Goal: Task Accomplishment & Management: Use online tool/utility

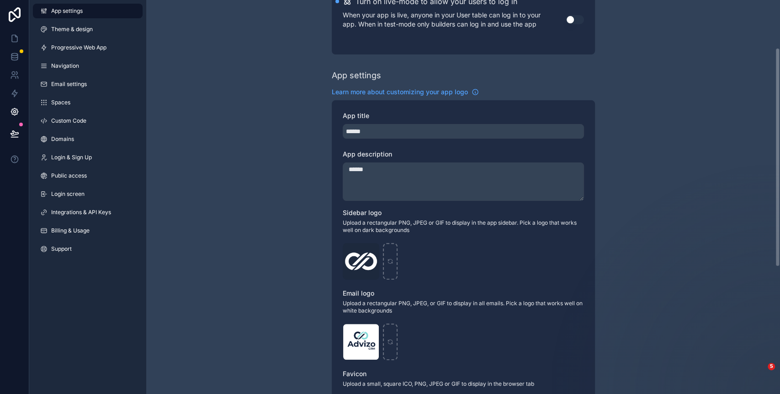
scroll to position [122, 0]
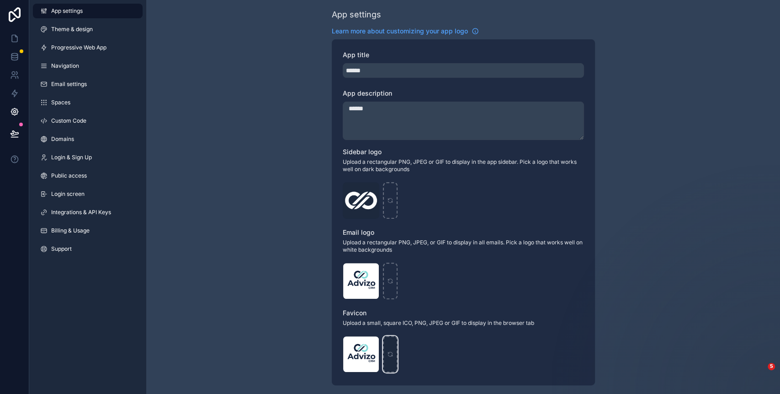
click at [388, 357] on div "scrollable content" at bounding box center [390, 353] width 15 height 37
click at [0, 0] on span ".png" at bounding box center [0, 0] width 0 height 0
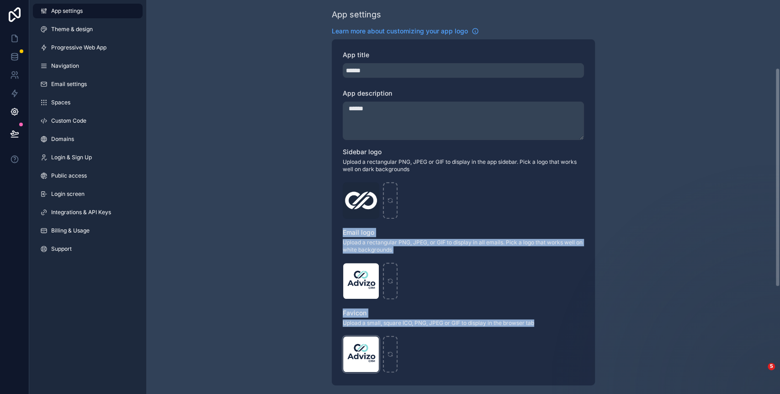
drag, startPoint x: 370, startPoint y: 208, endPoint x: 367, endPoint y: 346, distance: 137.6
click at [367, 346] on div "App title ****** App description ****** Sidebar logo Upload a rectangular PNG, …" at bounding box center [463, 212] width 263 height 346
drag, startPoint x: 367, startPoint y: 346, endPoint x: 305, endPoint y: 250, distance: 114.5
click at [305, 250] on div "Live mode Learn more about live mode Turn on live-mode to allow your users to l…" at bounding box center [463, 232] width 634 height 708
click at [277, 206] on div "Live mode Learn more about live mode Turn on live-mode to allow your users to l…" at bounding box center [463, 232] width 634 height 708
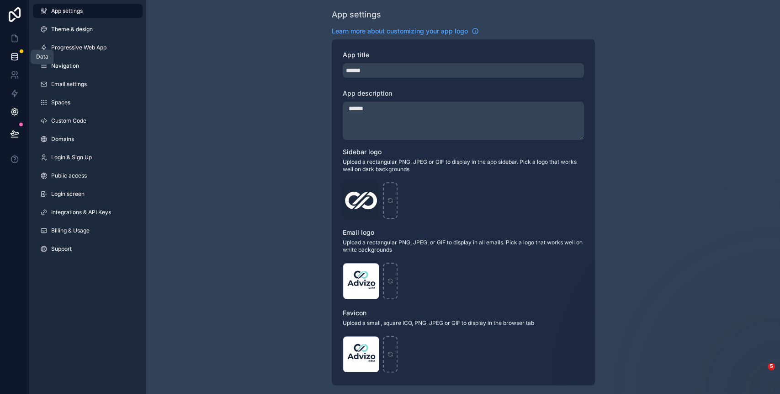
click at [20, 55] on link at bounding box center [14, 57] width 29 height 18
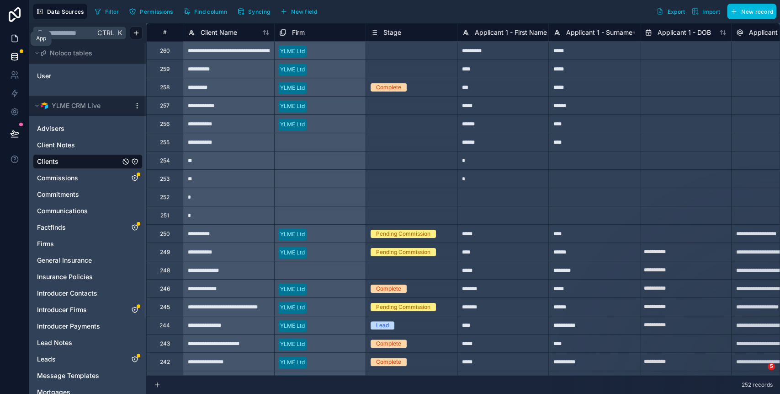
click at [14, 39] on icon at bounding box center [14, 38] width 9 height 9
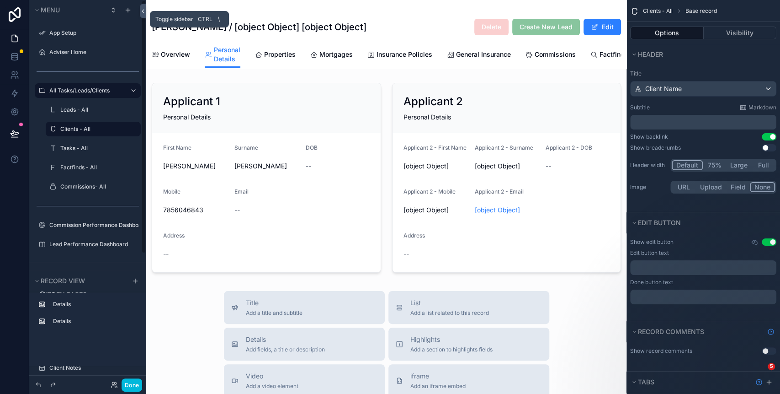
click at [146, 13] on div "Menu App Setup Adviser Home All Tasks/Leads/Clients Leads - All Clients - All T…" at bounding box center [404, 197] width 751 height 394
click at [144, 9] on icon at bounding box center [143, 11] width 6 height 7
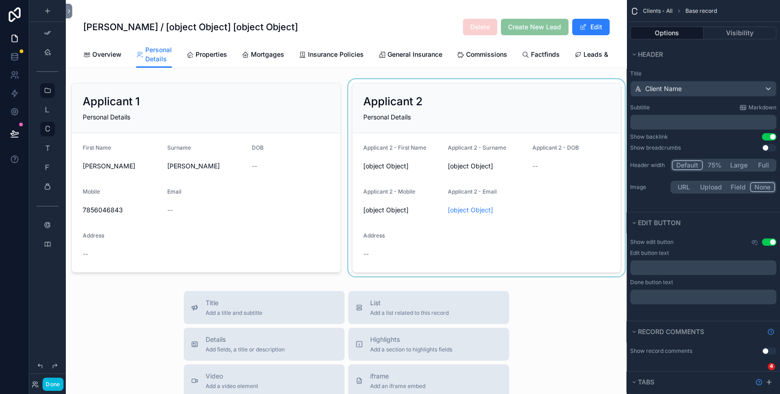
click at [396, 132] on div "scrollable content" at bounding box center [486, 177] width 281 height 197
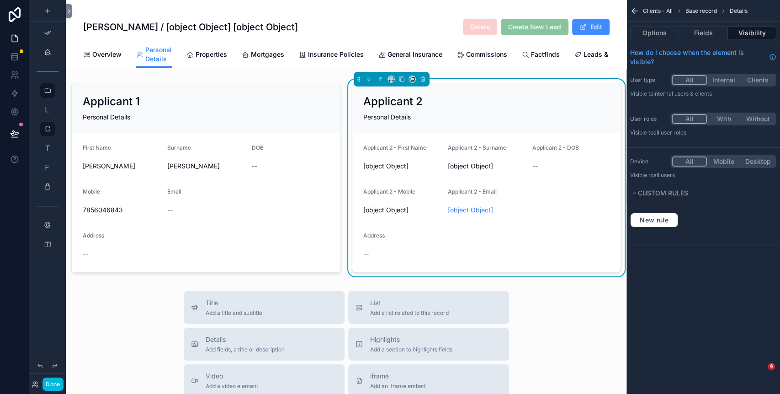
click at [605, 22] on div "[PERSON_NAME] / [object Object] [object Object] Delete Create New Lead Edit Per…" at bounding box center [346, 34] width 561 height 68
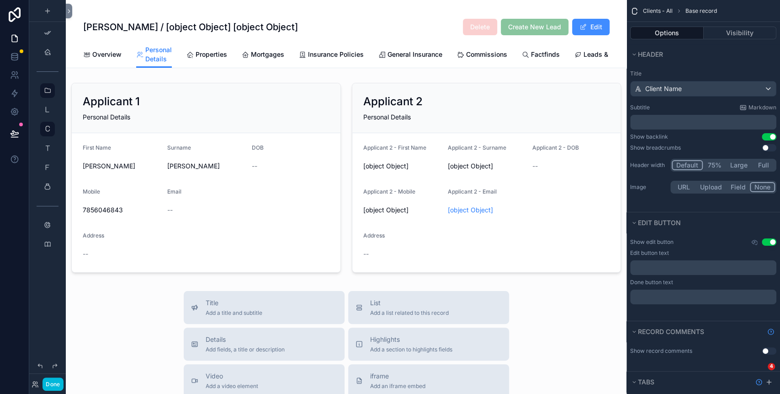
click at [591, 27] on button "Edit" at bounding box center [590, 27] width 37 height 16
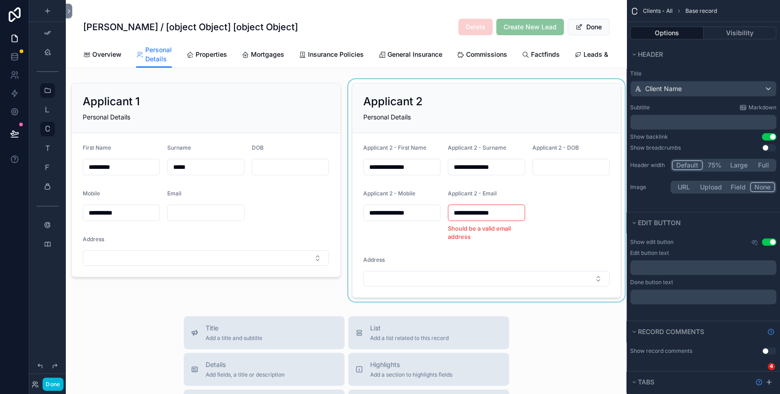
click at [414, 172] on div "scrollable content" at bounding box center [486, 190] width 281 height 222
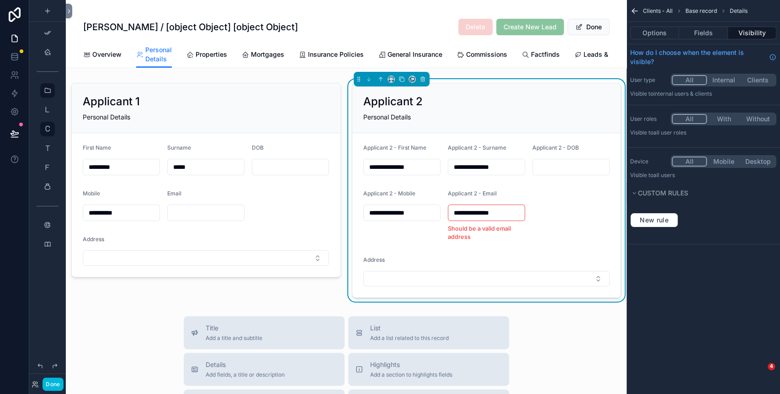
click at [414, 172] on input "**********" at bounding box center [402, 166] width 76 height 13
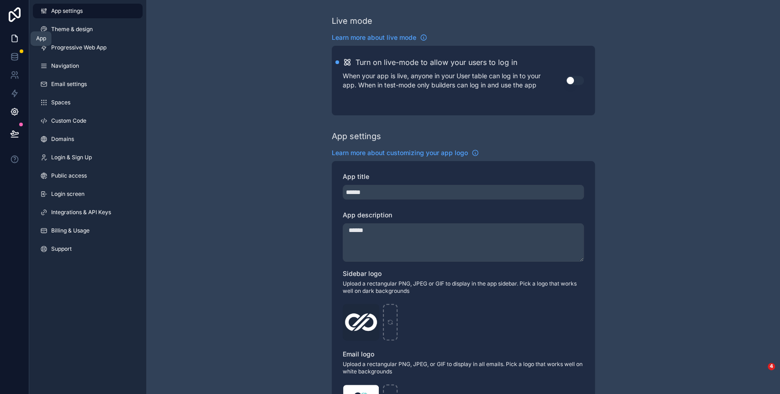
click at [18, 32] on link at bounding box center [14, 38] width 29 height 18
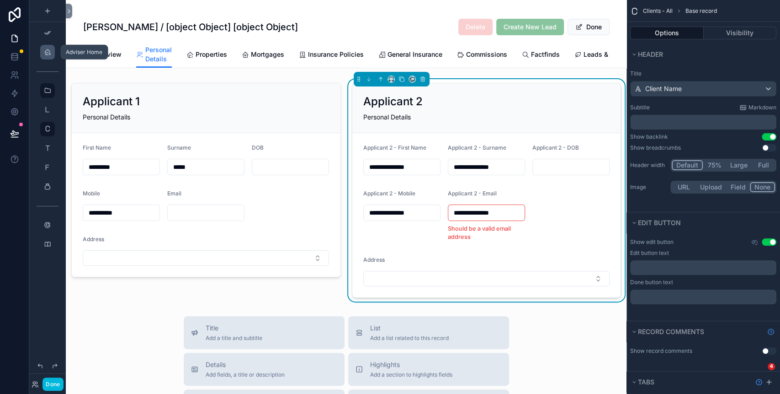
click at [50, 47] on div "scrollable content" at bounding box center [47, 52] width 11 height 15
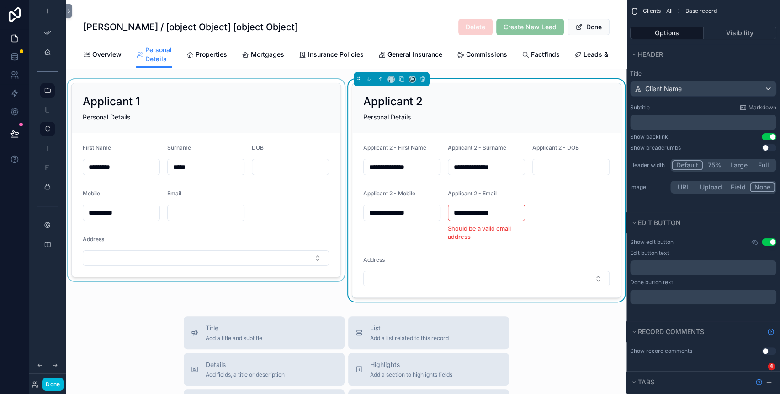
drag, startPoint x: 501, startPoint y: 223, endPoint x: 336, endPoint y: 191, distance: 167.7
click at [355, 199] on form "**********" at bounding box center [486, 215] width 269 height 164
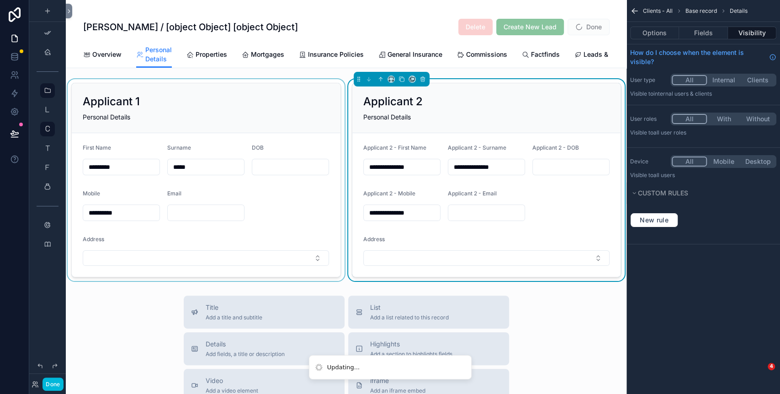
click at [186, 273] on div "scrollable content" at bounding box center [206, 180] width 281 height 202
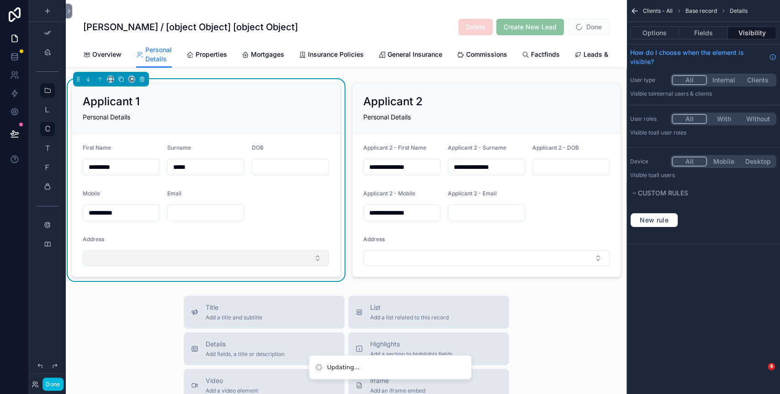
click at [187, 266] on button "Select Button" at bounding box center [206, 258] width 246 height 16
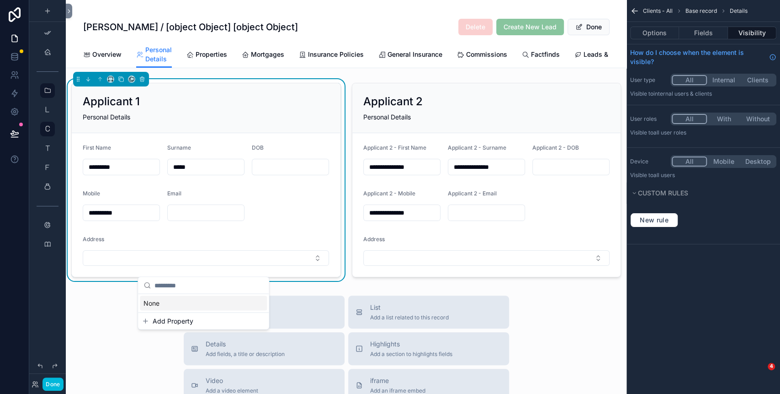
click at [154, 319] on span "Add Property" at bounding box center [173, 320] width 41 height 9
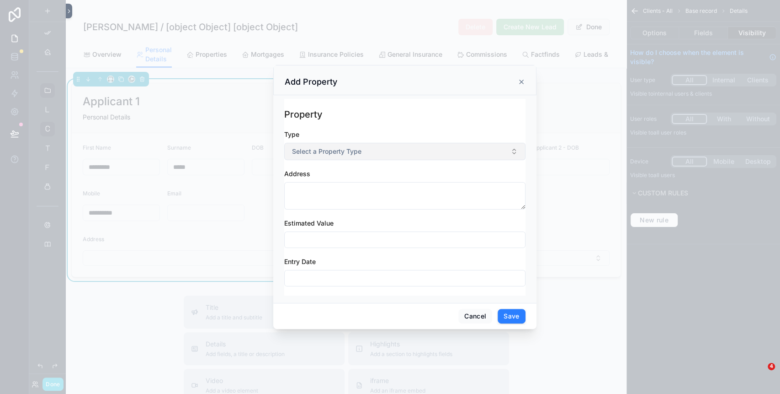
click at [311, 146] on button "Select a Property Type" at bounding box center [404, 151] width 241 height 17
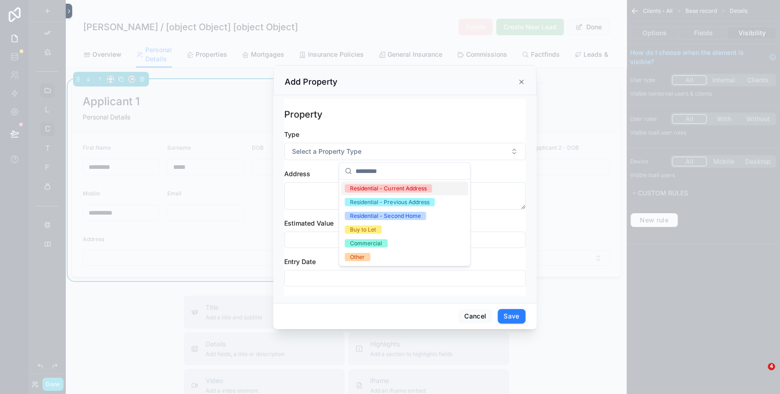
click at [363, 186] on div "Residential - Current Address" at bounding box center [388, 188] width 76 height 8
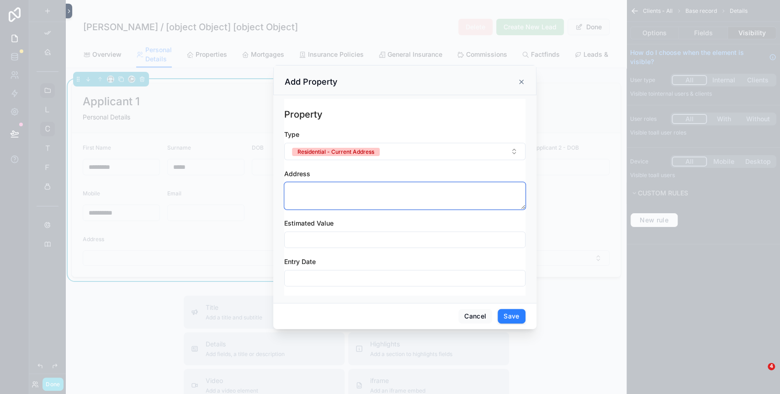
click at [325, 197] on textarea "scrollable content" at bounding box center [404, 195] width 241 height 27
click at [322, 191] on textarea "scrollable content" at bounding box center [404, 195] width 241 height 27
type textarea "**"
click at [475, 309] on button "Cancel" at bounding box center [475, 316] width 34 height 15
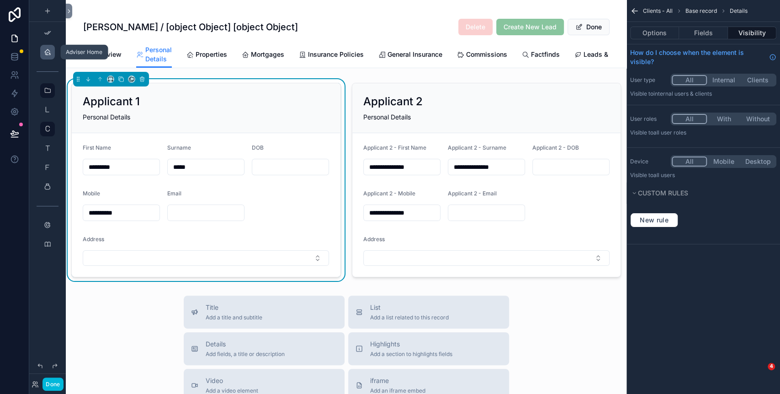
click at [48, 53] on icon "scrollable content" at bounding box center [47, 51] width 7 height 7
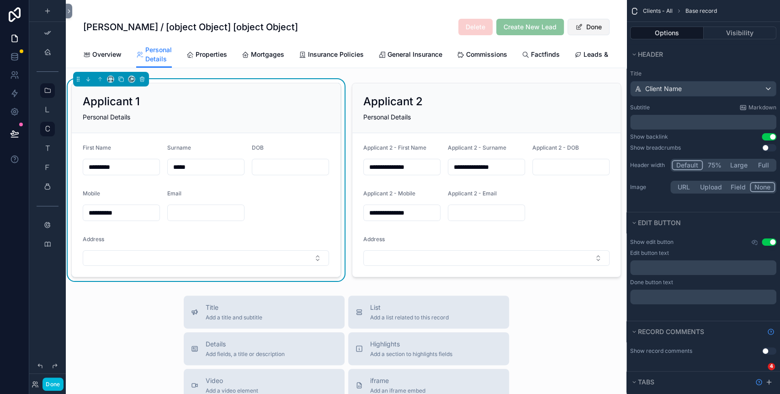
click at [595, 28] on button "Done" at bounding box center [589, 27] width 42 height 16
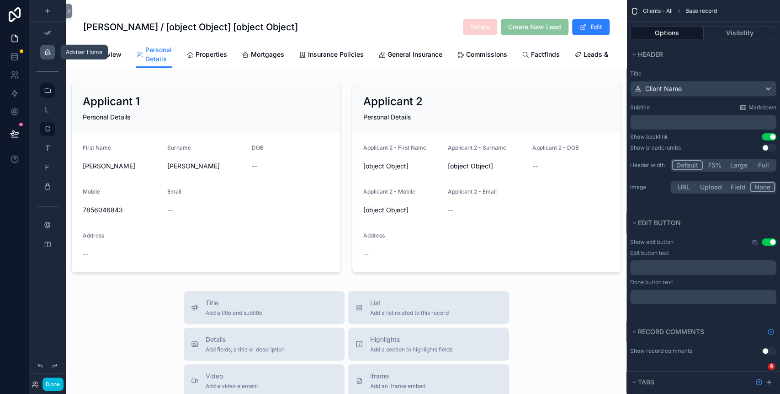
click at [46, 52] on icon "scrollable content" at bounding box center [47, 51] width 7 height 7
click at [51, 52] on icon "scrollable content" at bounding box center [47, 51] width 7 height 7
click at [51, 387] on button "Done" at bounding box center [53, 383] width 21 height 13
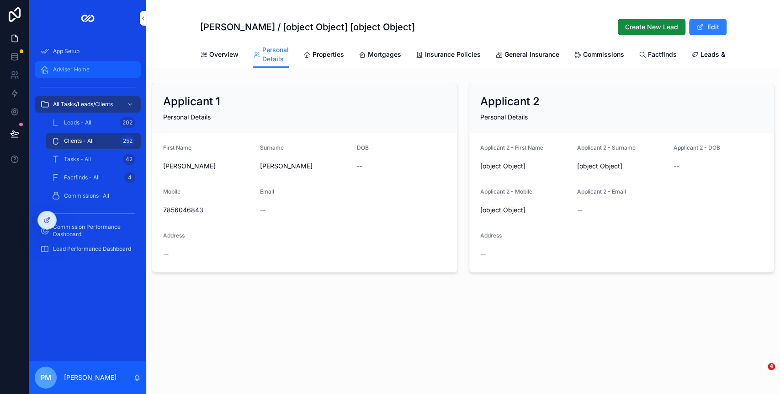
click at [88, 69] on span "Adviser Home" at bounding box center [71, 69] width 37 height 7
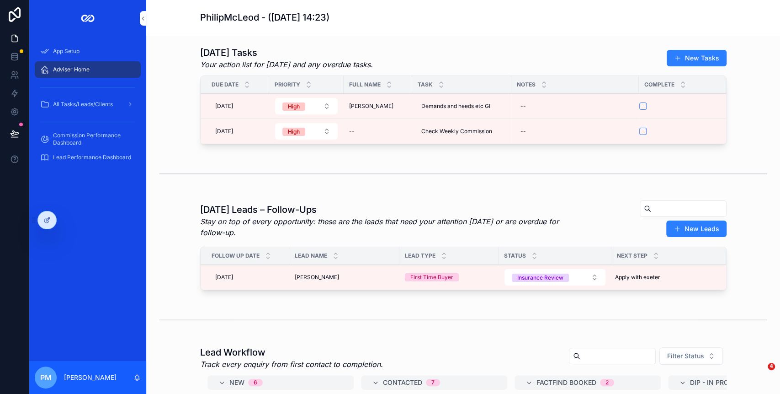
scroll to position [61, 0]
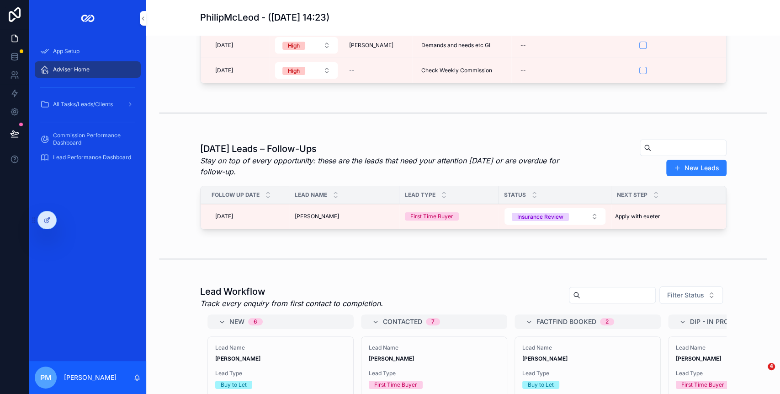
click at [320, 216] on span "[PERSON_NAME]" at bounding box center [317, 216] width 44 height 7
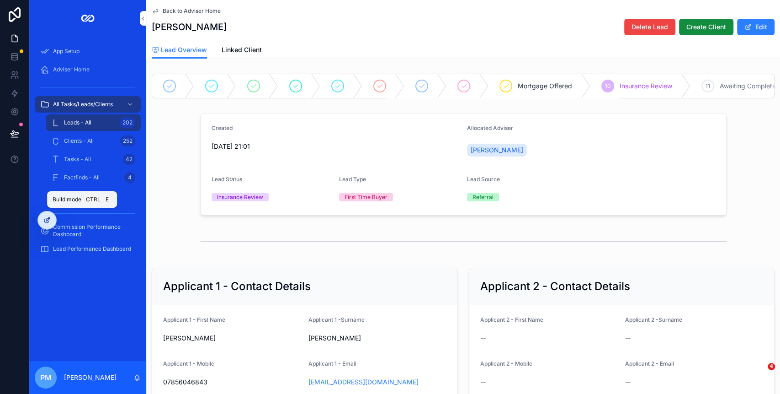
click at [39, 220] on div at bounding box center [47, 219] width 18 height 17
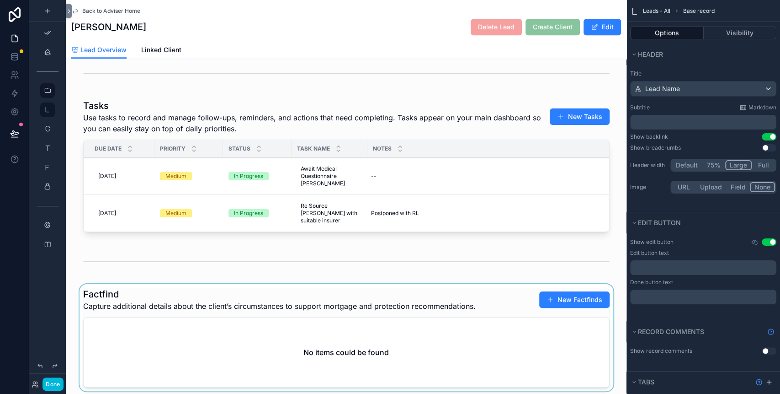
scroll to position [853, 0]
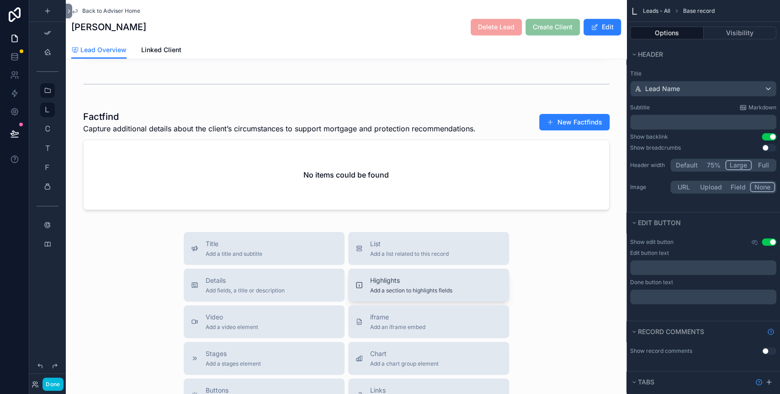
click at [375, 287] on span "Add a section to highlights fields" at bounding box center [411, 290] width 82 height 7
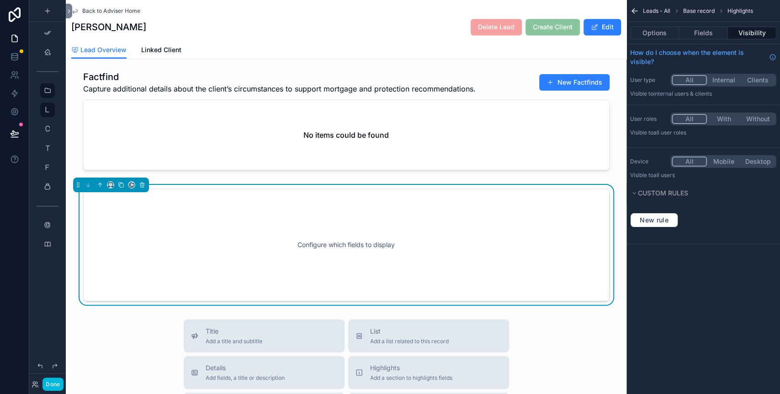
scroll to position [933, 0]
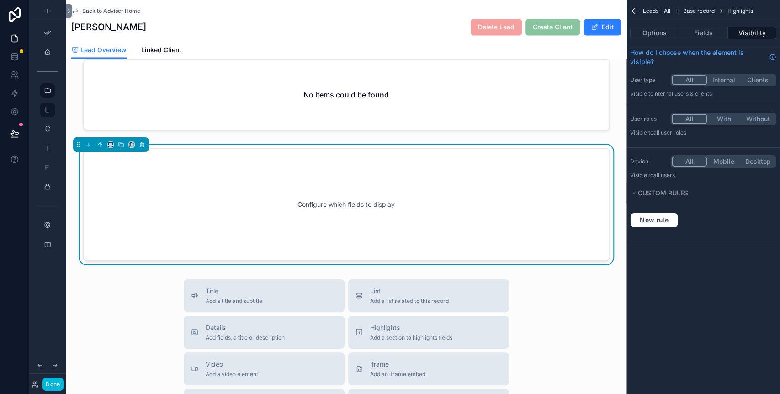
click at [706, 39] on div "Options Fields Visibility" at bounding box center [704, 33] width 154 height 22
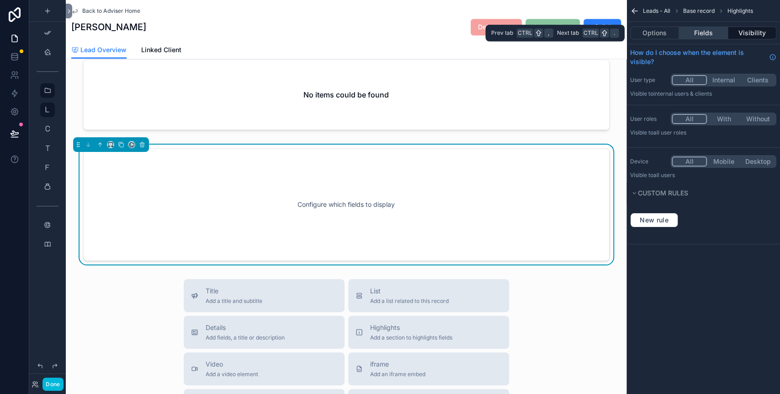
click at [706, 37] on button "Fields" at bounding box center [703, 33] width 48 height 13
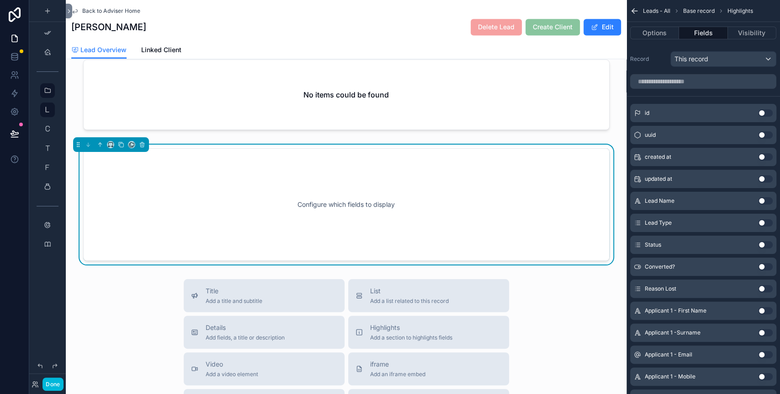
click at [764, 245] on button "Use setting" at bounding box center [765, 244] width 15 height 7
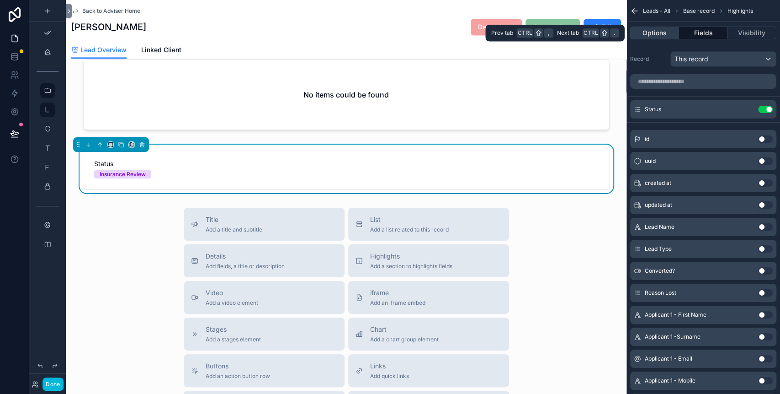
click at [667, 32] on button "Options" at bounding box center [654, 33] width 49 height 13
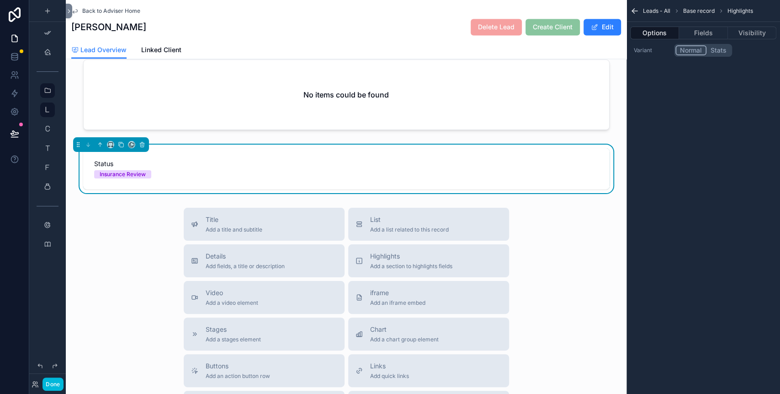
click at [718, 48] on button "Stats" at bounding box center [719, 50] width 24 height 10
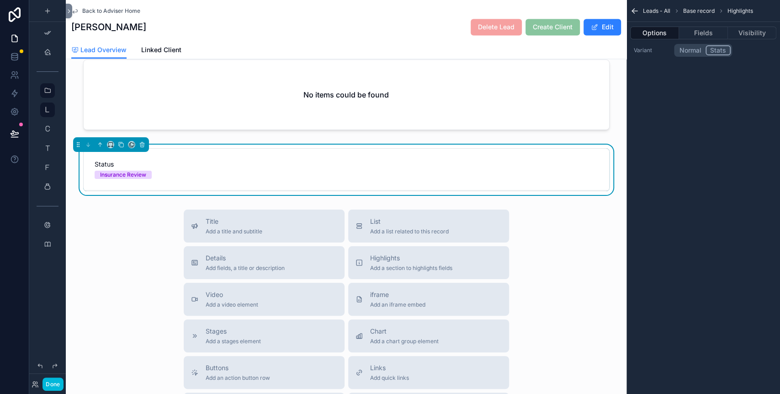
click at [699, 48] on button "Normal" at bounding box center [691, 50] width 30 height 10
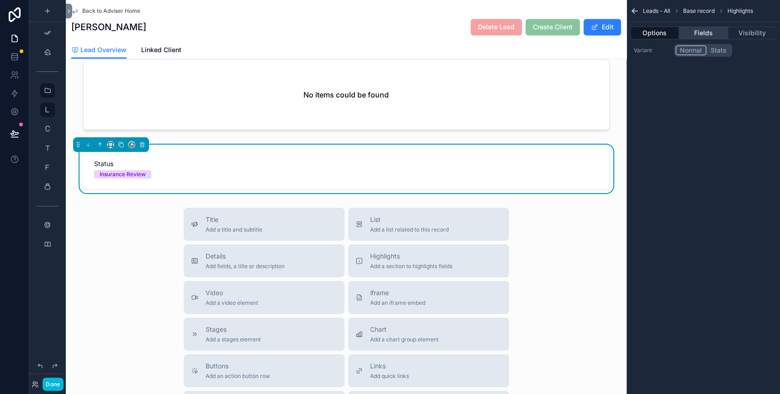
click at [703, 36] on button "Fields" at bounding box center [703, 33] width 48 height 13
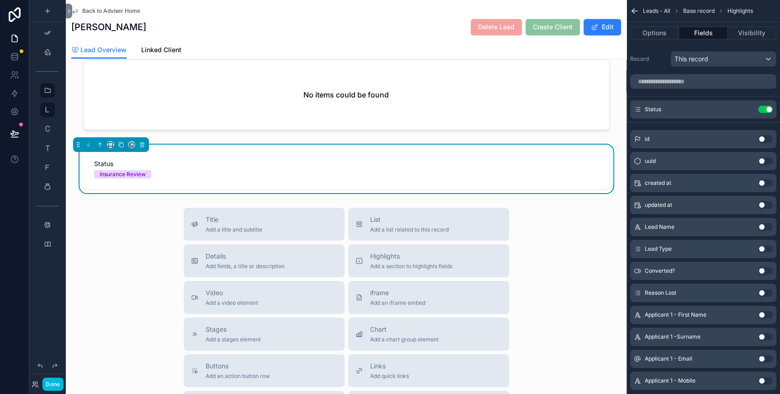
click at [0, 0] on icon "scrollable content" at bounding box center [0, 0] width 0 height 0
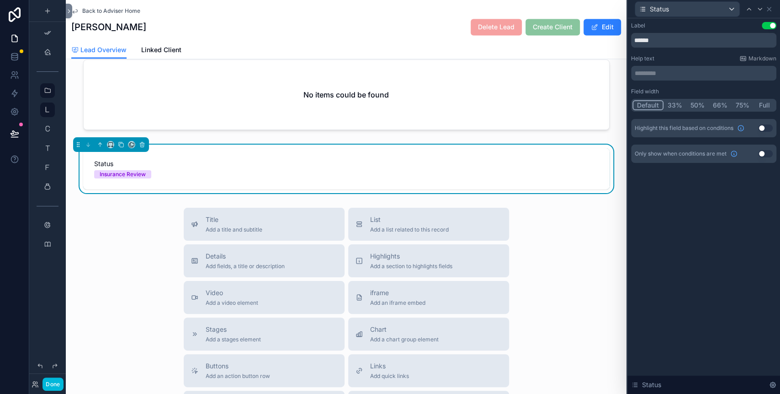
click at [702, 106] on button "50%" at bounding box center [698, 105] width 22 height 10
click at [768, 7] on icon at bounding box center [769, 8] width 7 height 7
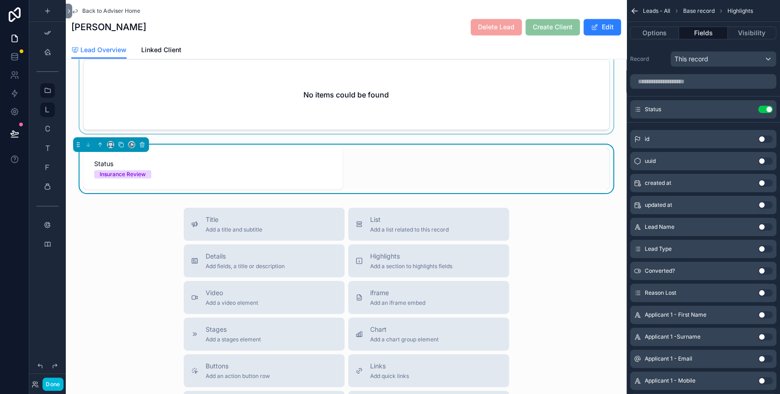
scroll to position [811, 0]
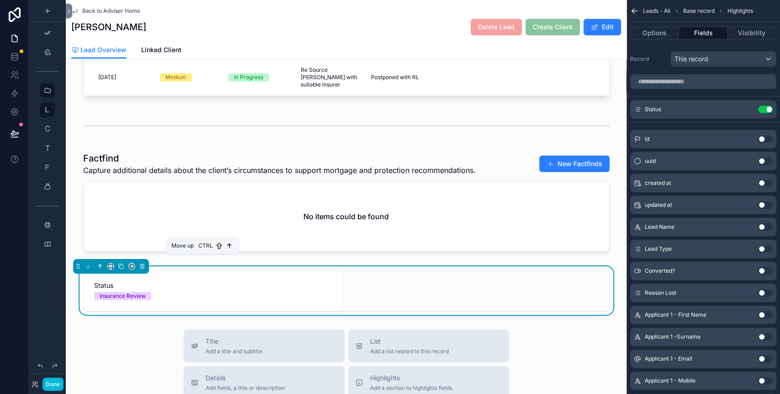
click at [101, 263] on icon "scrollable content" at bounding box center [100, 266] width 6 height 6
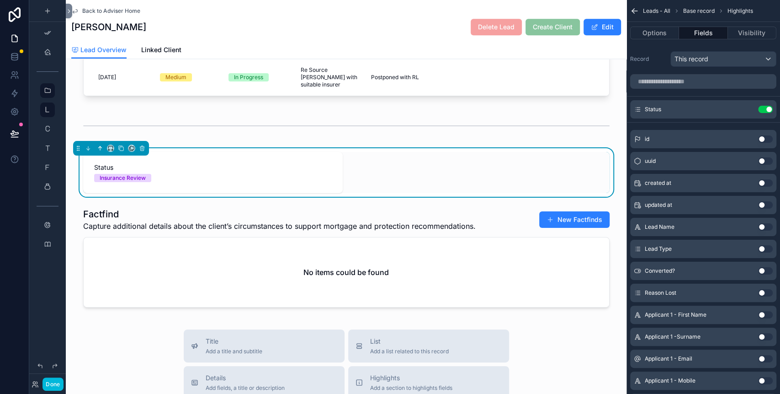
click at [102, 145] on icon "scrollable content" at bounding box center [100, 148] width 6 height 6
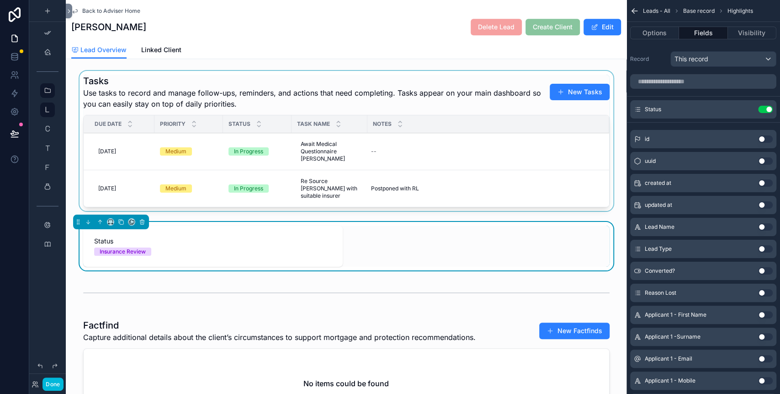
scroll to position [689, 0]
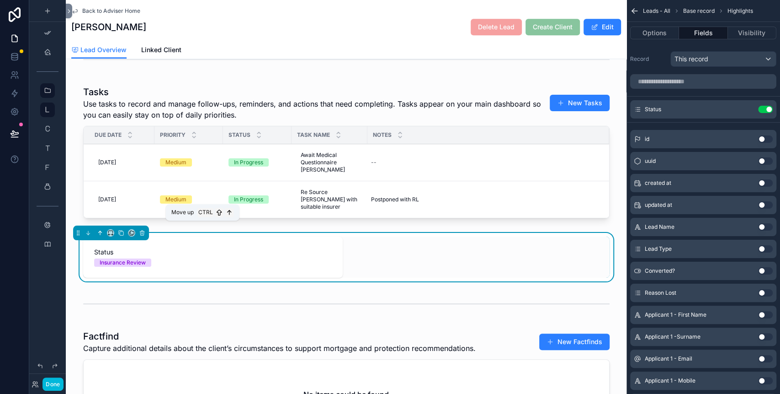
click at [99, 229] on icon "scrollable content" at bounding box center [100, 232] width 6 height 6
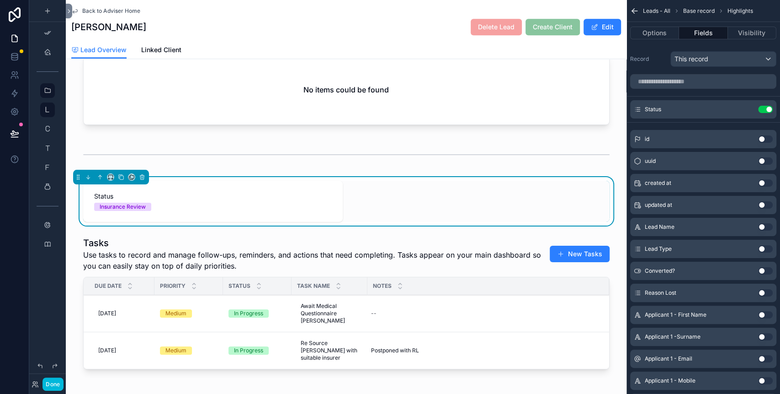
scroll to position [567, 0]
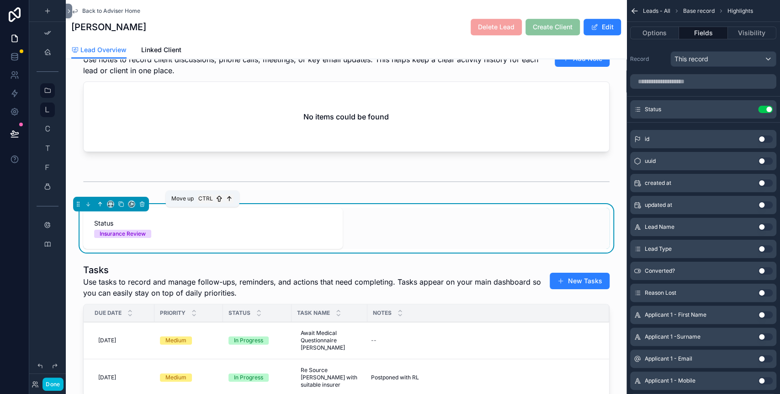
click at [98, 207] on icon "scrollable content" at bounding box center [100, 204] width 6 height 6
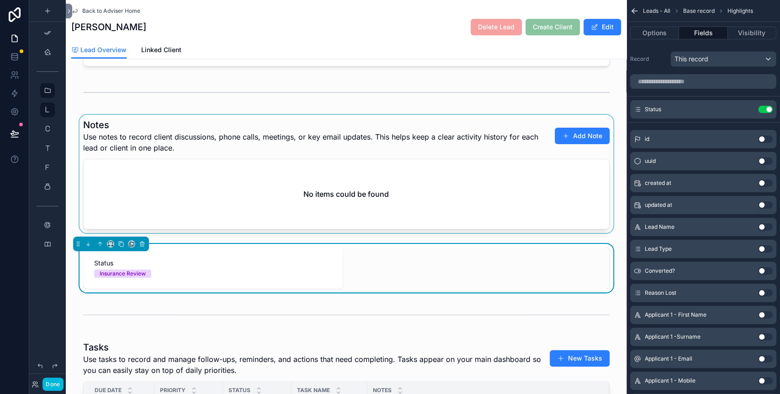
scroll to position [446, 0]
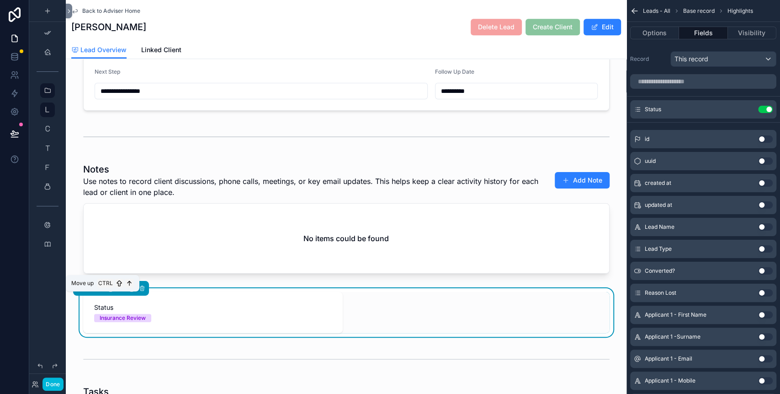
click at [102, 291] on icon "scrollable content" at bounding box center [100, 288] width 6 height 6
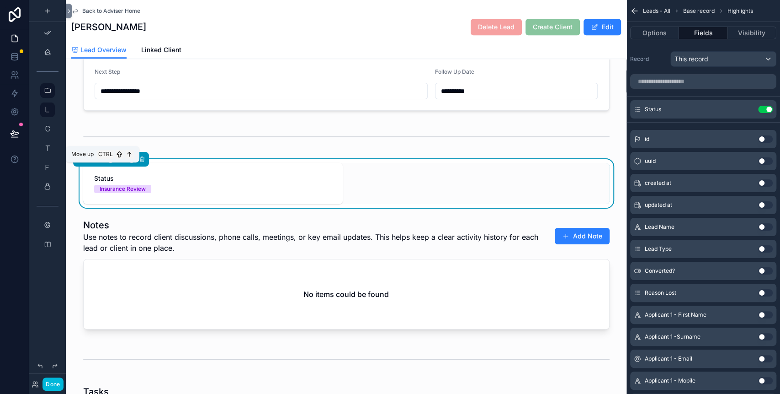
click at [97, 163] on button "scrollable content" at bounding box center [100, 159] width 10 height 10
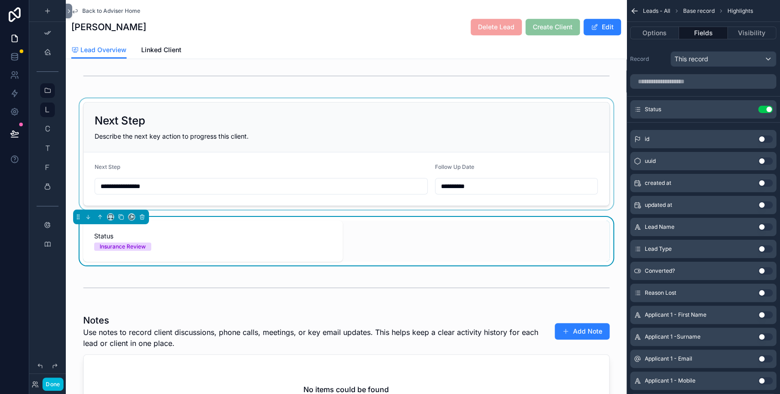
scroll to position [324, 0]
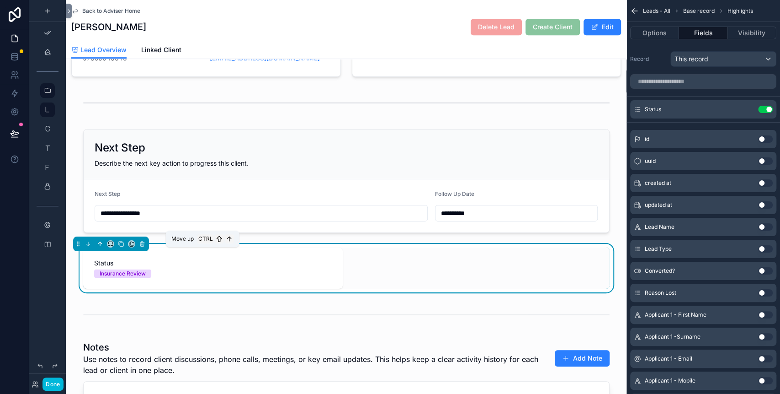
click at [100, 245] on icon "scrollable content" at bounding box center [100, 244] width 0 height 4
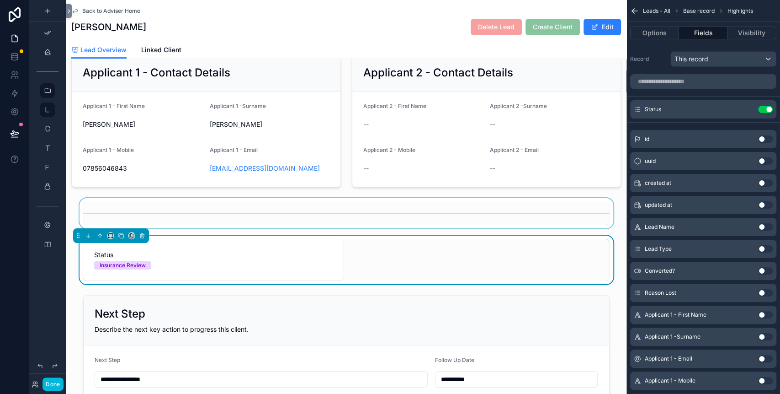
scroll to position [202, 0]
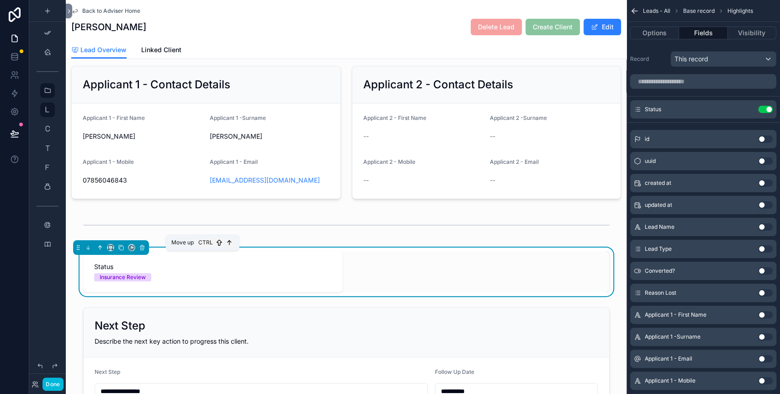
click at [102, 250] on icon "scrollable content" at bounding box center [100, 247] width 6 height 6
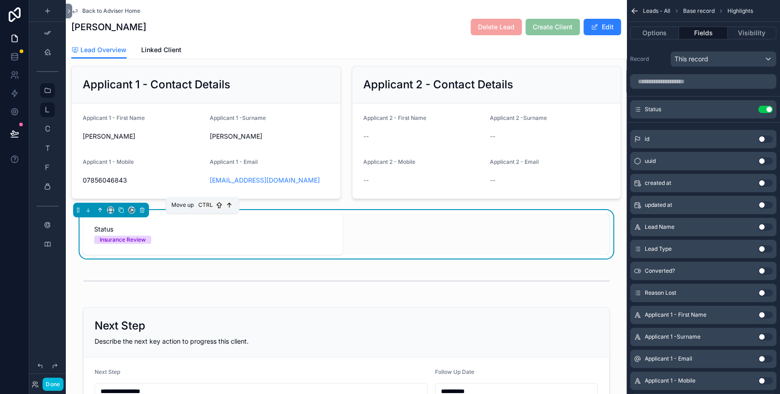
click at [100, 212] on icon "scrollable content" at bounding box center [100, 210] width 0 height 4
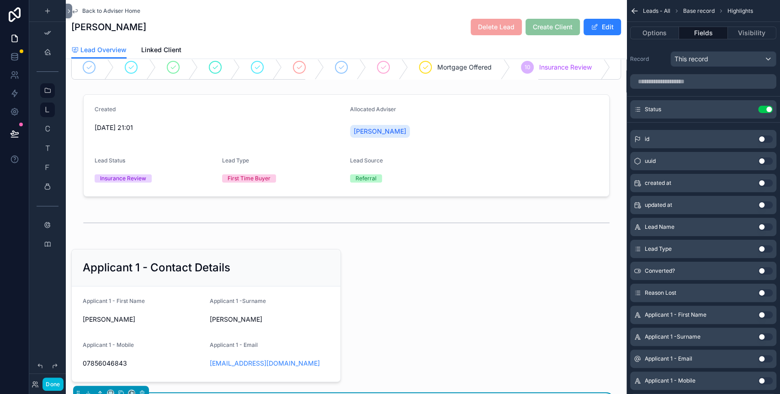
scroll to position [141, 0]
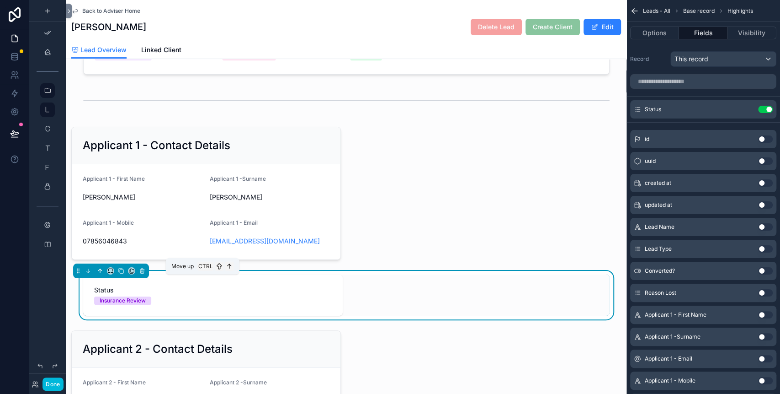
click at [100, 272] on icon "scrollable content" at bounding box center [100, 271] width 0 height 4
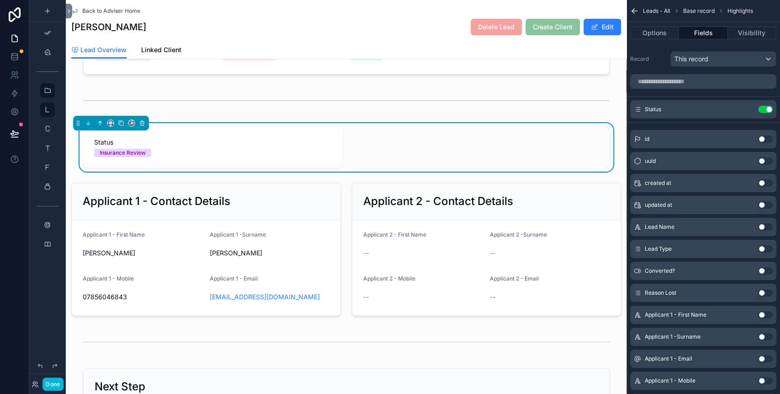
click at [104, 128] on button "scrollable content" at bounding box center [100, 123] width 10 height 10
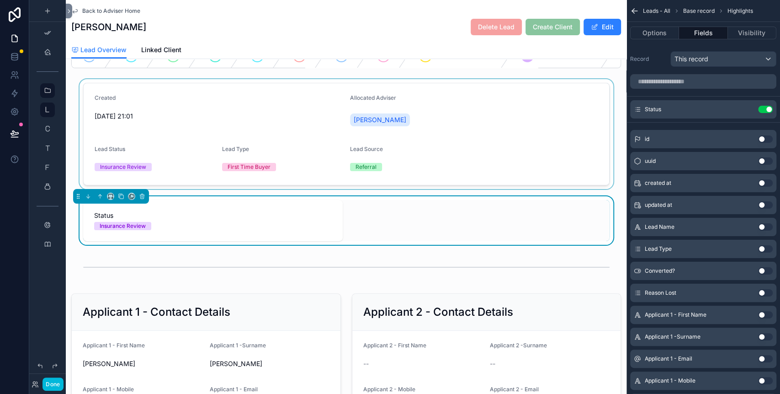
scroll to position [19, 0]
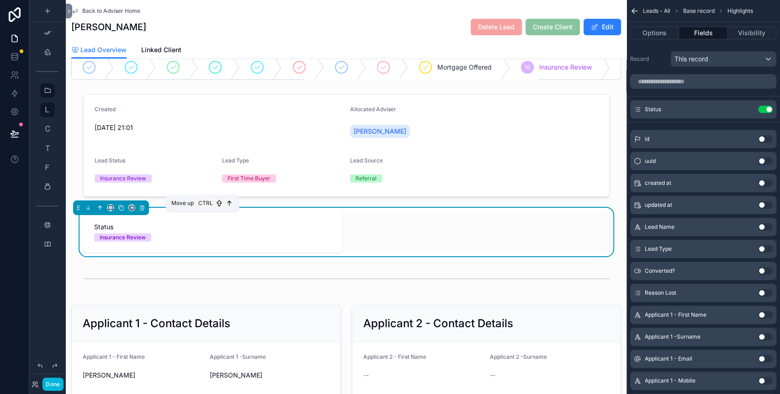
click at [101, 211] on icon "scrollable content" at bounding box center [100, 207] width 6 height 6
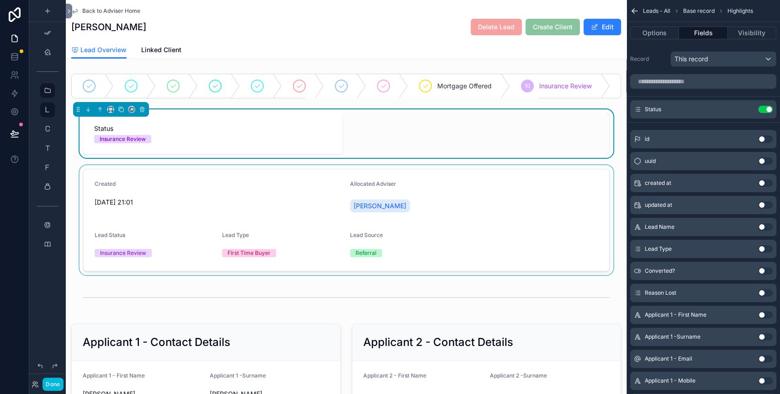
scroll to position [0, 0]
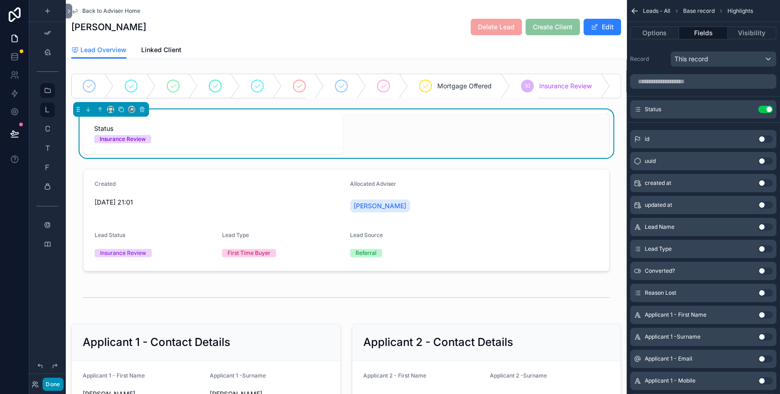
click at [61, 388] on button "Done" at bounding box center [53, 383] width 21 height 13
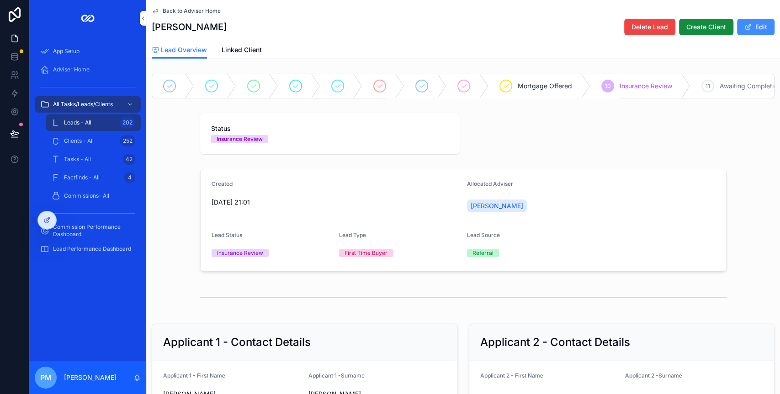
click at [745, 27] on span "scrollable content" at bounding box center [748, 26] width 7 height 7
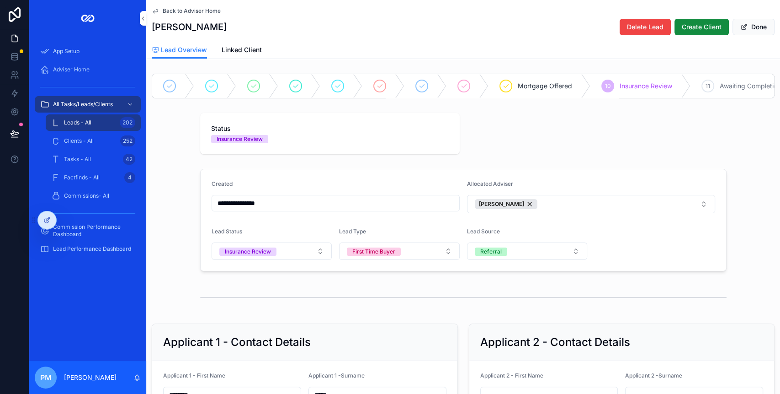
click at [258, 143] on span "Insurance Review" at bounding box center [239, 139] width 57 height 8
click at [251, 143] on div "Insurance Review" at bounding box center [240, 139] width 46 height 8
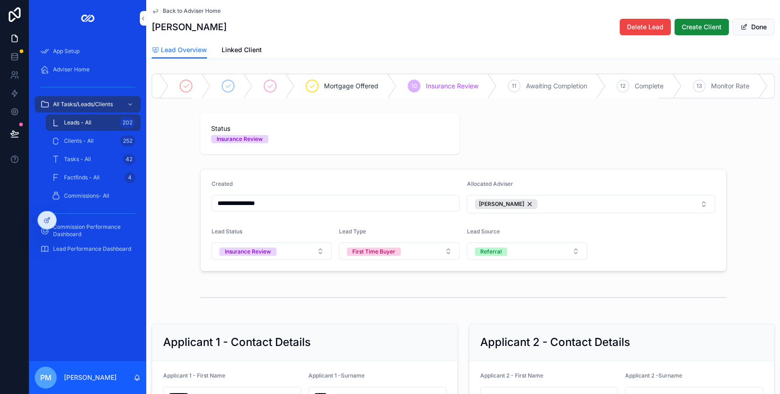
scroll to position [0, 191]
click at [548, 210] on button "[PERSON_NAME]" at bounding box center [591, 204] width 248 height 18
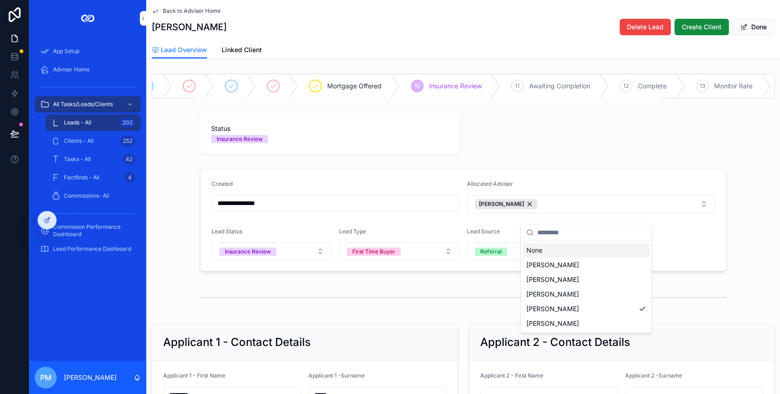
click at [344, 39] on div "Back to Adviser Home [PERSON_NAME] Delete Lead Create Client Done" at bounding box center [463, 20] width 623 height 41
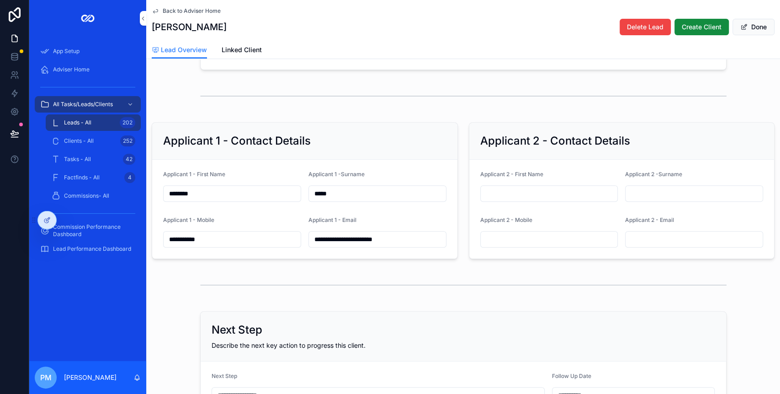
scroll to position [183, 0]
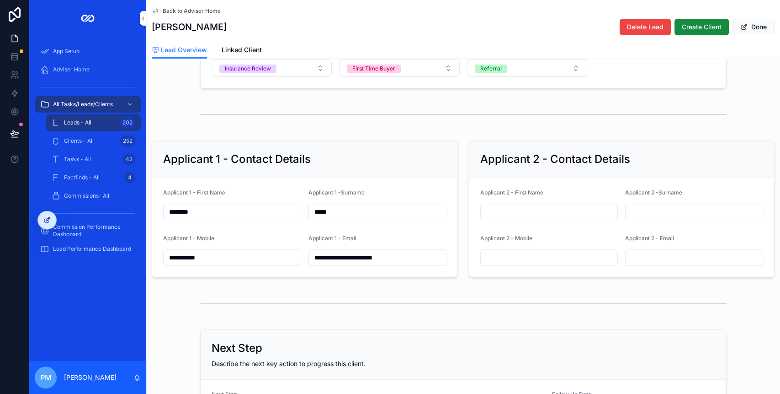
click at [48, 224] on div at bounding box center [47, 219] width 18 height 17
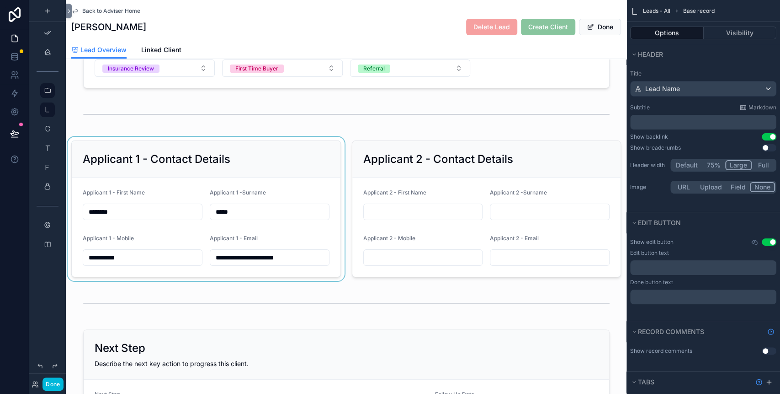
click at [216, 165] on div "scrollable content" at bounding box center [206, 209] width 281 height 144
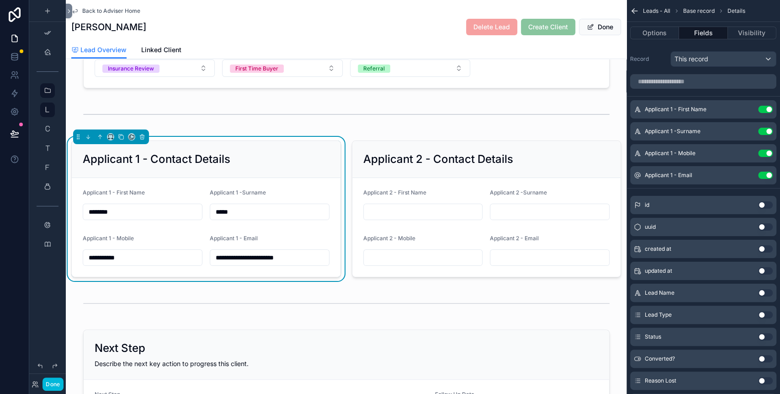
click at [309, 159] on div "Applicant 1 - Contact Details" at bounding box center [206, 159] width 269 height 37
click at [110, 140] on icon "scrollable content" at bounding box center [110, 136] width 6 height 6
click at [132, 240] on span "Full width" at bounding box center [129, 241] width 28 height 11
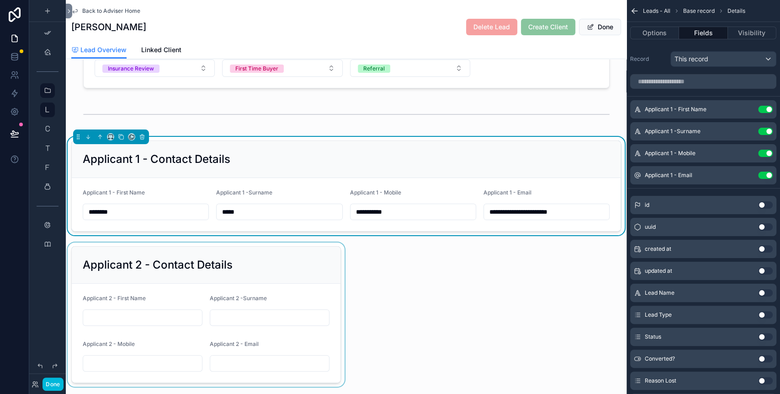
click at [249, 263] on div "scrollable content" at bounding box center [206, 314] width 281 height 144
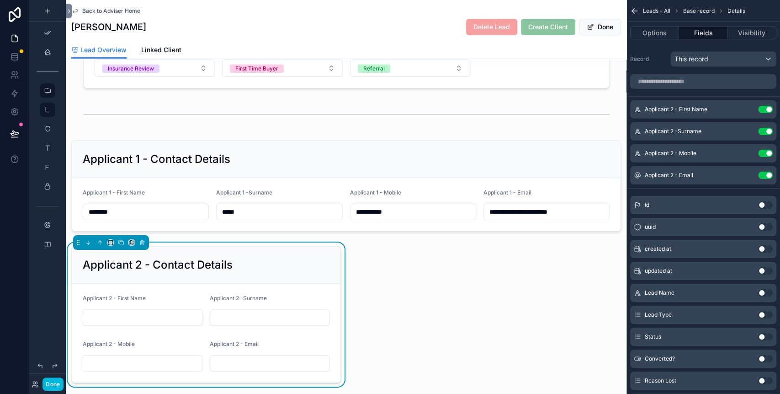
click at [110, 250] on div "scrollable content" at bounding box center [111, 242] width 76 height 15
click at [111, 245] on icon "scrollable content" at bounding box center [110, 242] width 6 height 6
click at [133, 348] on span "Full width" at bounding box center [129, 347] width 28 height 11
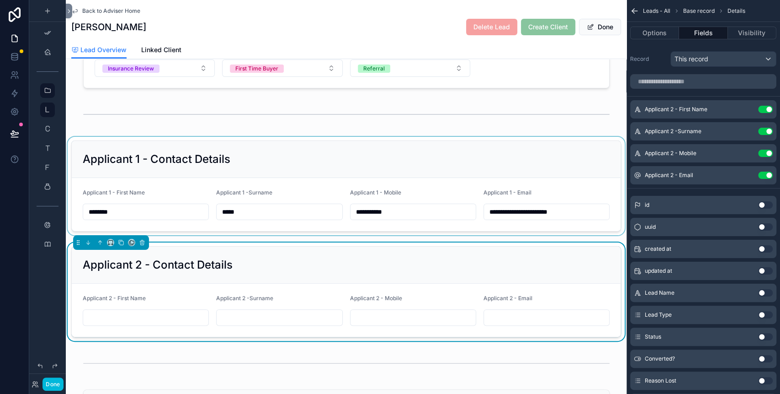
click at [267, 166] on div "scrollable content" at bounding box center [346, 186] width 561 height 98
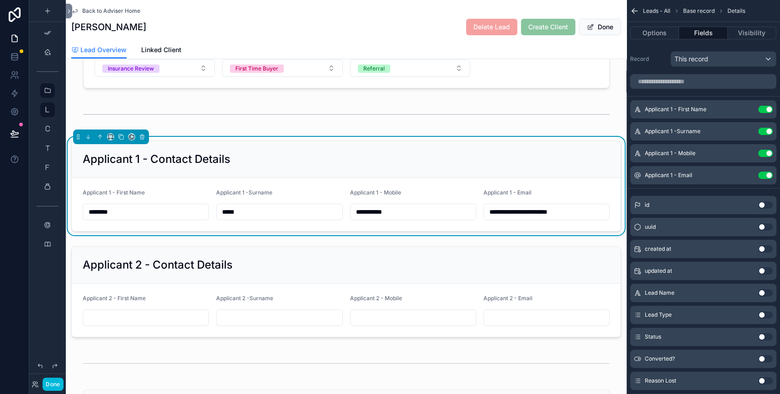
click at [114, 144] on div "scrollable content" at bounding box center [111, 136] width 76 height 15
click at [111, 140] on icon "scrollable content" at bounding box center [110, 136] width 6 height 6
click at [128, 164] on span "Default" at bounding box center [125, 161] width 21 height 11
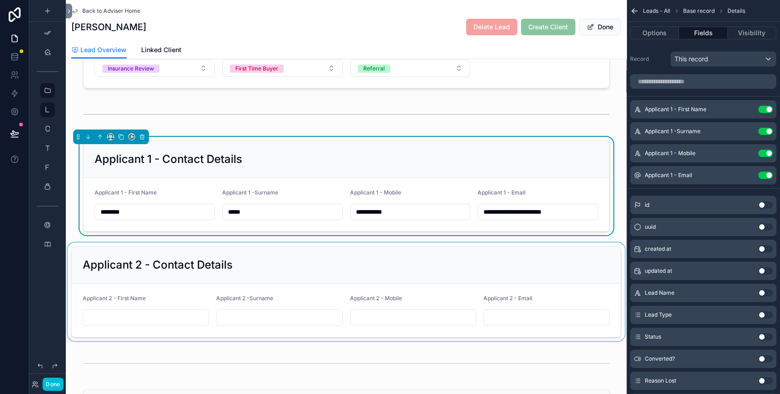
click at [154, 276] on div "scrollable content" at bounding box center [346, 291] width 561 height 98
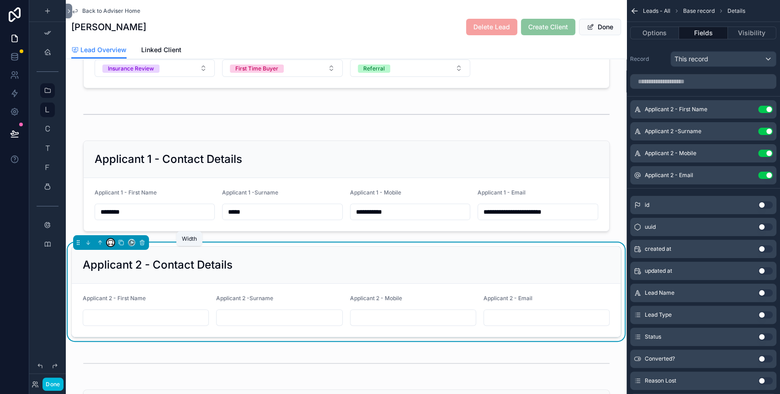
click at [111, 245] on icon "scrollable content" at bounding box center [110, 242] width 6 height 6
click at [117, 262] on div "Default" at bounding box center [130, 267] width 42 height 16
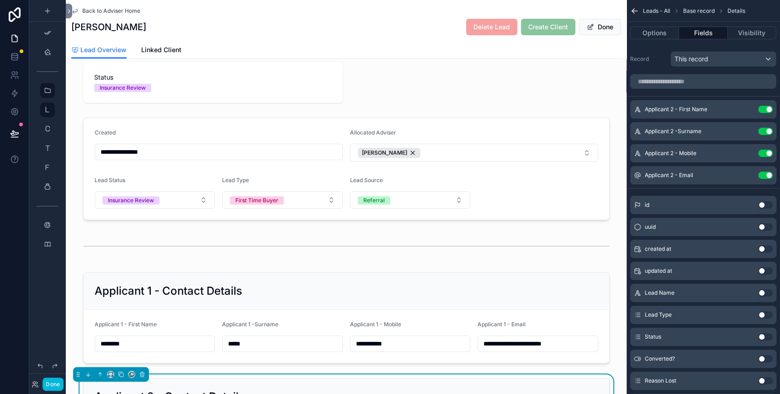
scroll to position [0, 0]
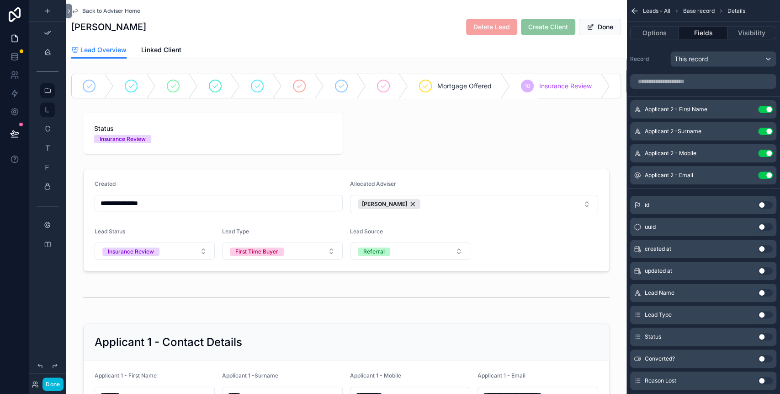
drag, startPoint x: 54, startPoint y: 384, endPoint x: 108, endPoint y: 369, distance: 56.3
click at [53, 384] on button "Done" at bounding box center [53, 383] width 21 height 13
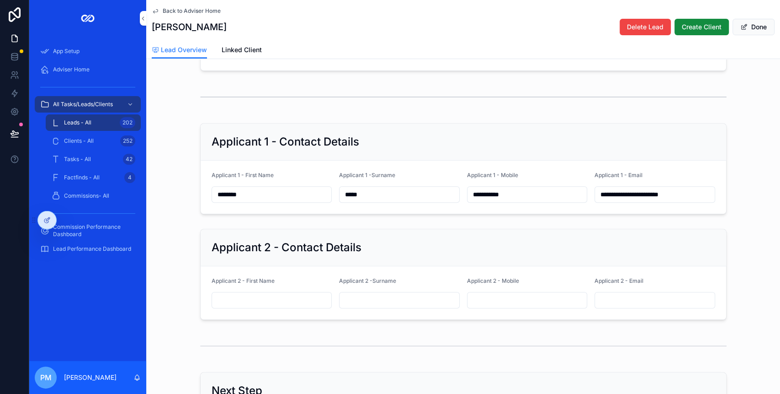
scroll to position [183, 0]
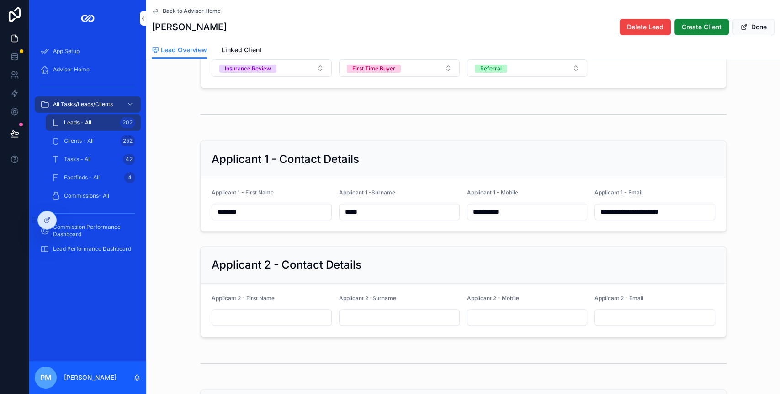
click at [367, 218] on input "*****" at bounding box center [400, 211] width 120 height 13
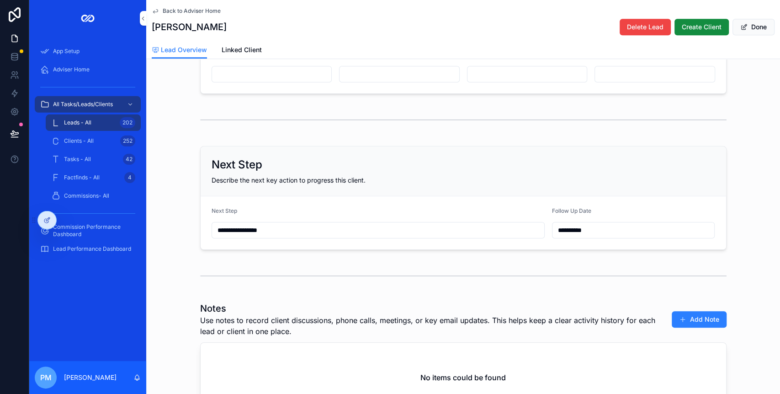
scroll to position [426, 0]
click at [285, 236] on input "**********" at bounding box center [378, 229] width 332 height 13
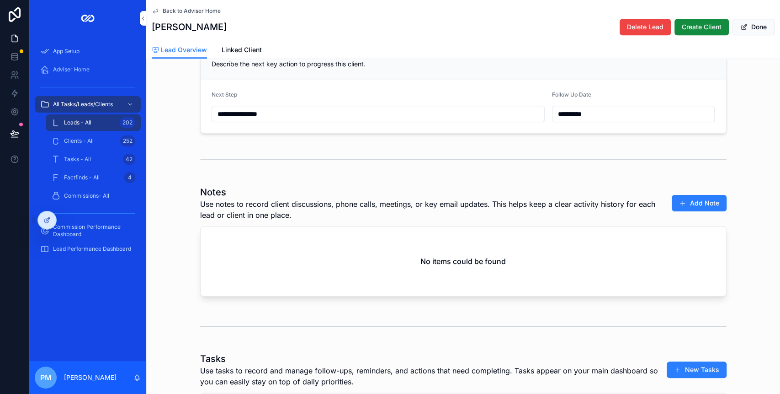
scroll to position [542, 0]
click at [240, 44] on link "Linked Client" at bounding box center [242, 51] width 40 height 18
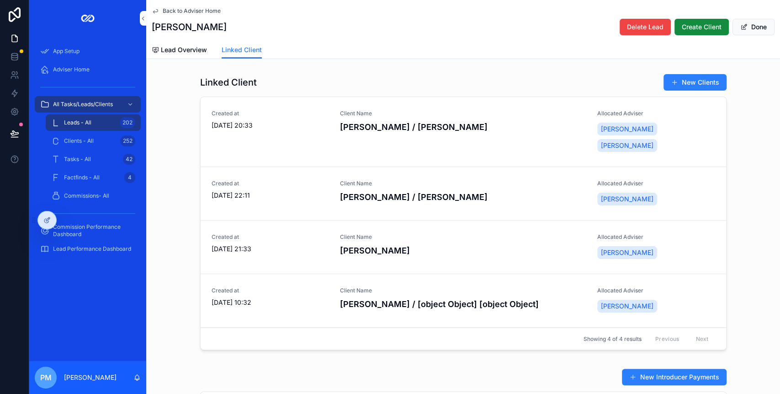
click at [333, 180] on div "Created at [DATE] 22:11 Client Name [PERSON_NAME] / [PERSON_NAME] Allocated Adv…" at bounding box center [464, 193] width 504 height 27
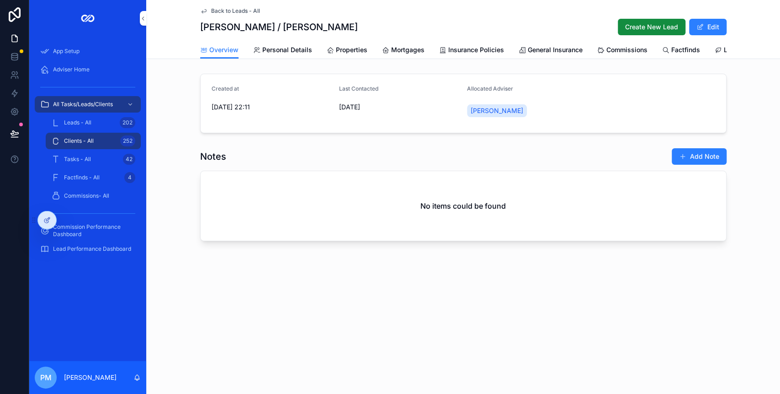
click at [220, 9] on span "Back to Leads - All" at bounding box center [235, 10] width 49 height 7
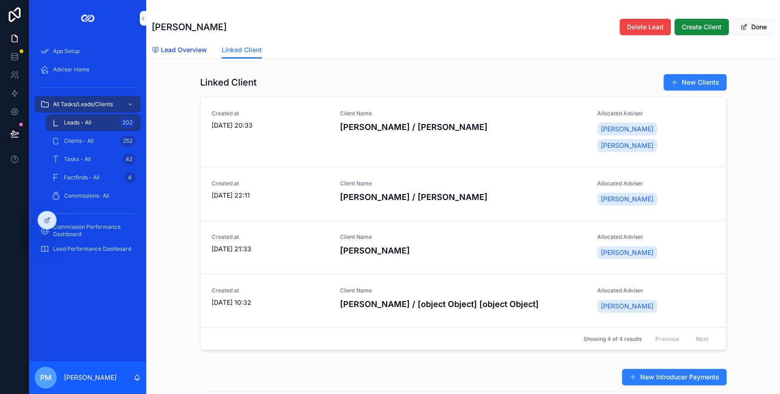
click at [179, 44] on link "Lead Overview" at bounding box center [179, 51] width 55 height 18
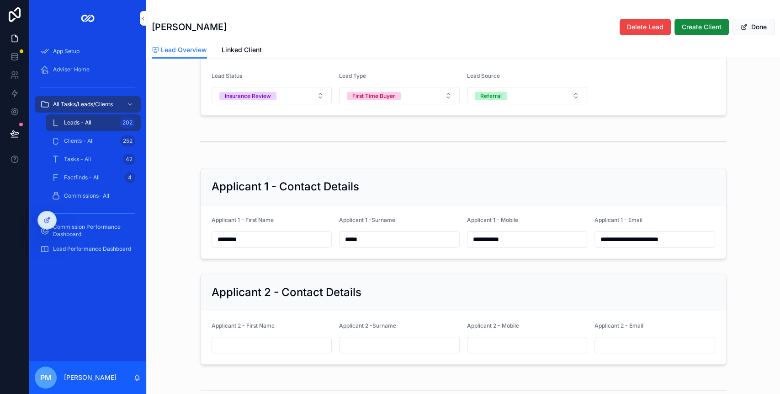
scroll to position [244, 0]
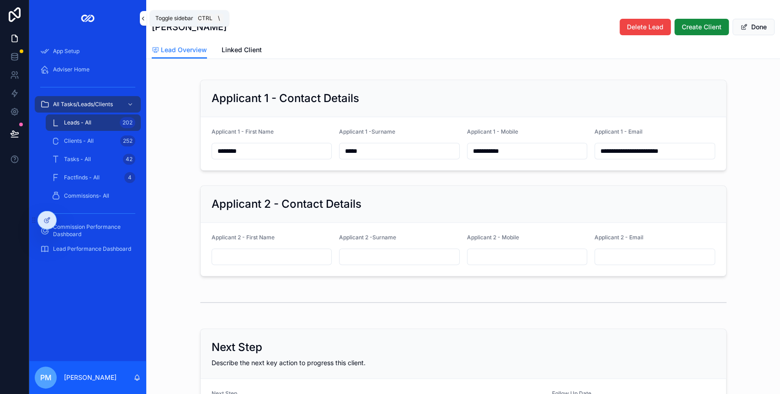
click at [143, 20] on icon "scrollable content" at bounding box center [143, 18] width 6 height 7
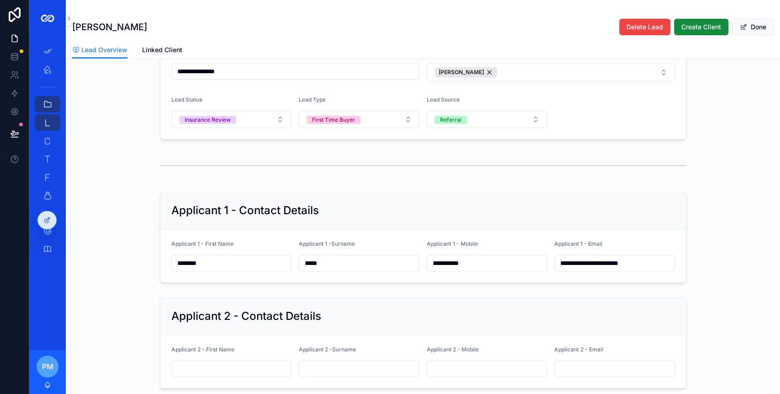
scroll to position [122, 0]
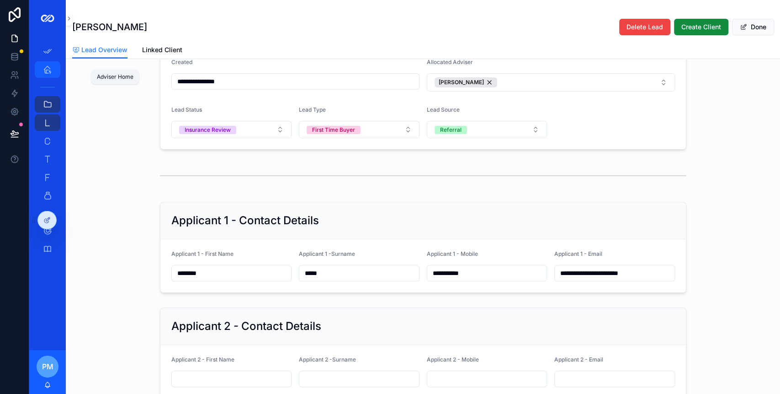
click at [48, 75] on div "Adviser Home" at bounding box center [47, 69] width 15 height 15
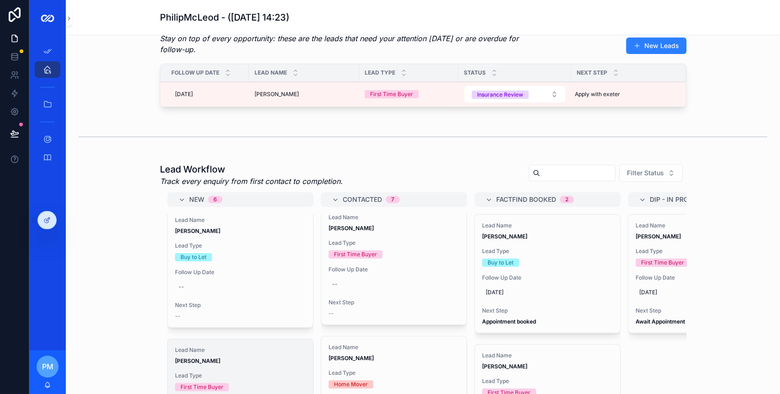
scroll to position [8, 0]
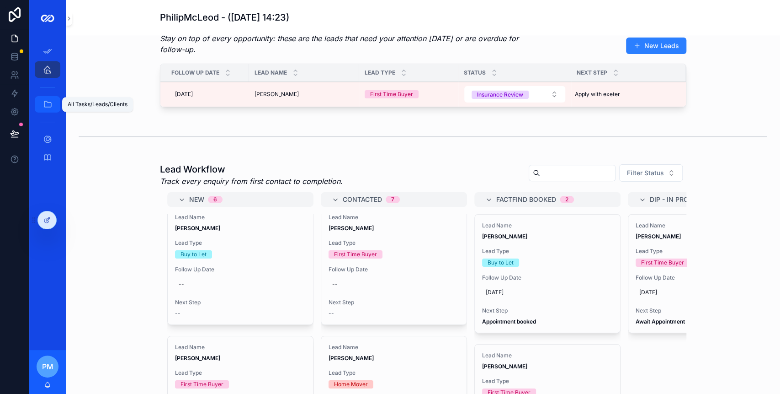
click at [48, 102] on icon "scrollable content" at bounding box center [47, 104] width 9 height 9
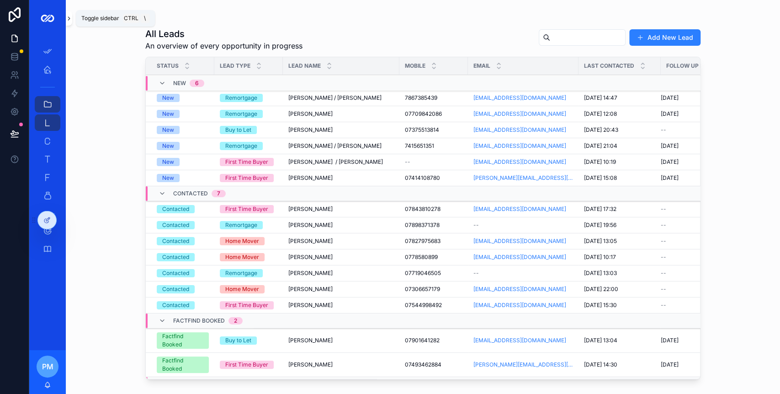
click at [69, 19] on icon "scrollable content" at bounding box center [69, 18] width 2 height 3
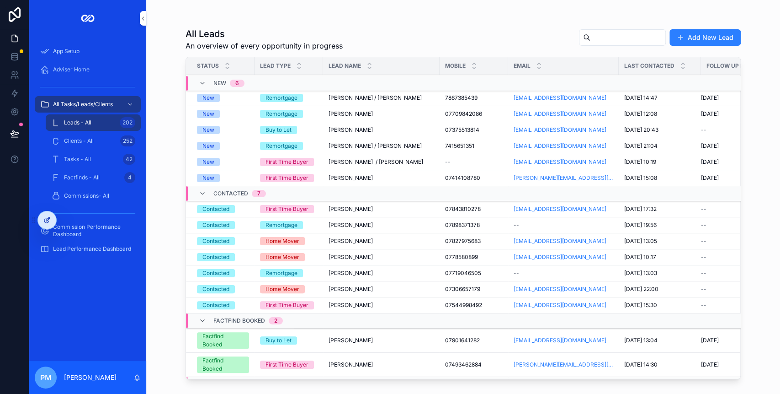
click at [48, 219] on icon at bounding box center [46, 219] width 7 height 7
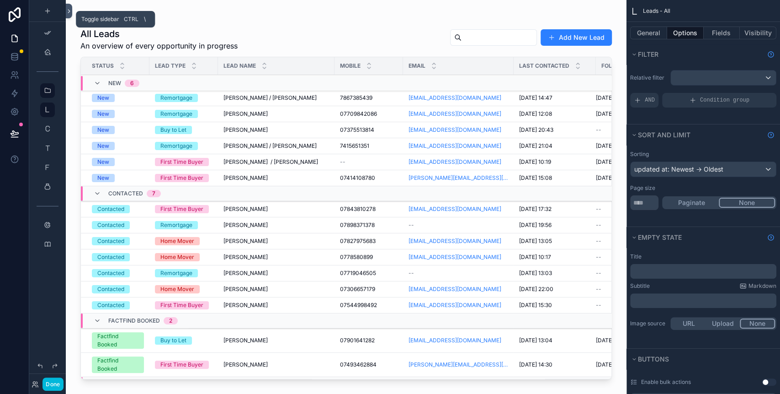
click at [69, 9] on icon at bounding box center [69, 11] width 6 height 7
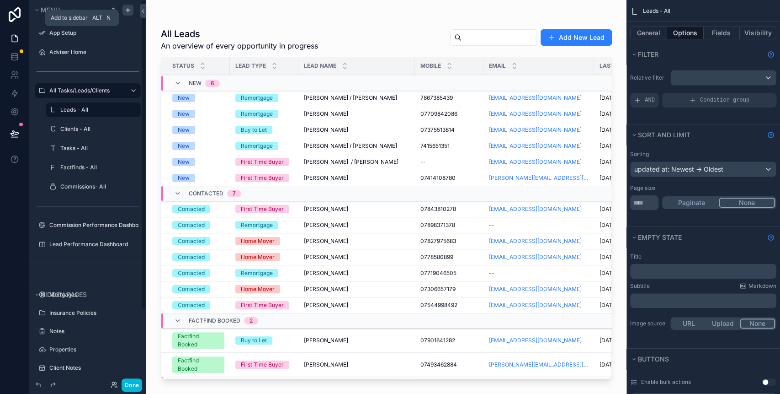
click at [129, 11] on icon "scrollable content" at bounding box center [127, 9] width 7 height 7
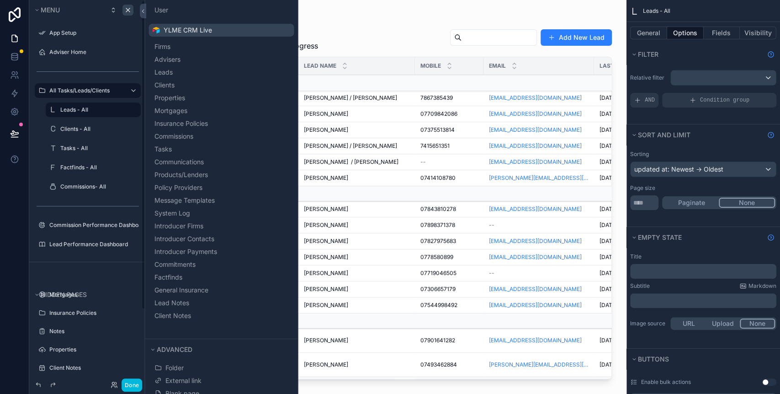
scroll to position [101, 0]
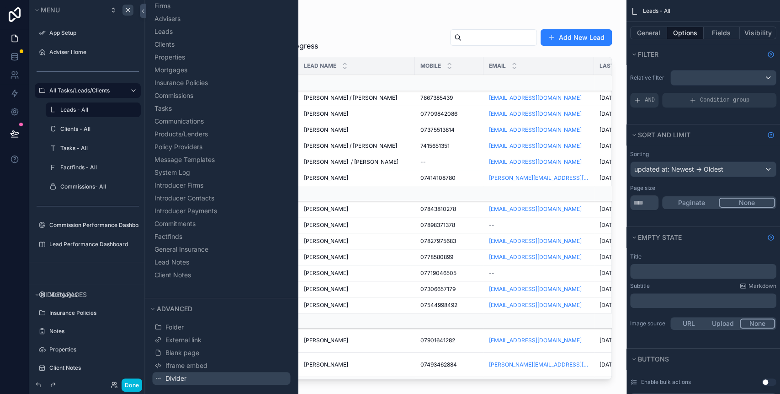
click at [186, 376] on button "Divider" at bounding box center [221, 378] width 138 height 13
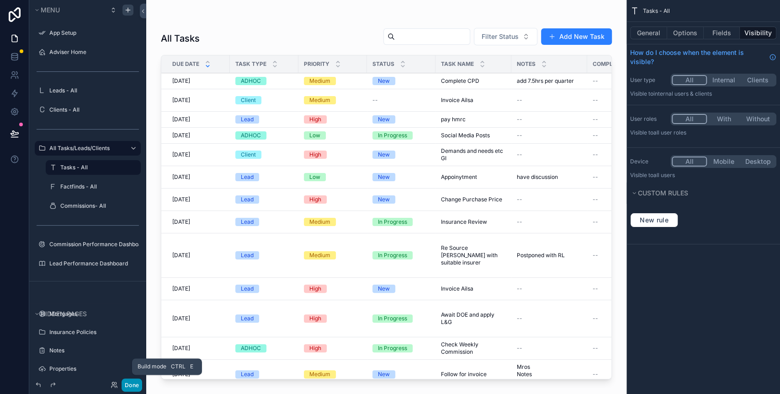
click at [134, 385] on button "Done" at bounding box center [132, 384] width 21 height 13
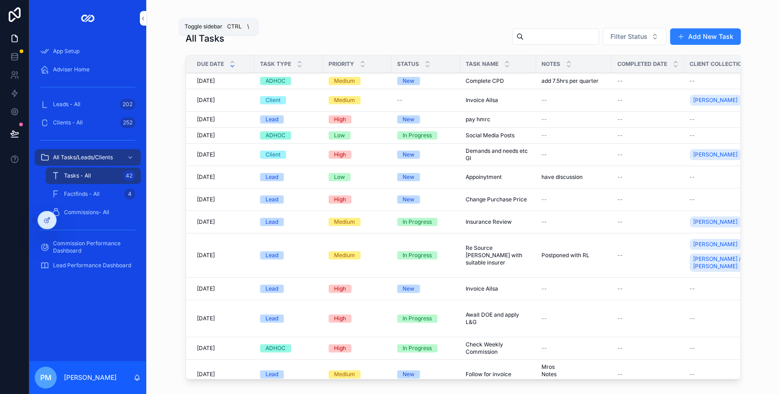
click at [146, 18] on div "All Tasks Filter Status Add New Task Due Date Task Type Priority Status Task Na…" at bounding box center [463, 197] width 634 height 394
click at [142, 14] on button "scrollable content" at bounding box center [143, 18] width 6 height 15
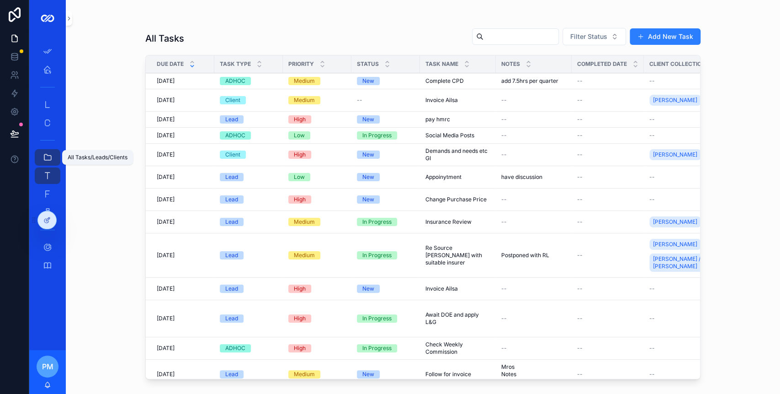
click at [43, 157] on icon "scrollable content" at bounding box center [47, 157] width 9 height 9
click at [46, 156] on icon "scrollable content" at bounding box center [47, 157] width 9 height 9
click at [69, 19] on icon "scrollable content" at bounding box center [69, 18] width 6 height 7
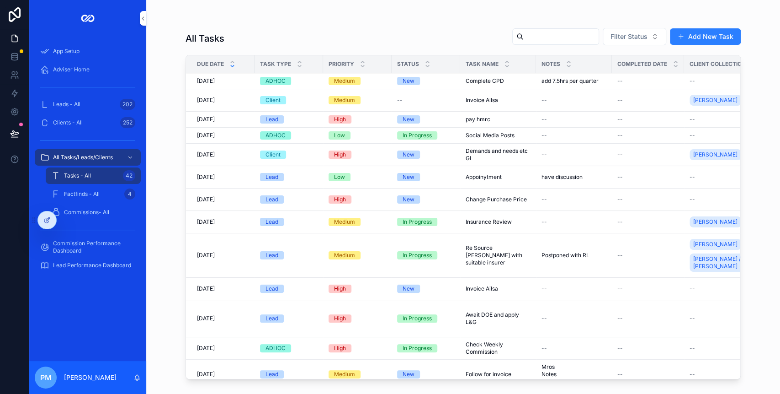
click at [127, 157] on icon "scrollable content" at bounding box center [130, 157] width 6 height 6
click at [44, 216] on icon at bounding box center [46, 219] width 7 height 7
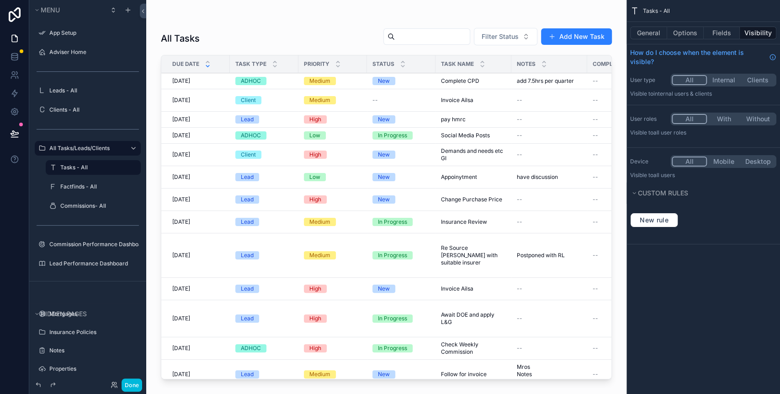
click at [71, 144] on label "All Tasks/Leads/Clients" at bounding box center [85, 147] width 73 height 7
click at [0, 0] on icon "scrollable content" at bounding box center [0, 0] width 0 height 0
click at [109, 149] on input "**********" at bounding box center [80, 148] width 62 height 11
type input "**********"
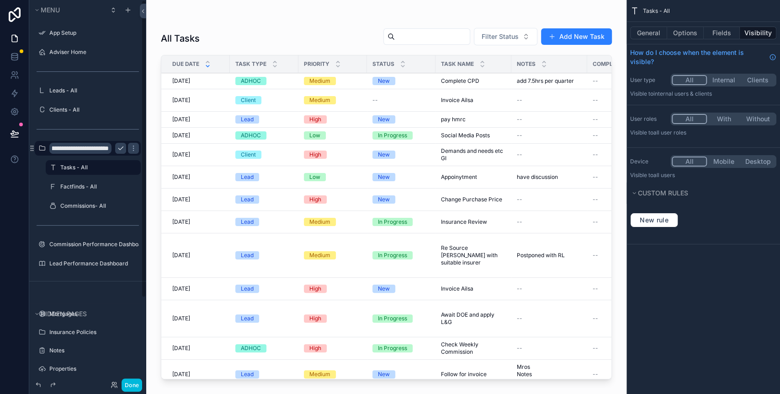
click at [123, 148] on icon "scrollable content" at bounding box center [120, 147] width 7 height 7
click at [136, 384] on button "Done" at bounding box center [132, 384] width 21 height 13
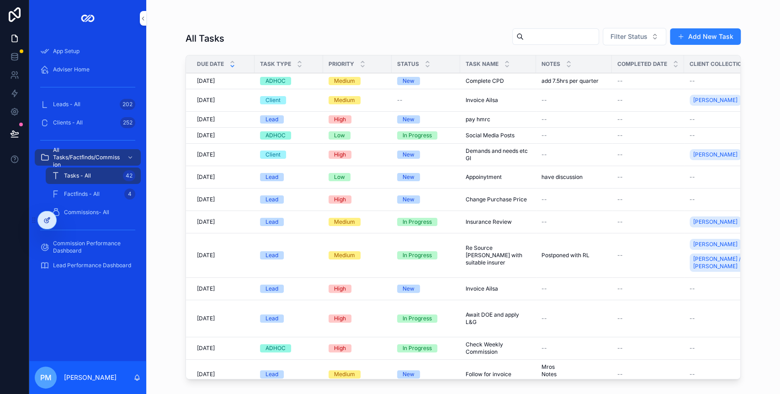
click at [45, 217] on icon at bounding box center [46, 219] width 7 height 7
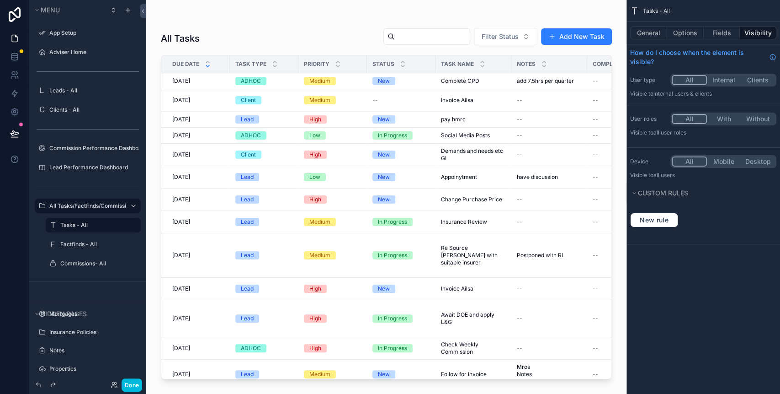
click at [0, 0] on icon "scrollable content" at bounding box center [0, 0] width 0 height 0
click at [135, 381] on button "Done" at bounding box center [132, 384] width 21 height 13
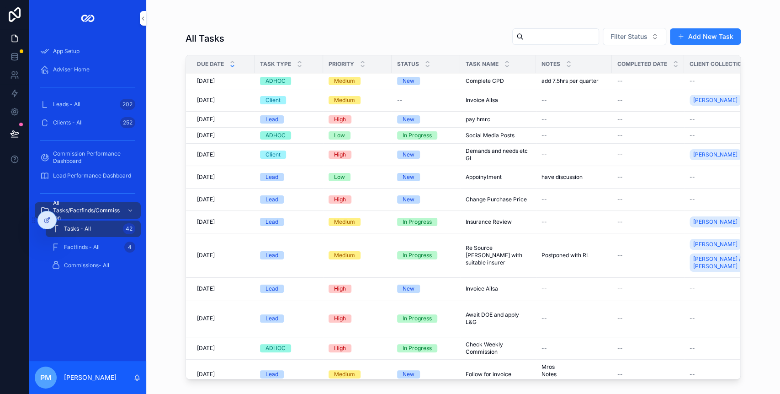
click at [83, 304] on div "App Setup Adviser Home Leads - All 202 Clients - All 252 Commission Performance…" at bounding box center [87, 199] width 117 height 324
click at [129, 209] on icon "scrollable content" at bounding box center [130, 210] width 3 height 2
click at [132, 207] on icon "scrollable content" at bounding box center [130, 210] width 6 height 6
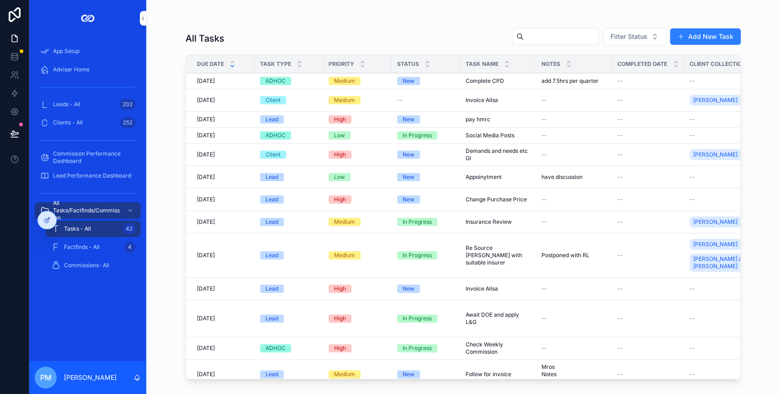
drag, startPoint x: 43, startPoint y: 218, endPoint x: 48, endPoint y: 291, distance: 73.8
click at [48, 291] on div "App Setup Adviser Home Leads - All 202 Clients - All 252 Commission Performance…" at bounding box center [404, 197] width 751 height 394
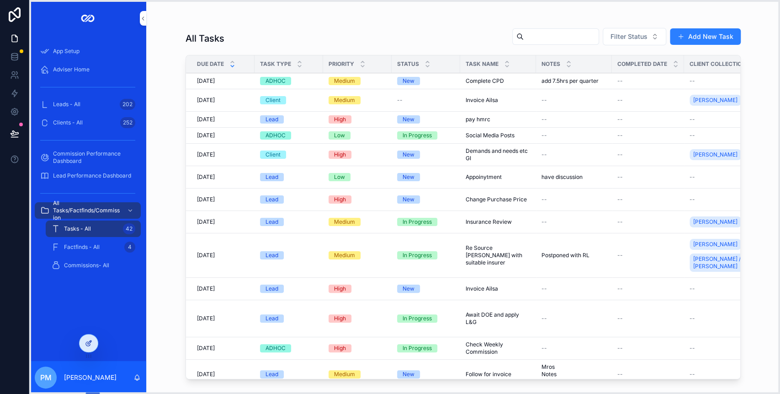
drag, startPoint x: 32, startPoint y: 219, endPoint x: 80, endPoint y: 339, distance: 129.8
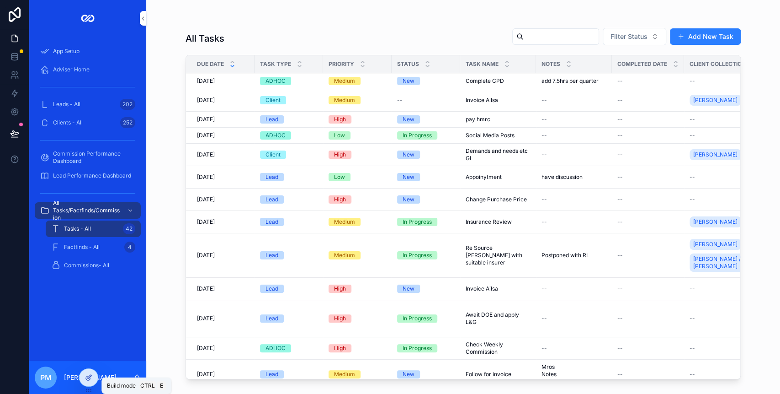
click at [85, 378] on icon at bounding box center [88, 376] width 7 height 7
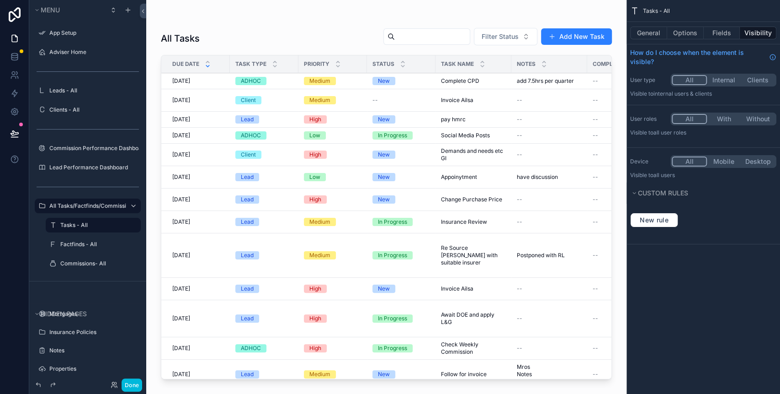
click at [0, 0] on icon "scrollable content" at bounding box center [0, 0] width 0 height 0
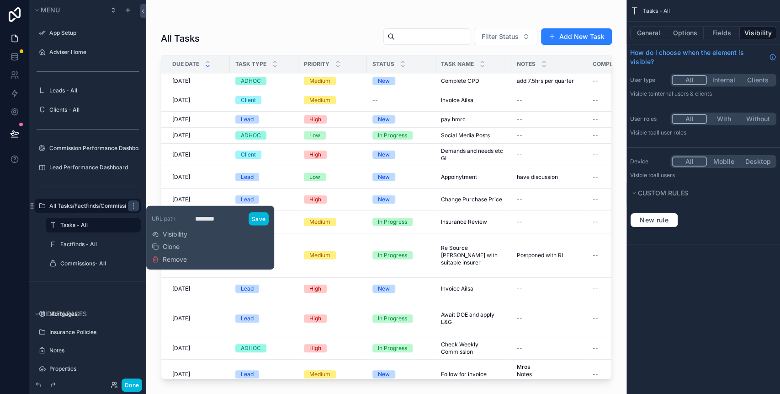
click at [0, 0] on icon "scrollable content" at bounding box center [0, 0] width 0 height 0
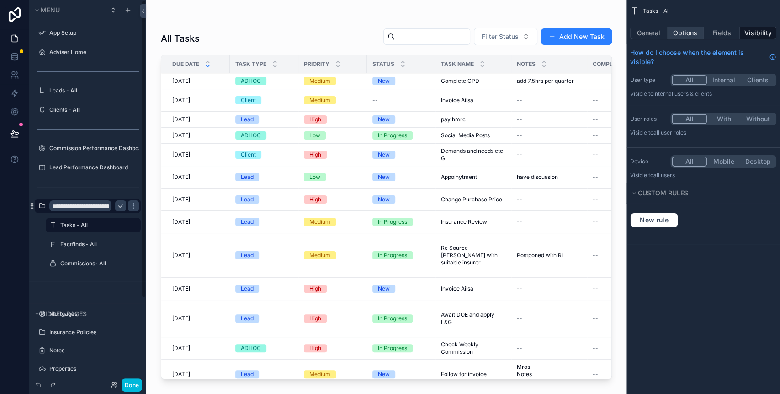
click at [684, 33] on button "Options" at bounding box center [685, 33] width 37 height 13
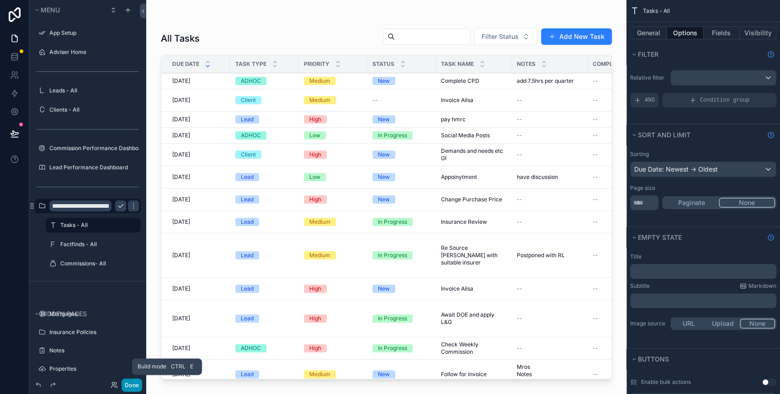
click at [133, 382] on button "Done" at bounding box center [132, 384] width 21 height 13
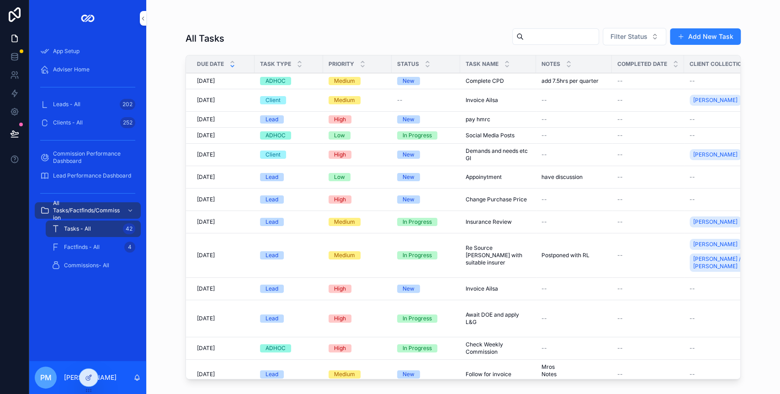
click at [96, 307] on div "App Setup Adviser Home Leads - All 202 Clients - All 252 Commission Performance…" at bounding box center [87, 199] width 117 height 324
click at [129, 208] on icon "scrollable content" at bounding box center [130, 210] width 6 height 6
click at [142, 13] on button "scrollable content" at bounding box center [143, 18] width 6 height 15
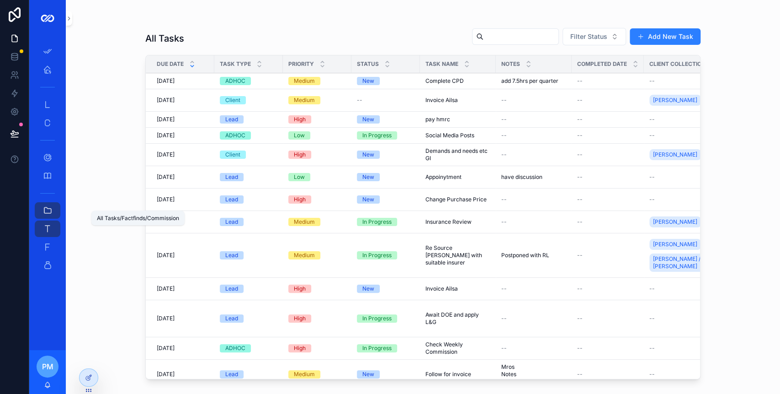
click at [57, 204] on link "All Tasks/Factfinds/Commission" at bounding box center [48, 210] width 26 height 16
click at [69, 18] on icon "scrollable content" at bounding box center [69, 18] width 6 height 7
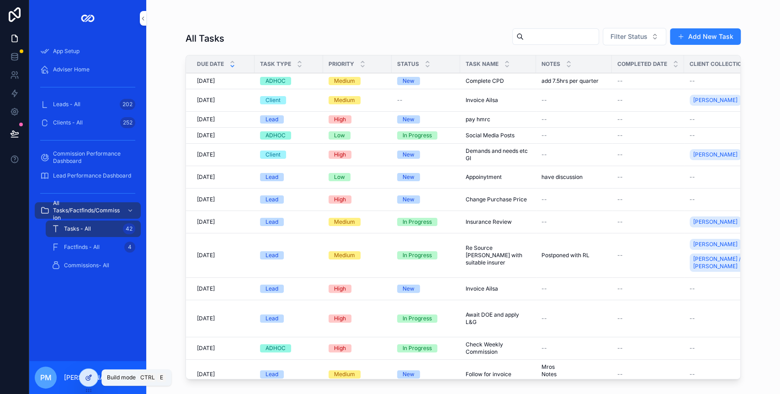
click at [87, 376] on icon at bounding box center [88, 378] width 4 height 4
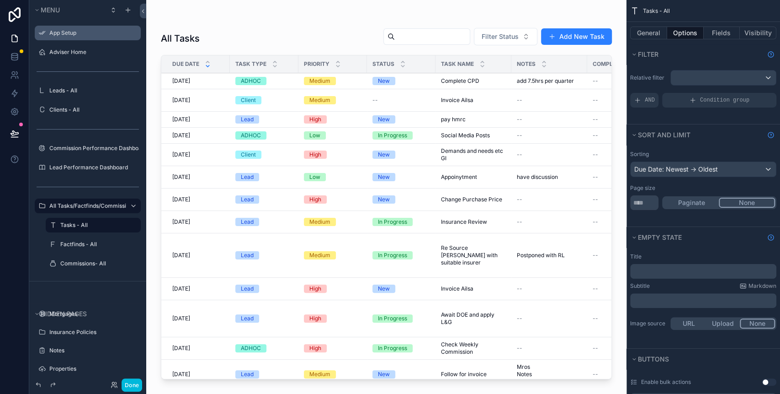
click at [0, 0] on icon "scrollable content" at bounding box center [0, 0] width 0 height 0
click at [165, 38] on span "Remove" at bounding box center [175, 38] width 24 height 9
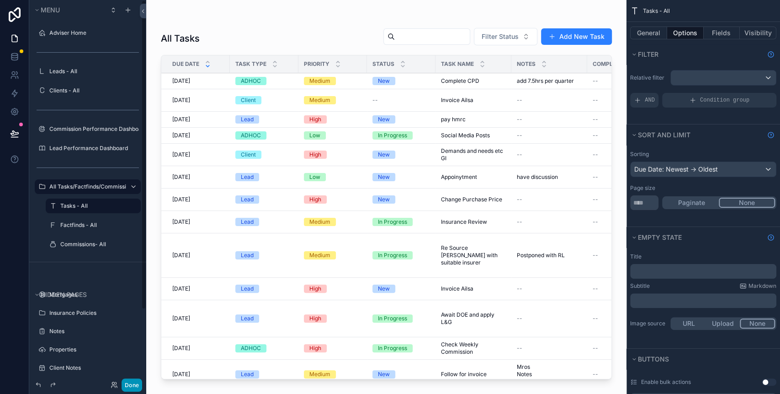
click at [135, 387] on button "Done" at bounding box center [132, 384] width 21 height 13
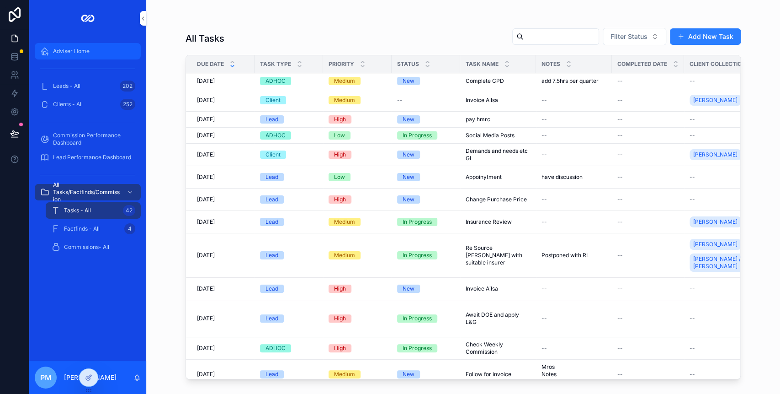
click at [77, 51] on span "Adviser Home" at bounding box center [71, 51] width 37 height 7
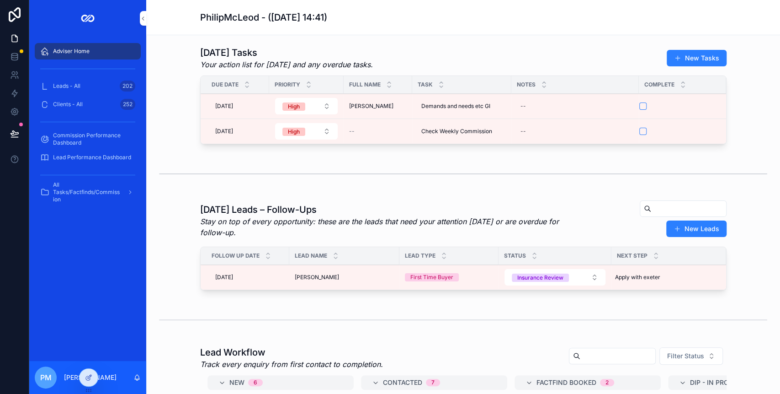
click at [112, 48] on div "Adviser Home" at bounding box center [87, 51] width 95 height 15
click at [88, 372] on div at bounding box center [89, 376] width 18 height 17
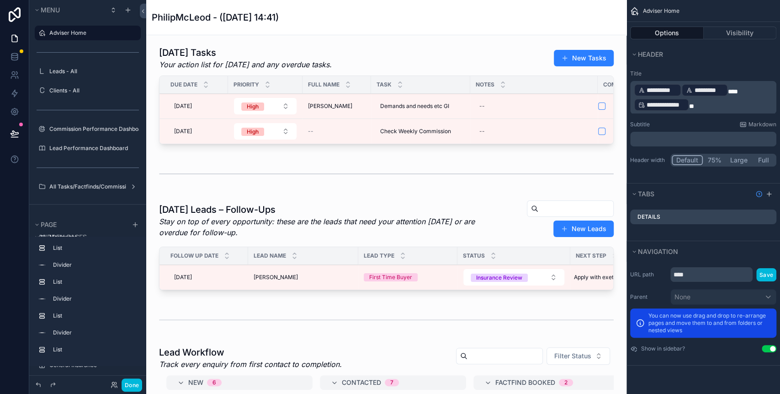
click at [0, 0] on icon "scrollable content" at bounding box center [0, 0] width 0 height 0
click at [158, 26] on icon at bounding box center [156, 27] width 4 height 4
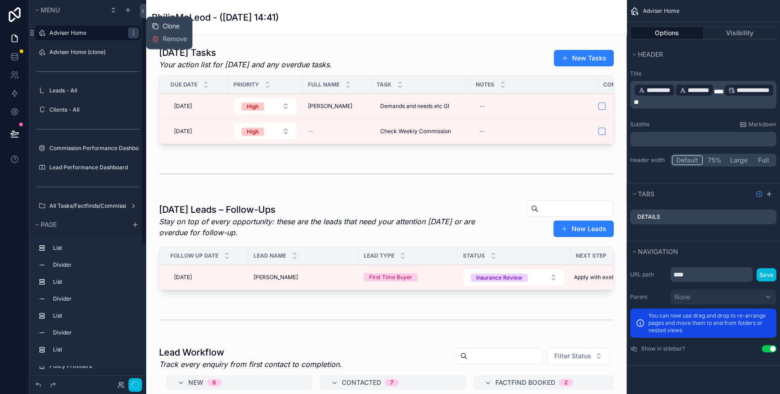
click at [139, 53] on div "scrollable content" at bounding box center [139, 52] width 0 height 15
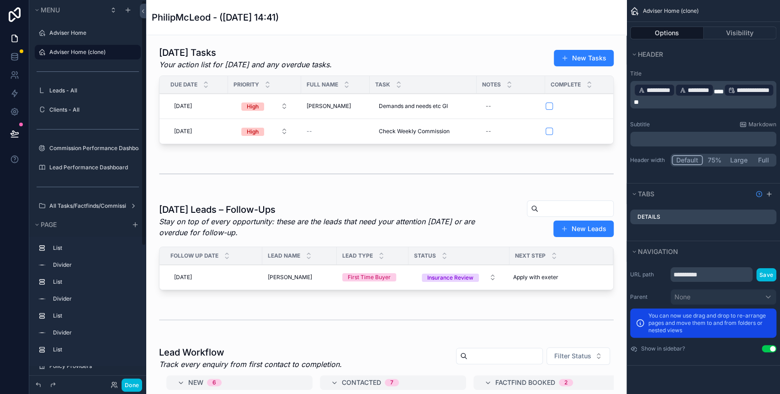
click at [0, 0] on icon "scrollable content" at bounding box center [0, 0] width 0 height 0
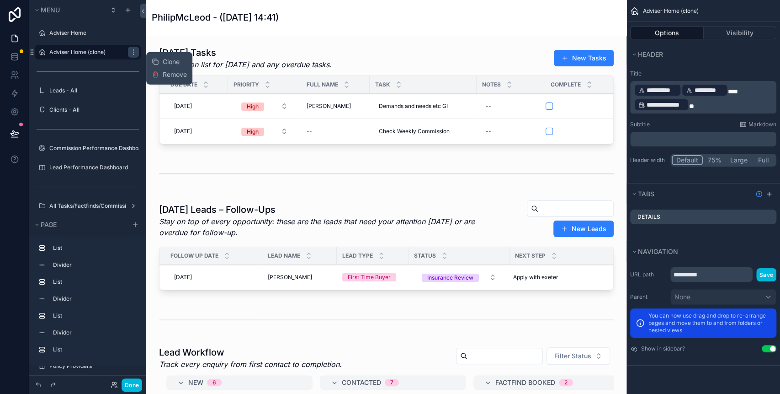
click at [0, 0] on icon "scrollable content" at bounding box center [0, 0] width 0 height 0
type input "**********"
click at [122, 51] on icon "scrollable content" at bounding box center [120, 51] width 7 height 7
click at [39, 55] on icon "scrollable content" at bounding box center [41, 51] width 7 height 7
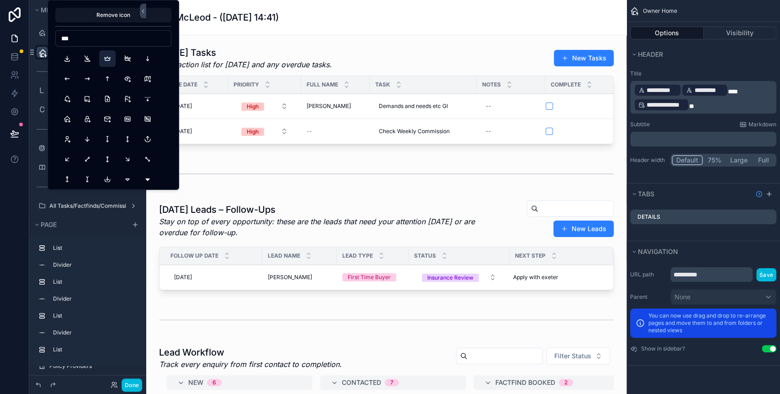
type input "***"
click at [108, 60] on button "Crown" at bounding box center [107, 58] width 16 height 16
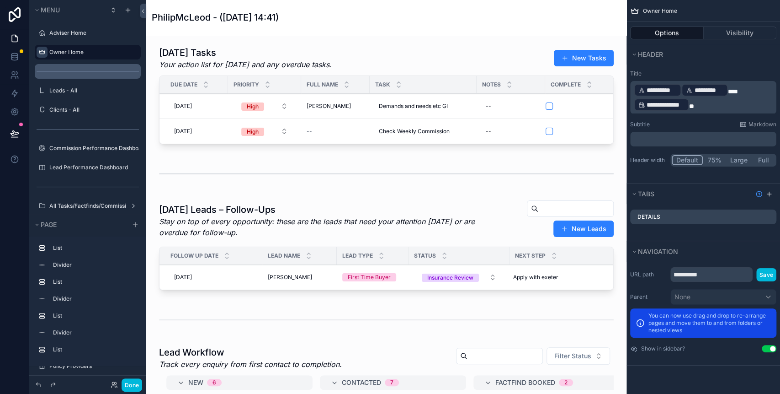
click at [38, 67] on div "scrollable content" at bounding box center [88, 71] width 106 height 15
click at [135, 387] on button "Done" at bounding box center [132, 384] width 21 height 13
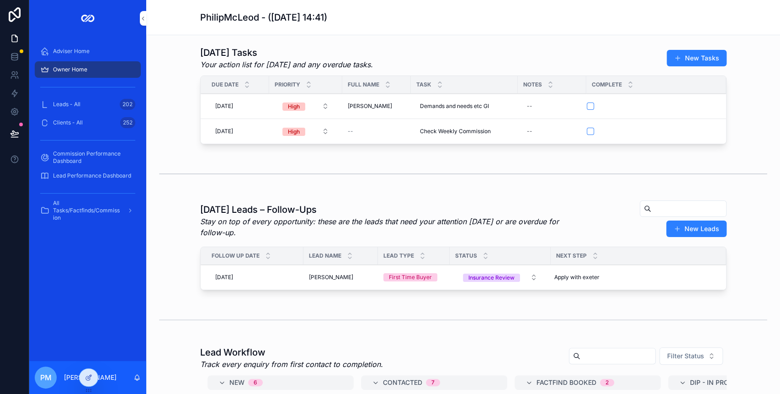
click at [107, 70] on div "Owner Home" at bounding box center [87, 69] width 95 height 15
click at [90, 376] on icon at bounding box center [88, 376] width 7 height 7
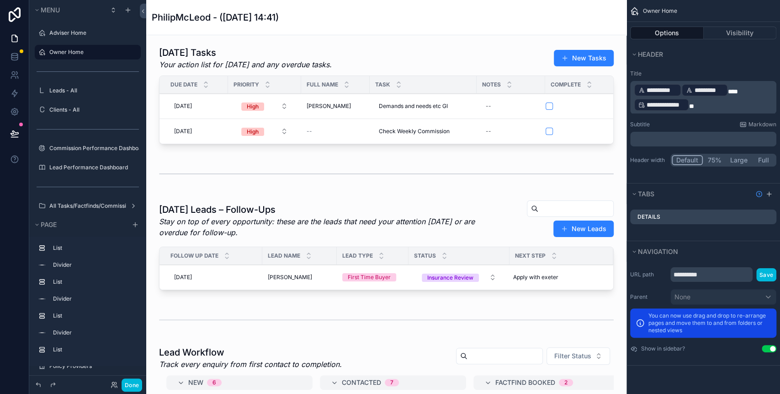
click at [0, 0] on icon "scrollable content" at bounding box center [0, 0] width 0 height 0
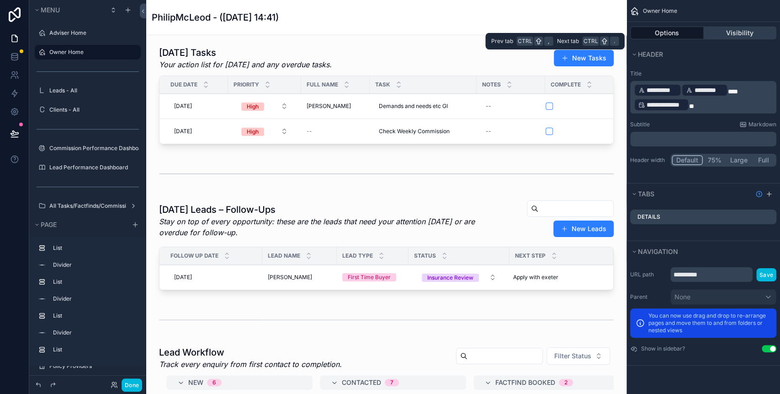
click at [748, 29] on button "Visibility" at bounding box center [740, 33] width 73 height 13
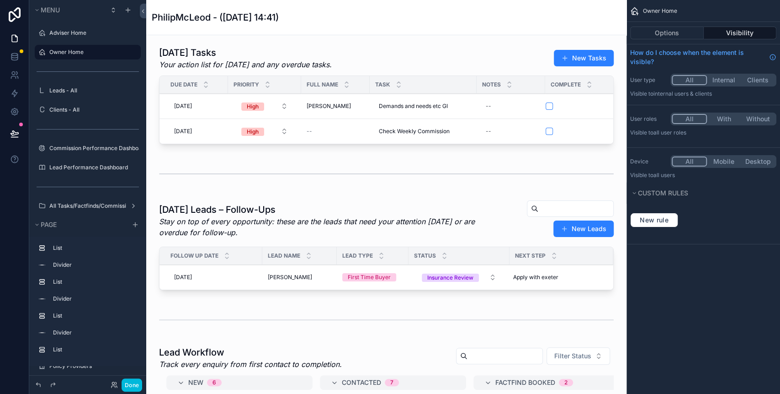
click at [721, 114] on button "With" at bounding box center [724, 119] width 34 height 10
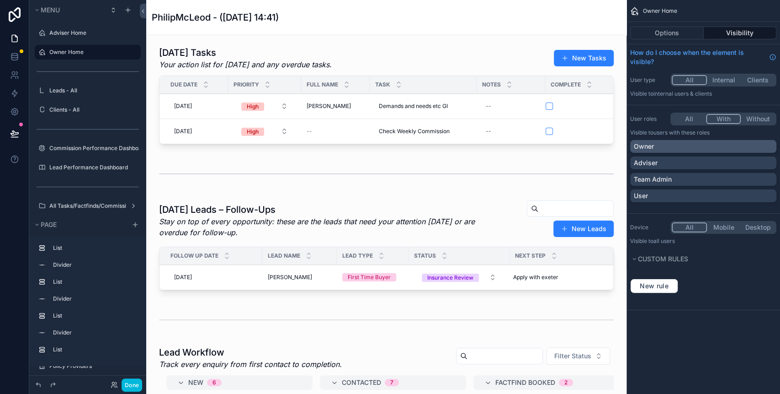
click at [677, 143] on div "Owner" at bounding box center [703, 146] width 139 height 9
click at [313, 54] on div "scrollable content" at bounding box center [387, 97] width 466 height 109
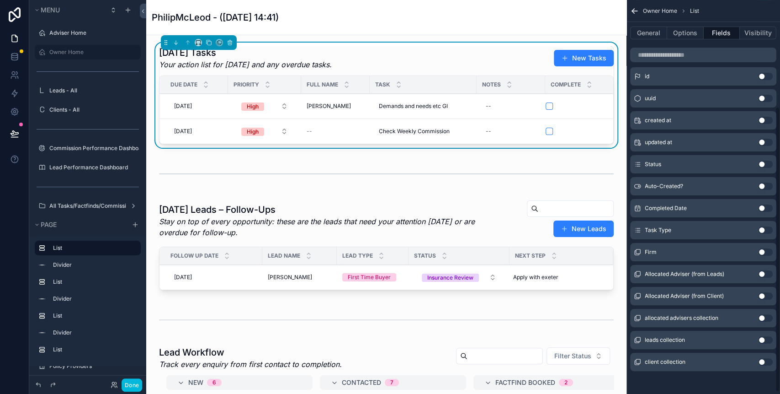
scroll to position [149, 0]
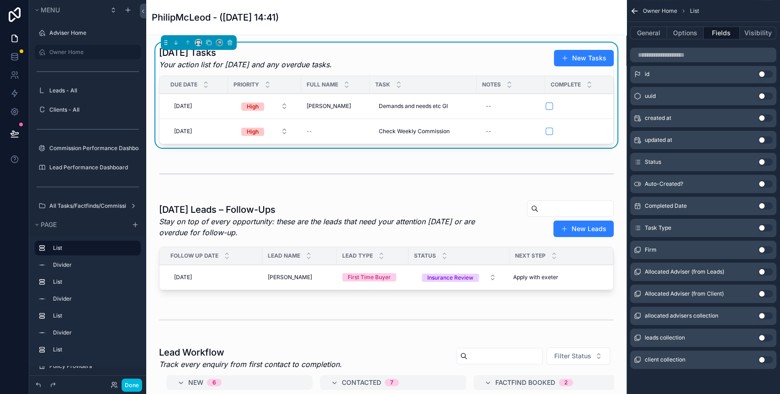
click at [763, 314] on button "Use setting" at bounding box center [765, 315] width 15 height 7
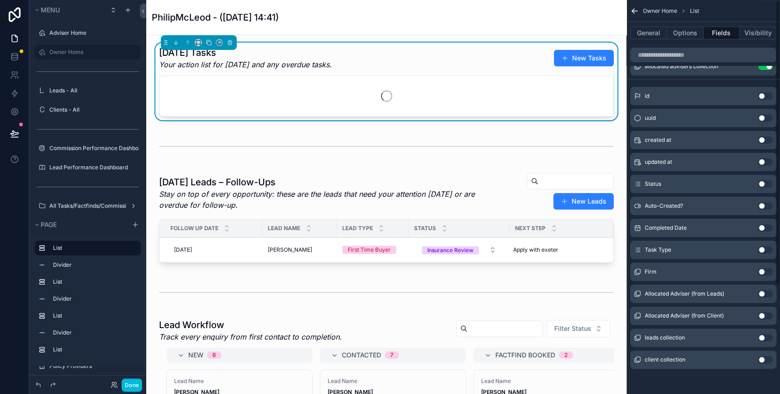
scroll to position [0, 0]
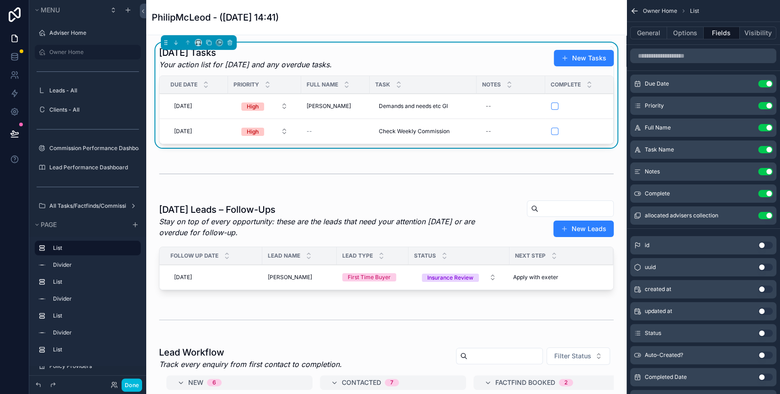
click at [0, 0] on icon "scrollable content" at bounding box center [0, 0] width 0 height 0
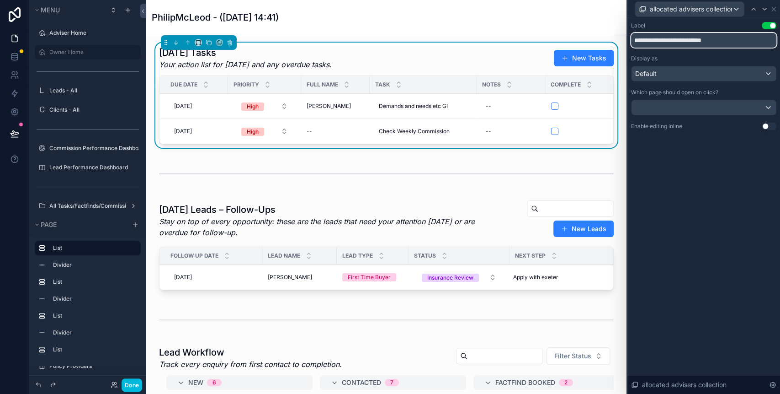
drag, startPoint x: 666, startPoint y: 37, endPoint x: 727, endPoint y: 40, distance: 61.3
click at [727, 40] on input "**********" at bounding box center [703, 40] width 145 height 15
type input "**********"
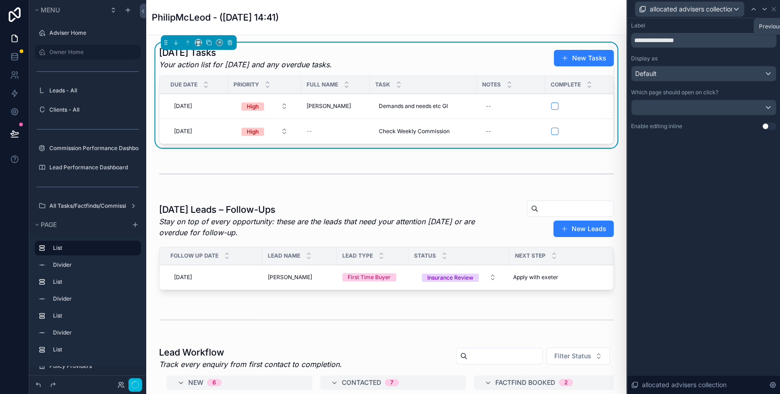
click at [718, 164] on div "**********" at bounding box center [704, 205] width 153 height 375
click at [775, 8] on icon at bounding box center [773, 8] width 7 height 7
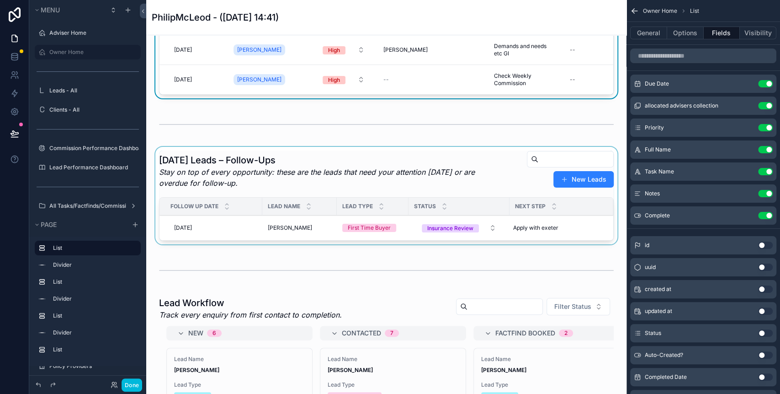
scroll to position [61, 0]
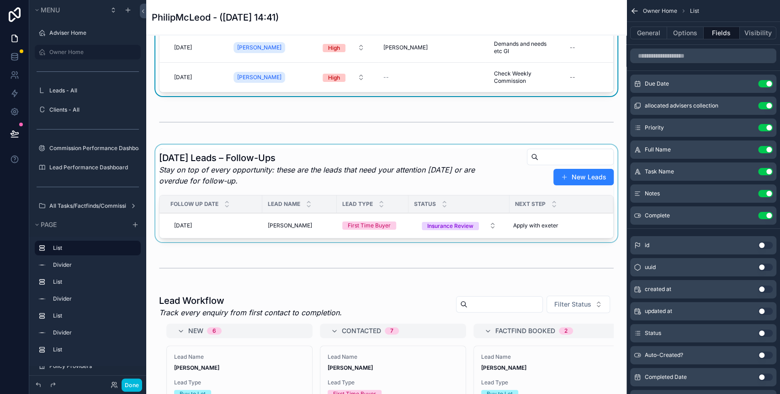
click at [287, 160] on div "scrollable content" at bounding box center [387, 194] width 466 height 101
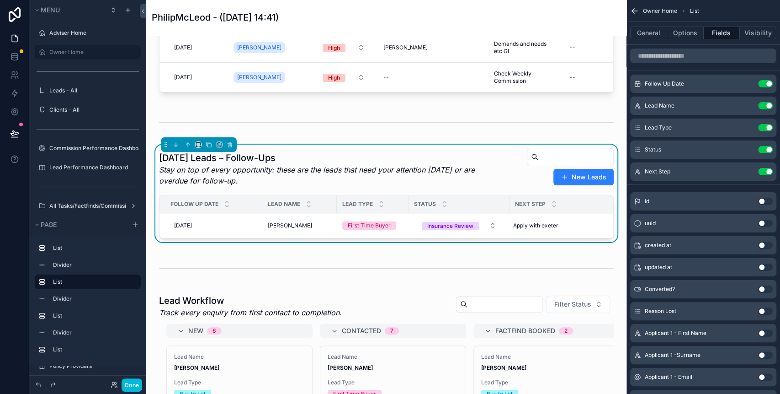
click at [427, 161] on h1 "[DATE] Leads – Follow-Ups" at bounding box center [321, 157] width 324 height 13
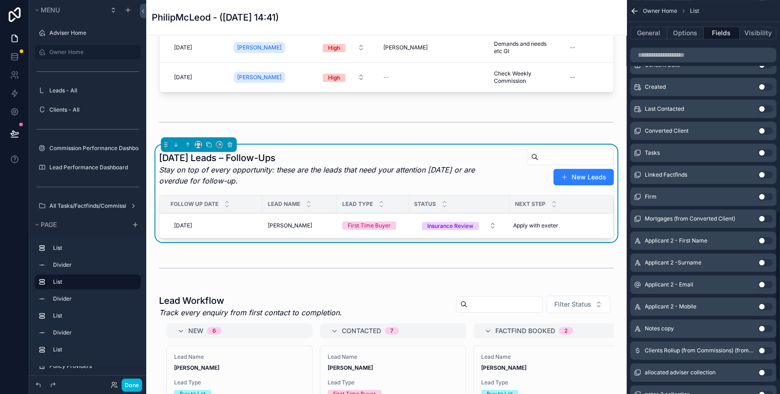
scroll to position [522, 0]
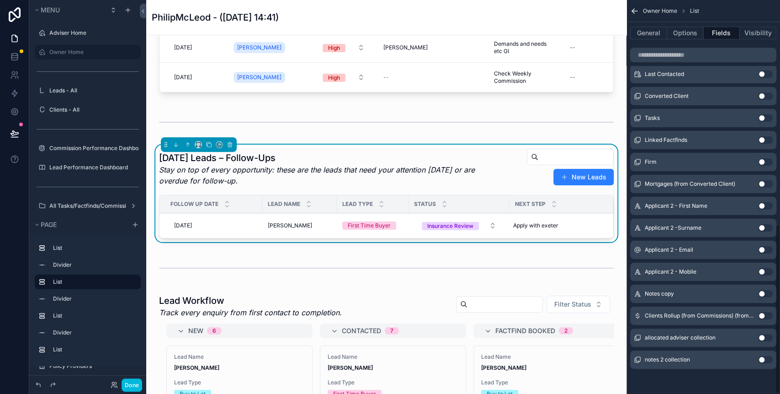
click at [765, 335] on button "Use setting" at bounding box center [765, 337] width 15 height 7
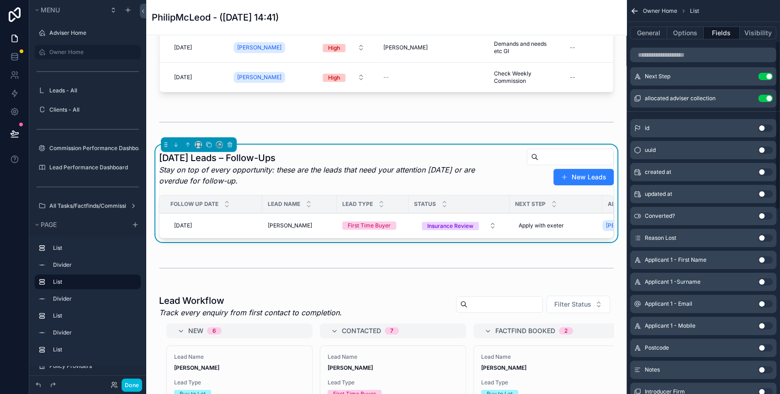
scroll to position [0, 0]
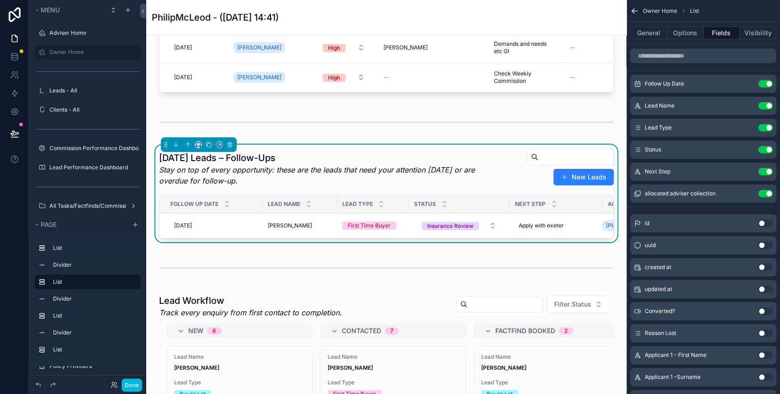
click at [0, 0] on icon "scrollable content" at bounding box center [0, 0] width 0 height 0
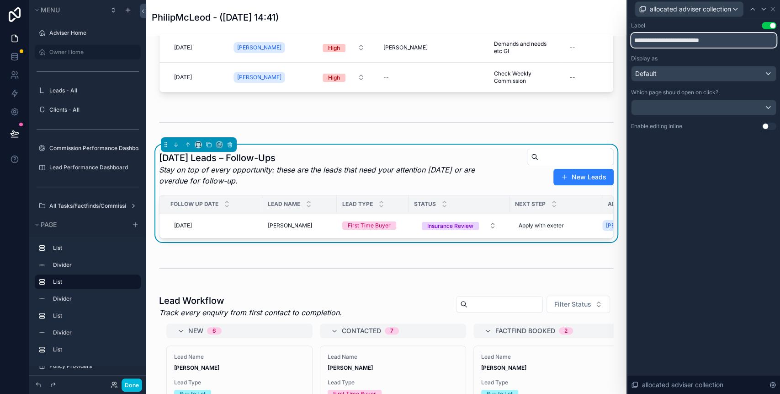
click at [666, 38] on input "**********" at bounding box center [703, 40] width 145 height 15
click at [664, 40] on input "**********" at bounding box center [703, 40] width 145 height 15
click at [744, 45] on input "**********" at bounding box center [703, 40] width 145 height 15
type input "**********"
click at [773, 5] on icon at bounding box center [772, 8] width 7 height 7
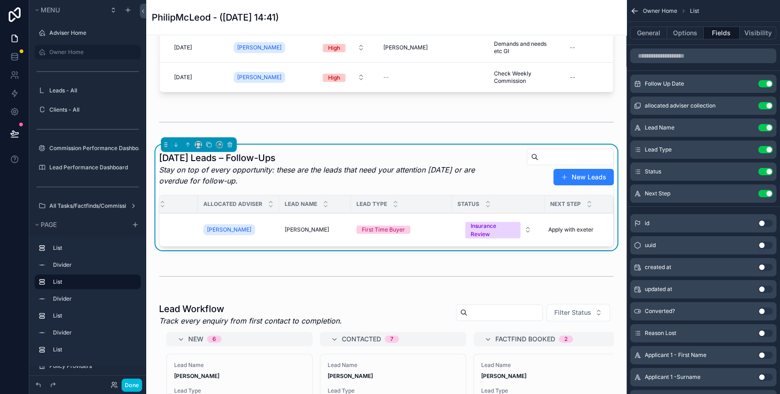
scroll to position [0, 73]
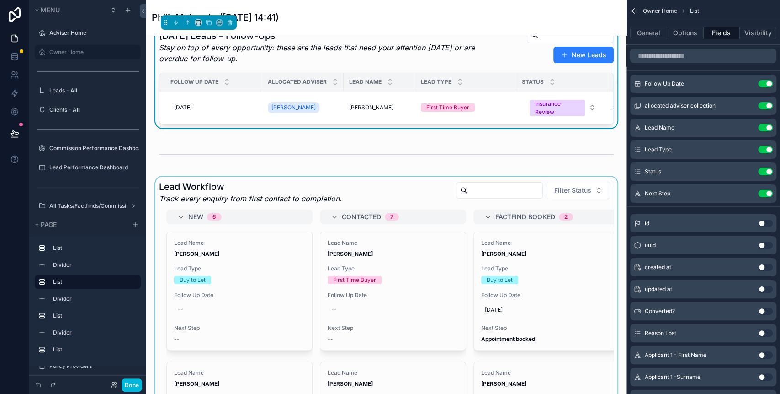
scroll to position [244, 0]
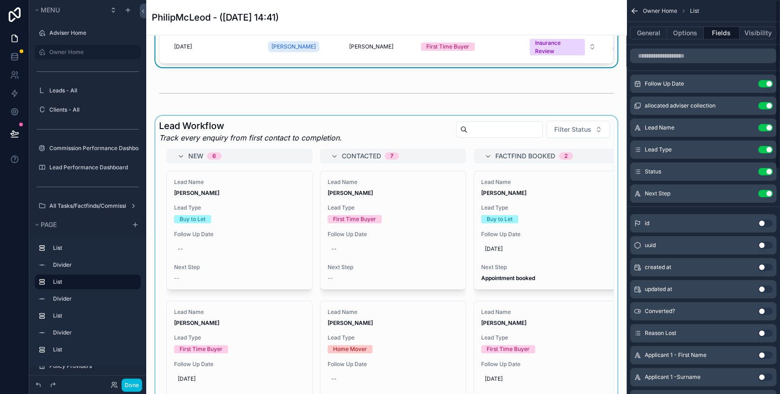
click at [378, 154] on div "scrollable content" at bounding box center [387, 282] width 466 height 332
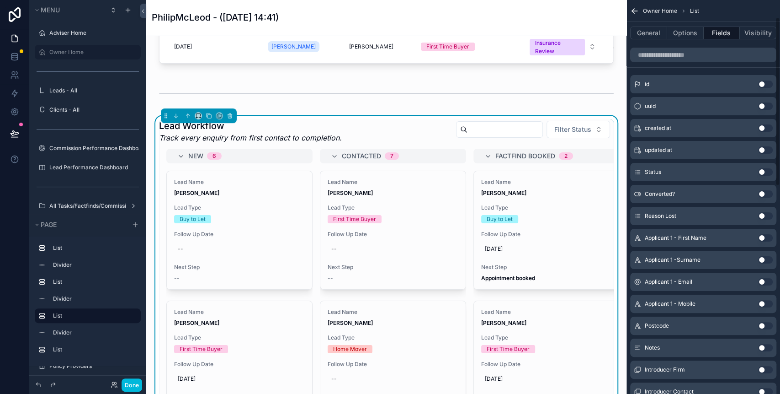
scroll to position [34, 0]
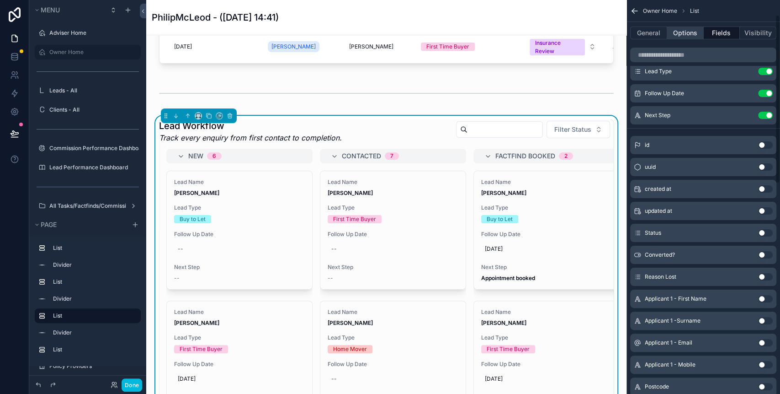
click at [696, 33] on button "Options" at bounding box center [685, 33] width 37 height 13
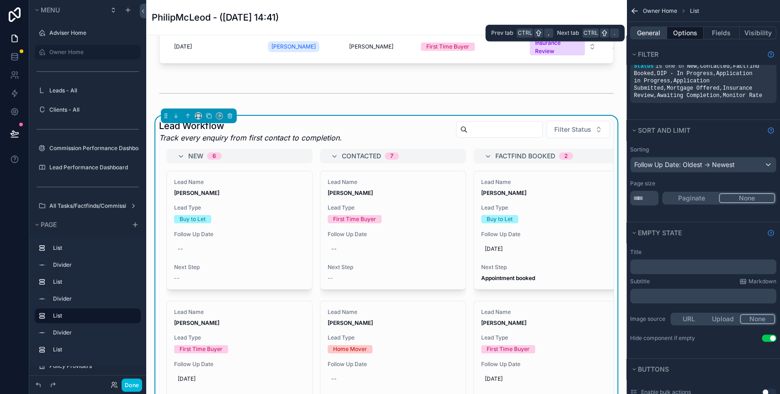
click at [649, 31] on button "General" at bounding box center [648, 33] width 37 height 13
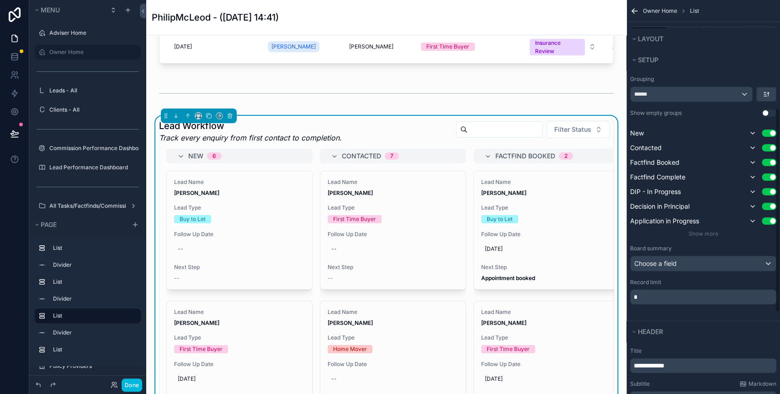
scroll to position [182, 0]
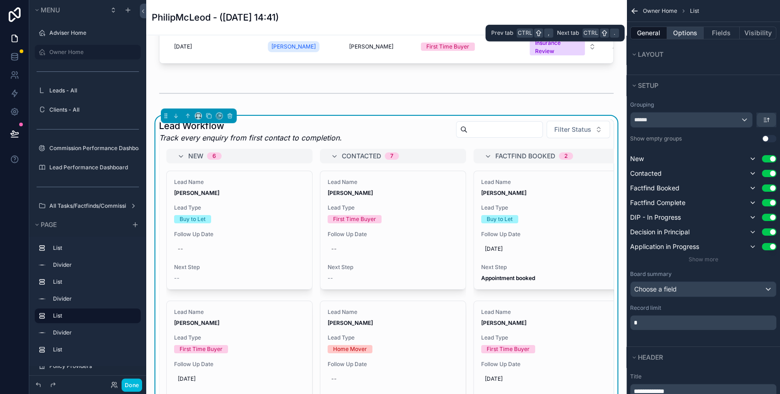
click at [702, 31] on button "Options" at bounding box center [685, 33] width 37 height 13
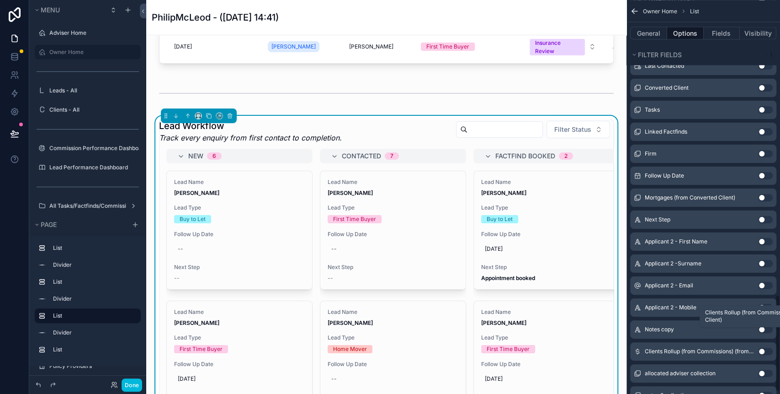
scroll to position [1202, 0]
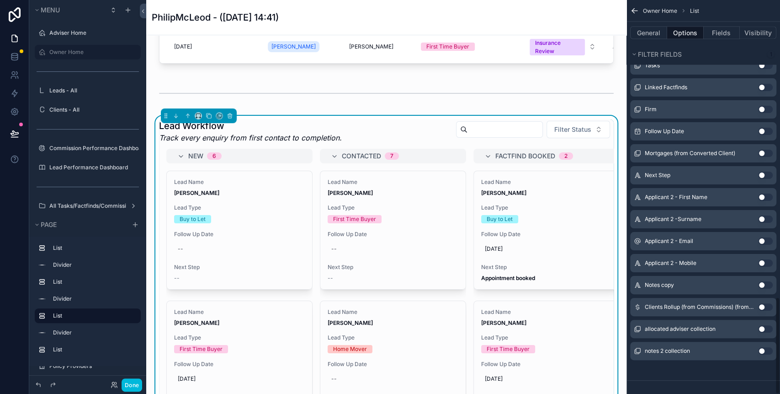
click at [762, 328] on button "Use setting" at bounding box center [765, 328] width 15 height 7
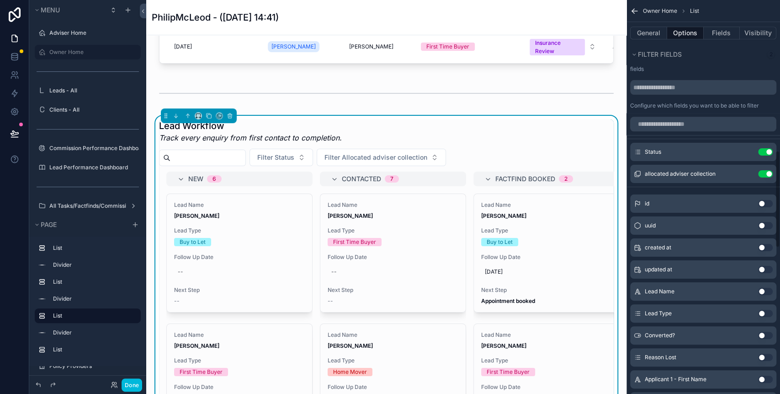
scroll to position [609, 0]
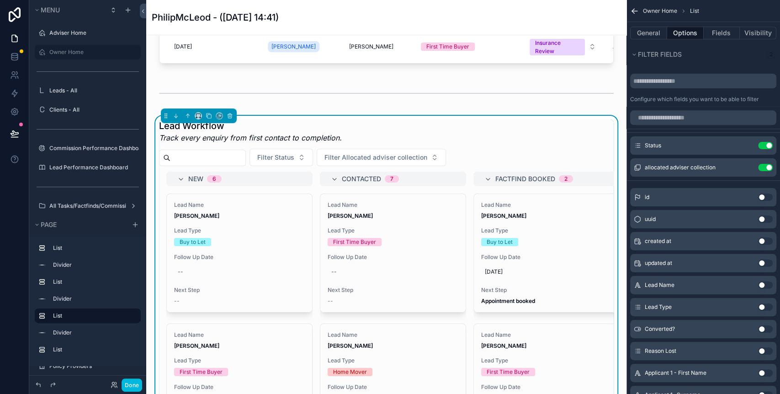
click at [0, 0] on icon "scrollable content" at bounding box center [0, 0] width 0 height 0
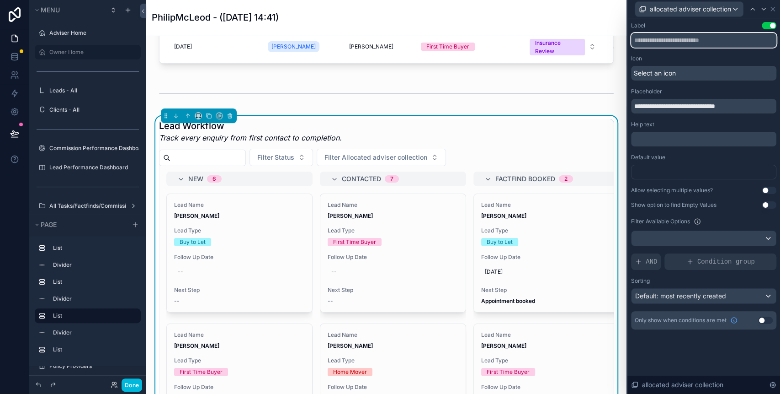
drag, startPoint x: 636, startPoint y: 37, endPoint x: 648, endPoint y: 47, distance: 15.0
click at [637, 37] on input "text" at bounding box center [703, 40] width 145 height 15
drag, startPoint x: 651, startPoint y: 104, endPoint x: 625, endPoint y: 104, distance: 26.1
click at [625, 104] on div "**********" at bounding box center [390, 197] width 780 height 394
click at [667, 107] on input "**********" at bounding box center [703, 106] width 145 height 15
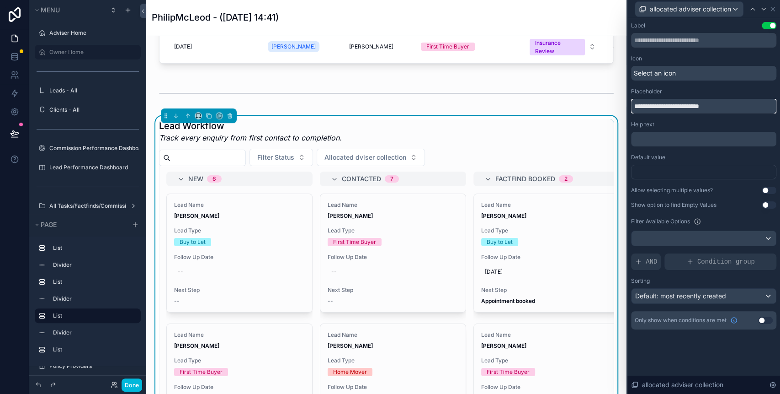
click at [732, 103] on input "**********" at bounding box center [703, 106] width 145 height 15
type input "**********"
click at [764, 191] on button "Use setting" at bounding box center [769, 189] width 15 height 7
click at [769, 189] on button "Use setting" at bounding box center [769, 189] width 15 height 7
click at [707, 234] on div at bounding box center [704, 238] width 144 height 15
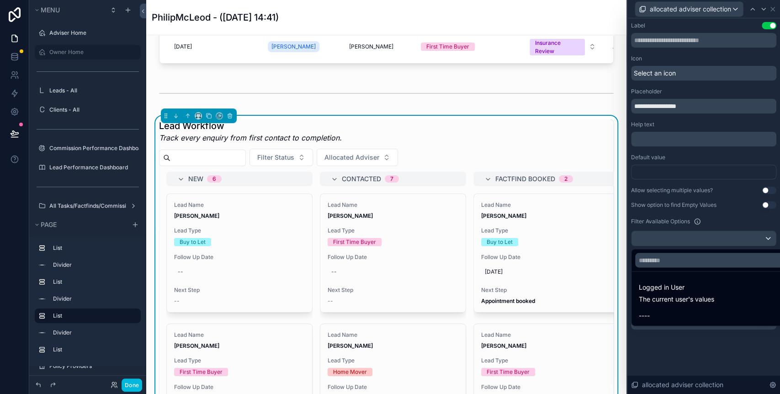
click at [718, 221] on div at bounding box center [704, 197] width 153 height 394
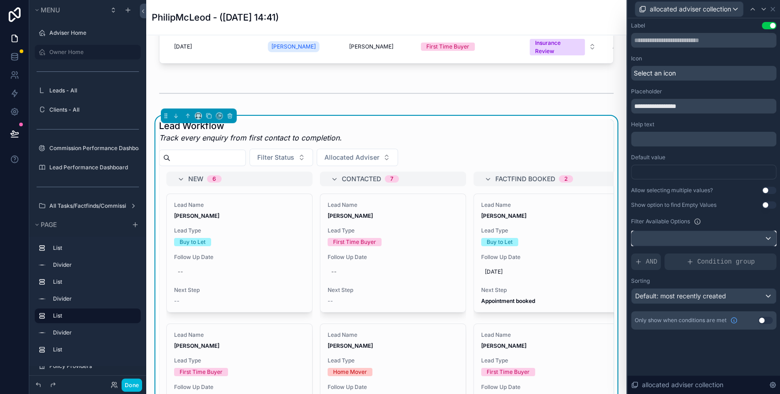
click at [717, 234] on div at bounding box center [704, 238] width 144 height 15
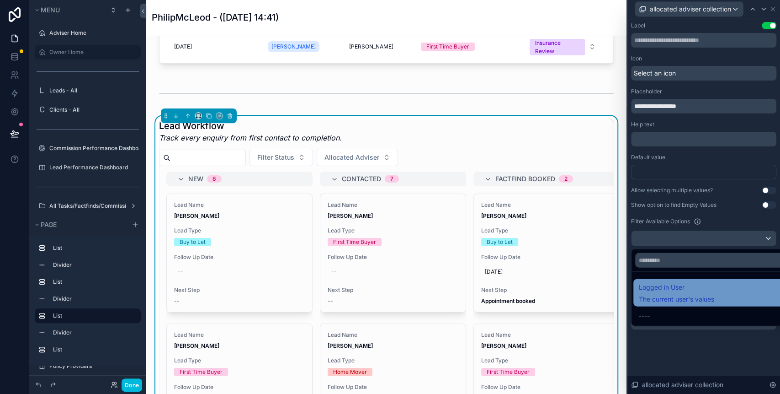
click at [713, 296] on span "The current user's values" at bounding box center [676, 298] width 75 height 9
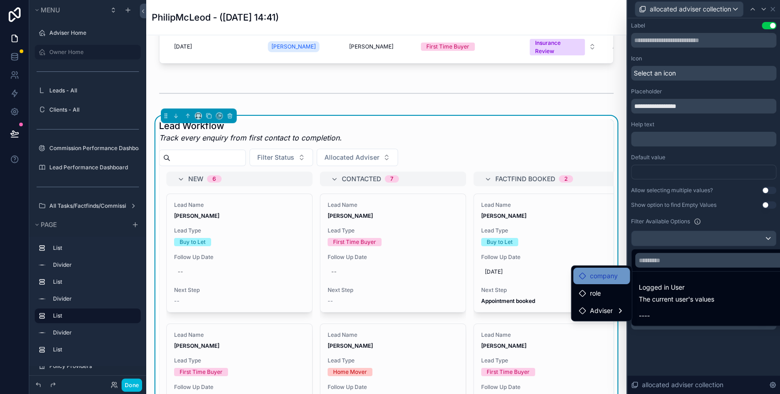
click at [601, 278] on span "company" at bounding box center [604, 275] width 28 height 11
click at [644, 182] on div at bounding box center [704, 197] width 153 height 394
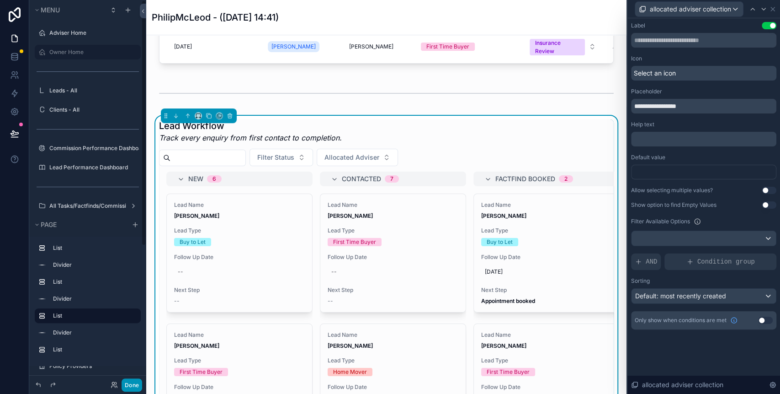
click at [132, 381] on button "Done" at bounding box center [132, 384] width 21 height 13
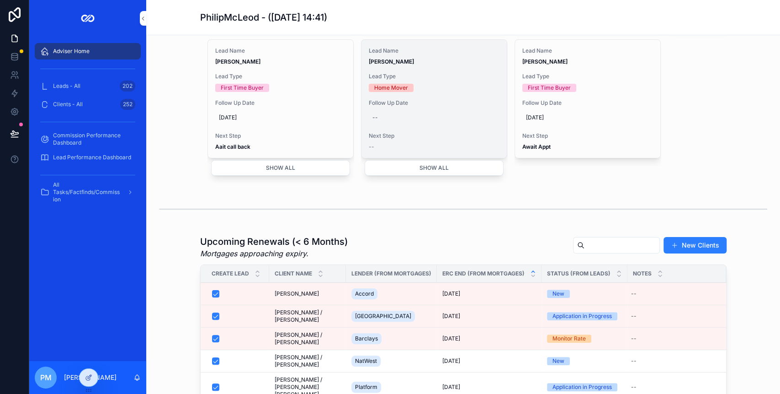
scroll to position [426, 0]
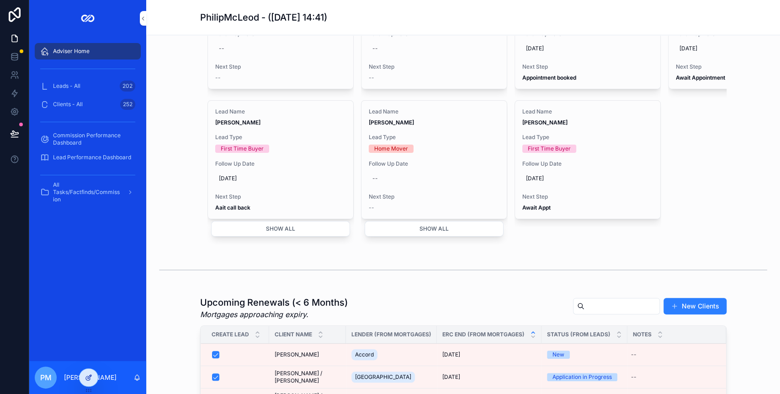
click at [86, 376] on icon at bounding box center [88, 378] width 4 height 4
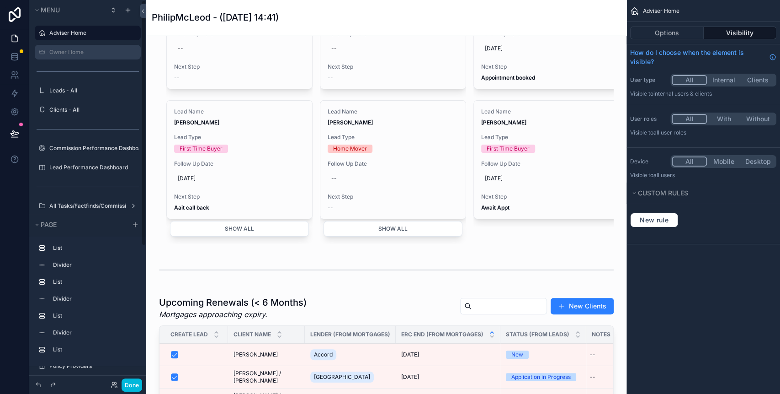
click at [98, 54] on label "Owner Home" at bounding box center [92, 51] width 86 height 7
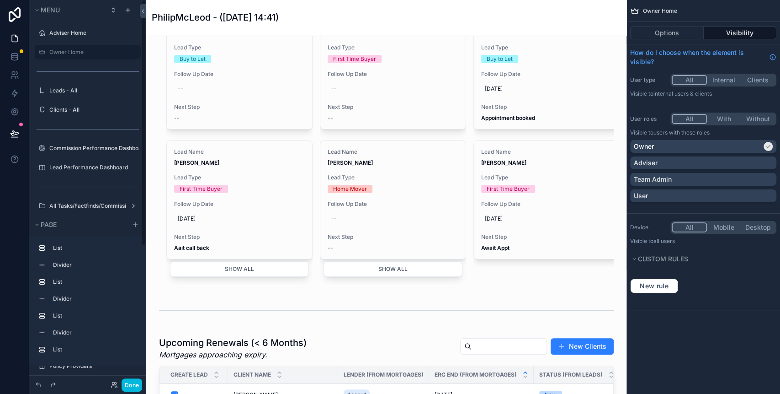
click at [0, 0] on icon "scrollable content" at bounding box center [0, 0] width 0 height 0
click at [391, 321] on div "scrollable content" at bounding box center [387, 310] width 466 height 30
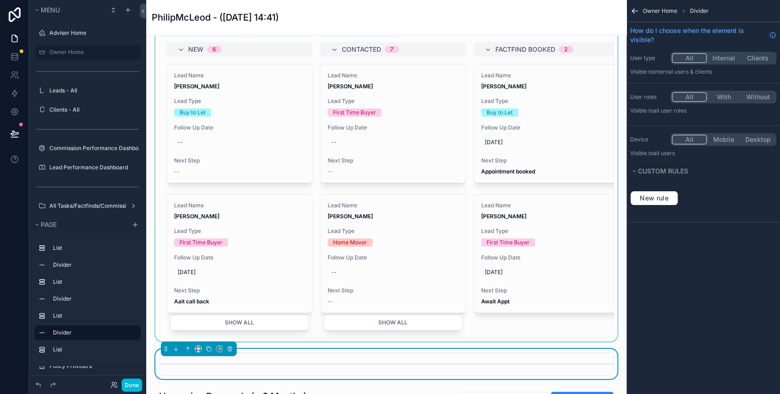
scroll to position [304, 0]
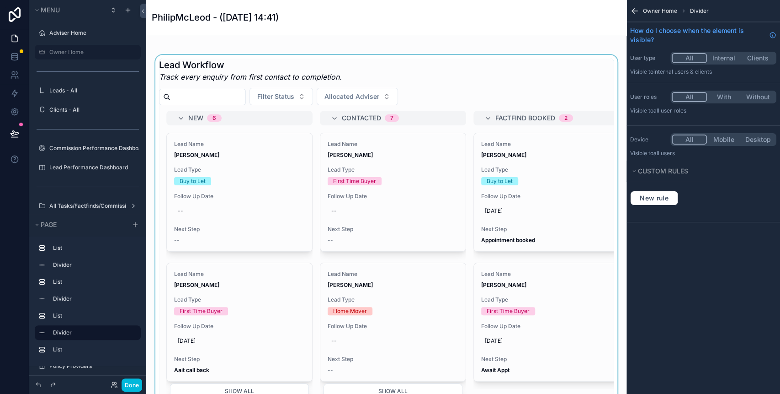
click at [470, 109] on div "scrollable content" at bounding box center [387, 232] width 466 height 355
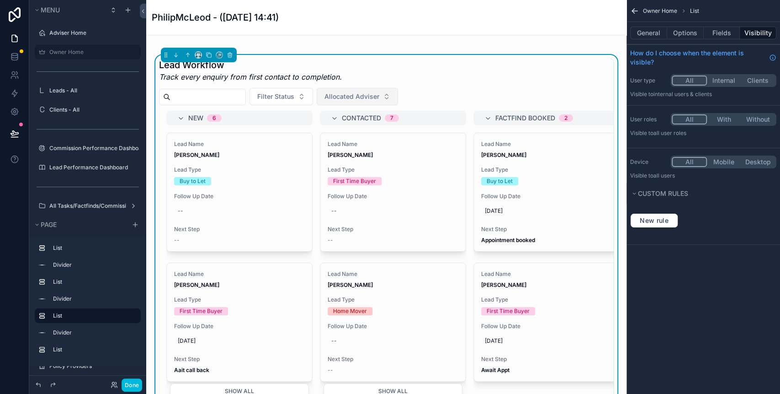
click at [379, 101] on span "Allocated Adviser" at bounding box center [352, 96] width 55 height 9
click at [477, 102] on div "Lead Workflow Track every enquiry from first contact to completion. Filter Stat…" at bounding box center [386, 232] width 455 height 347
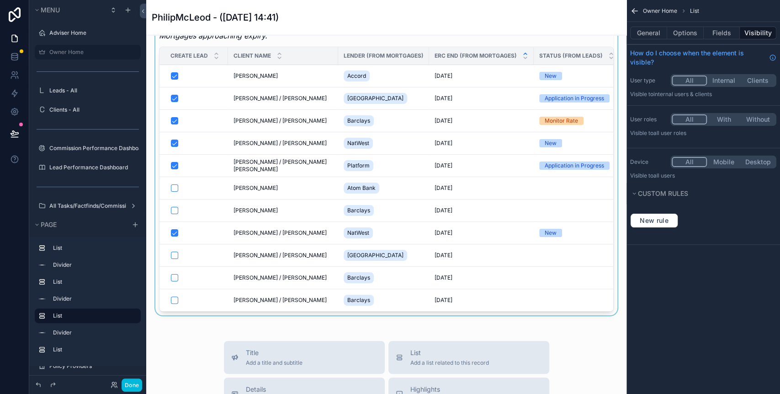
scroll to position [670, 0]
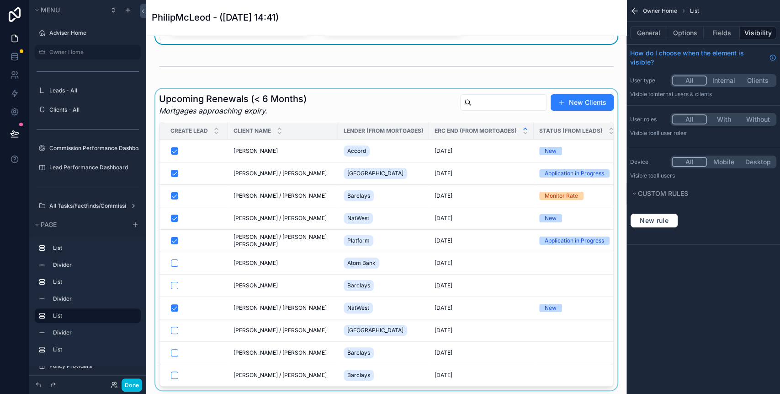
click at [358, 123] on div "scrollable content" at bounding box center [387, 241] width 466 height 305
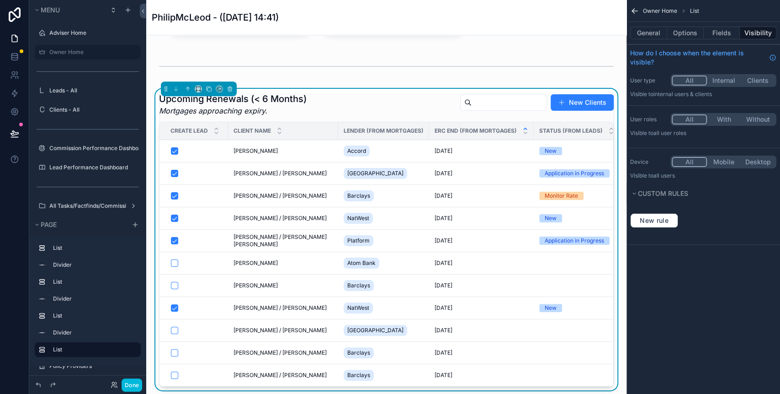
click at [373, 116] on div "Upcoming Renewals (< 6 Months) Mortgages approaching expiry. New Clients" at bounding box center [386, 104] width 455 height 24
click at [721, 29] on button "Fields" at bounding box center [722, 33] width 37 height 13
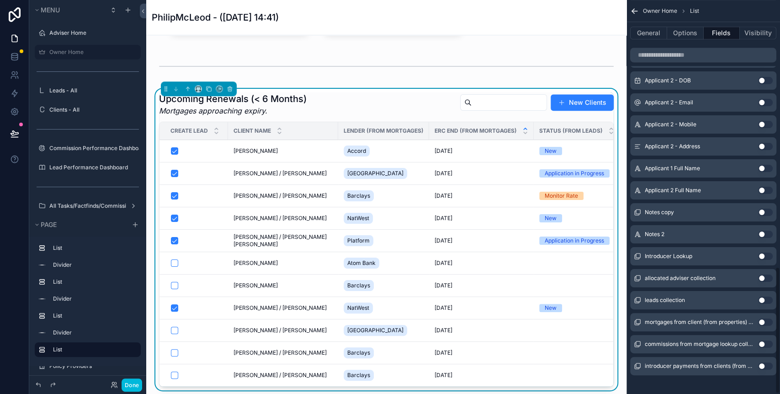
scroll to position [829, 0]
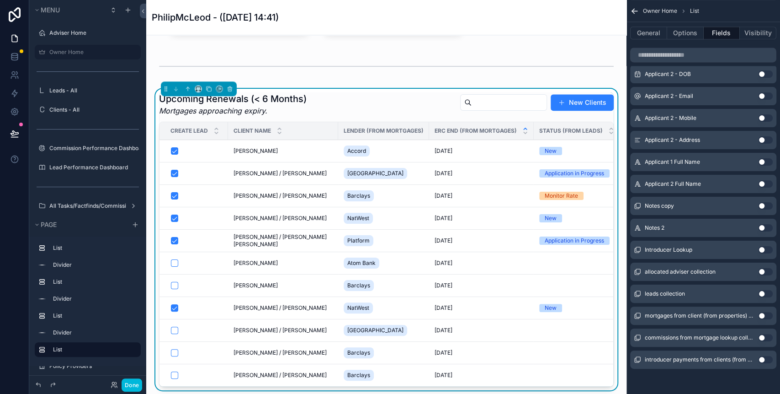
click at [759, 273] on button "Use setting" at bounding box center [765, 271] width 15 height 7
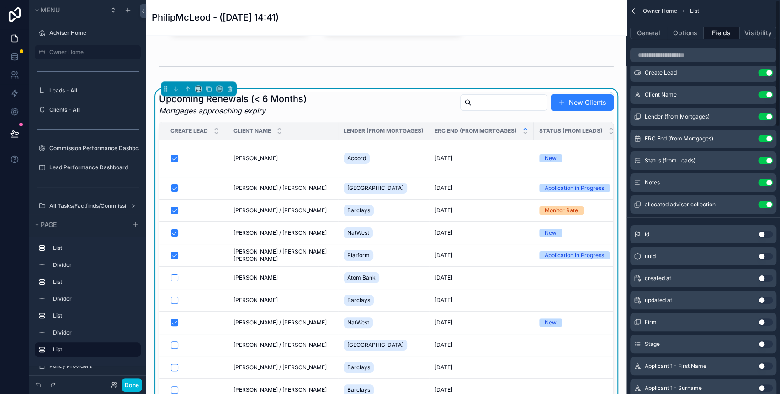
scroll to position [0, 0]
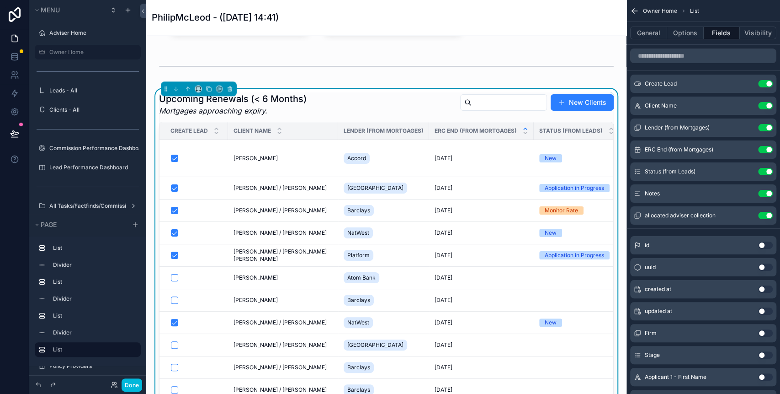
click at [0, 0] on icon "scrollable content" at bounding box center [0, 0] width 0 height 0
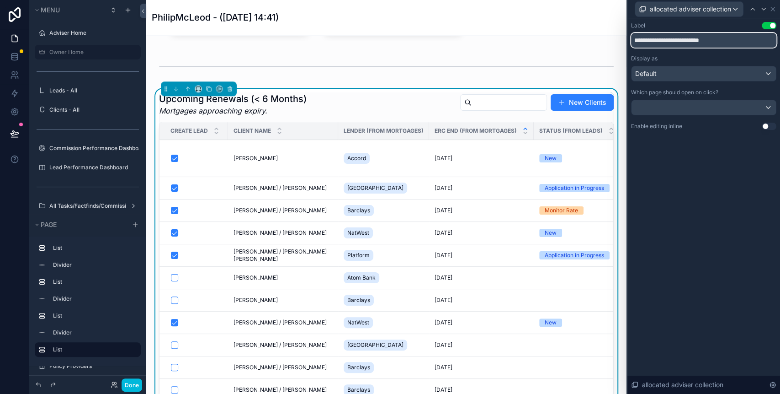
click at [661, 40] on input "**********" at bounding box center [703, 40] width 145 height 15
click at [667, 40] on input "**********" at bounding box center [703, 40] width 145 height 15
drag, startPoint x: 719, startPoint y: 42, endPoint x: 727, endPoint y: 42, distance: 7.8
click at [727, 42] on input "**********" at bounding box center [703, 40] width 145 height 15
type input "**********"
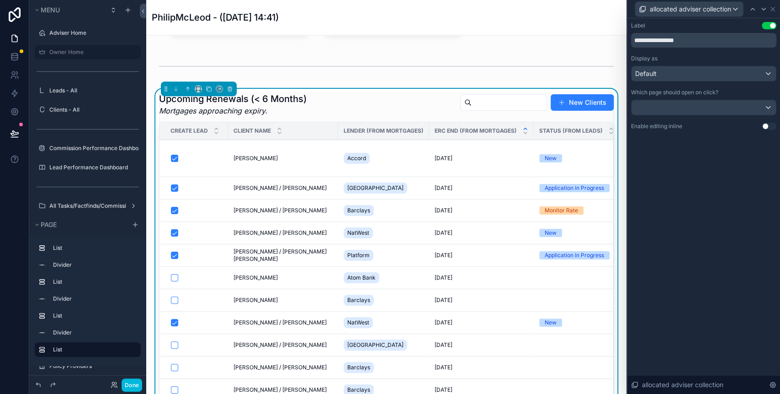
click at [735, 161] on div "**********" at bounding box center [704, 205] width 153 height 375
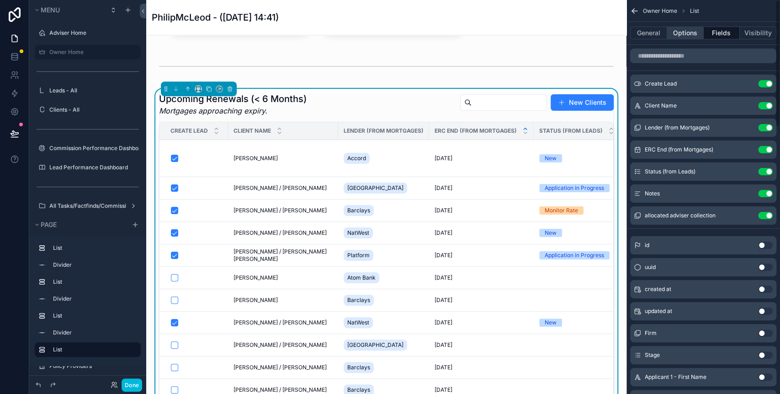
click at [684, 33] on button "Options" at bounding box center [685, 33] width 37 height 13
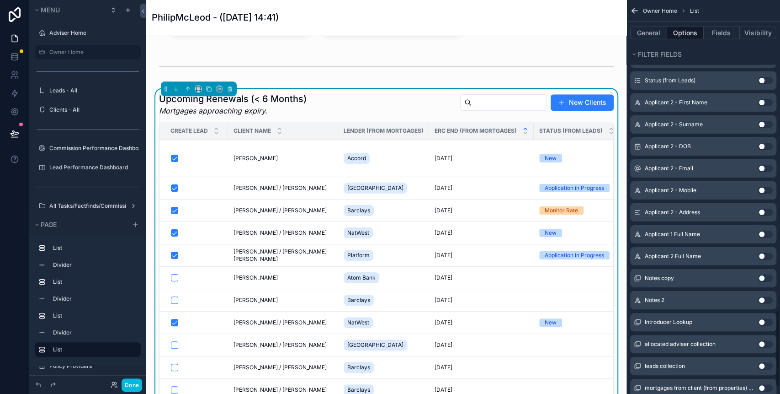
scroll to position [1584, 0]
click at [760, 295] on button "Use setting" at bounding box center [765, 298] width 15 height 7
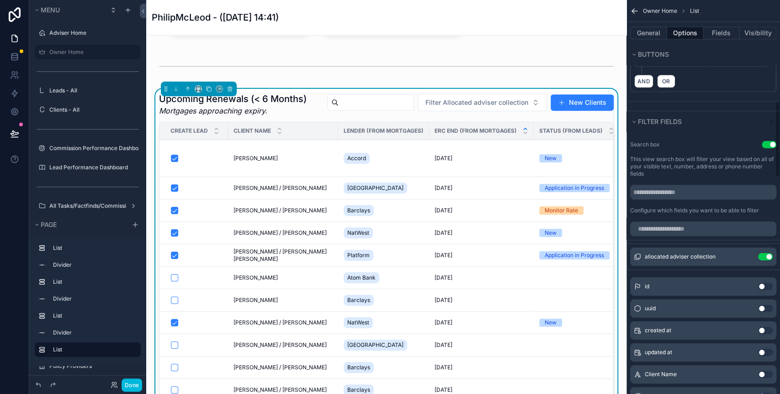
scroll to position [635, 0]
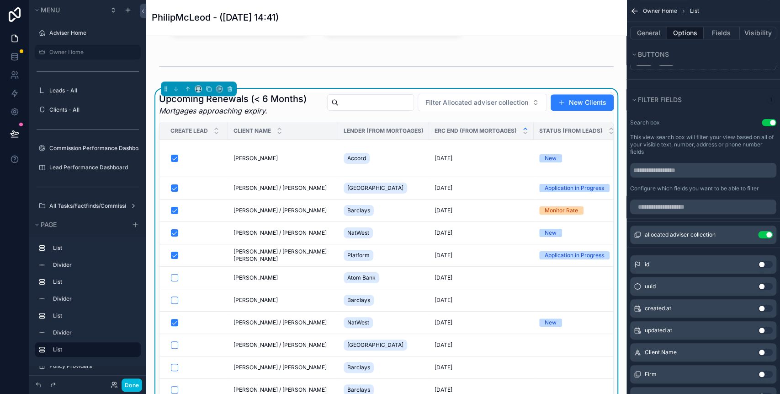
click at [0, 0] on icon "scrollable content" at bounding box center [0, 0] width 0 height 0
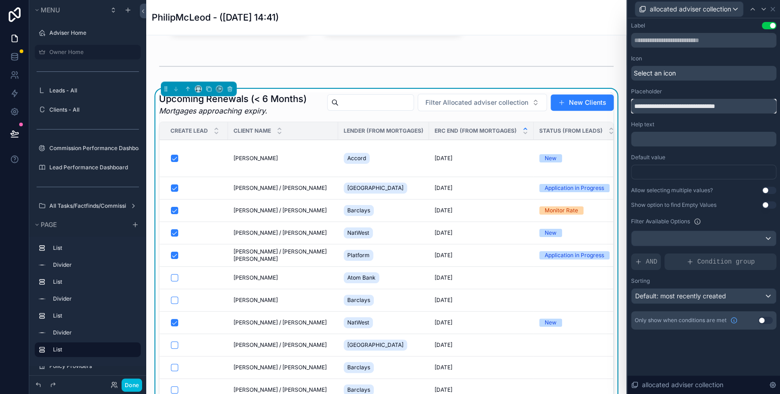
drag, startPoint x: 650, startPoint y: 106, endPoint x: 620, endPoint y: 109, distance: 29.4
click at [620, 109] on div "**********" at bounding box center [390, 197] width 780 height 394
click at [668, 107] on input "**********" at bounding box center [703, 106] width 145 height 15
drag, startPoint x: 714, startPoint y: 104, endPoint x: 729, endPoint y: 105, distance: 14.2
click at [729, 104] on input "**********" at bounding box center [703, 106] width 145 height 15
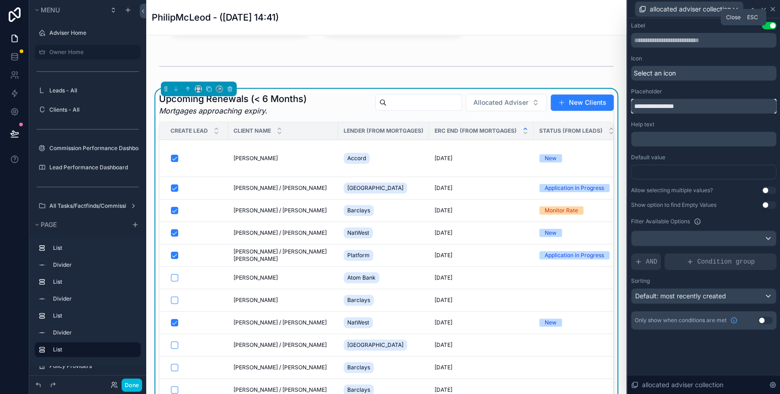
type input "**********"
click at [775, 10] on icon at bounding box center [772, 8] width 7 height 7
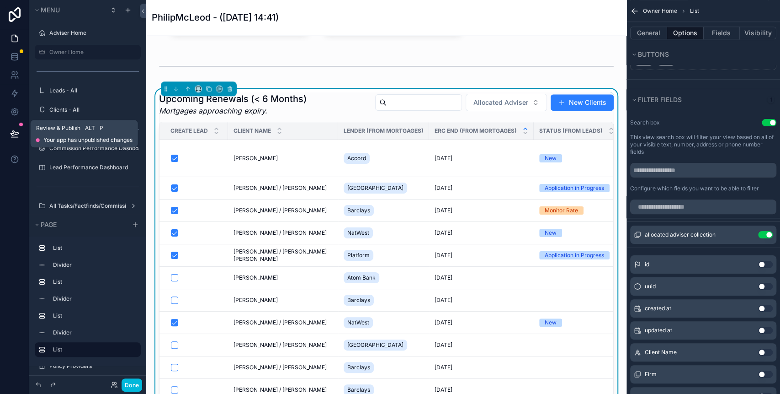
click at [16, 127] on button at bounding box center [15, 134] width 20 height 26
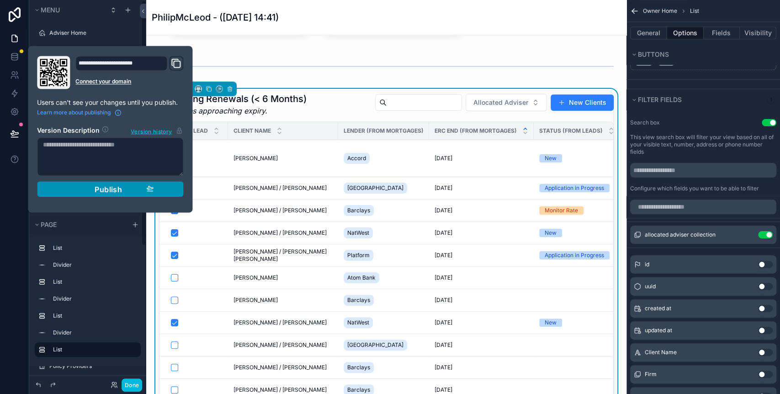
click at [94, 184] on div "Publish" at bounding box center [110, 188] width 87 height 9
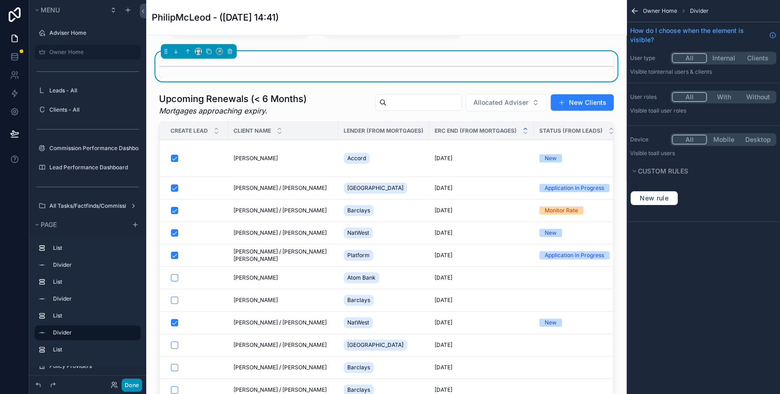
click at [137, 381] on button "Done" at bounding box center [132, 384] width 21 height 13
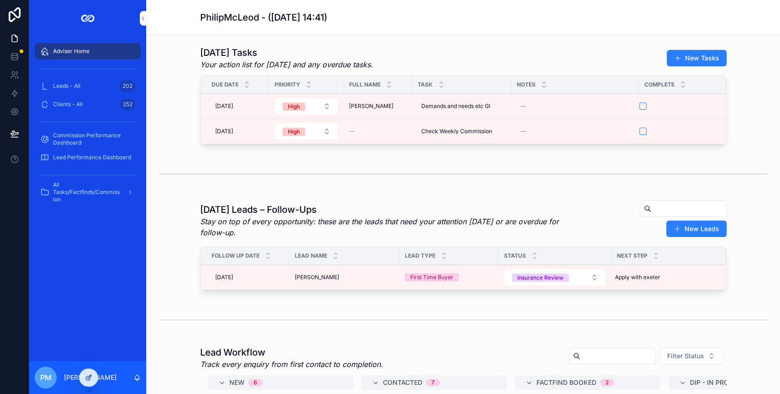
click at [86, 377] on icon at bounding box center [88, 376] width 7 height 7
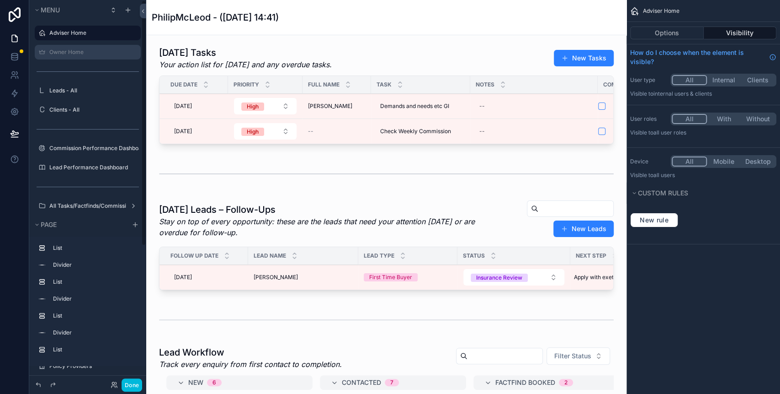
click at [113, 51] on label "Owner Home" at bounding box center [92, 51] width 86 height 7
click at [0, 0] on icon "scrollable content" at bounding box center [0, 0] width 0 height 0
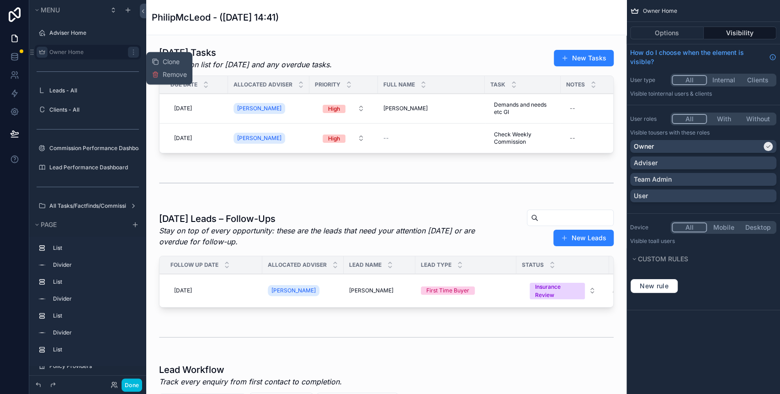
click at [39, 49] on icon "scrollable content" at bounding box center [41, 51] width 7 height 7
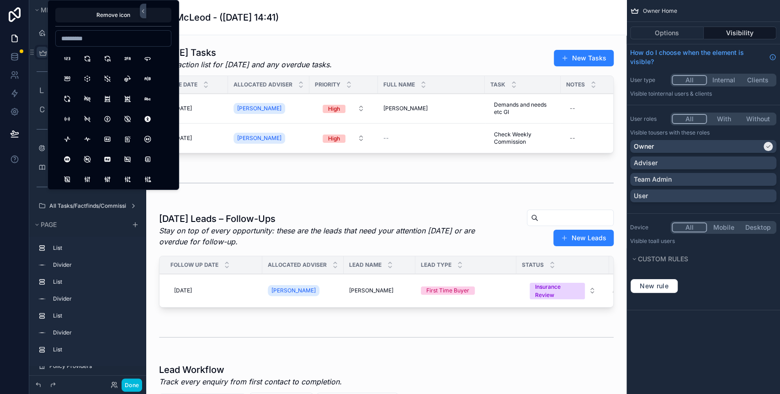
click at [42, 64] on div "scrollable content" at bounding box center [88, 71] width 106 height 15
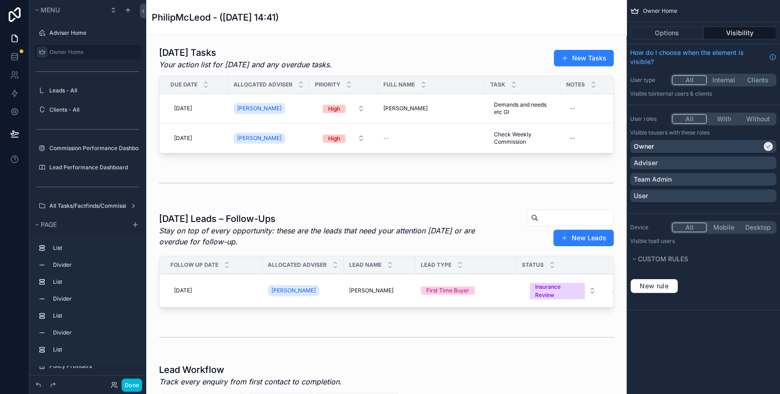
click at [71, 56] on div "Owner Home" at bounding box center [94, 52] width 90 height 11
click at [71, 55] on label "Owner Home" at bounding box center [92, 51] width 86 height 7
click at [0, 0] on icon "scrollable content" at bounding box center [0, 0] width 0 height 0
click at [0, 0] on div "scrollable content" at bounding box center [0, 0] width 0 height 0
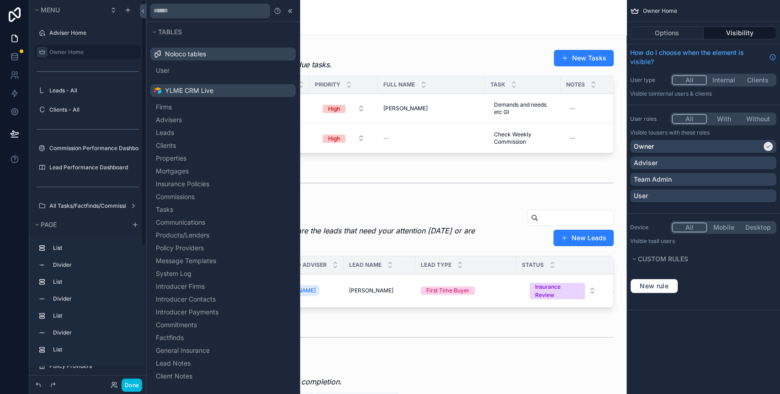
click at [66, 51] on label "Owner Home" at bounding box center [92, 51] width 86 height 7
click at [56, 88] on label "Leads - All" at bounding box center [92, 90] width 86 height 7
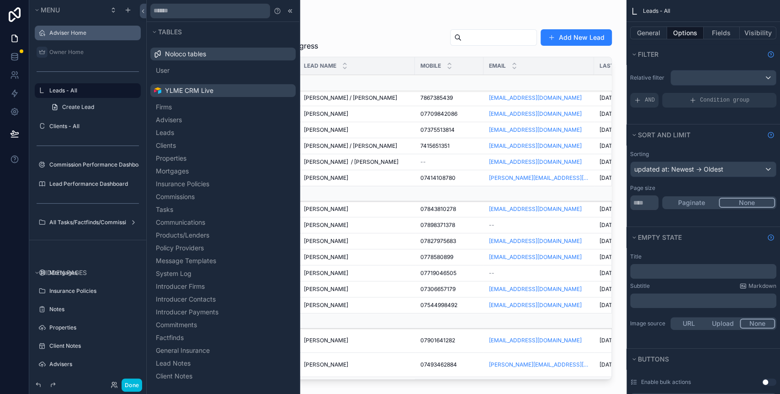
click at [66, 29] on label "Adviser Home" at bounding box center [92, 32] width 86 height 7
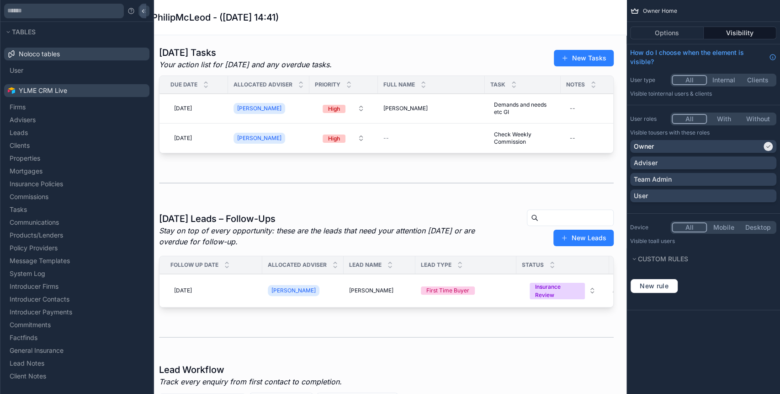
click at [140, 11] on icon at bounding box center [143, 10] width 7 height 7
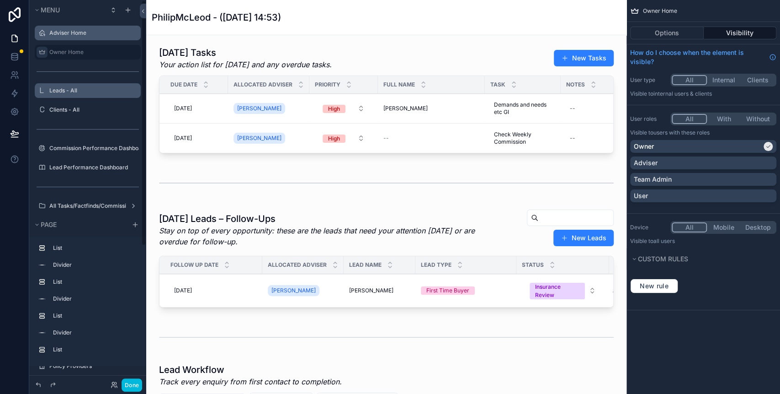
click at [136, 11] on div "scrollable content" at bounding box center [124, 10] width 33 height 11
click at [134, 383] on button "Done" at bounding box center [132, 384] width 21 height 13
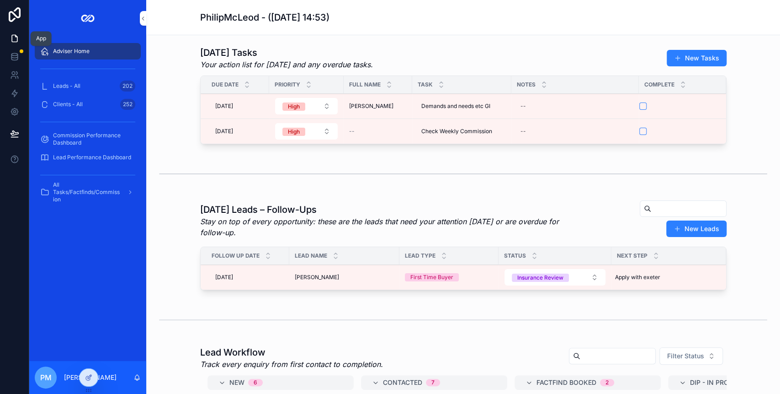
click at [8, 37] on link at bounding box center [14, 38] width 29 height 18
click at [16, 59] on icon at bounding box center [14, 56] width 9 height 9
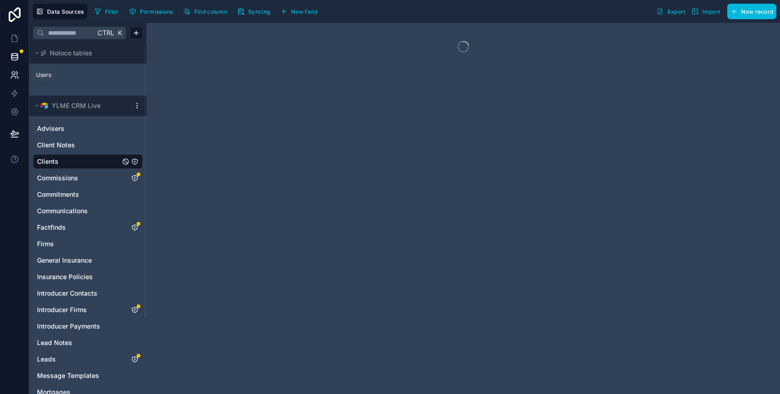
click at [15, 73] on icon at bounding box center [14, 74] width 9 height 9
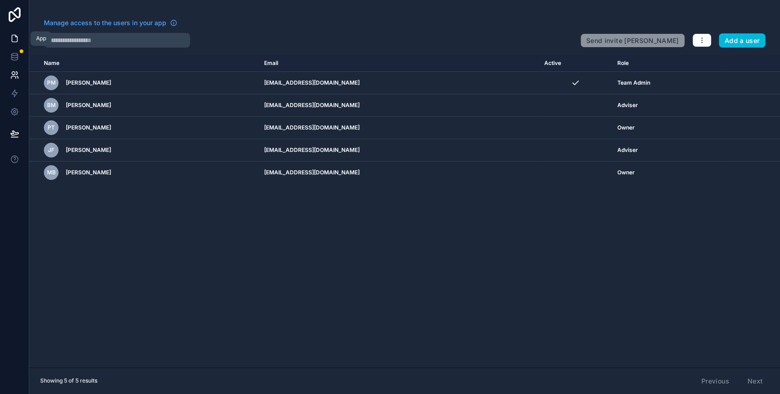
click at [19, 38] on link at bounding box center [14, 38] width 29 height 18
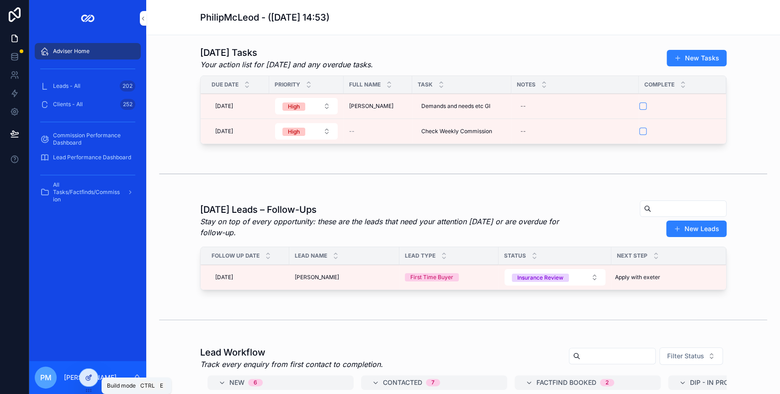
click at [94, 377] on div at bounding box center [89, 376] width 18 height 17
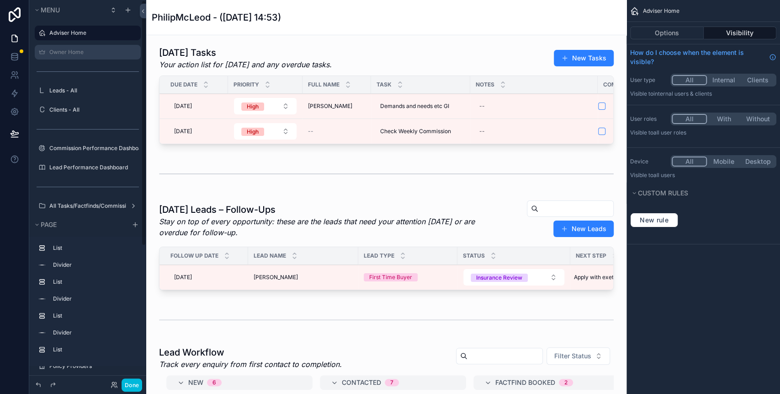
click at [108, 54] on label "Owner Home" at bounding box center [92, 51] width 86 height 7
click at [70, 48] on div "Owner Home" at bounding box center [94, 51] width 90 height 7
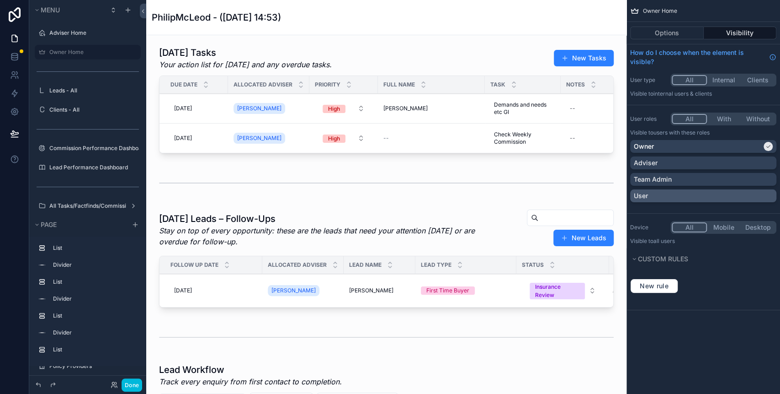
click at [710, 191] on div "User" at bounding box center [703, 195] width 139 height 9
click at [132, 382] on button "Done" at bounding box center [132, 384] width 21 height 13
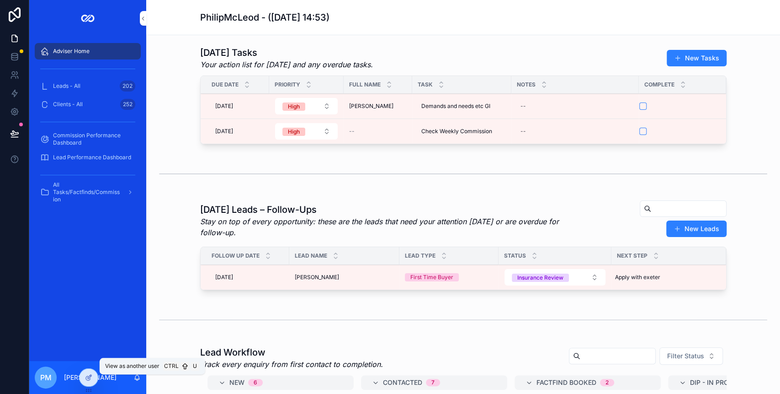
click at [0, 0] on icon at bounding box center [0, 0] width 0 height 0
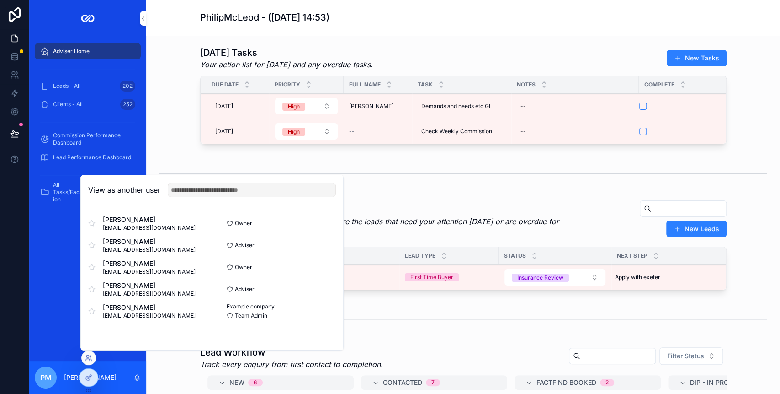
click at [0, 0] on button "Select" at bounding box center [0, 0] width 0 height 0
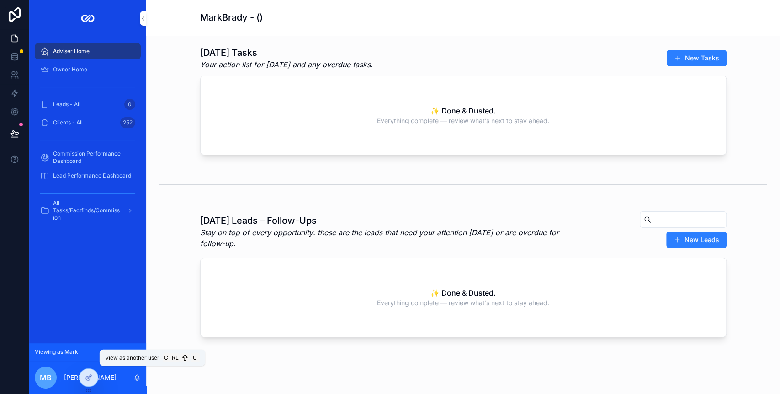
click at [0, 0] on icon at bounding box center [0, 0] width 0 height 0
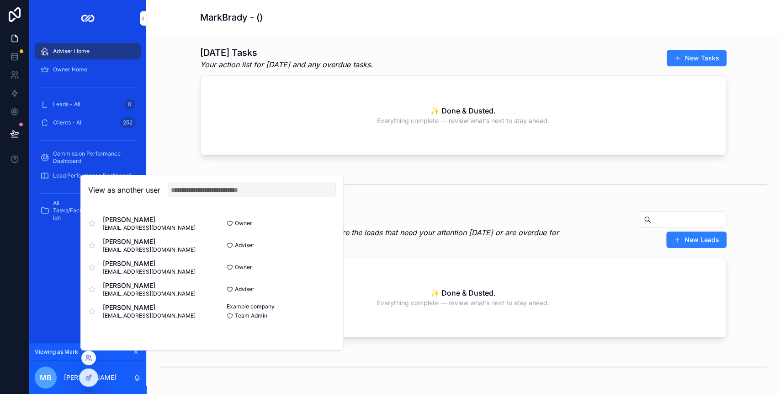
click at [185, 306] on div "Philip McLeod phil@ylme.co.uk" at bounding box center [150, 311] width 124 height 16
click at [0, 0] on button "Select" at bounding box center [0, 0] width 0 height 0
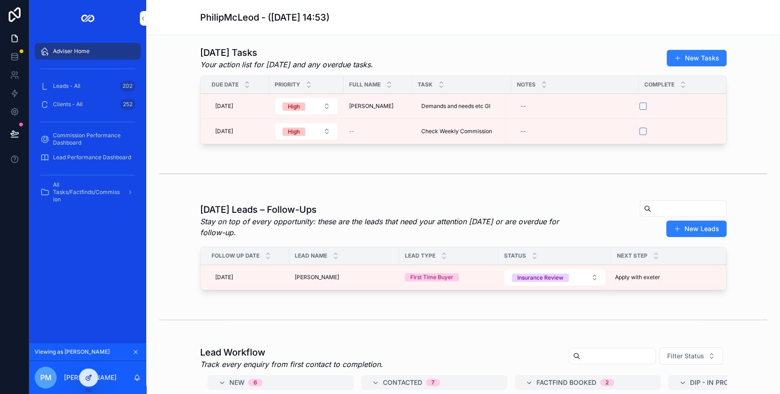
click at [91, 376] on icon at bounding box center [88, 376] width 7 height 7
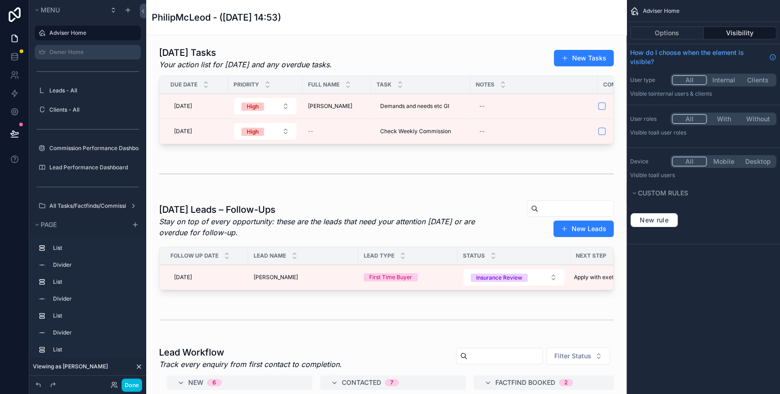
click at [0, 0] on icon "scrollable content" at bounding box center [0, 0] width 0 height 0
click at [75, 48] on label "Owner Home" at bounding box center [92, 51] width 86 height 7
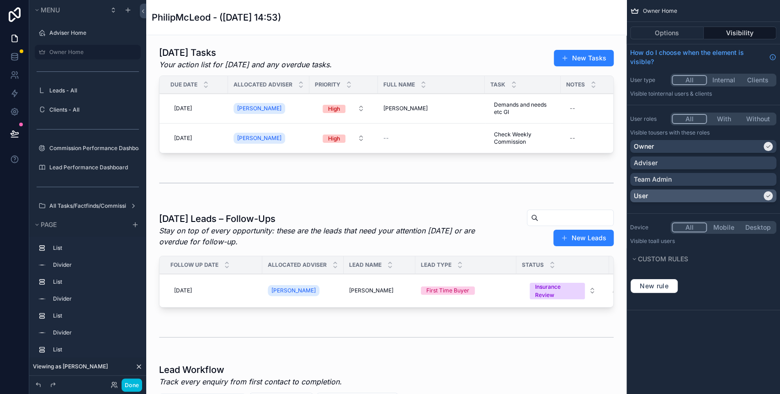
click at [772, 195] on div "scrollable content" at bounding box center [768, 195] width 9 height 9
click at [131, 387] on button "Done" at bounding box center [132, 384] width 21 height 13
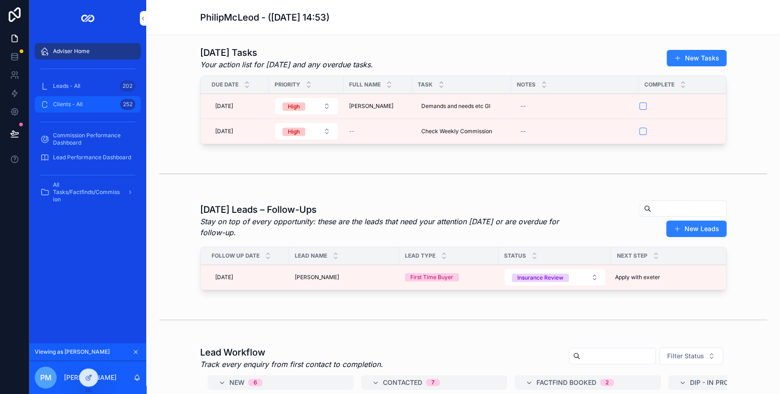
click at [64, 102] on span "Clients - All" at bounding box center [68, 104] width 30 height 7
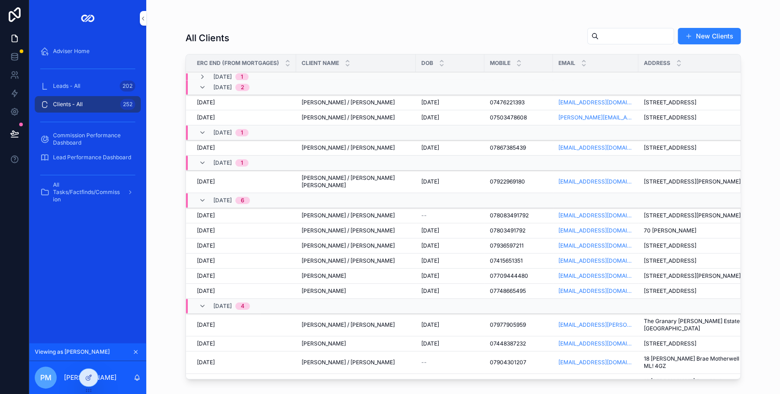
click at [599, 36] on input "scrollable content" at bounding box center [636, 36] width 75 height 13
click at [69, 135] on span "Commission Performance Dashboard" at bounding box center [92, 139] width 79 height 15
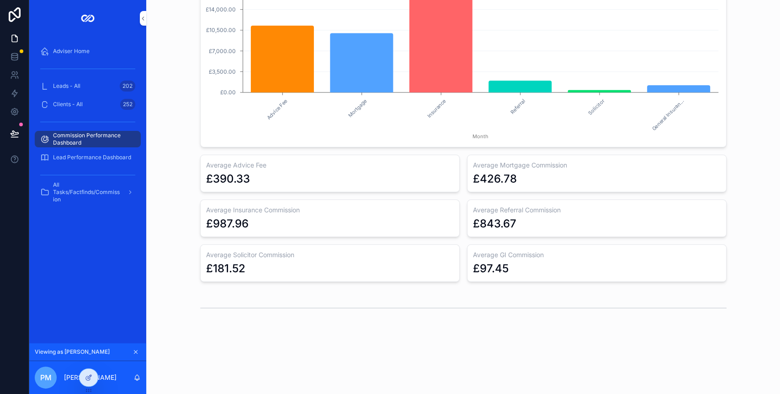
scroll to position [616, 0]
click at [96, 156] on span "Lead Performance Dashboard" at bounding box center [92, 157] width 78 height 7
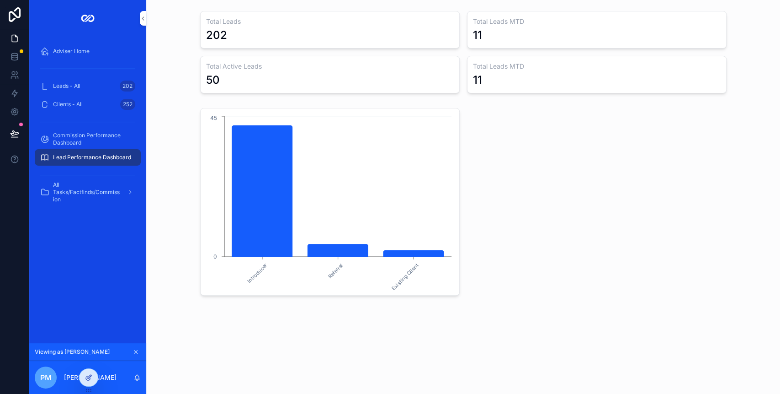
click at [90, 373] on div at bounding box center [89, 376] width 18 height 17
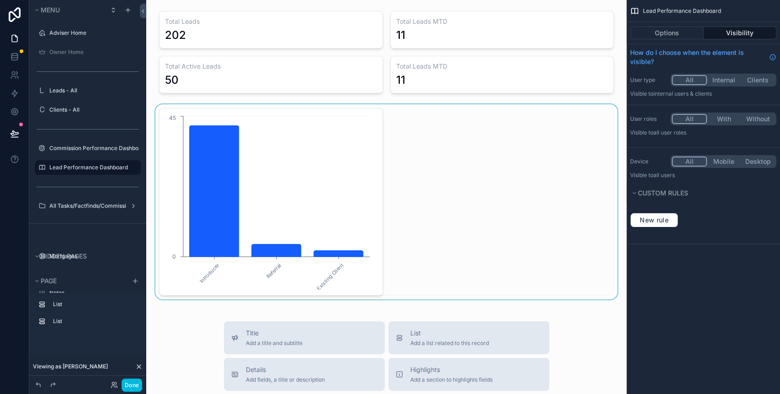
click at [339, 125] on div "scrollable content" at bounding box center [387, 201] width 466 height 195
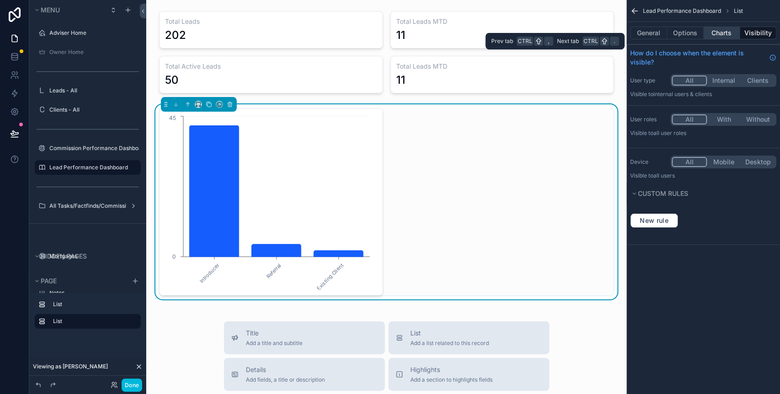
click at [720, 29] on button "Charts" at bounding box center [722, 33] width 37 height 13
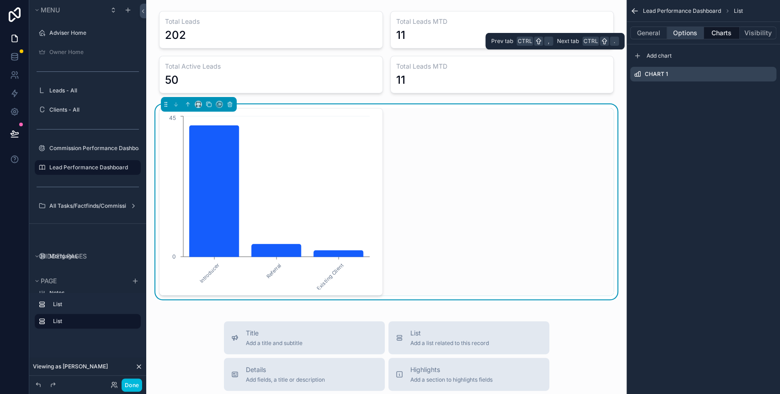
click at [694, 31] on button "Options" at bounding box center [685, 33] width 37 height 13
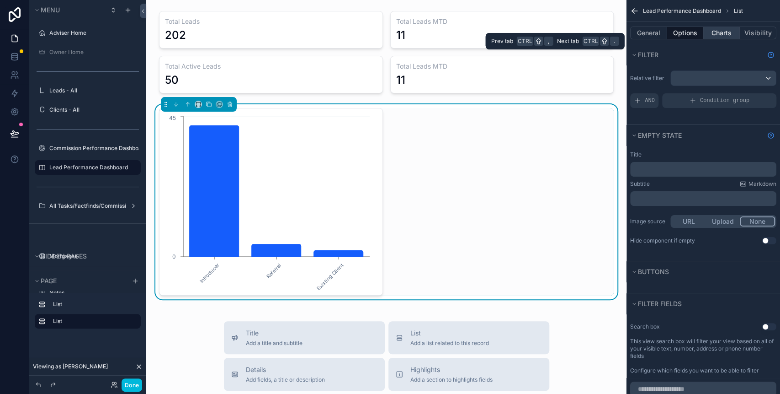
click at [722, 30] on button "Charts" at bounding box center [722, 33] width 37 height 13
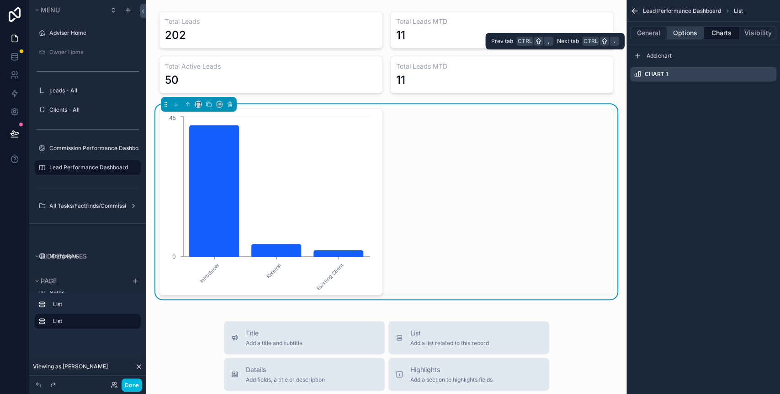
click at [694, 32] on button "Options" at bounding box center [685, 33] width 37 height 13
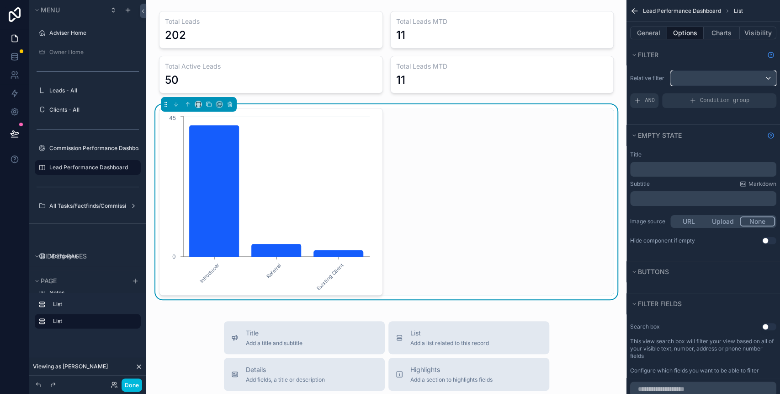
click at [703, 75] on div "scrollable content" at bounding box center [723, 78] width 105 height 15
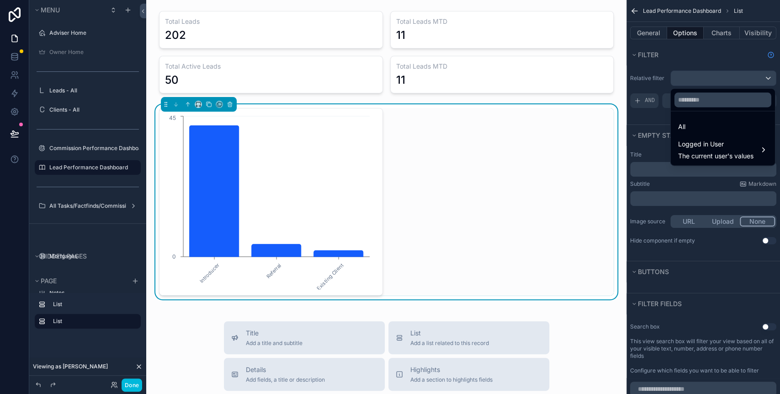
drag, startPoint x: 684, startPoint y: 53, endPoint x: 678, endPoint y: 47, distance: 8.7
click at [682, 52] on div "scrollable content" at bounding box center [390, 197] width 780 height 394
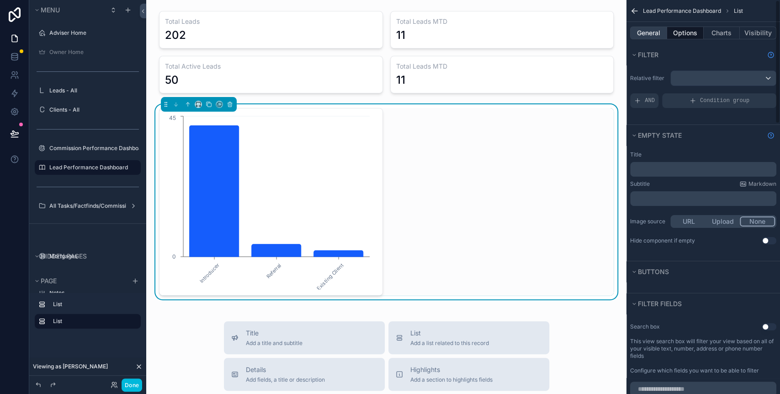
click at [651, 32] on button "General" at bounding box center [648, 33] width 37 height 13
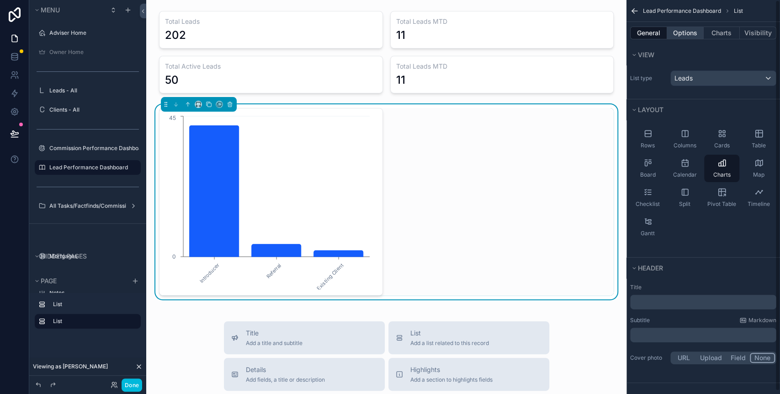
click at [680, 36] on button "Options" at bounding box center [685, 33] width 37 height 13
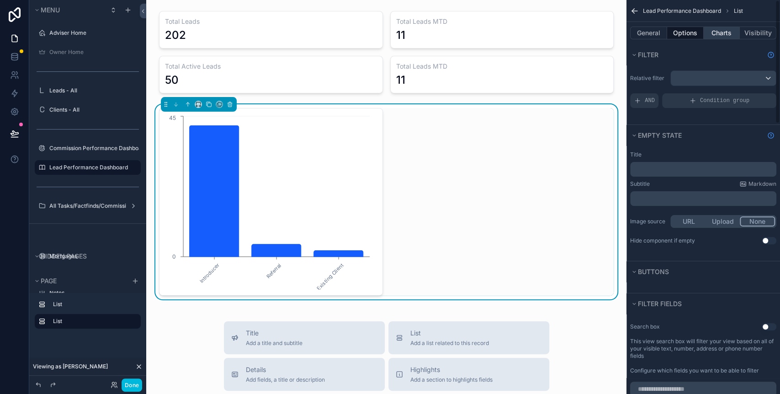
click at [728, 30] on button "Charts" at bounding box center [722, 33] width 37 height 13
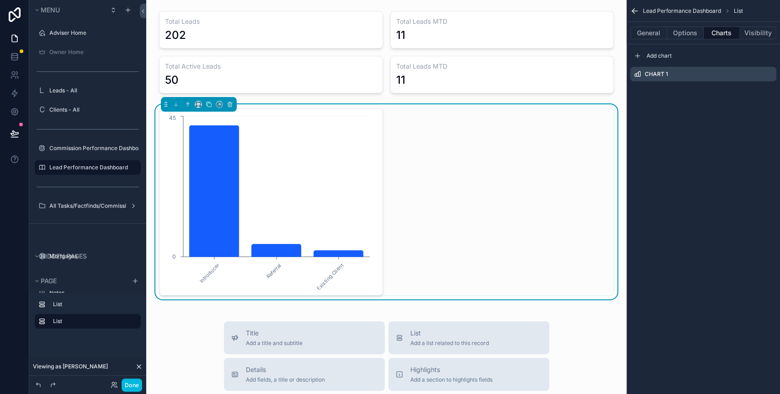
click at [0, 0] on icon "scrollable content" at bounding box center [0, 0] width 0 height 0
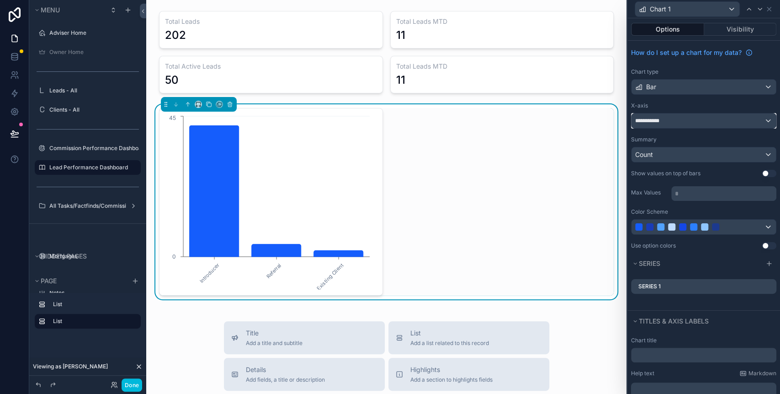
click at [693, 120] on div "**********" at bounding box center [704, 120] width 144 height 15
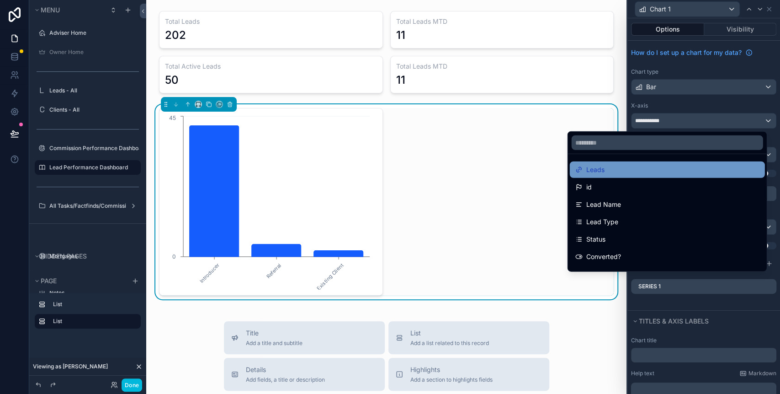
click at [618, 168] on div "Leads" at bounding box center [667, 169] width 184 height 11
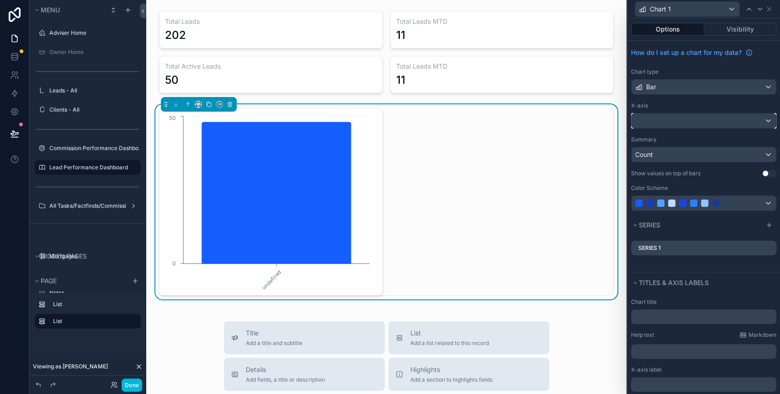
click at [687, 137] on div "How do I set up a chart for my data? Chart type Bar X-axis Summary Count Show v…" at bounding box center [704, 128] width 153 height 174
click at [673, 117] on div at bounding box center [704, 120] width 144 height 15
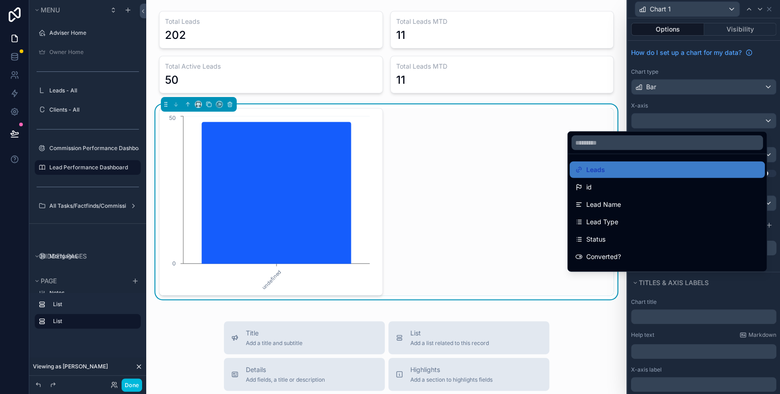
click at [676, 109] on div at bounding box center [704, 197] width 153 height 394
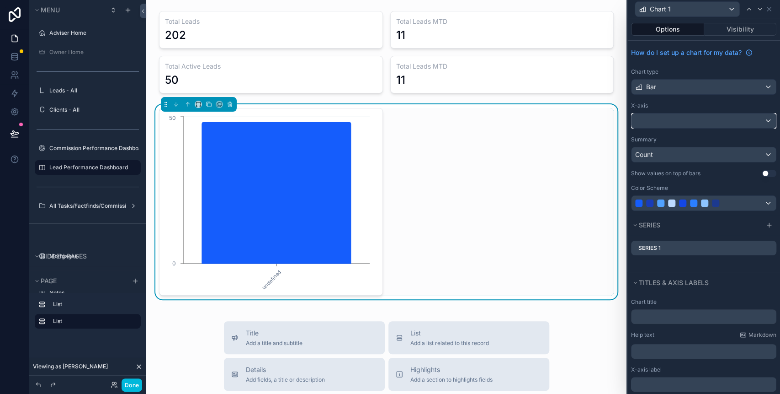
click at [679, 120] on div at bounding box center [704, 120] width 144 height 15
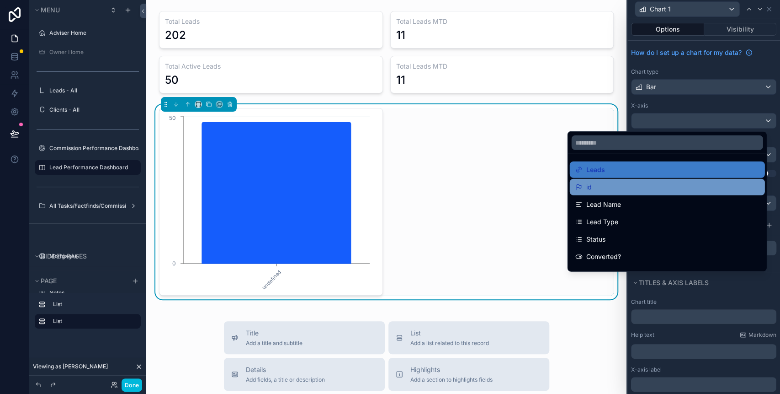
click at [608, 181] on div "id" at bounding box center [667, 186] width 184 height 11
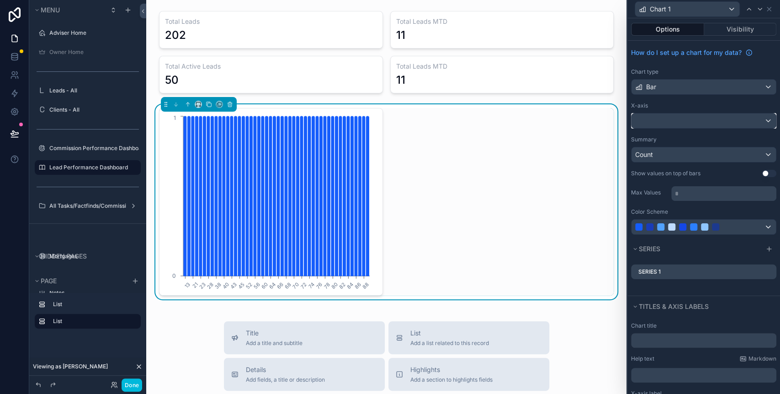
click at [676, 117] on div at bounding box center [704, 120] width 144 height 15
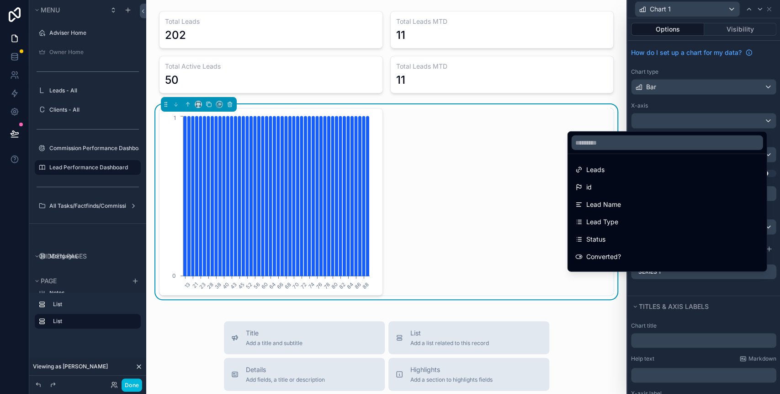
click at [676, 117] on div at bounding box center [704, 197] width 153 height 394
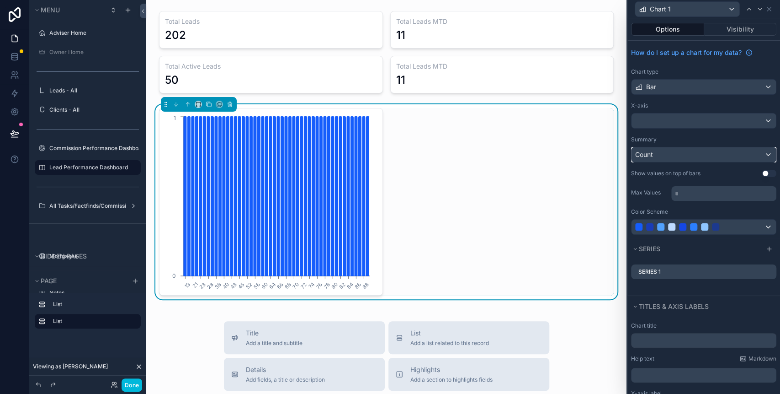
click at [707, 158] on div "Count" at bounding box center [704, 154] width 144 height 15
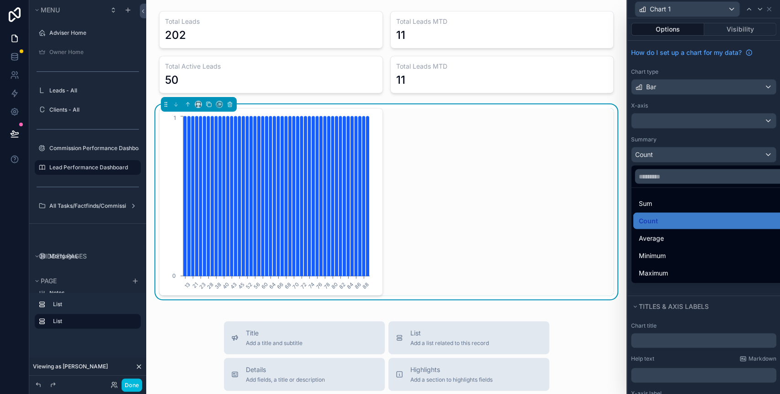
drag, startPoint x: 699, startPoint y: 144, endPoint x: 700, endPoint y: 152, distance: 8.3
click at [699, 155] on div at bounding box center [704, 197] width 153 height 394
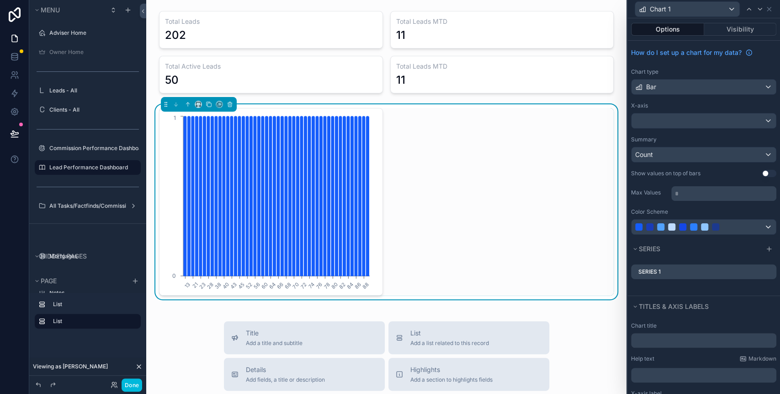
click at [699, 142] on div "Summary" at bounding box center [703, 139] width 145 height 7
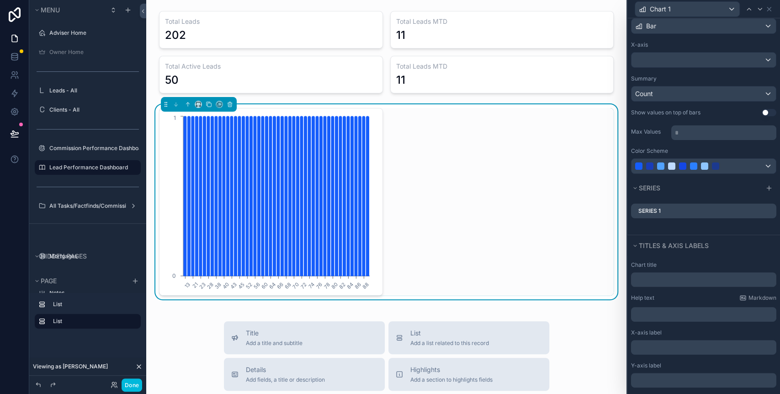
click at [0, 0] on icon at bounding box center [0, 0] width 0 height 0
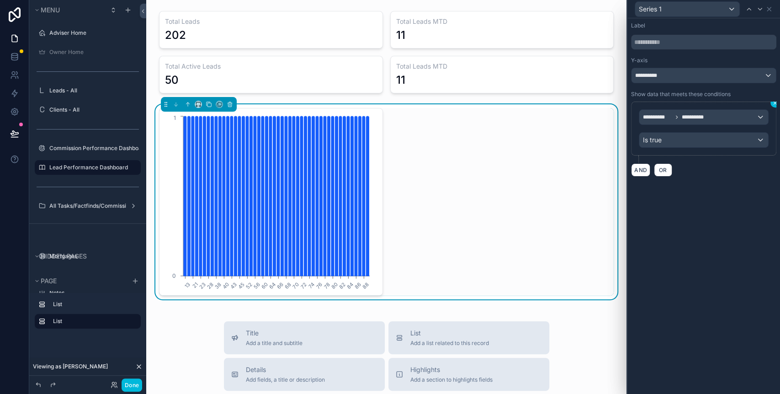
click at [774, 102] on icon at bounding box center [775, 102] width 3 height 3
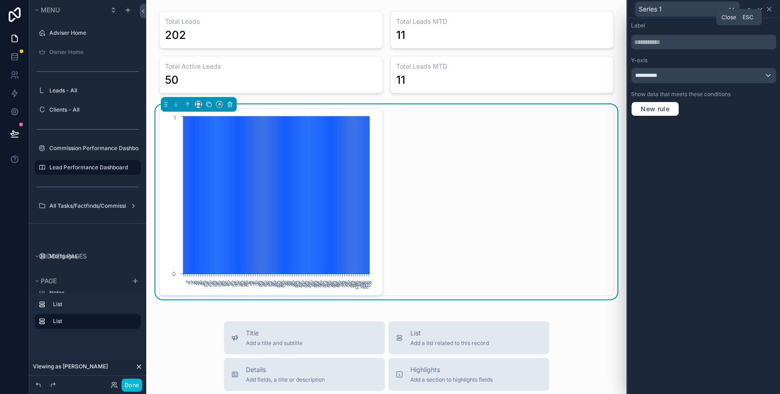
click at [768, 8] on icon at bounding box center [769, 9] width 4 height 4
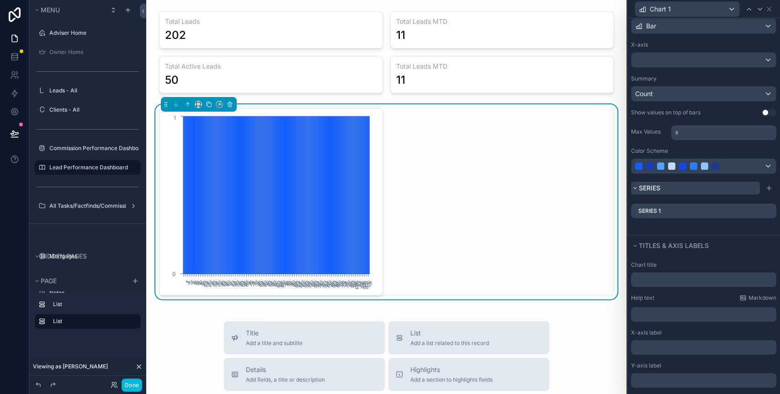
click at [701, 183] on button "Series" at bounding box center [695, 187] width 129 height 13
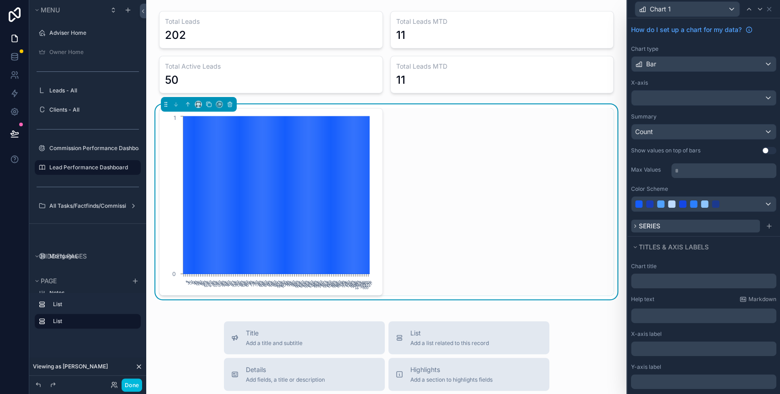
scroll to position [0, 0]
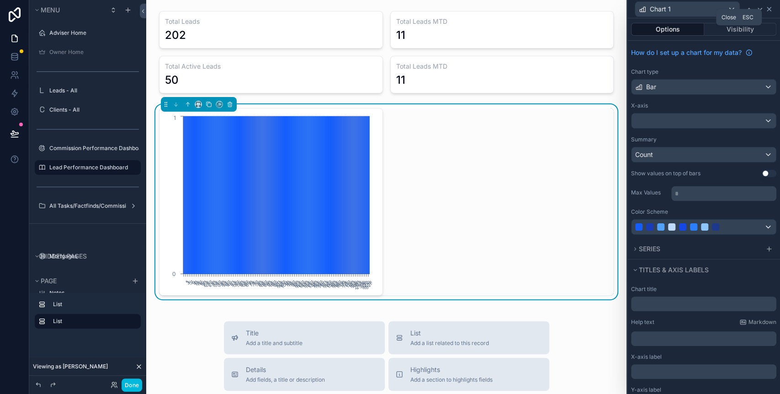
click at [768, 5] on icon at bounding box center [769, 8] width 7 height 7
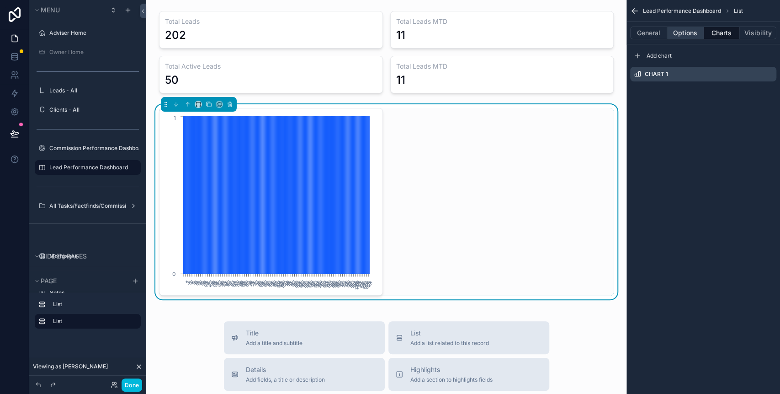
click at [697, 33] on button "Options" at bounding box center [685, 33] width 37 height 13
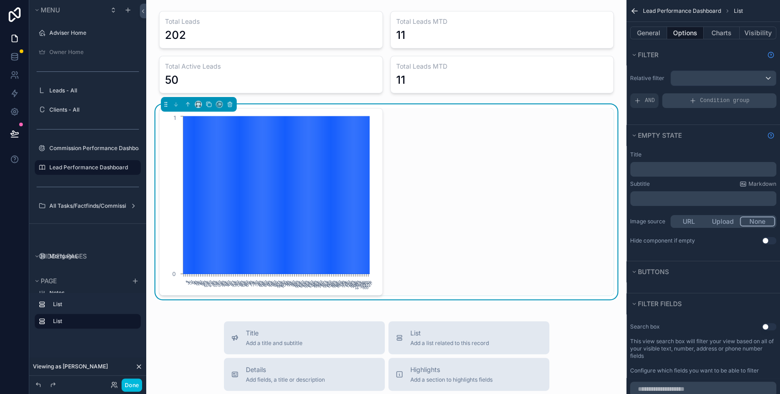
click at [678, 95] on div "Condition group" at bounding box center [719, 100] width 114 height 15
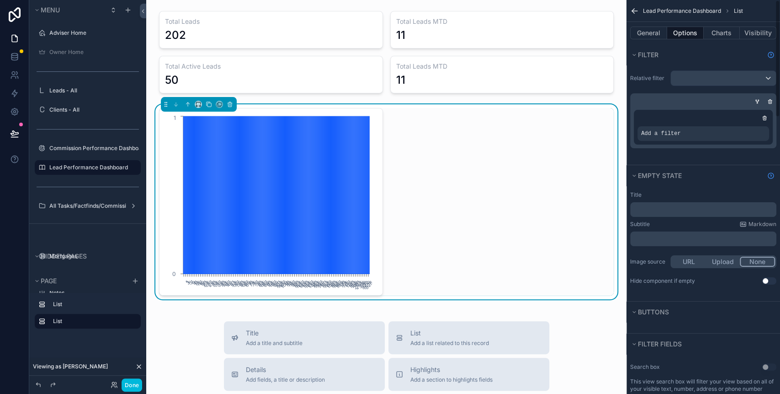
click at [677, 132] on span "Add a filter" at bounding box center [660, 133] width 39 height 7
click at [766, 121] on div "scrollable content" at bounding box center [764, 117] width 9 height 9
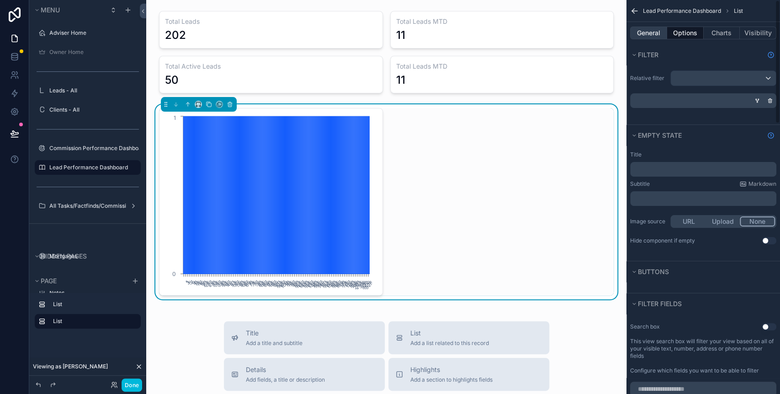
click at [658, 32] on button "General" at bounding box center [648, 33] width 37 height 13
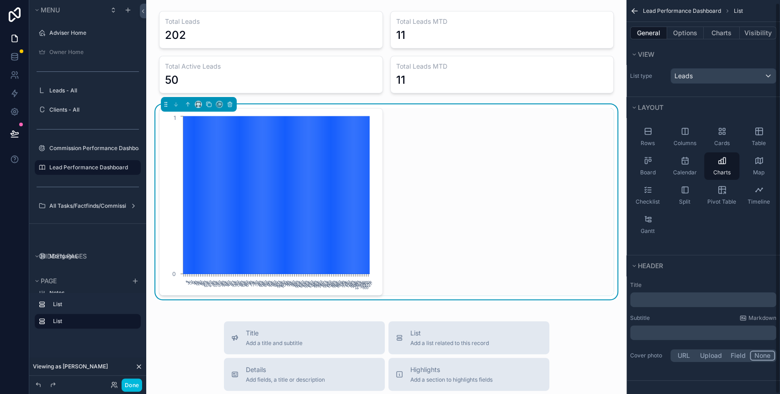
scroll to position [3, 0]
click at [722, 34] on button "Charts" at bounding box center [722, 33] width 37 height 13
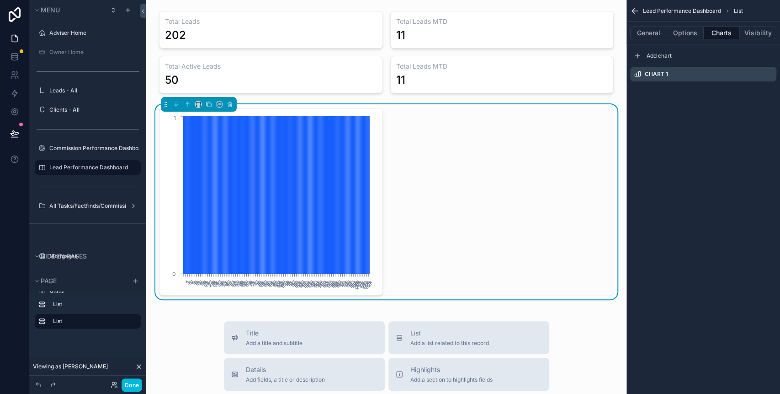
scroll to position [0, 0]
click at [0, 0] on icon "scrollable content" at bounding box center [0, 0] width 0 height 0
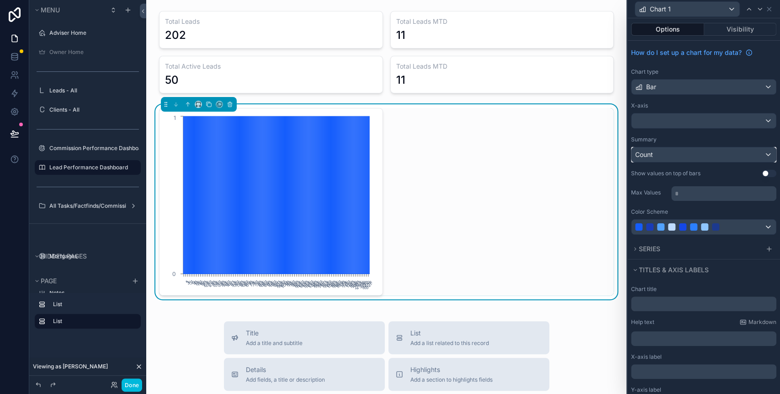
click at [704, 149] on div "Count" at bounding box center [704, 154] width 144 height 15
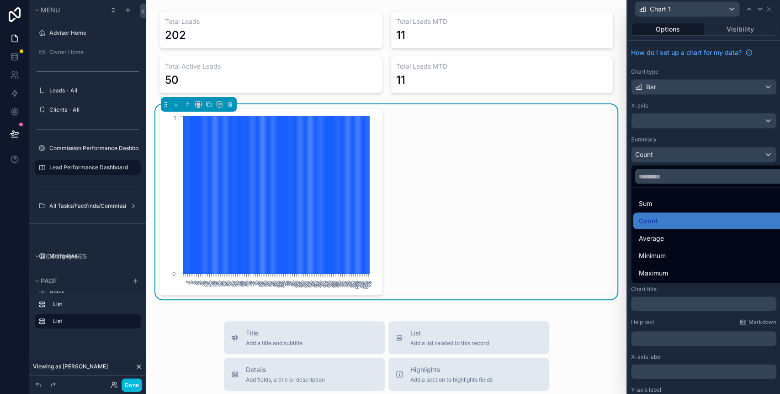
click at [691, 115] on div at bounding box center [704, 197] width 153 height 394
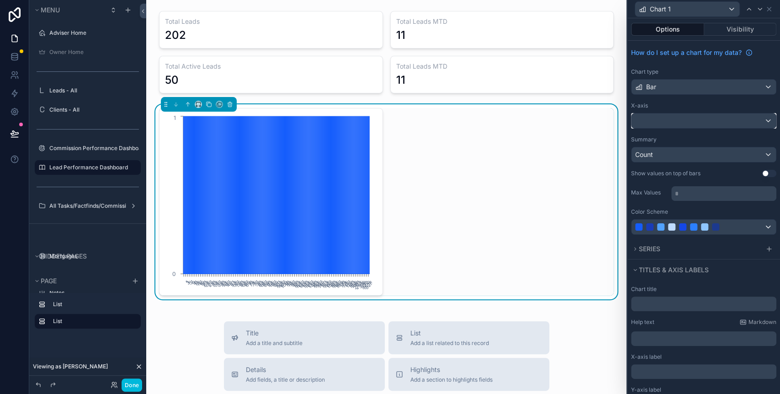
click at [691, 126] on div at bounding box center [704, 120] width 144 height 15
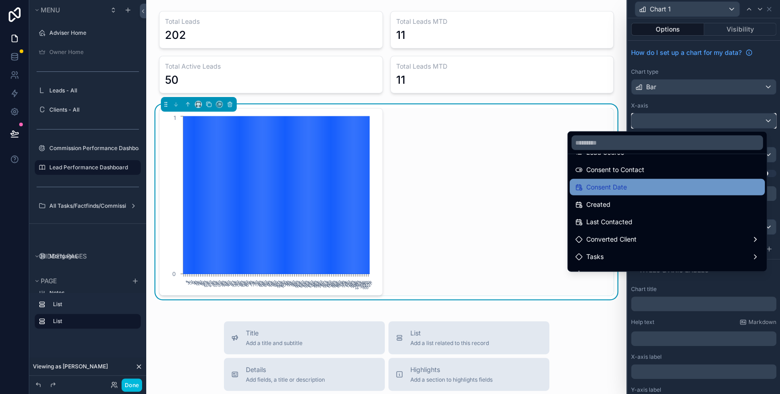
scroll to position [304, 0]
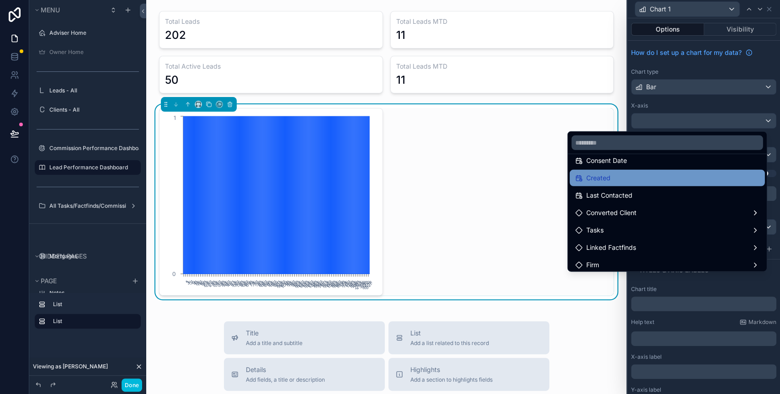
click at [629, 179] on div "Created" at bounding box center [667, 177] width 184 height 11
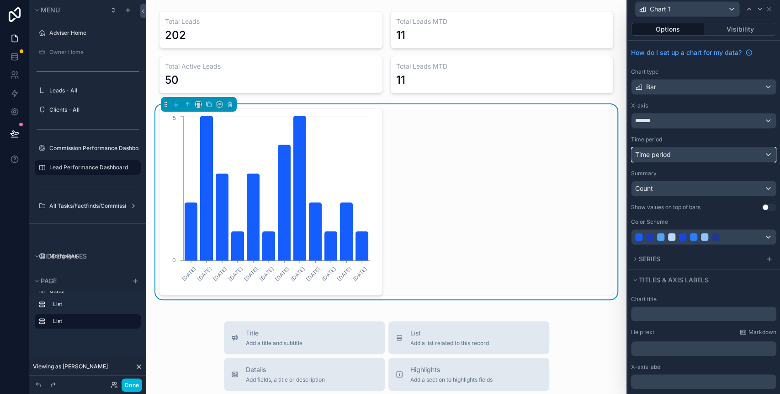
click at [695, 153] on div "Time period" at bounding box center [704, 154] width 144 height 15
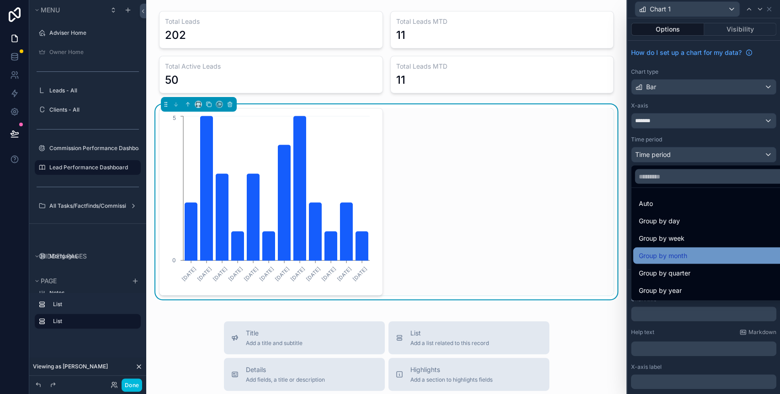
click at [696, 251] on div "Group by month" at bounding box center [710, 255] width 142 height 11
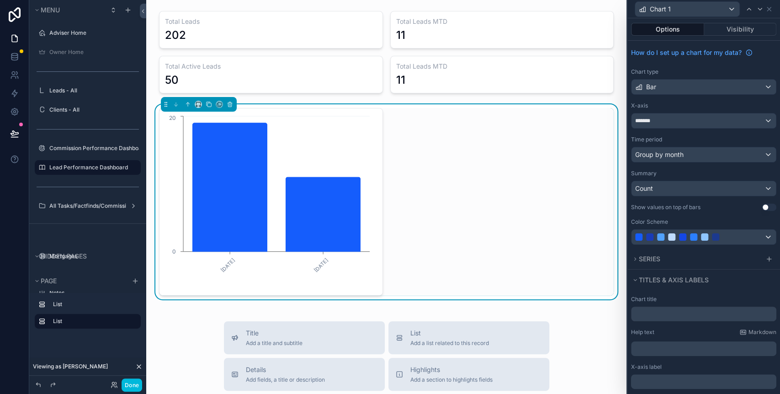
click at [762, 207] on button "Use setting" at bounding box center [769, 206] width 15 height 7
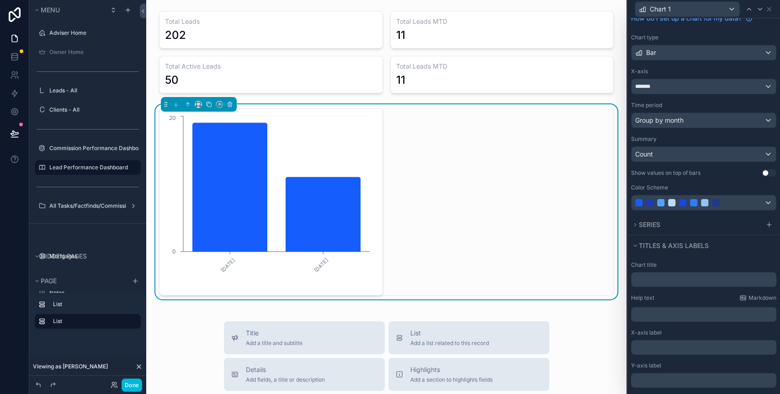
scroll to position [61, 0]
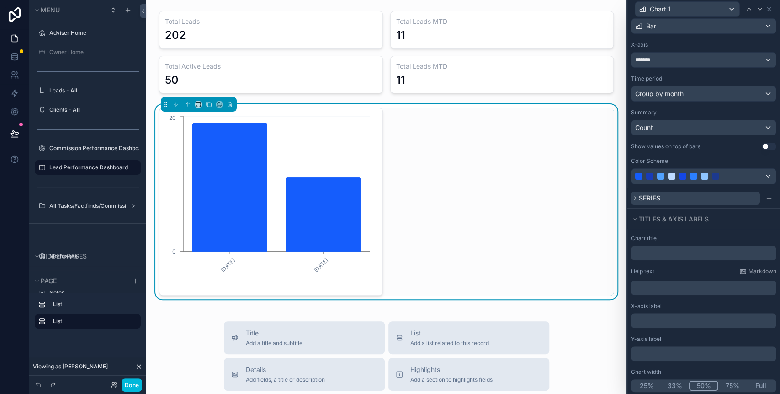
click at [733, 198] on button "Series" at bounding box center [695, 198] width 129 height 13
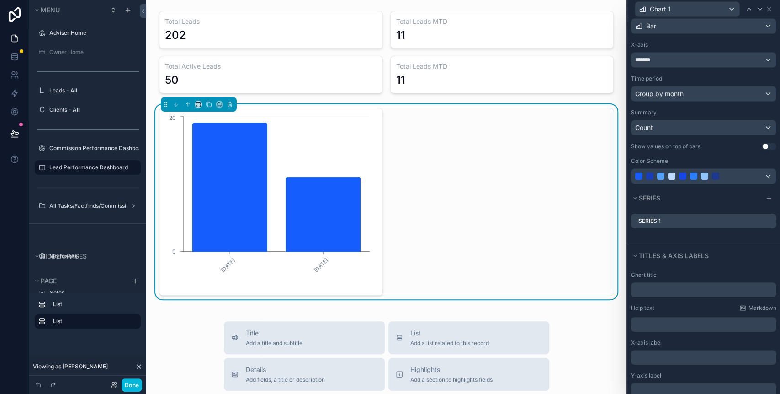
click at [0, 0] on icon at bounding box center [0, 0] width 0 height 0
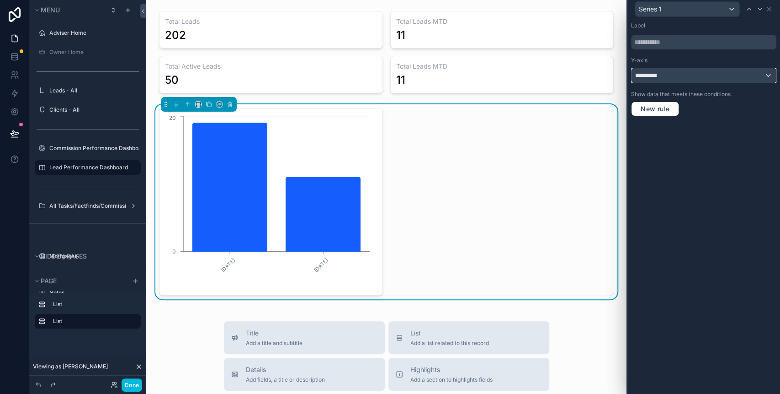
click at [677, 78] on div "**********" at bounding box center [704, 75] width 144 height 15
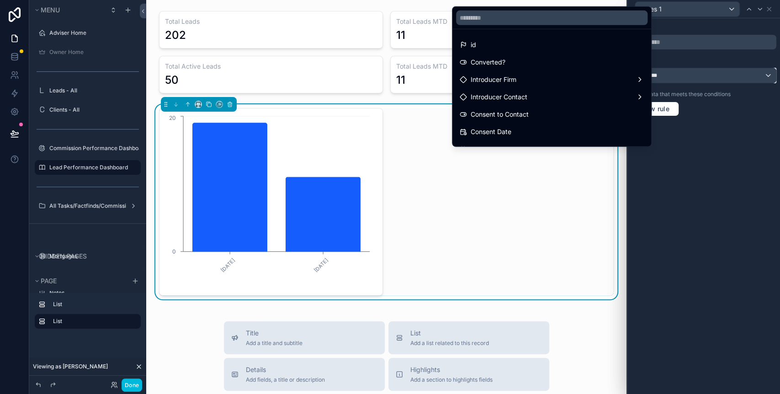
scroll to position [0, 0]
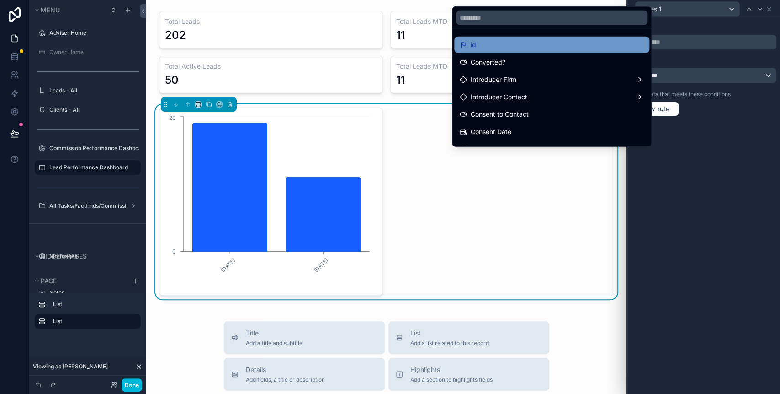
click at [479, 46] on div "id" at bounding box center [552, 44] width 184 height 11
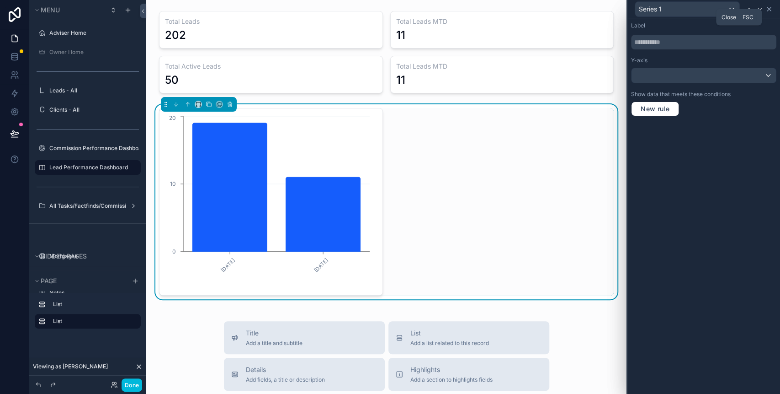
click at [770, 9] on icon at bounding box center [769, 8] width 7 height 7
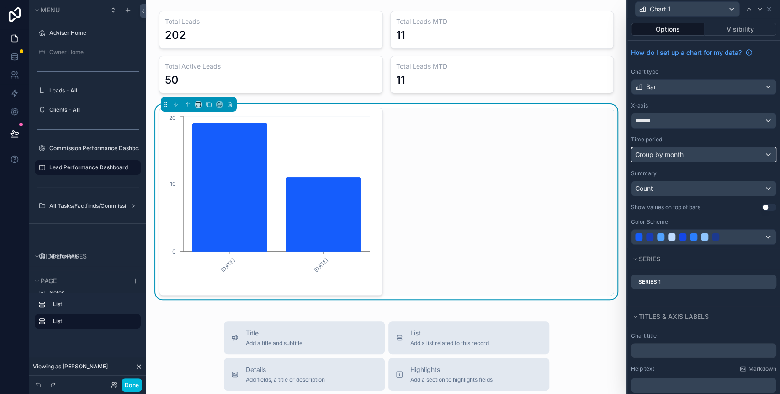
click at [669, 149] on div "Group by month" at bounding box center [704, 154] width 144 height 15
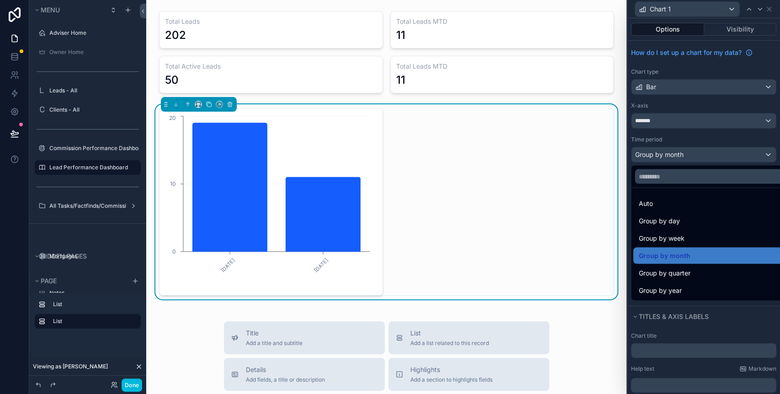
click at [692, 132] on div at bounding box center [704, 197] width 153 height 394
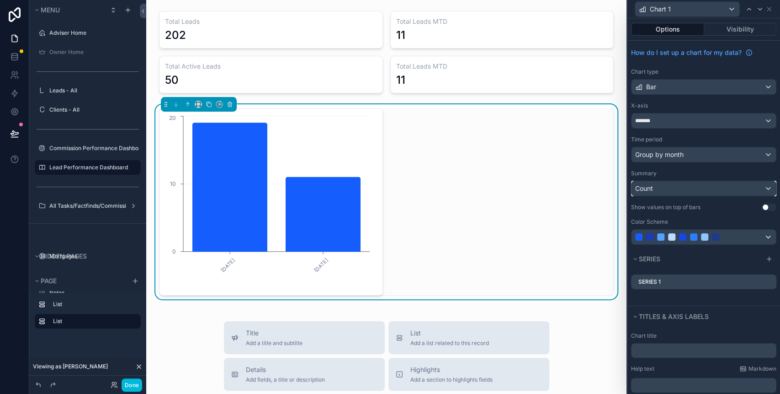
click at [682, 194] on div "Count" at bounding box center [704, 188] width 144 height 15
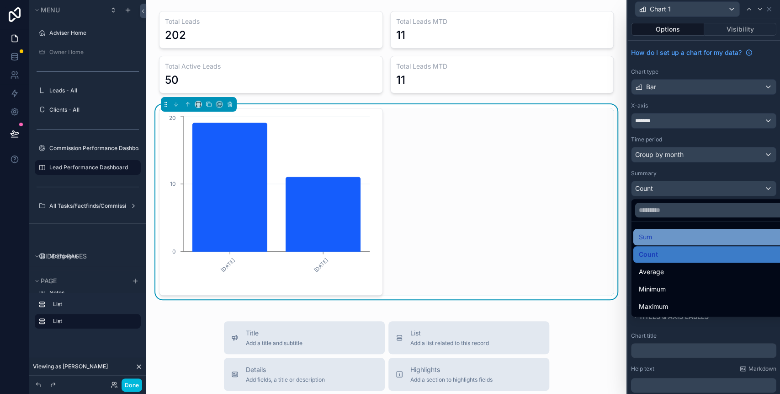
click at [681, 238] on div "Sum" at bounding box center [710, 236] width 142 height 11
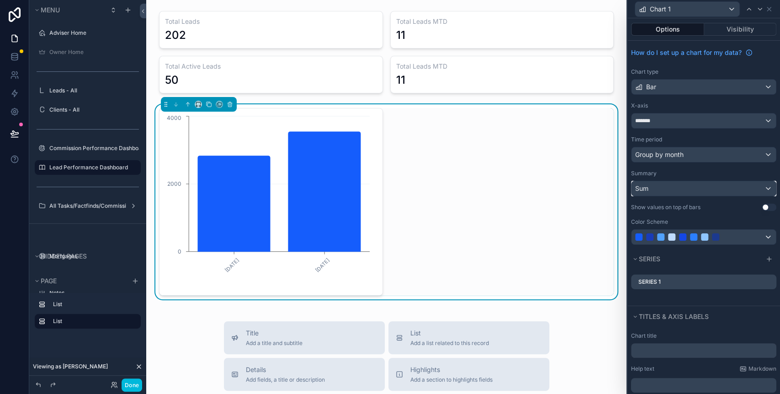
click at [672, 183] on div "Sum" at bounding box center [704, 188] width 144 height 15
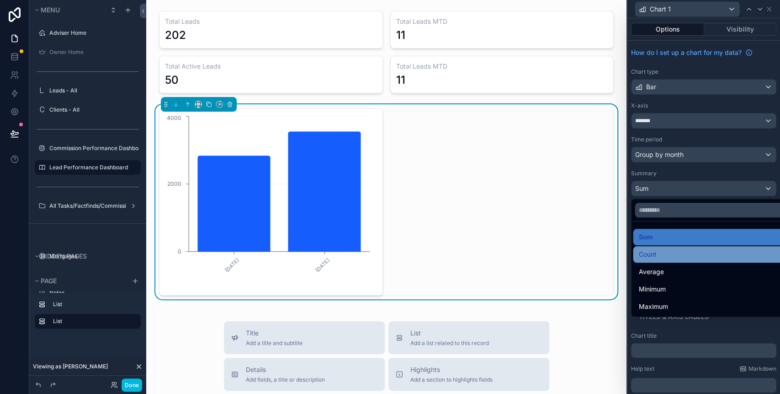
click at [647, 252] on span "Count" at bounding box center [648, 254] width 18 height 11
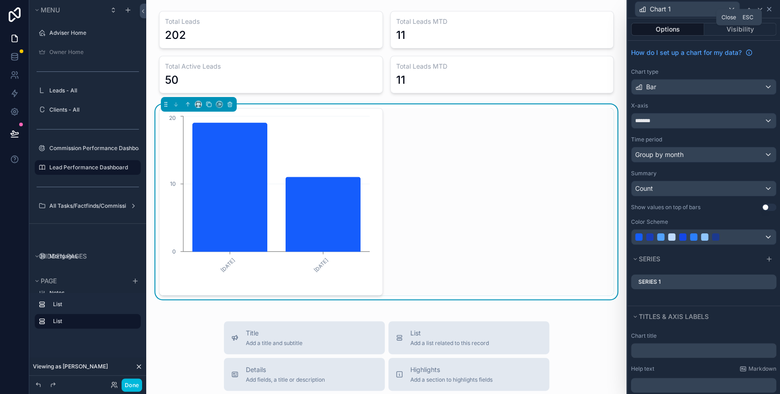
click at [770, 7] on icon at bounding box center [769, 8] width 7 height 7
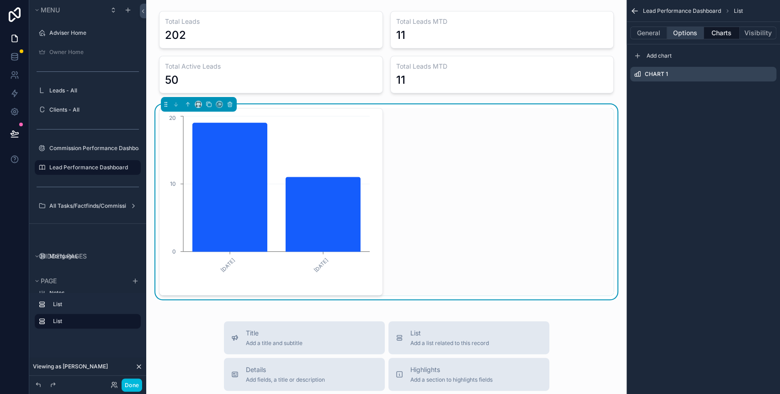
click at [687, 31] on button "Options" at bounding box center [685, 33] width 37 height 13
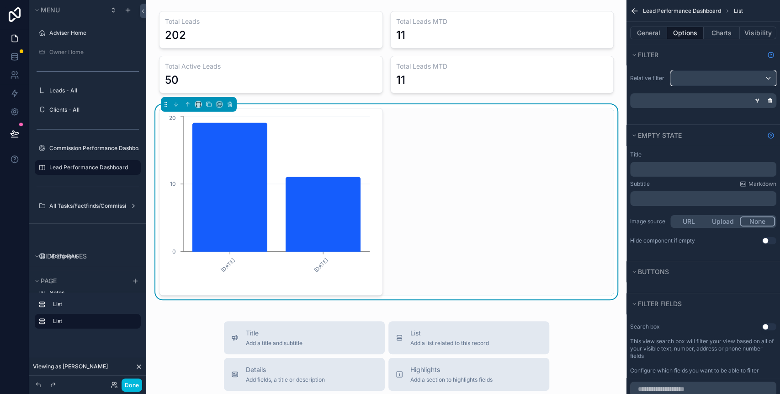
click at [694, 77] on div "scrollable content" at bounding box center [723, 78] width 105 height 15
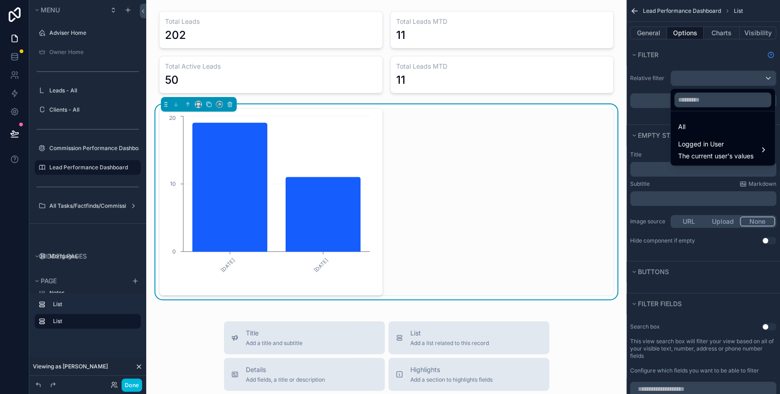
click at [693, 65] on div "scrollable content" at bounding box center [390, 197] width 780 height 394
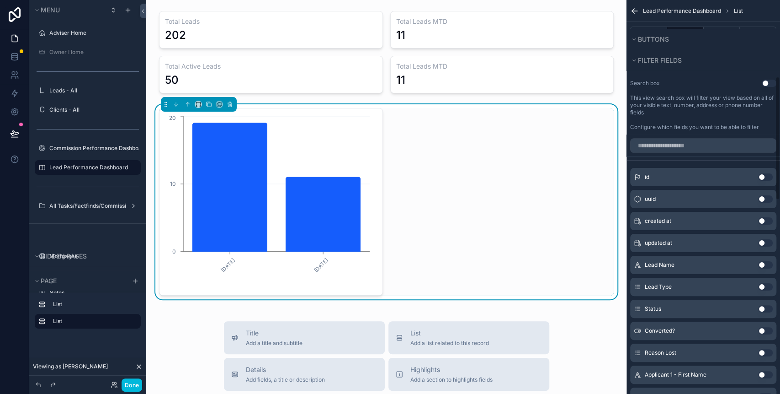
scroll to position [244, 0]
click at [761, 287] on button "Use setting" at bounding box center [765, 285] width 15 height 7
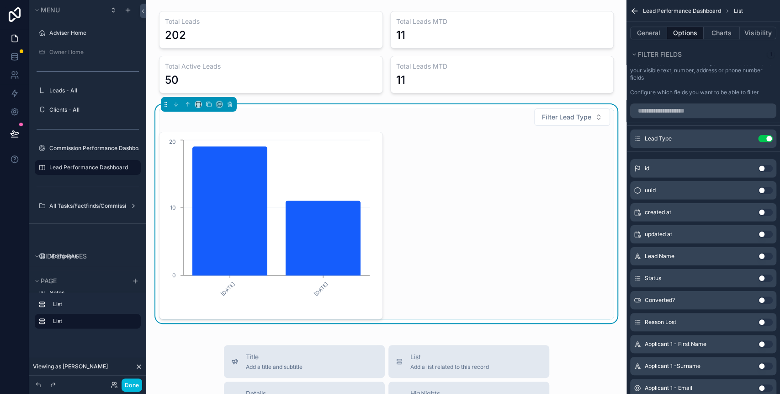
scroll to position [304, 0]
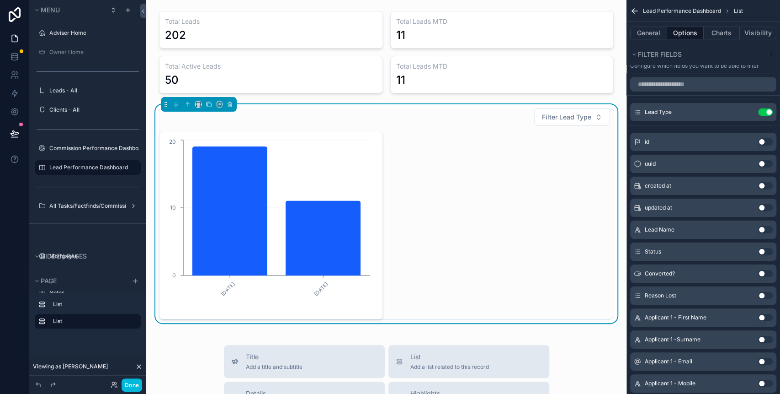
click at [764, 248] on button "Use setting" at bounding box center [765, 251] width 15 height 7
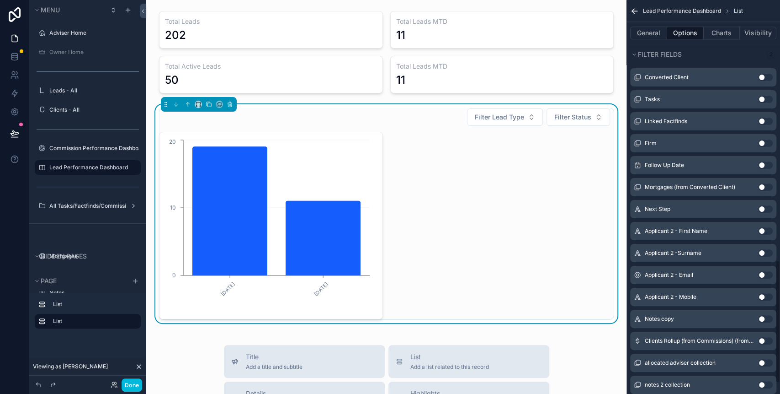
scroll to position [853, 0]
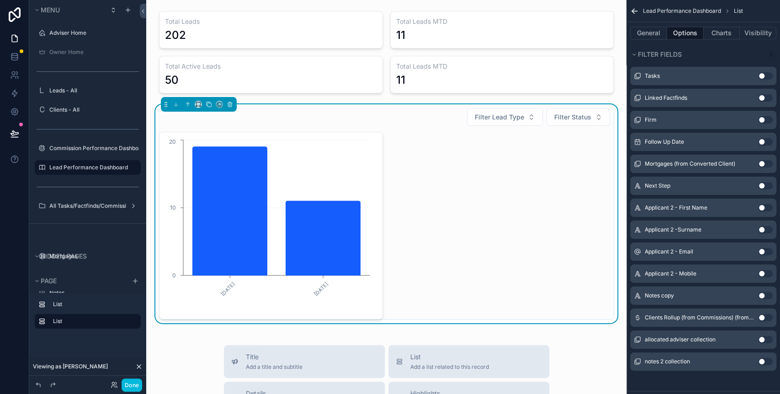
click at [764, 338] on button "Use setting" at bounding box center [765, 338] width 15 height 7
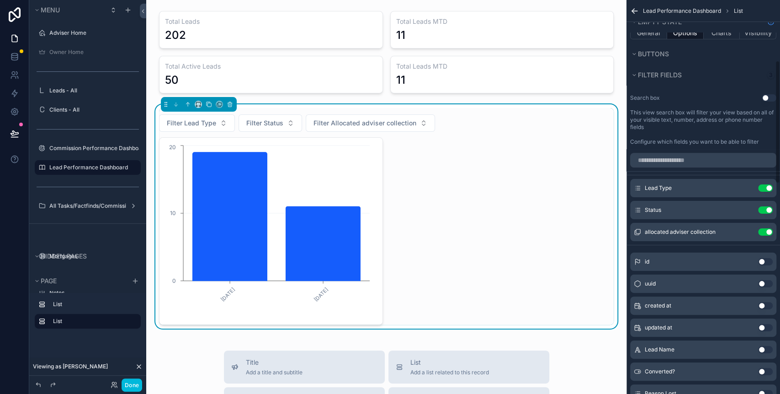
scroll to position [254, 0]
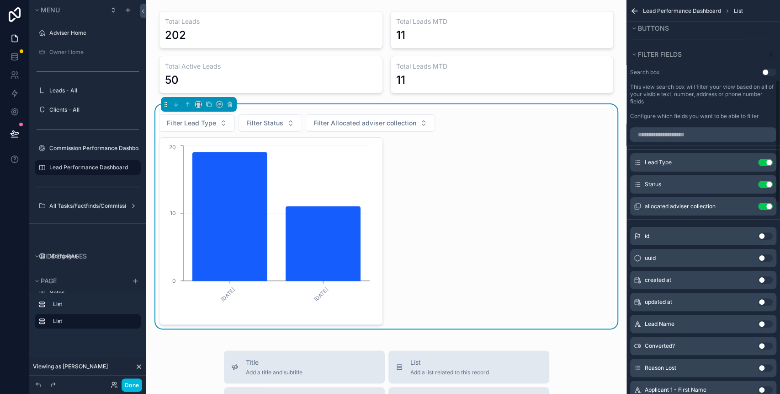
click at [0, 0] on icon "scrollable content" at bounding box center [0, 0] width 0 height 0
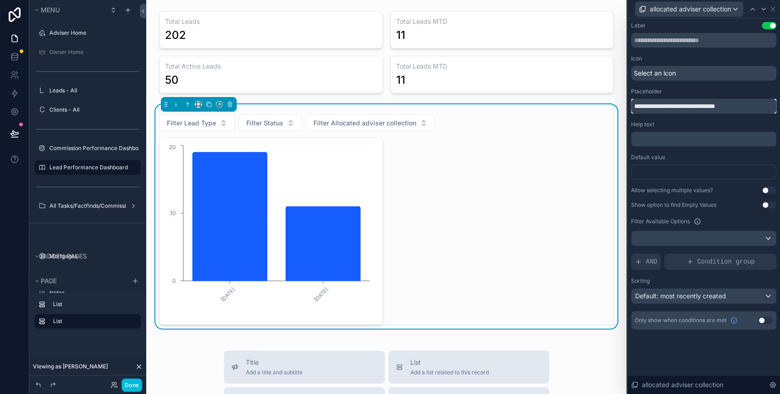
drag, startPoint x: 652, startPoint y: 104, endPoint x: 631, endPoint y: 104, distance: 21.0
click at [631, 104] on input "**********" at bounding box center [703, 106] width 145 height 15
click at [666, 106] on input "**********" at bounding box center [703, 106] width 145 height 15
click at [669, 106] on input "**********" at bounding box center [703, 106] width 145 height 15
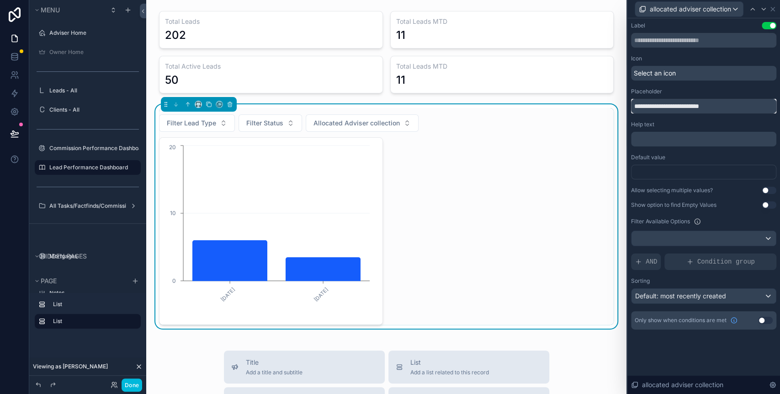
drag, startPoint x: 690, startPoint y: 106, endPoint x: 753, endPoint y: 106, distance: 63.5
click at [753, 106] on input "**********" at bounding box center [703, 106] width 145 height 15
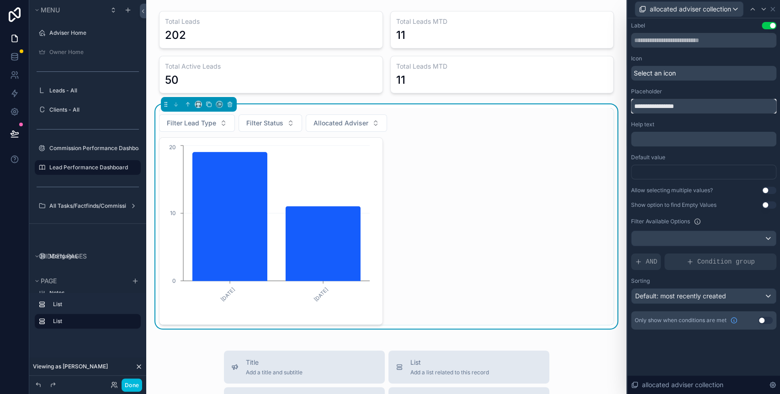
type input "**********"
click at [686, 340] on div "**********" at bounding box center [704, 184] width 153 height 333
click at [773, 8] on icon at bounding box center [773, 9] width 4 height 4
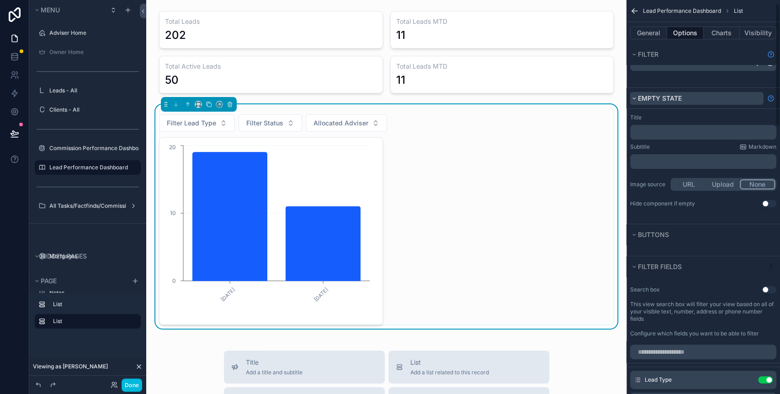
scroll to position [11, 0]
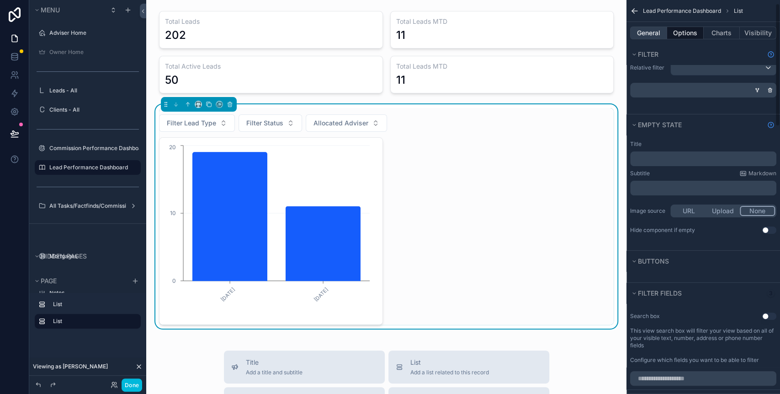
click at [651, 28] on button "General" at bounding box center [648, 33] width 37 height 13
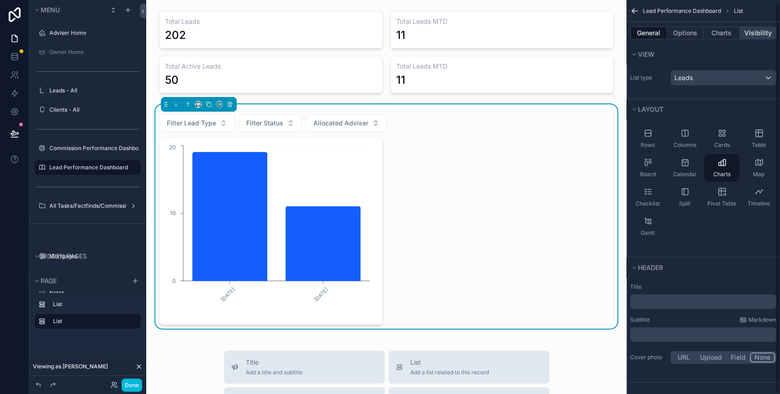
scroll to position [0, 0]
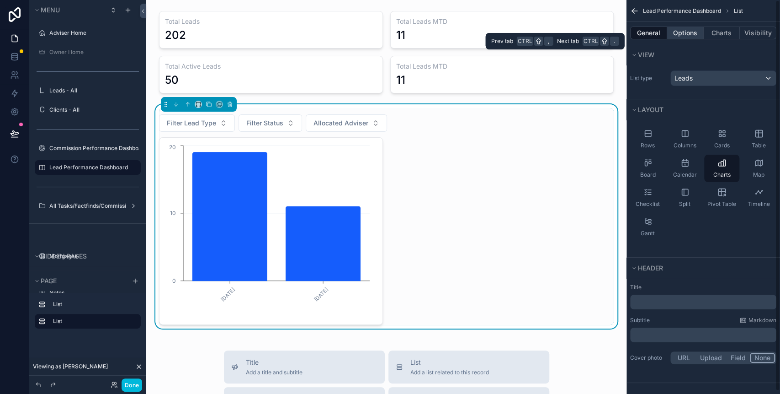
click at [690, 32] on button "Options" at bounding box center [685, 33] width 37 height 13
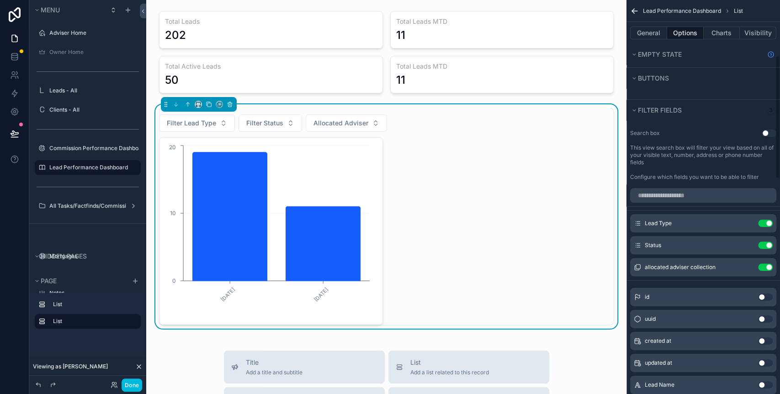
scroll to position [132, 0]
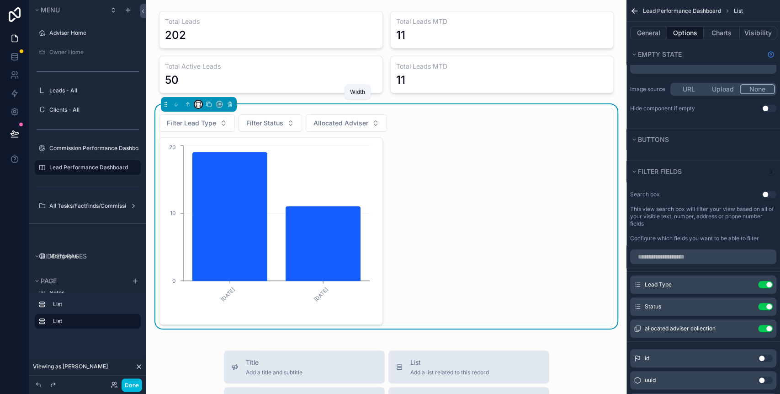
click at [196, 102] on icon "scrollable content" at bounding box center [198, 103] width 4 height 2
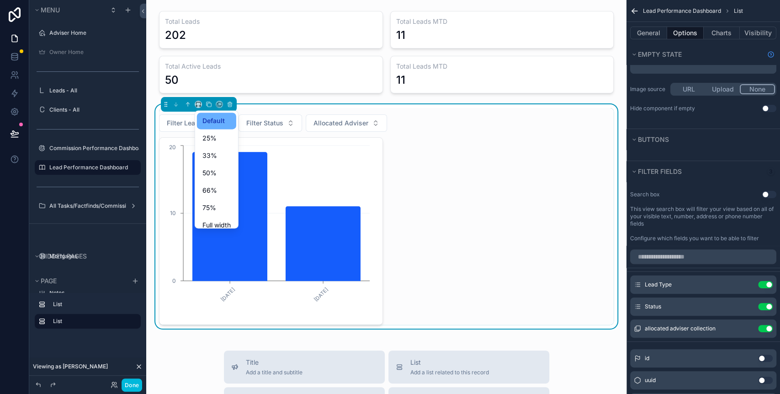
click at [209, 122] on span "Default" at bounding box center [213, 120] width 22 height 11
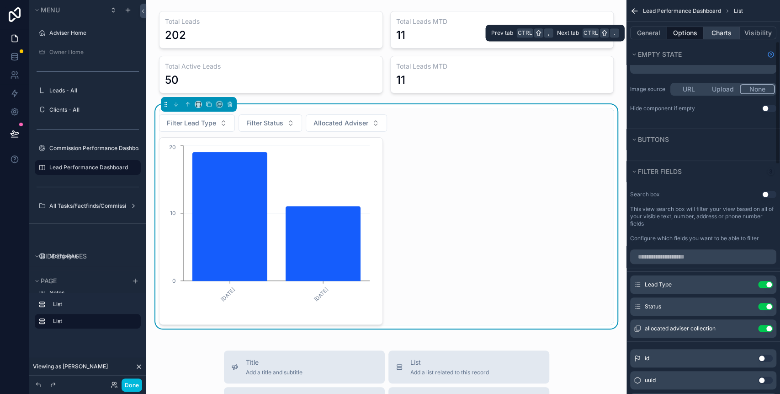
click at [718, 27] on button "Charts" at bounding box center [722, 33] width 37 height 13
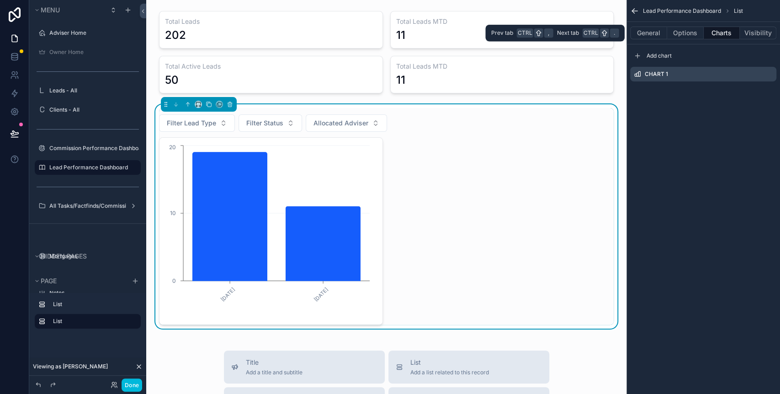
scroll to position [0, 0]
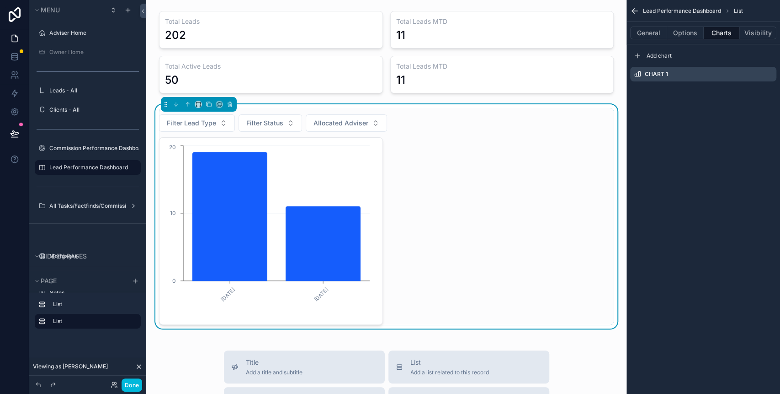
click at [0, 0] on icon "scrollable content" at bounding box center [0, 0] width 0 height 0
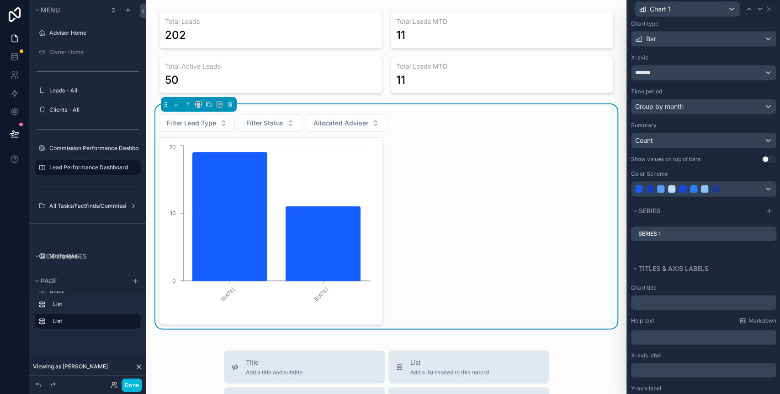
scroll to position [107, 0]
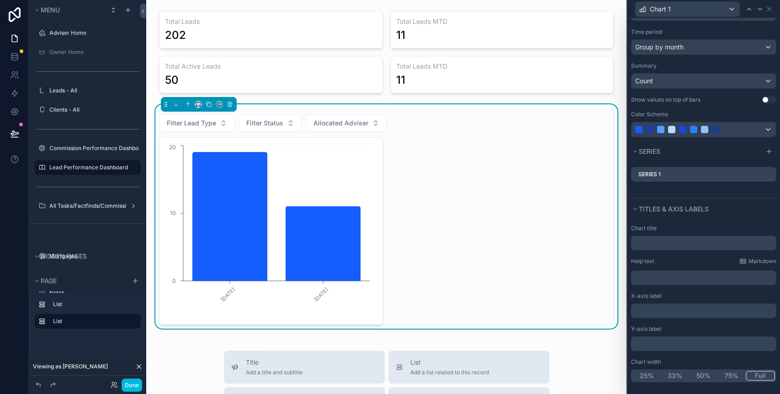
click at [750, 375] on button "Full" at bounding box center [760, 375] width 29 height 10
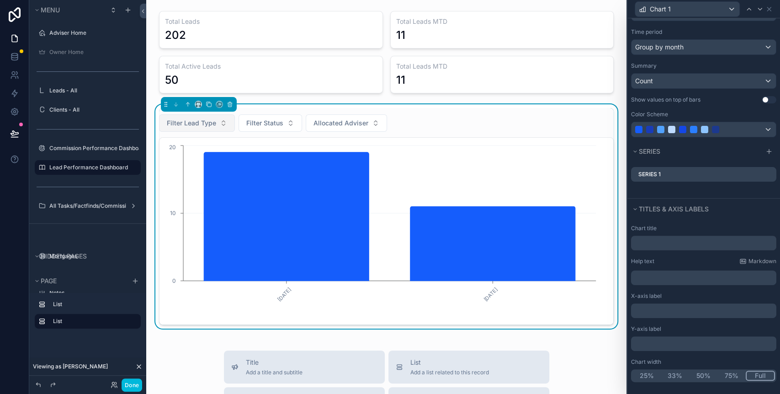
click at [202, 121] on span "Filter Lead Type" at bounding box center [191, 122] width 49 height 9
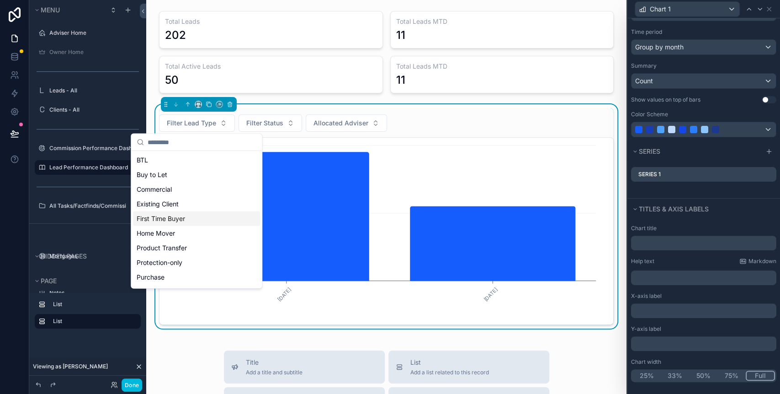
click at [184, 216] on div "First Time Buyer" at bounding box center [196, 218] width 127 height 15
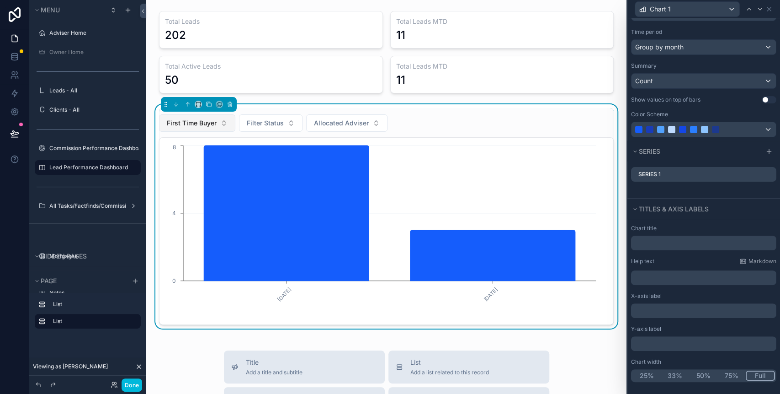
click at [222, 123] on button "First Time Buyer" at bounding box center [197, 122] width 76 height 17
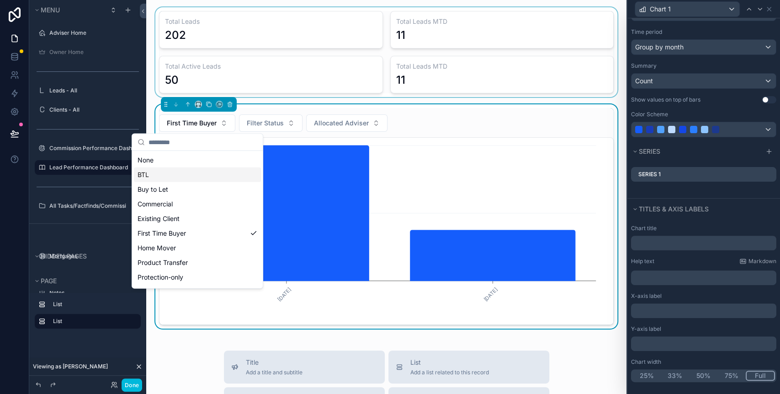
click at [336, 51] on div "scrollable content" at bounding box center [387, 52] width 466 height 90
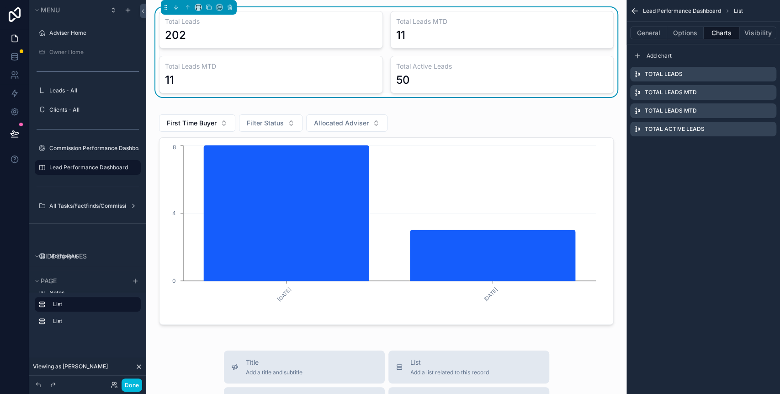
click at [0, 0] on icon "scrollable content" at bounding box center [0, 0] width 0 height 0
click at [750, 97] on button at bounding box center [754, 96] width 11 height 11
click at [675, 171] on div "Lead Performance Dashboard List General Options Charts Visibility Add chart Tot…" at bounding box center [704, 197] width 154 height 394
click at [773, 73] on div "Total Leads" at bounding box center [703, 74] width 146 height 15
click at [0, 0] on icon "scrollable content" at bounding box center [0, 0] width 0 height 0
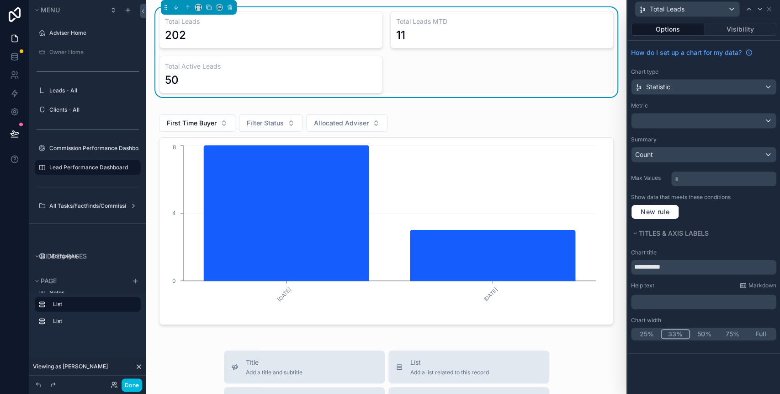
click at [669, 329] on button "33%" at bounding box center [675, 334] width 29 height 10
click at [724, 9] on div "Total Leads" at bounding box center [687, 9] width 104 height 15
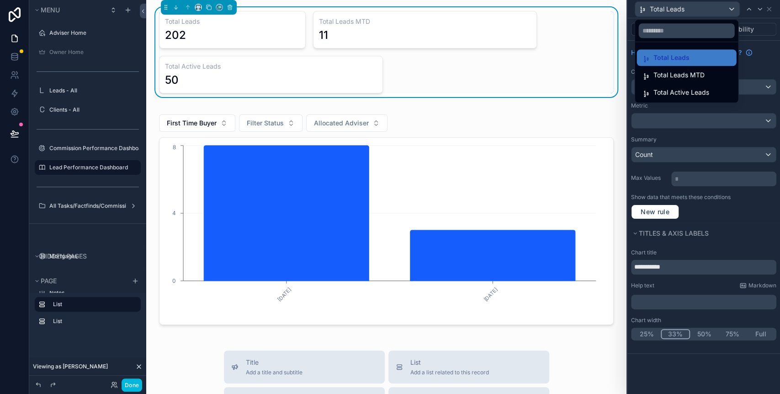
click at [714, 77] on div "Total Leads MTD" at bounding box center [686, 74] width 89 height 11
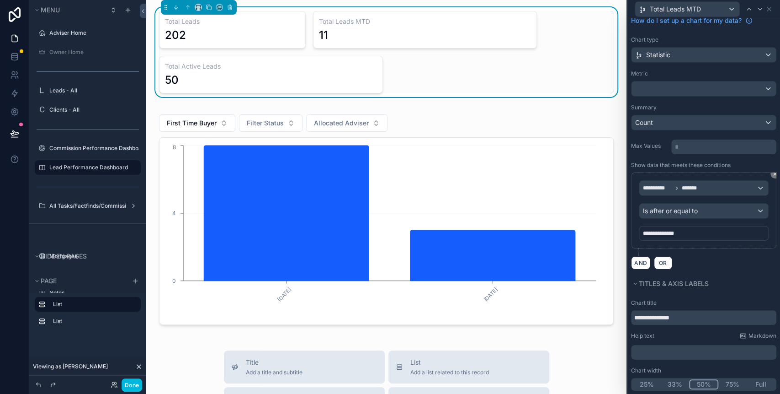
scroll to position [41, 0]
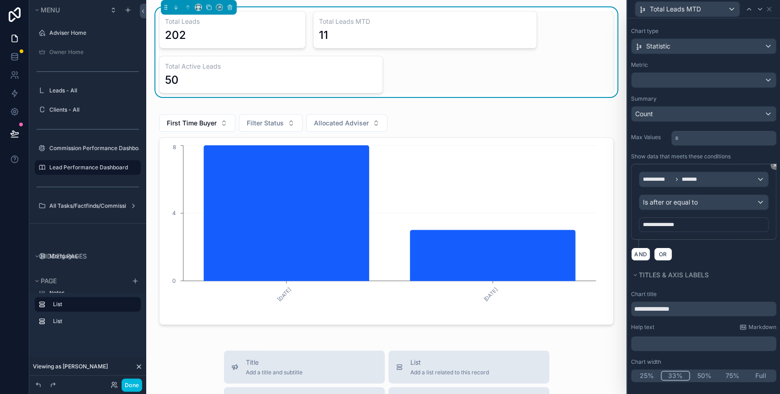
click at [675, 378] on button "33%" at bounding box center [675, 375] width 29 height 10
click at [719, 7] on div "Total Leads MTD" at bounding box center [687, 9] width 104 height 15
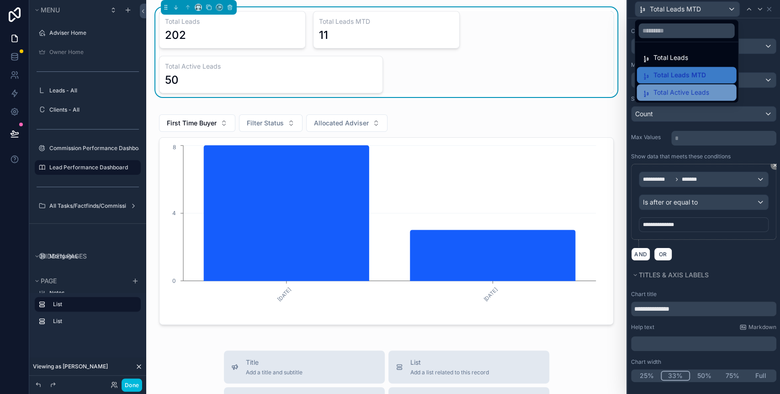
click at [687, 90] on span "Total Active Leads" at bounding box center [681, 92] width 56 height 11
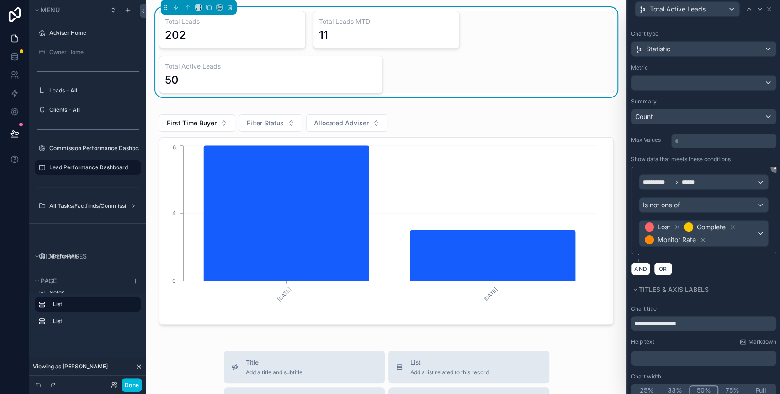
scroll to position [53, 0]
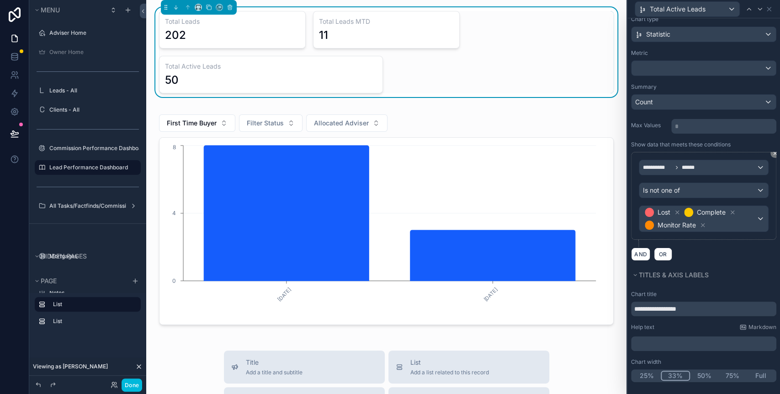
click at [669, 372] on button "33%" at bounding box center [675, 375] width 29 height 10
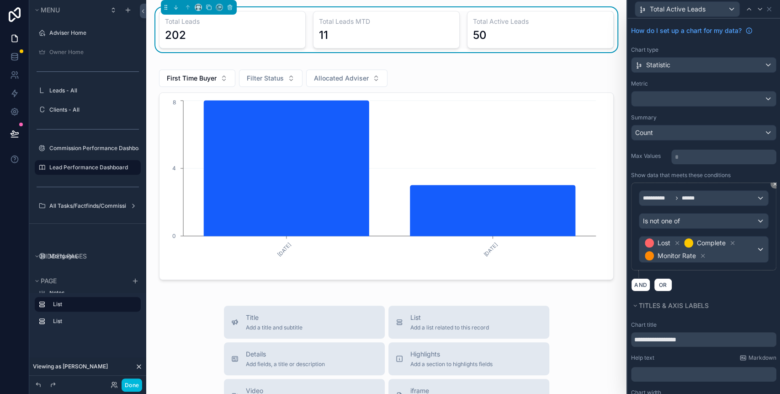
scroll to position [0, 0]
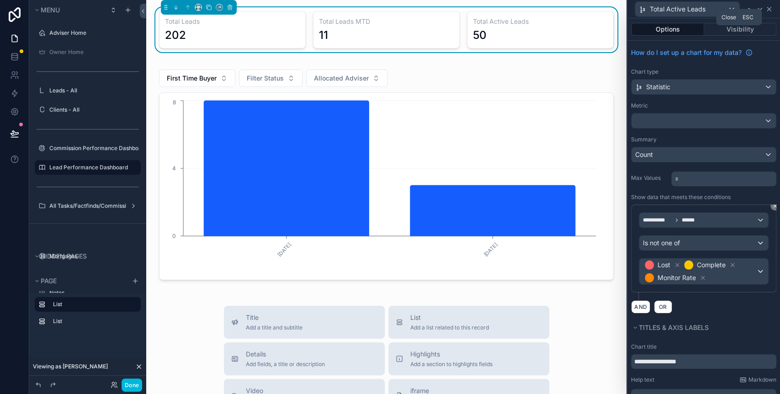
click at [768, 9] on icon at bounding box center [769, 8] width 7 height 7
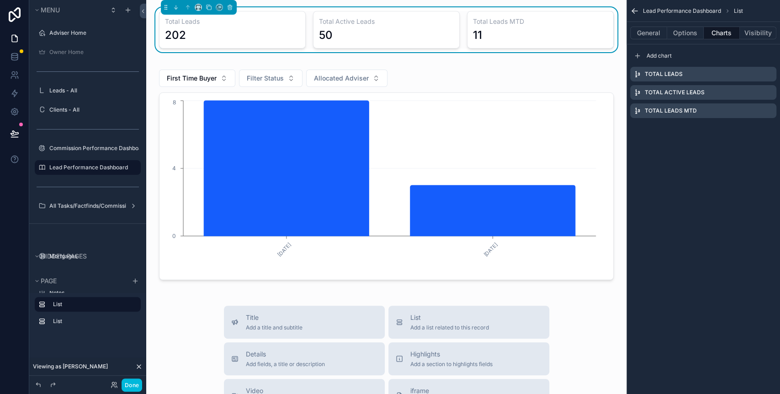
click at [665, 196] on div "Lead Performance Dashboard List General Options Charts Visibility Add chart Tot…" at bounding box center [704, 197] width 154 height 394
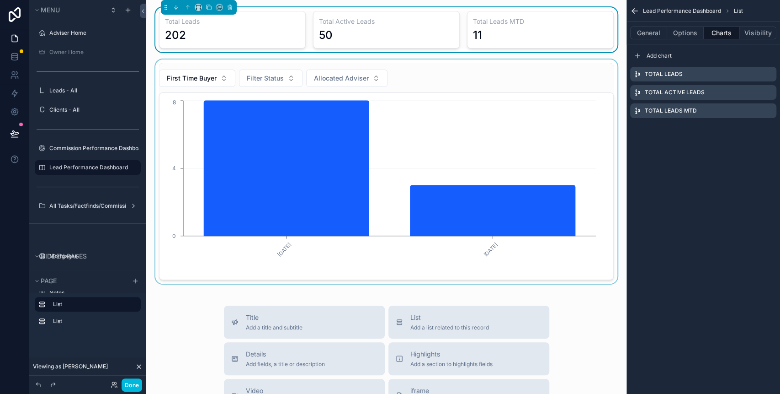
click at [196, 77] on div "scrollable content" at bounding box center [387, 171] width 466 height 224
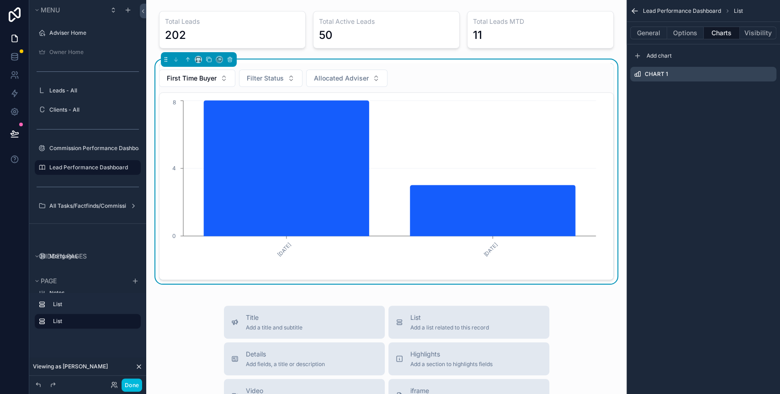
click at [196, 77] on span "First Time Buyer" at bounding box center [192, 78] width 50 height 9
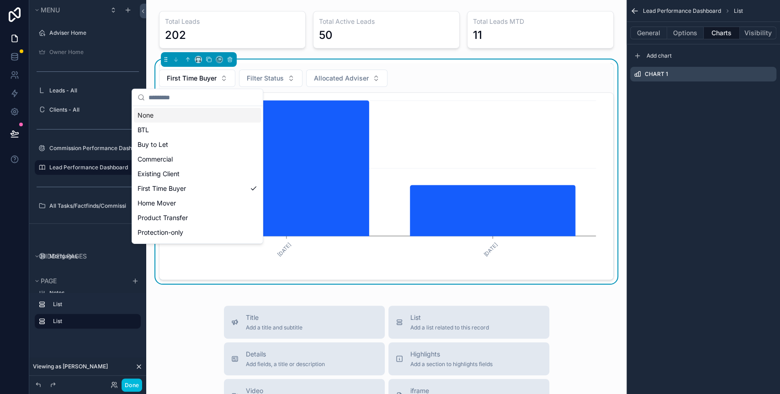
click at [181, 112] on div "None" at bounding box center [197, 115] width 127 height 15
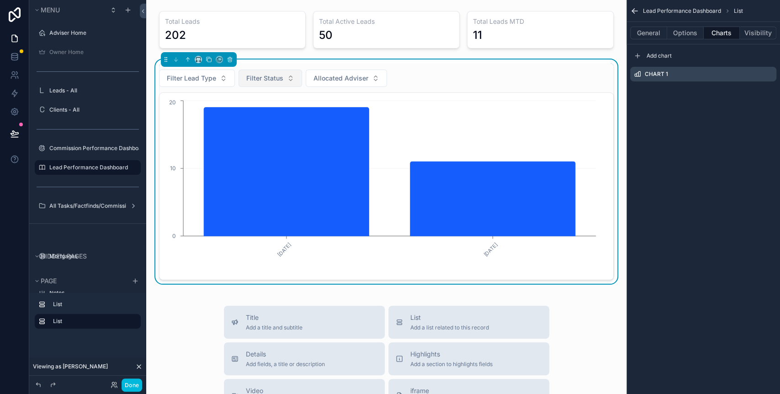
click at [261, 74] on span "Filter Status" at bounding box center [264, 78] width 37 height 9
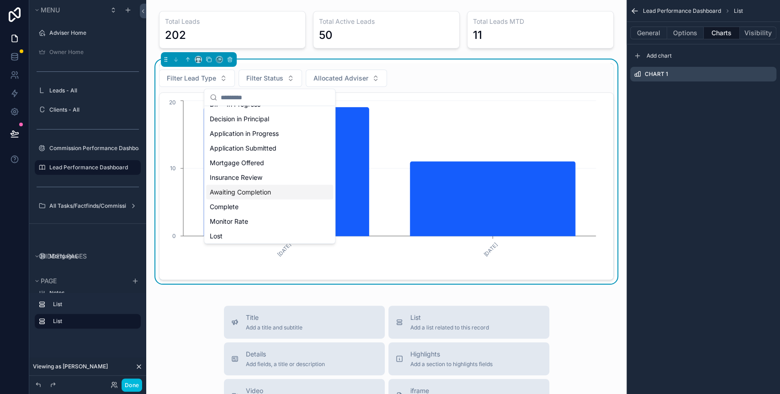
scroll to position [71, 0]
click at [233, 208] on div "Complete" at bounding box center [269, 205] width 127 height 15
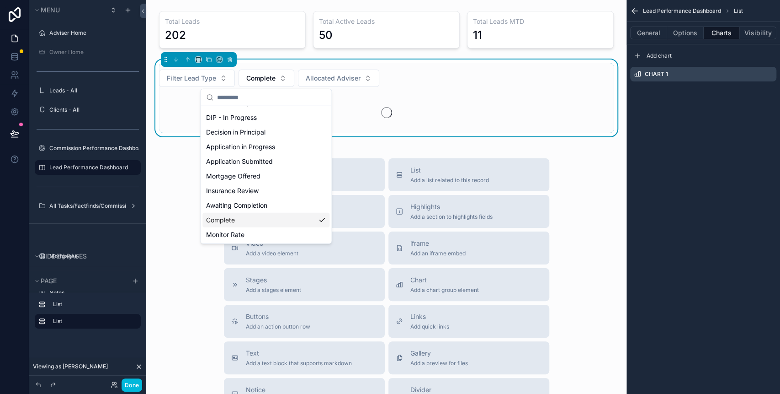
scroll to position [85, 0]
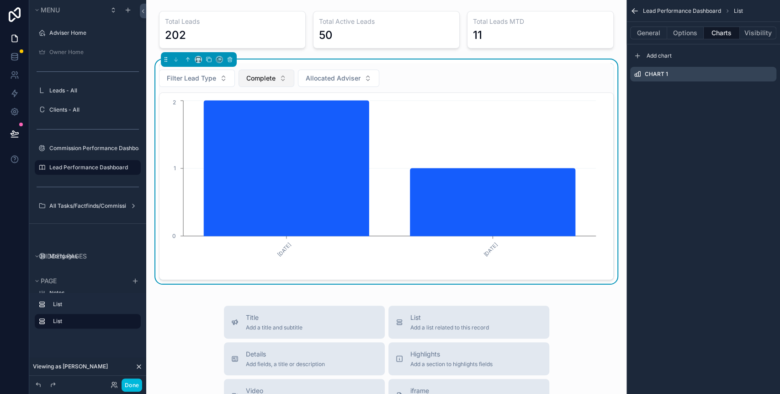
click at [269, 77] on span "Complete" at bounding box center [260, 78] width 29 height 9
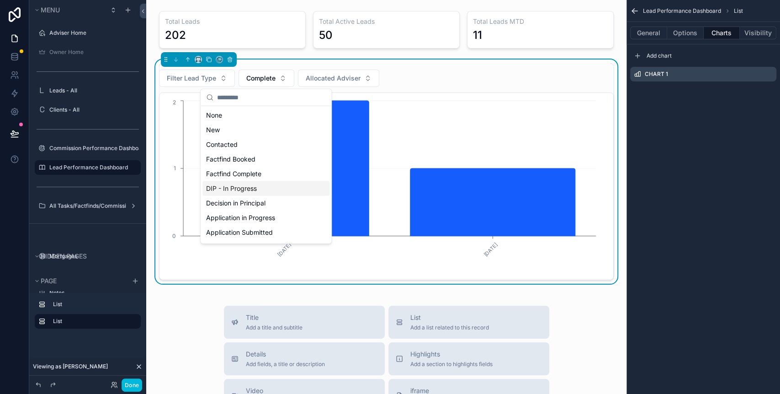
click at [251, 187] on div "DIP - In Progress" at bounding box center [265, 188] width 127 height 15
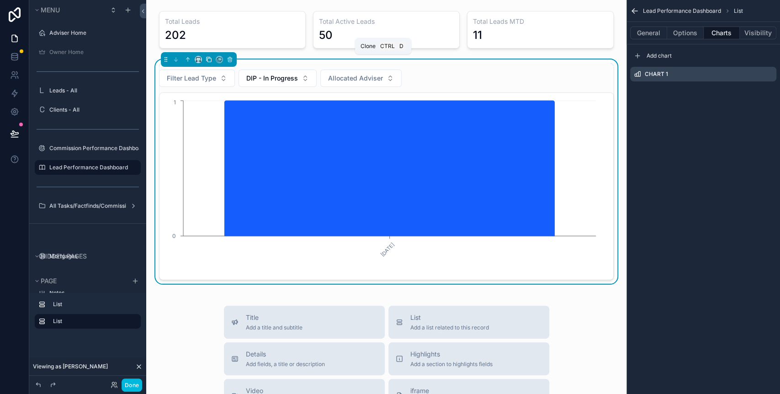
click at [209, 58] on icon "scrollable content" at bounding box center [210, 60] width 4 height 4
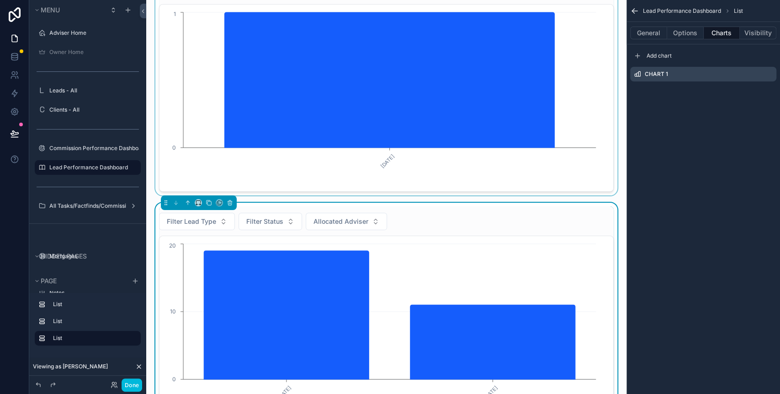
scroll to position [61, 0]
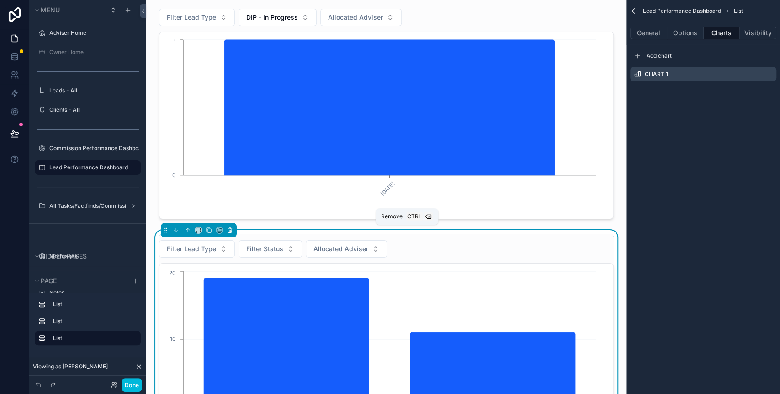
click at [230, 230] on icon "scrollable content" at bounding box center [230, 230] width 6 height 6
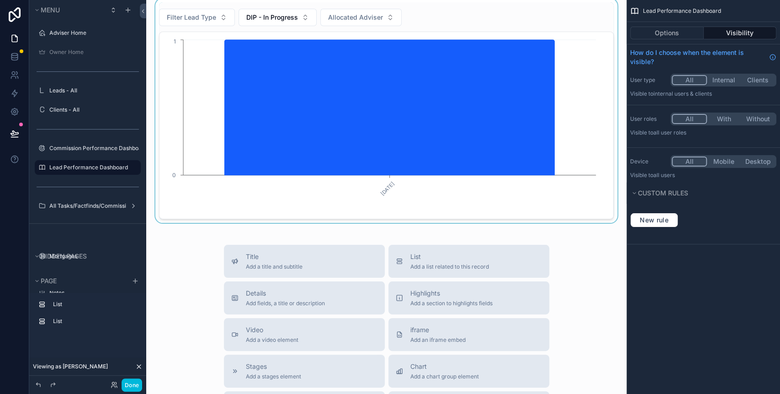
scroll to position [0, 0]
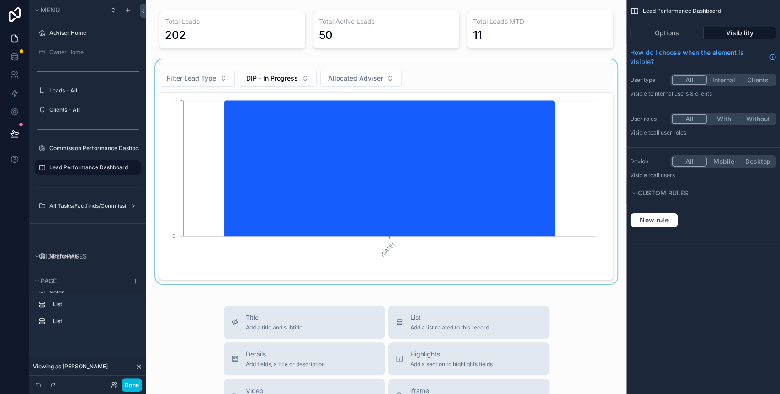
click at [254, 126] on div "scrollable content" at bounding box center [387, 171] width 466 height 224
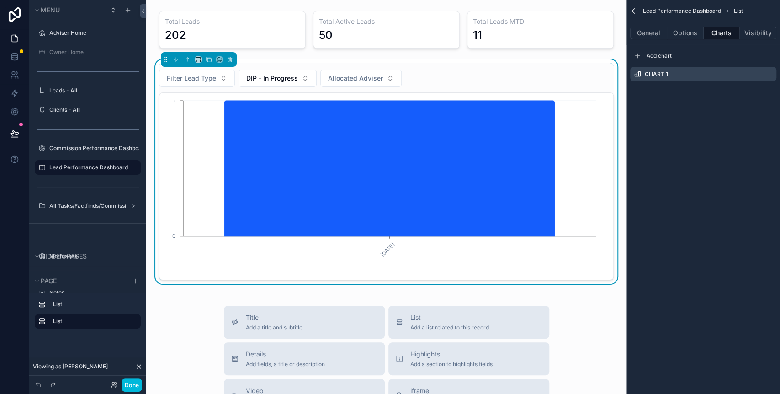
click at [0, 0] on icon "scrollable content" at bounding box center [0, 0] width 0 height 0
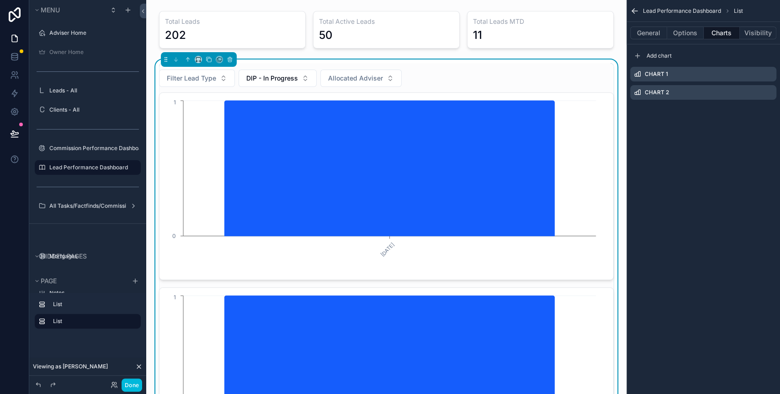
click at [0, 0] on icon "scrollable content" at bounding box center [0, 0] width 0 height 0
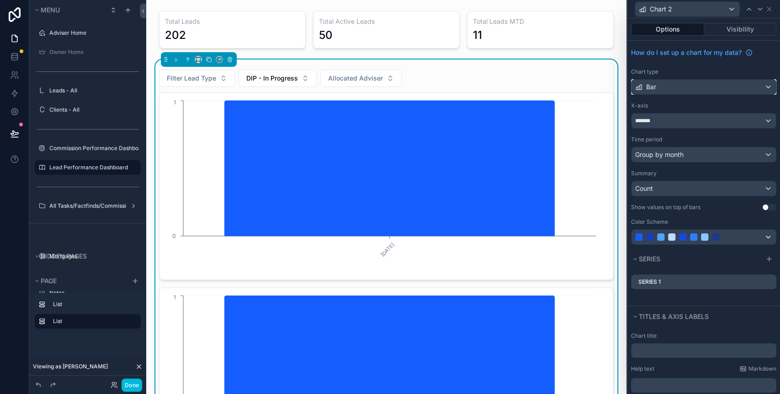
click at [698, 85] on div "Bar" at bounding box center [704, 87] width 144 height 15
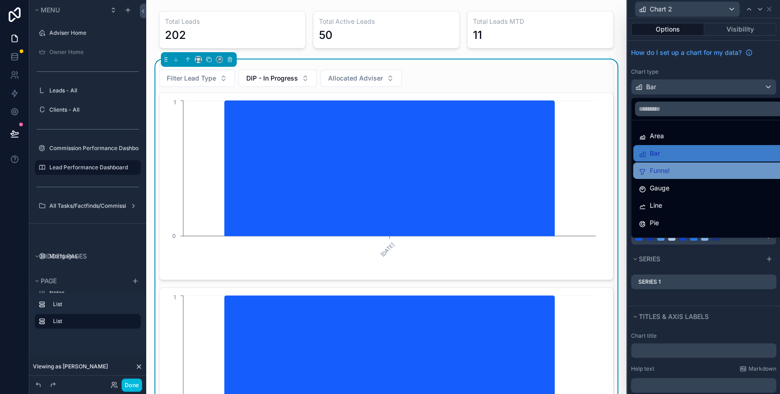
click at [692, 167] on div "Funnel" at bounding box center [710, 170] width 142 height 11
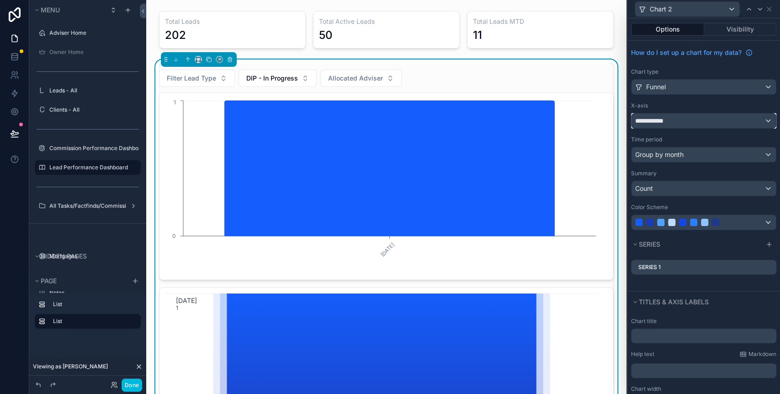
click at [683, 114] on div "**********" at bounding box center [704, 120] width 144 height 15
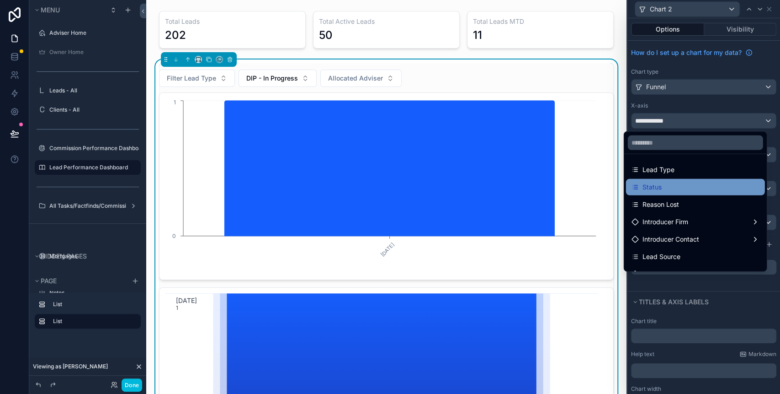
click at [674, 185] on div "Status" at bounding box center [696, 186] width 128 height 11
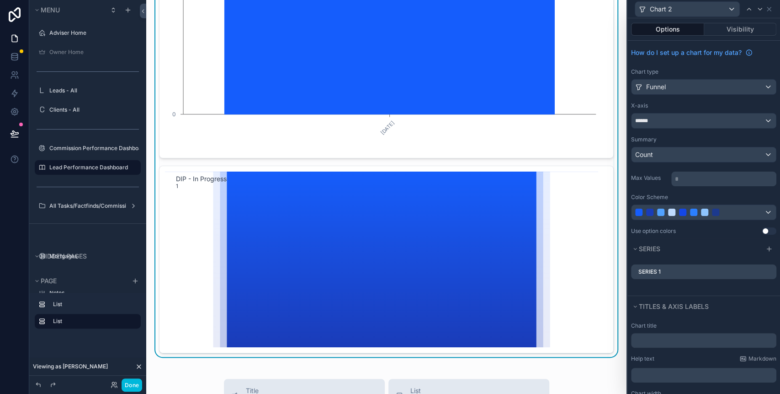
scroll to position [61, 0]
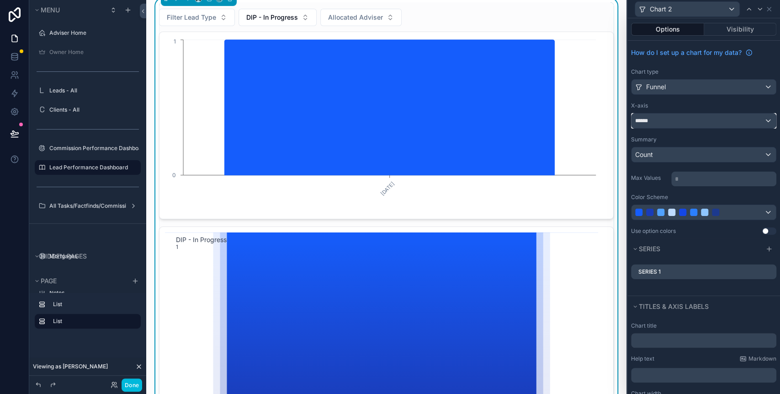
click at [663, 117] on div "******" at bounding box center [704, 120] width 144 height 15
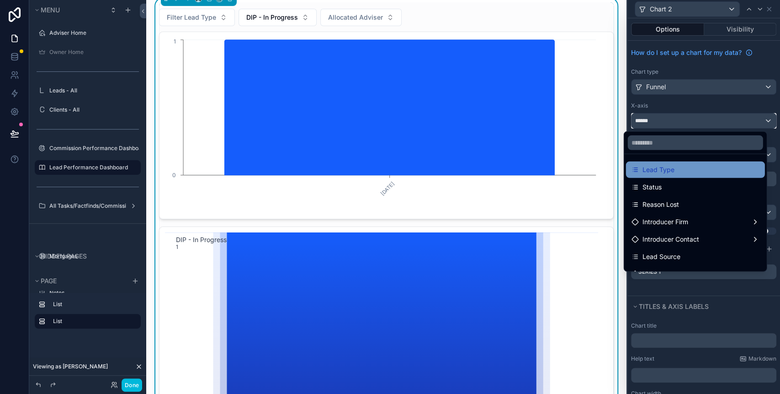
scroll to position [0, 0]
click at [736, 107] on div at bounding box center [704, 197] width 153 height 394
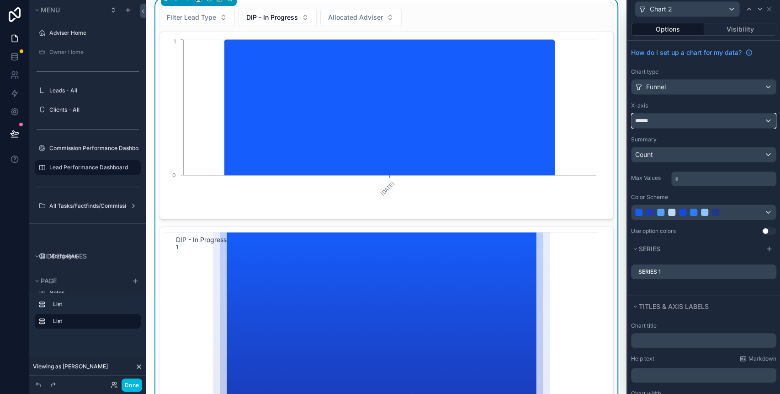
click at [760, 119] on div "******" at bounding box center [704, 120] width 144 height 15
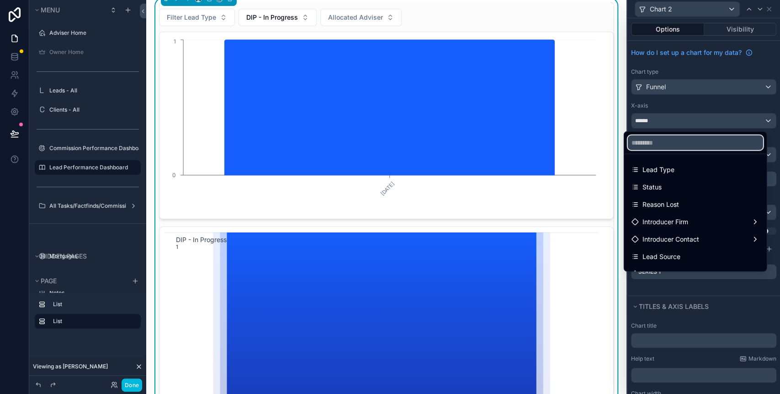
click at [691, 143] on input "text" at bounding box center [695, 142] width 135 height 15
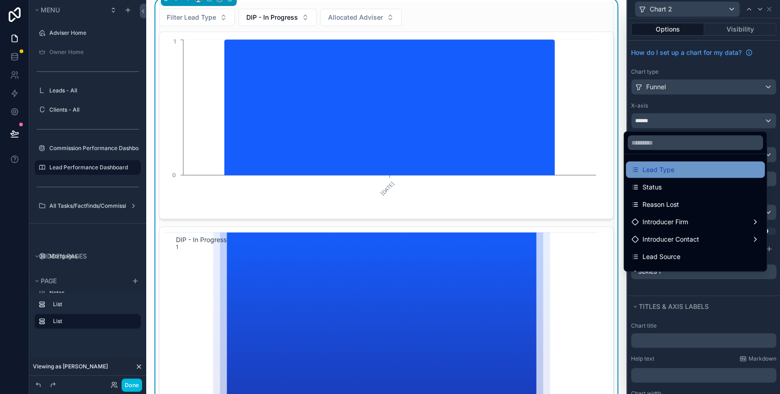
click at [669, 163] on div "Lead Type" at bounding box center [695, 169] width 139 height 16
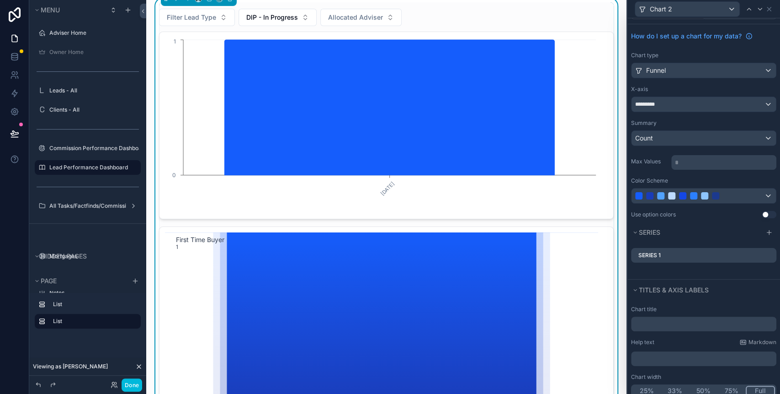
scroll to position [32, 0]
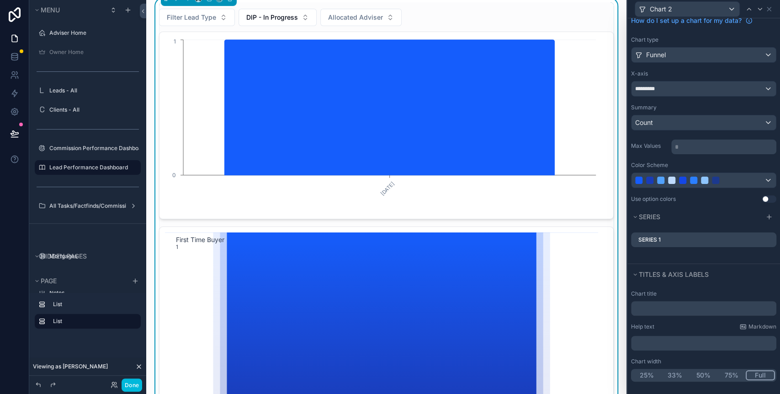
click at [0, 0] on icon at bounding box center [0, 0] width 0 height 0
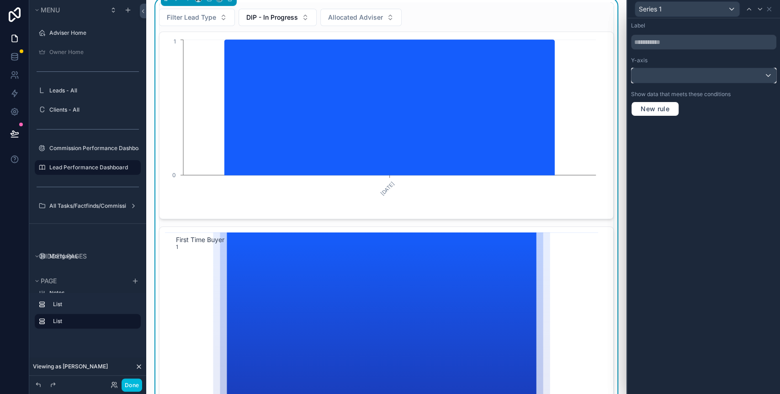
click at [665, 73] on div at bounding box center [704, 75] width 144 height 15
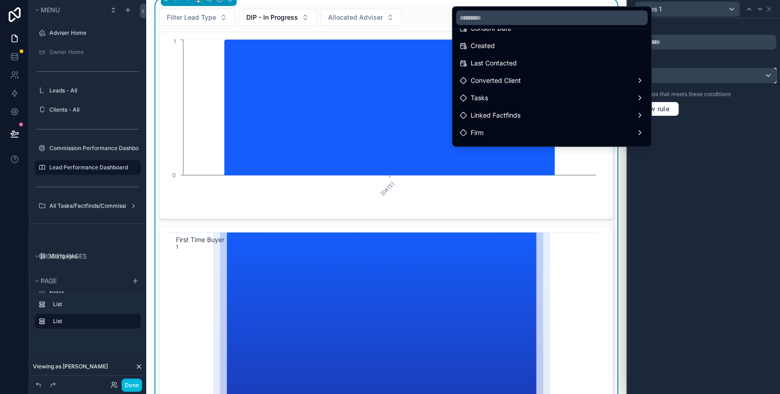
scroll to position [122, 0]
click at [716, 132] on div at bounding box center [704, 197] width 153 height 394
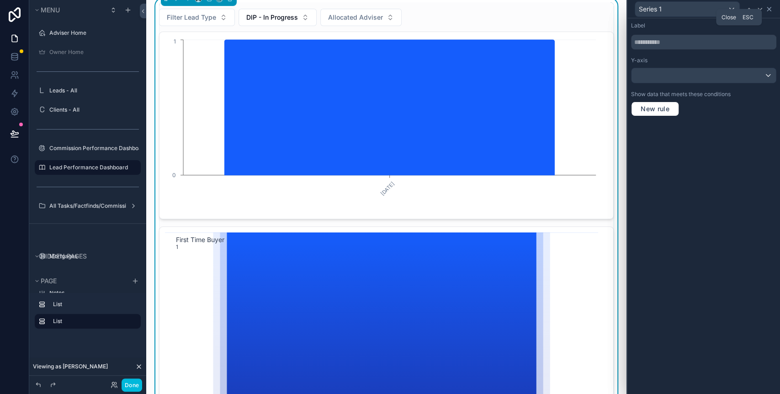
click at [771, 10] on icon at bounding box center [769, 8] width 7 height 7
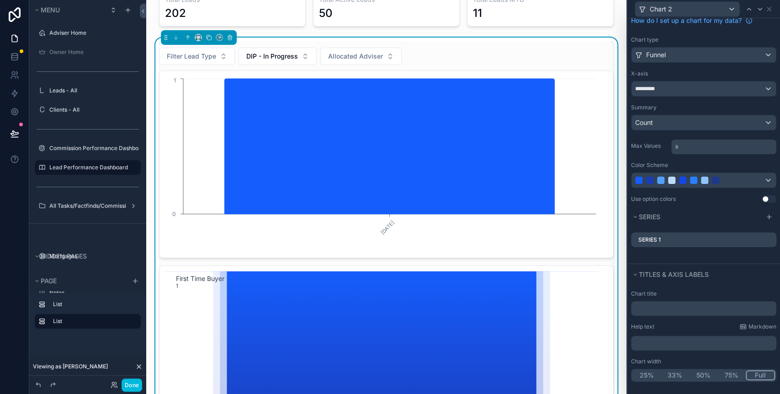
scroll to position [0, 0]
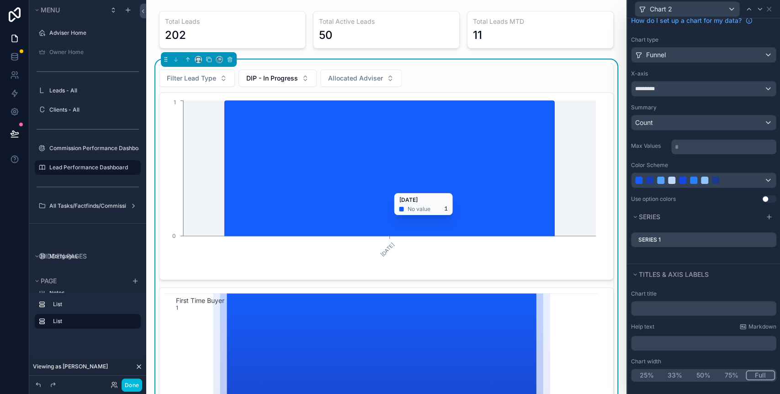
click at [551, 101] on icon "chart" at bounding box center [389, 168] width 330 height 135
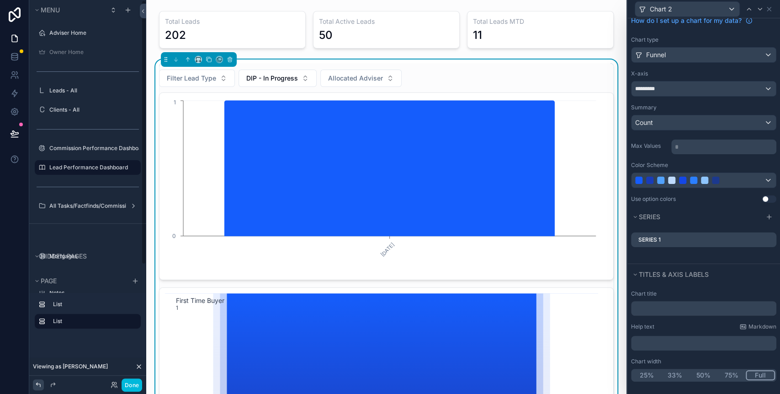
click at [40, 386] on icon at bounding box center [38, 384] width 4 height 4
click at [40, 386] on icon at bounding box center [38, 384] width 7 height 7
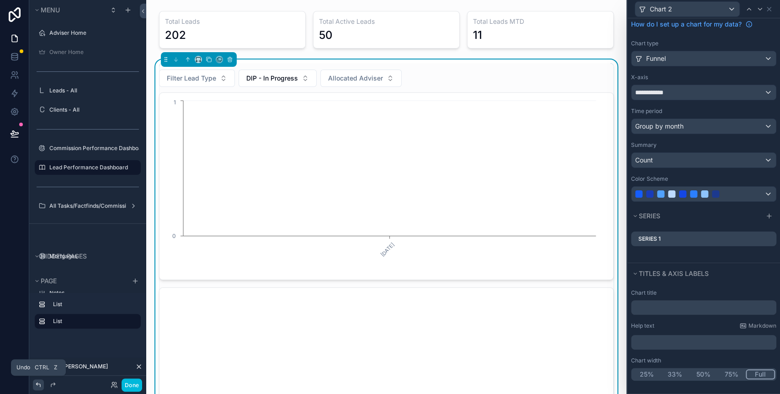
scroll to position [27, 0]
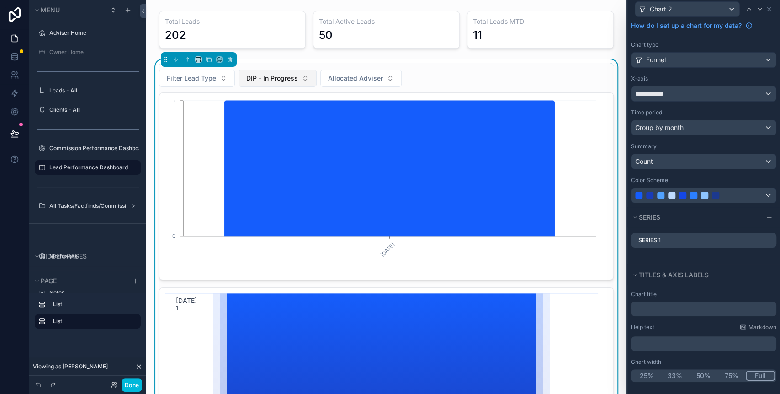
click at [272, 76] on span "DIP - In Progress" at bounding box center [272, 78] width 52 height 9
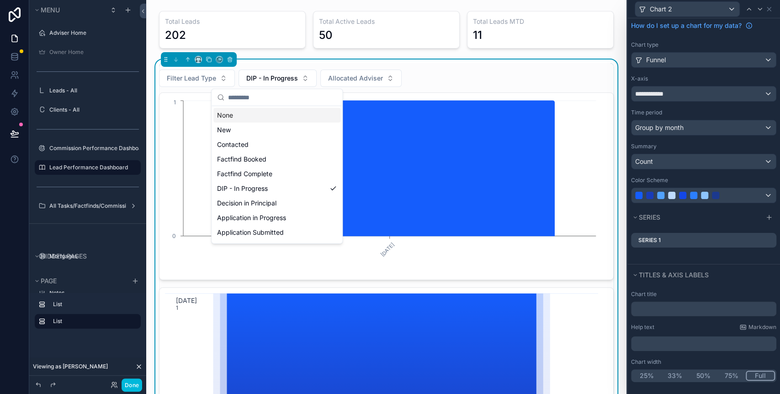
click at [240, 112] on div "None" at bounding box center [276, 115] width 127 height 15
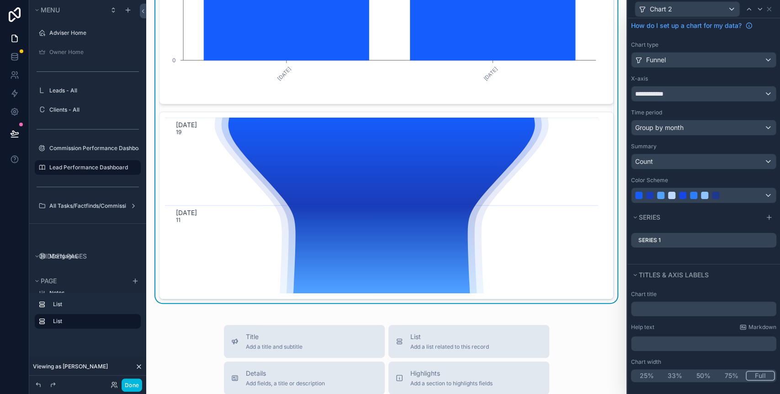
scroll to position [183, 0]
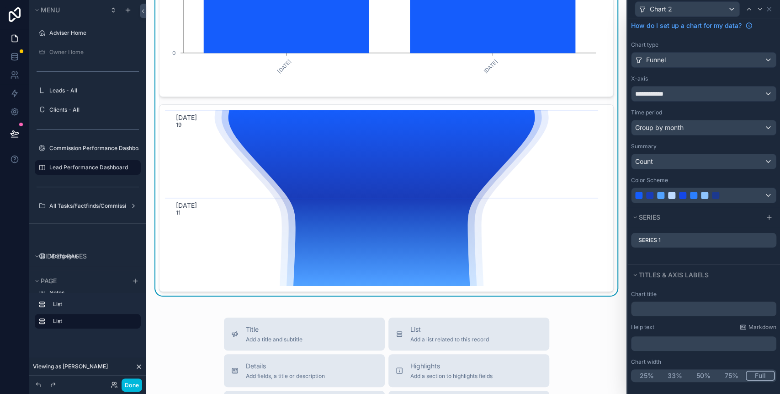
click at [329, 181] on icon "scrollable content" at bounding box center [382, 198] width 334 height 176
click at [516, 222] on icon "September, 2025 19 October, 2025 11" at bounding box center [381, 198] width 433 height 176
click at [695, 129] on div "Group by month" at bounding box center [704, 127] width 144 height 15
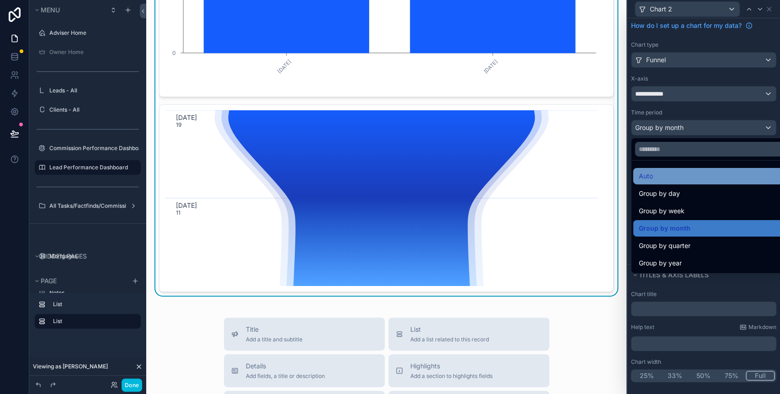
click at [676, 176] on div "Auto" at bounding box center [710, 175] width 142 height 11
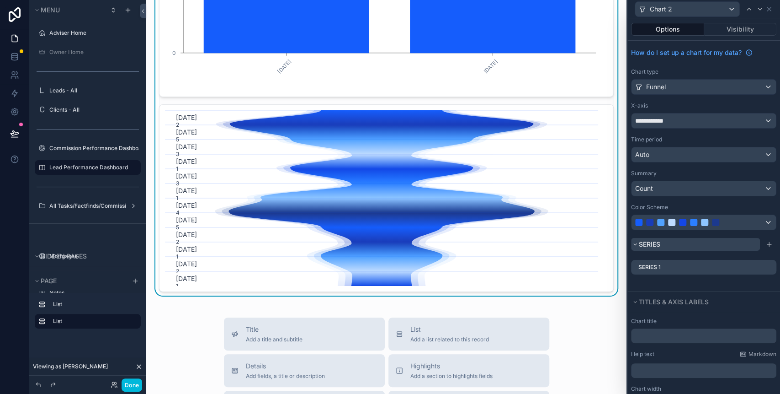
scroll to position [27, 0]
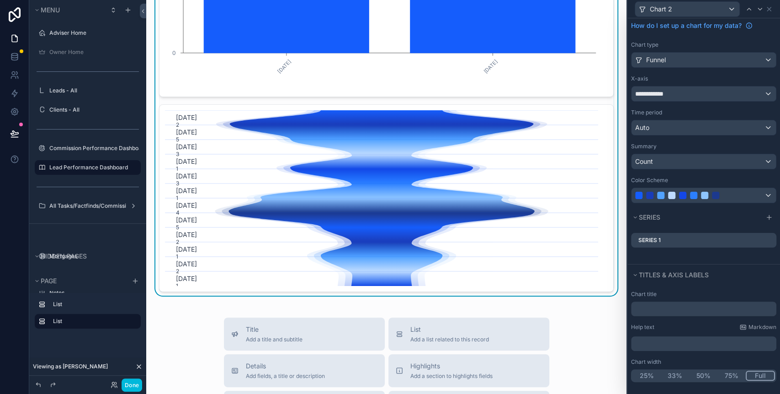
click at [0, 0] on icon at bounding box center [0, 0] width 0 height 0
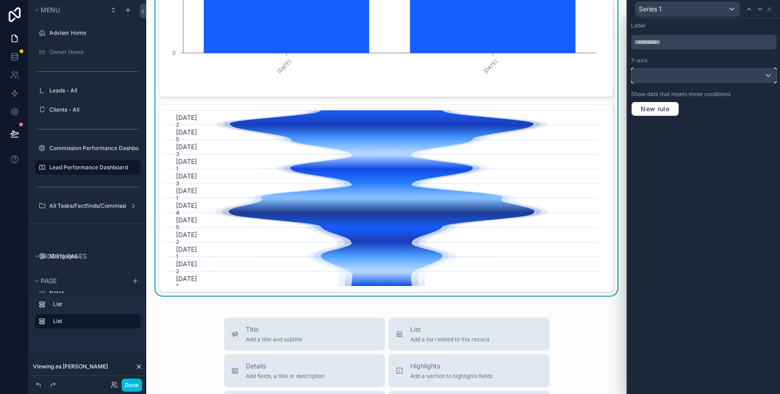
click at [694, 79] on div at bounding box center [704, 75] width 144 height 15
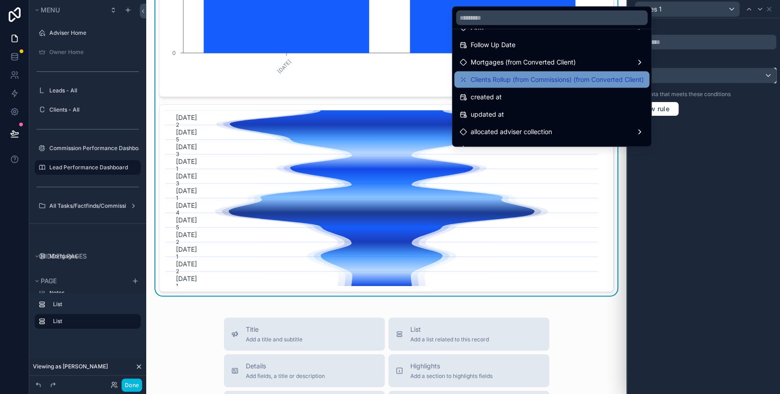
scroll to position [221, 0]
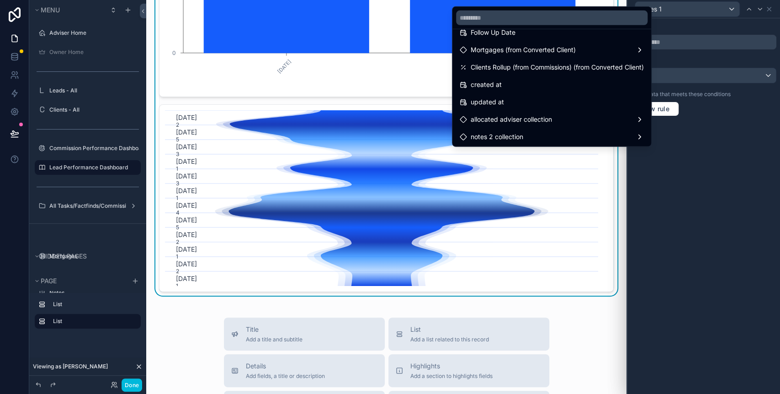
click at [724, 187] on div at bounding box center [704, 197] width 153 height 394
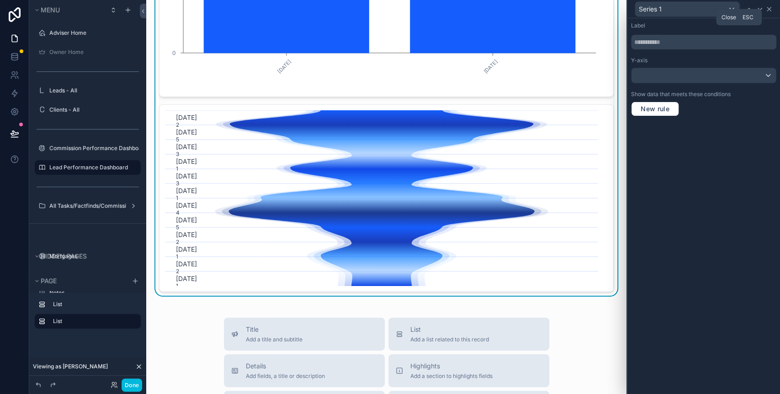
click at [770, 7] on icon at bounding box center [769, 9] width 4 height 4
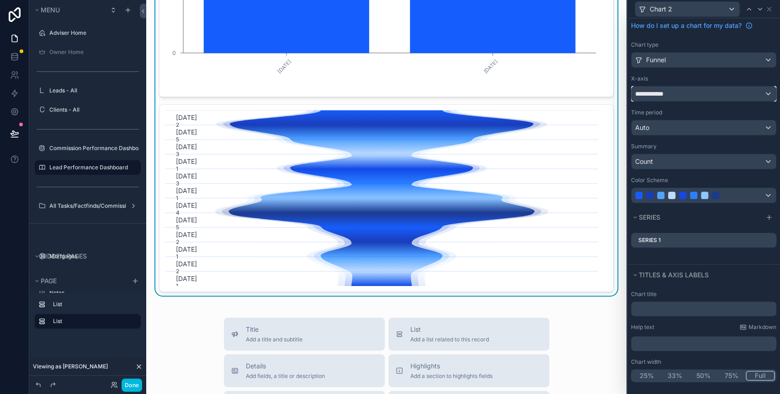
click at [756, 92] on div "**********" at bounding box center [704, 93] width 144 height 15
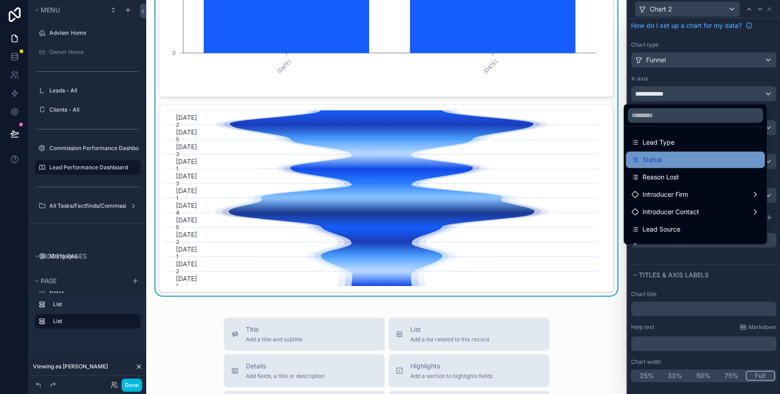
click at [688, 159] on div "Status" at bounding box center [696, 159] width 128 height 11
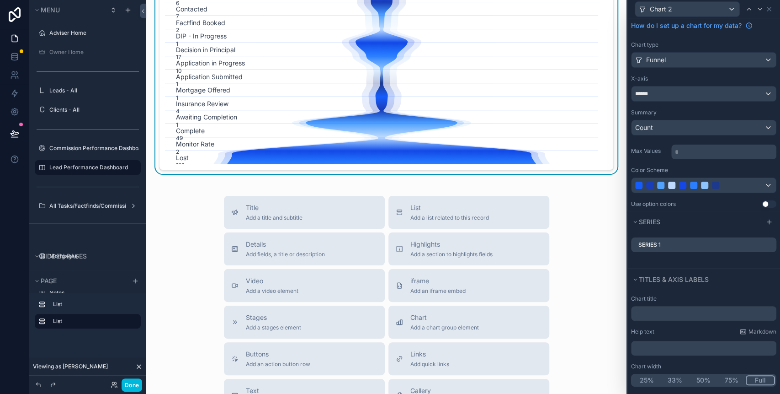
scroll to position [244, 0]
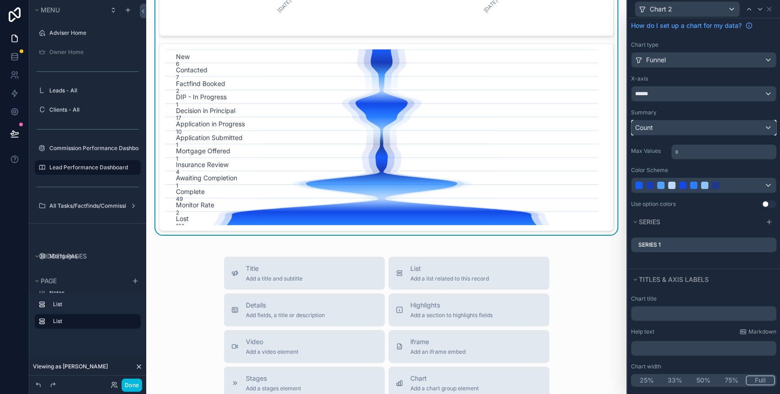
click at [684, 128] on div "Count" at bounding box center [704, 127] width 144 height 15
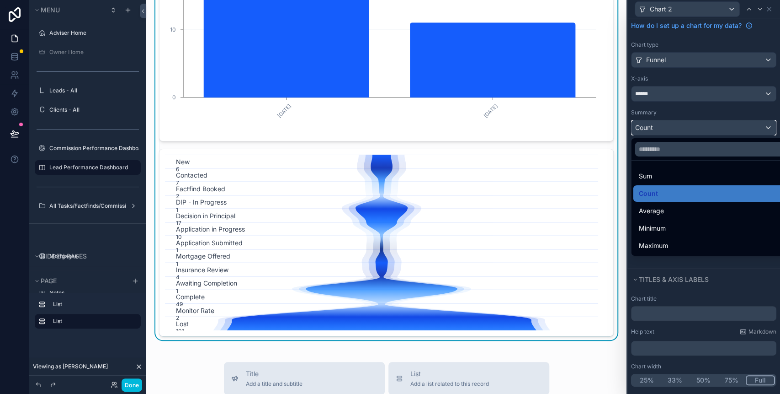
scroll to position [122, 0]
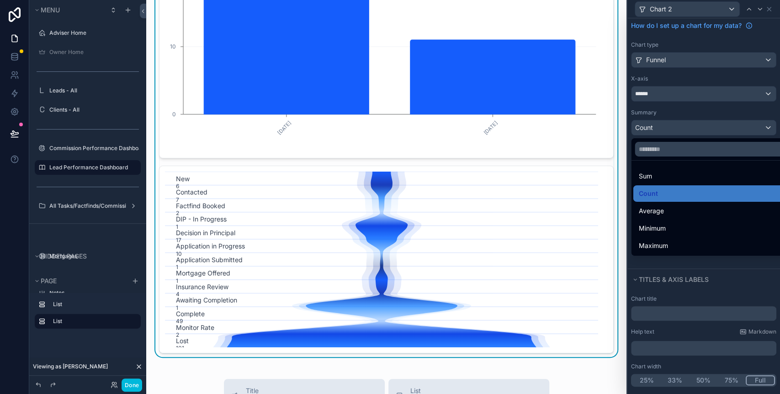
click at [666, 74] on div at bounding box center [704, 197] width 153 height 394
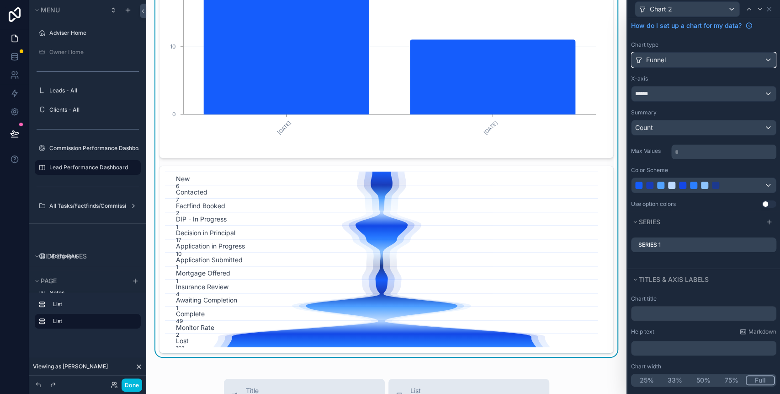
click at [687, 60] on div "Funnel" at bounding box center [704, 60] width 144 height 15
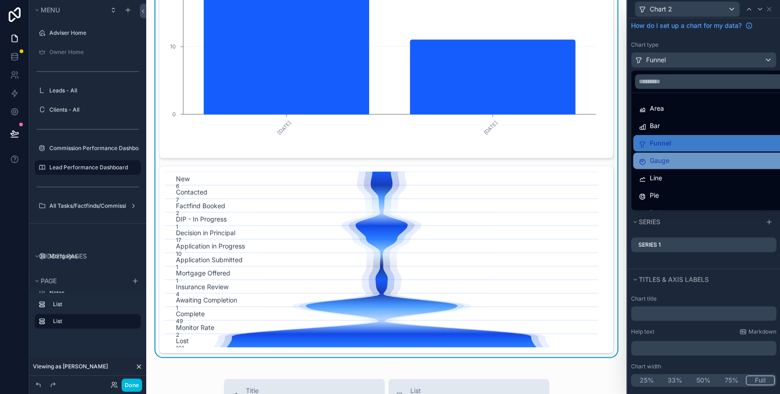
click at [686, 157] on div "Gauge" at bounding box center [710, 160] width 142 height 11
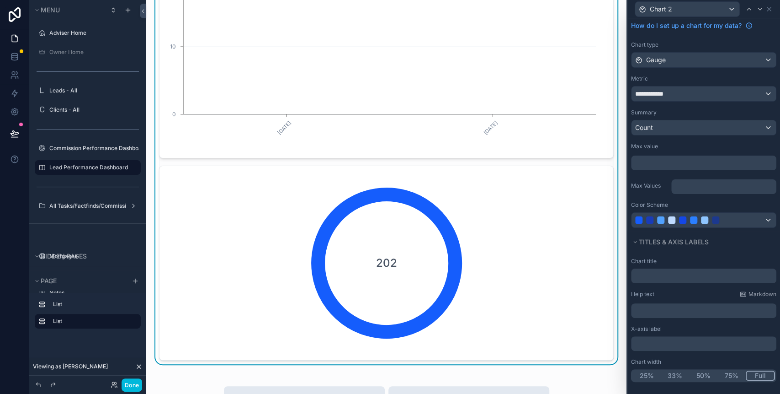
scroll to position [0, 0]
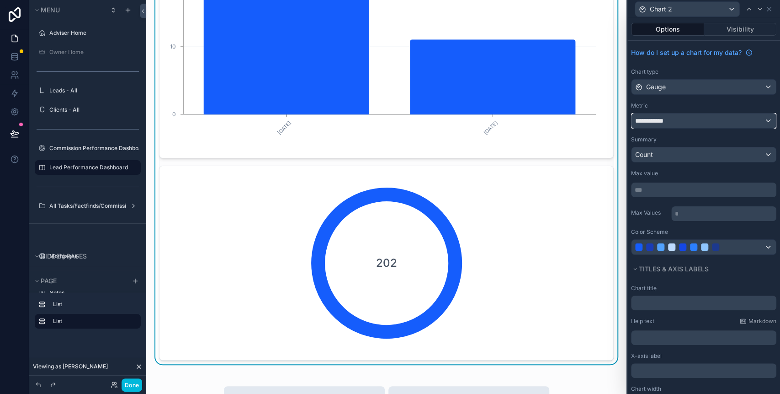
click at [682, 118] on div "**********" at bounding box center [704, 120] width 144 height 15
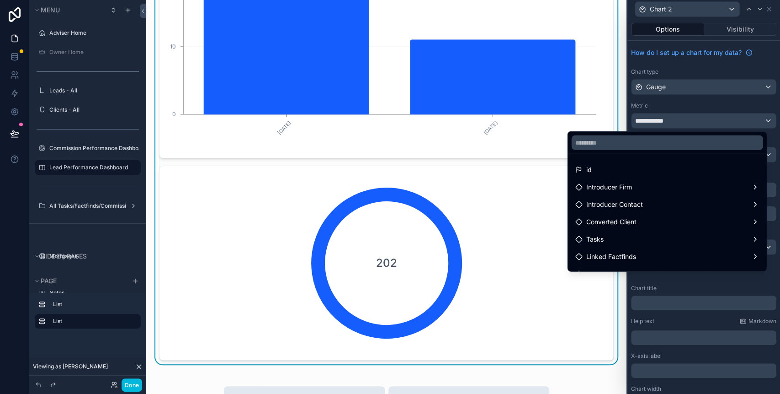
click at [686, 108] on div at bounding box center [704, 197] width 153 height 394
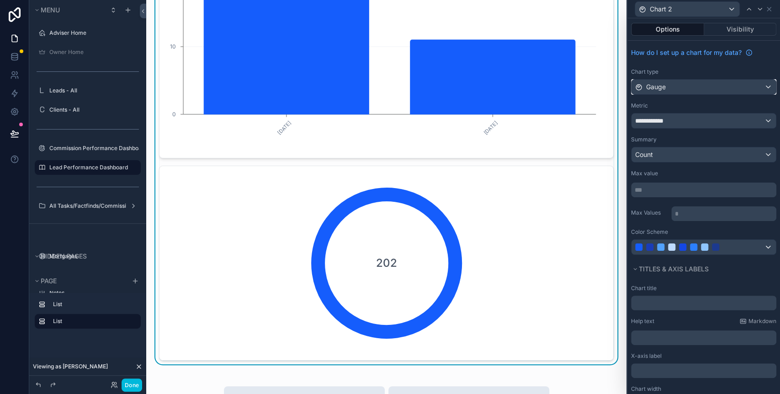
click at [735, 87] on div "Gauge" at bounding box center [704, 87] width 144 height 15
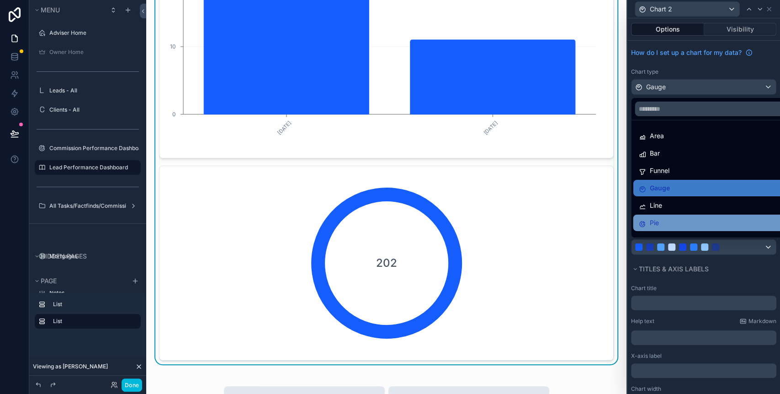
click at [676, 219] on div "Pie" at bounding box center [710, 222] width 142 height 11
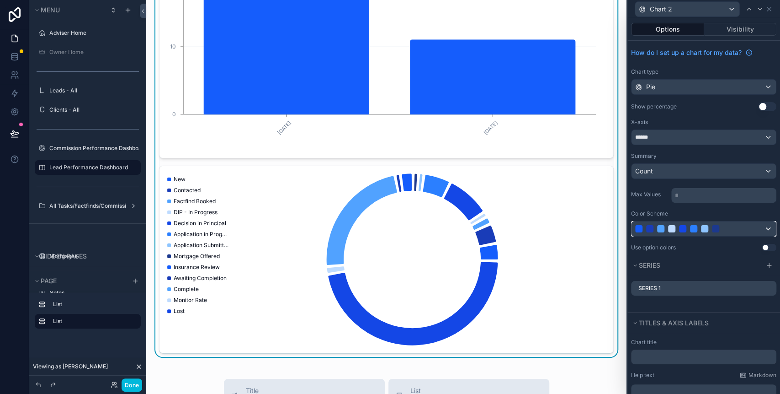
click at [755, 228] on div at bounding box center [704, 228] width 144 height 15
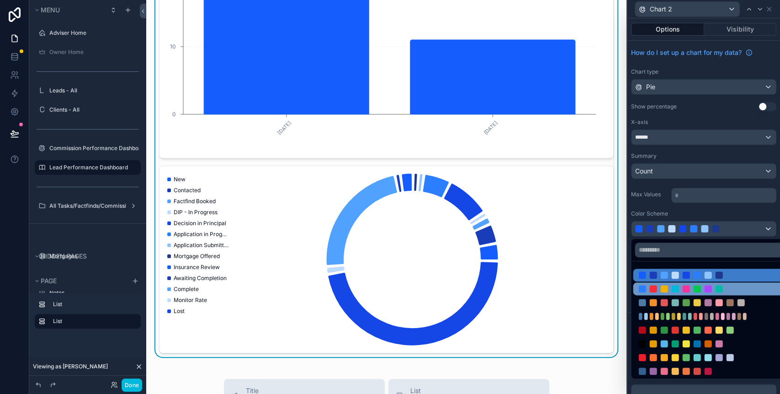
click at [700, 286] on div at bounding box center [696, 288] width 7 height 7
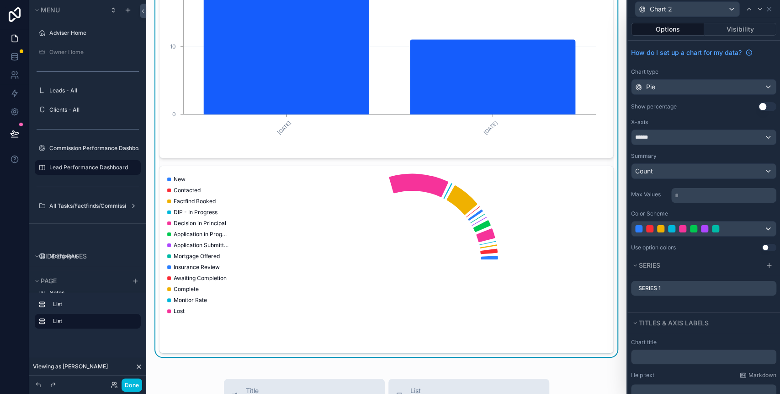
click at [762, 245] on button "Use setting" at bounding box center [769, 247] width 15 height 7
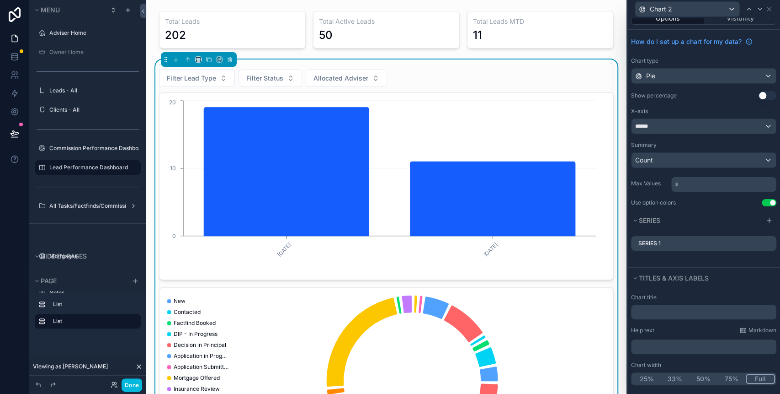
scroll to position [15, 0]
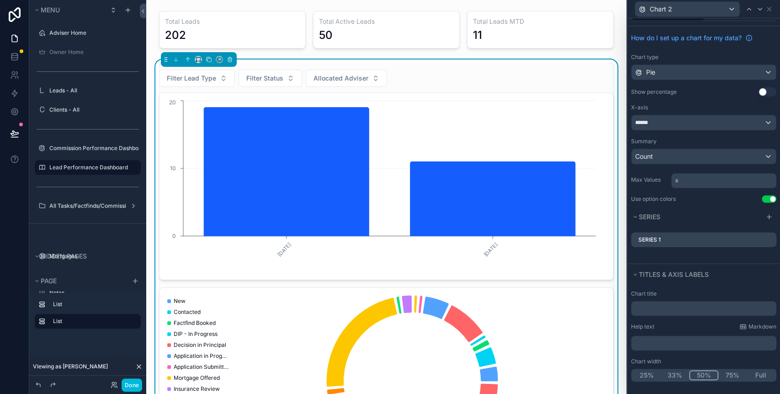
click at [691, 373] on button "50%" at bounding box center [703, 375] width 29 height 10
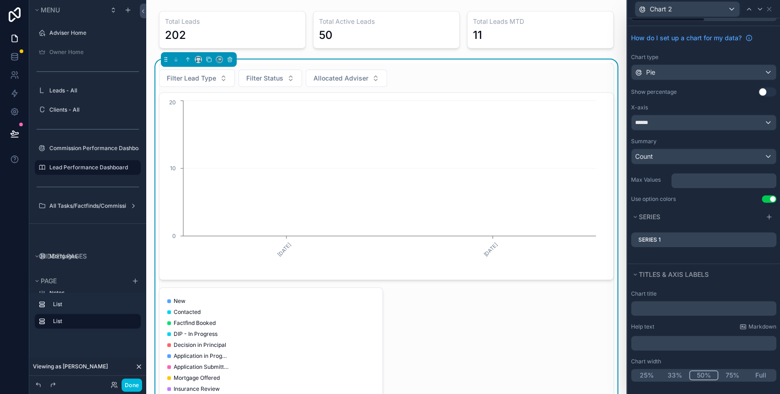
scroll to position [0, 0]
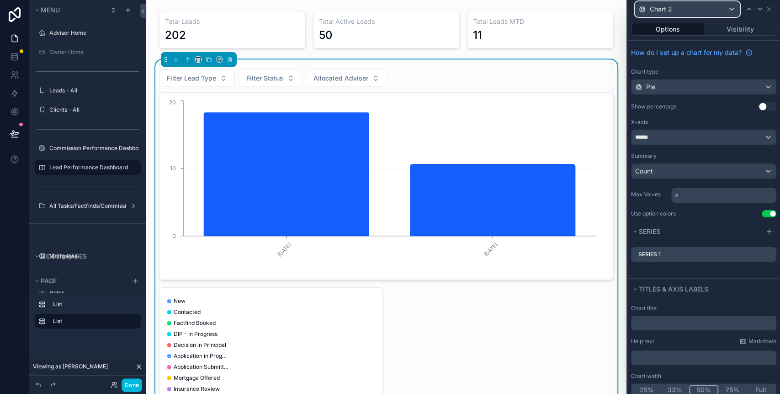
click at [720, 7] on div "Chart 2" at bounding box center [687, 9] width 104 height 15
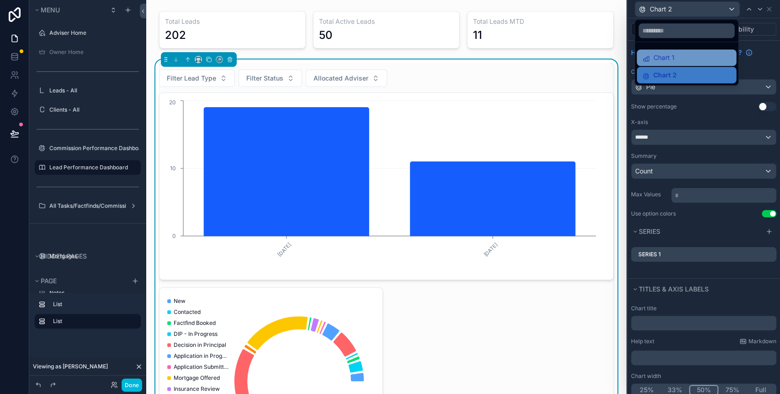
click at [696, 53] on div "Chart 1" at bounding box center [686, 57] width 89 height 11
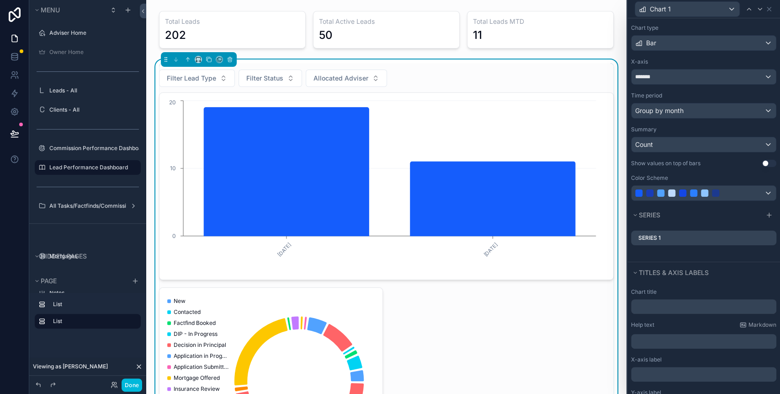
scroll to position [107, 0]
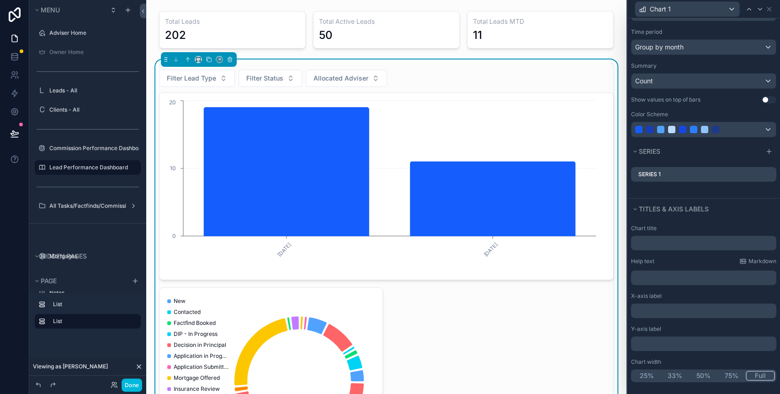
click at [692, 373] on button "50%" at bounding box center [703, 375] width 28 height 10
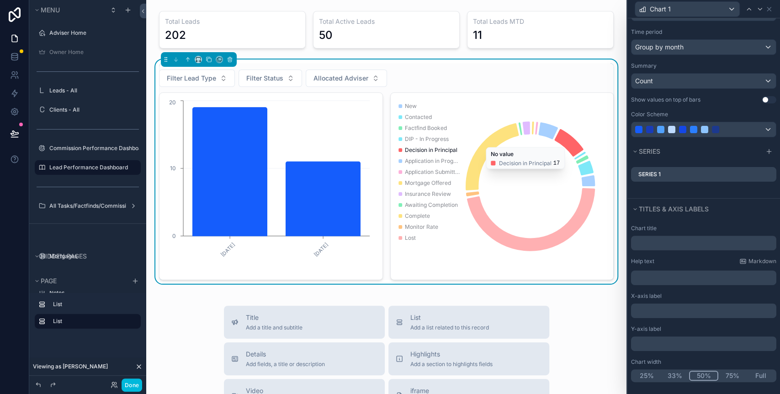
click at [0, 0] on icon at bounding box center [0, 0] width 0 height 0
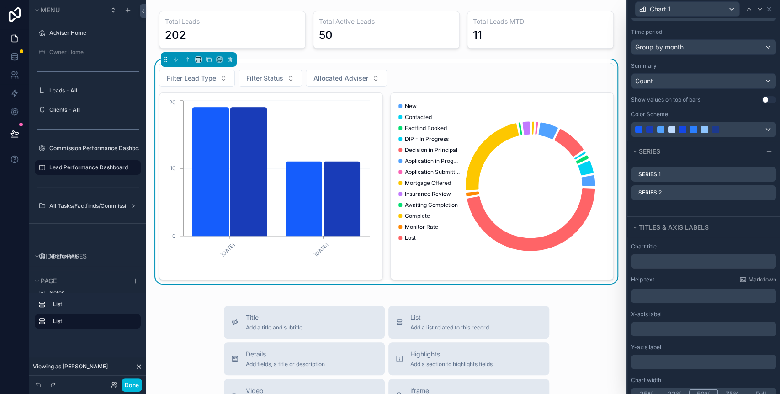
click at [773, 192] on div at bounding box center [773, 192] width 0 height 0
click at [0, 0] on icon at bounding box center [0, 0] width 0 height 0
click at [751, 176] on icon at bounding box center [754, 176] width 7 height 7
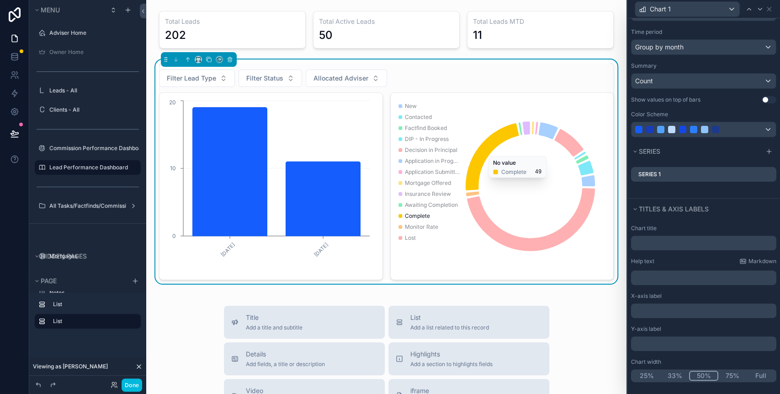
drag, startPoint x: 478, startPoint y: 90, endPoint x: 475, endPoint y: 96, distance: 6.8
click at [476, 91] on div "Filter Lead Type Filter Status Allocated Adviser September, 2025 October, 2025 …" at bounding box center [386, 171] width 455 height 217
click at [452, 116] on div "New Contacted Factfind Booked DIP - In Progress Decision in Principal Applicati…" at bounding box center [429, 175] width 61 height 148
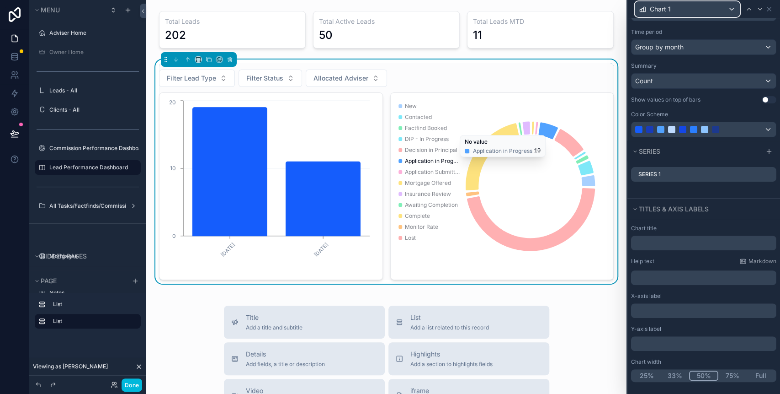
click at [676, 13] on div "Chart 1" at bounding box center [687, 9] width 104 height 15
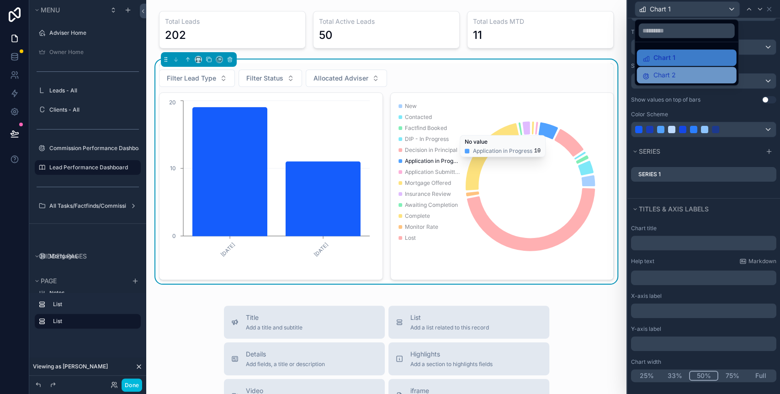
click at [680, 70] on div "Chart 2" at bounding box center [686, 74] width 89 height 11
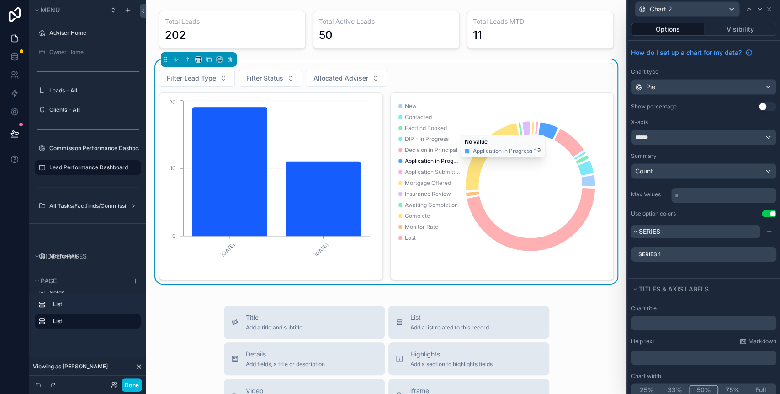
click at [695, 232] on button "Series" at bounding box center [695, 231] width 129 height 13
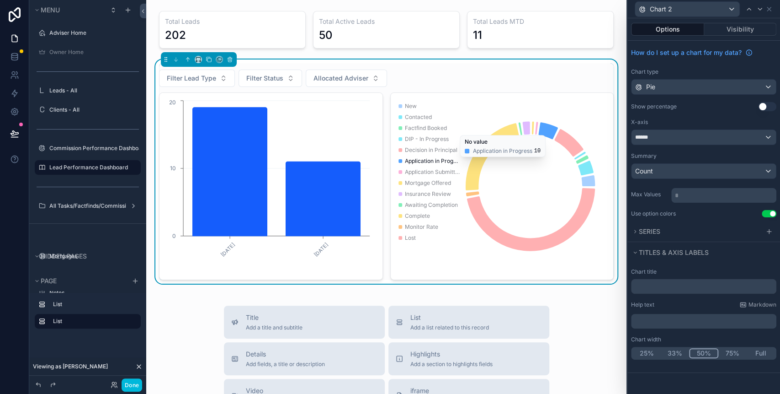
scroll to position [0, 0]
click at [692, 227] on button "Series" at bounding box center [695, 231] width 129 height 13
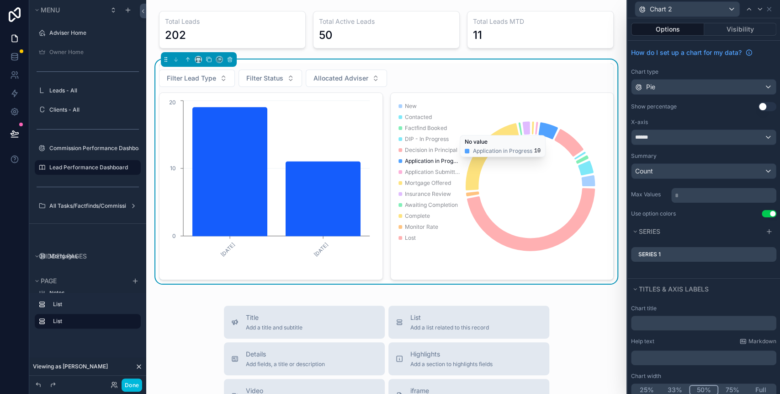
click at [0, 0] on icon at bounding box center [0, 0] width 0 height 0
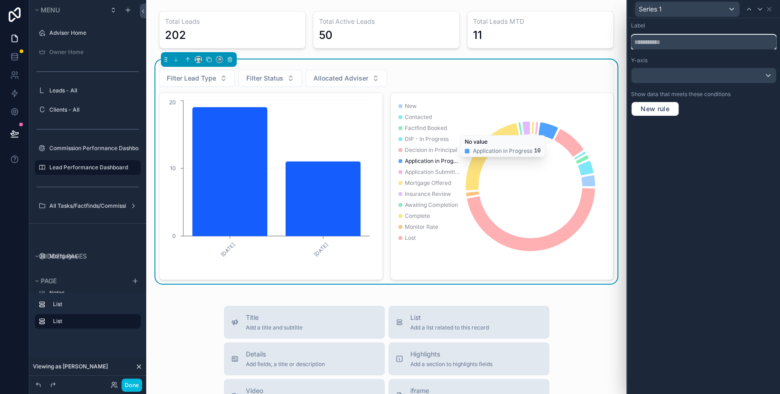
click at [676, 44] on input "text" at bounding box center [703, 42] width 145 height 15
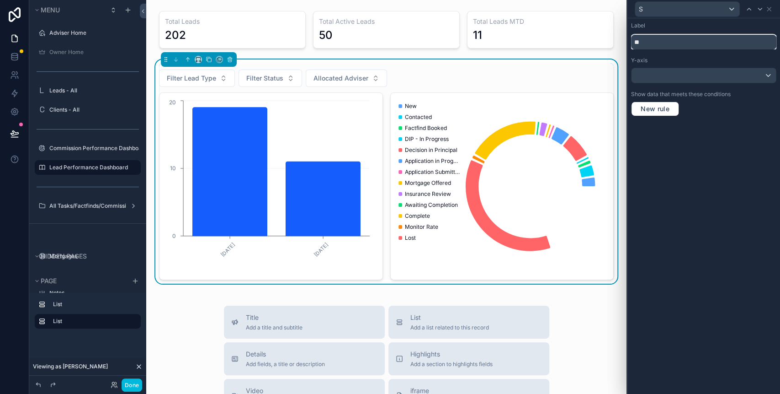
type input "*"
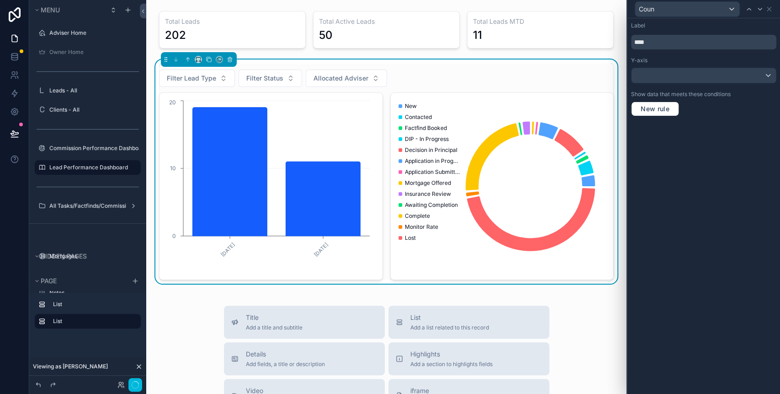
click at [711, 176] on div "Label **** Y-axis Show data that meets these conditions New rule" at bounding box center [704, 205] width 153 height 375
click at [653, 44] on input "****" at bounding box center [703, 42] width 145 height 15
type input "*****"
click at [715, 187] on div "Label ***** Y-axis Show data that meets these conditions New rule" at bounding box center [704, 205] width 153 height 375
click at [501, 178] on icon "chart" at bounding box center [499, 186] width 207 height 176
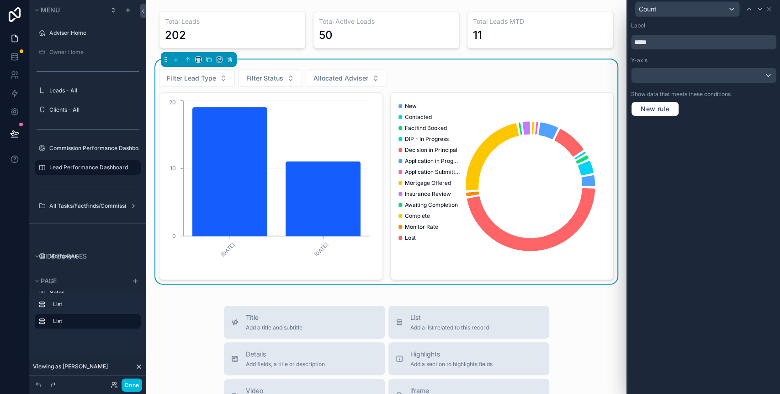
click at [461, 121] on icon "chart" at bounding box center [499, 186] width 207 height 176
click at [491, 160] on icon "chart" at bounding box center [499, 186] width 207 height 176
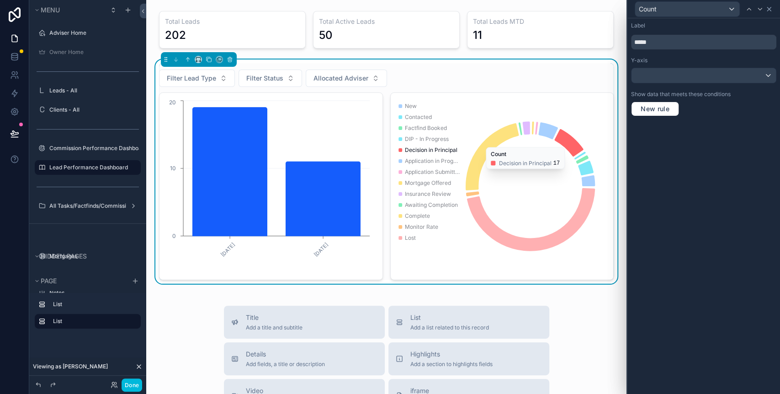
click at [769, 7] on icon at bounding box center [769, 8] width 7 height 7
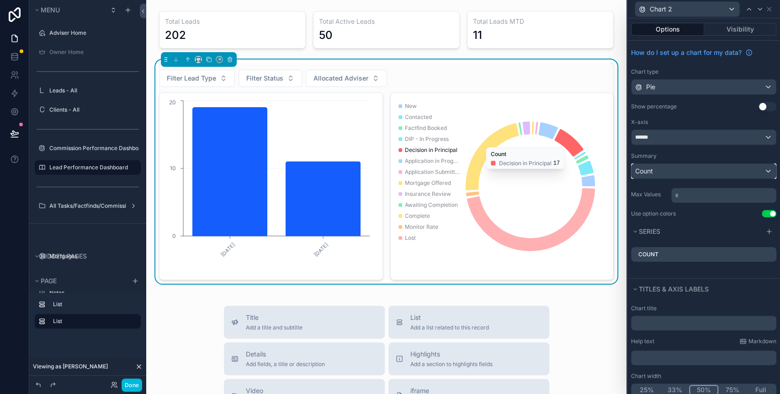
click at [705, 172] on div "Count" at bounding box center [704, 171] width 144 height 15
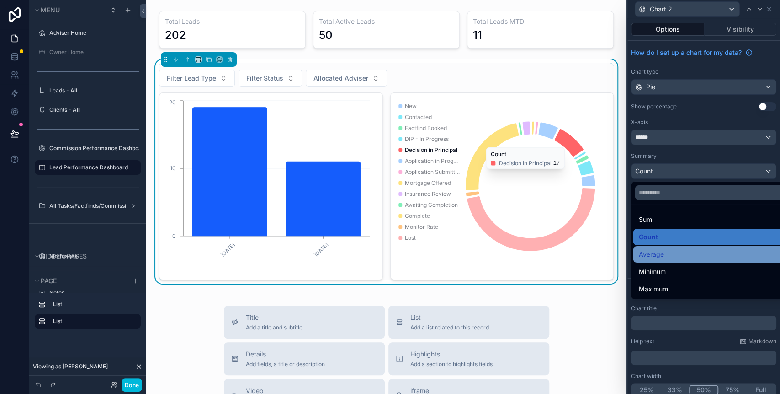
click at [688, 252] on div "Average" at bounding box center [710, 254] width 142 height 11
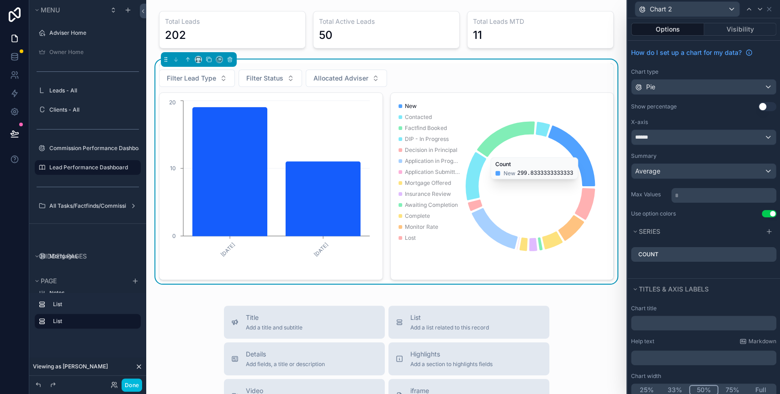
click at [758, 102] on button "Use setting" at bounding box center [767, 106] width 18 height 9
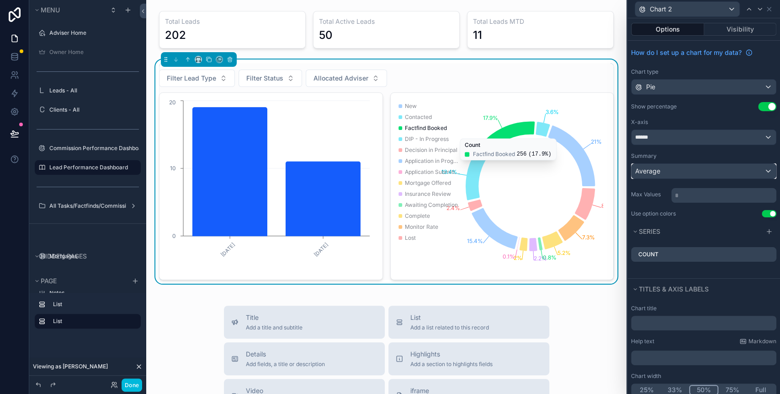
click at [678, 168] on div "Average" at bounding box center [704, 171] width 144 height 15
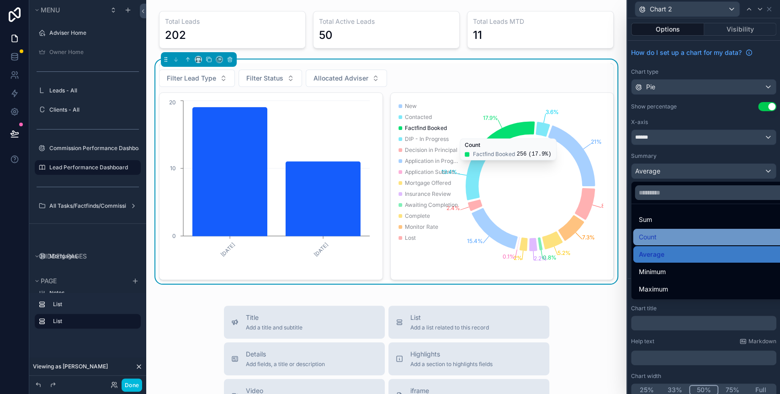
drag, startPoint x: 656, startPoint y: 219, endPoint x: 655, endPoint y: 231, distance: 11.9
click at [655, 231] on ul "Sum Count Average Minimum Maximum" at bounding box center [709, 251] width 156 height 95
click at [655, 231] on span "Count" at bounding box center [648, 236] width 18 height 11
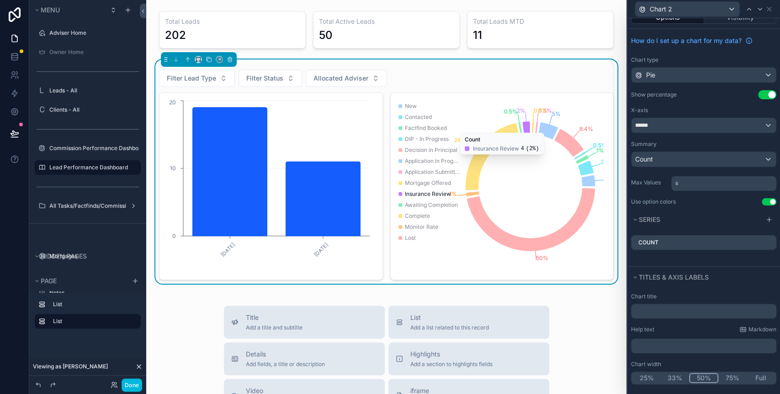
scroll to position [15, 0]
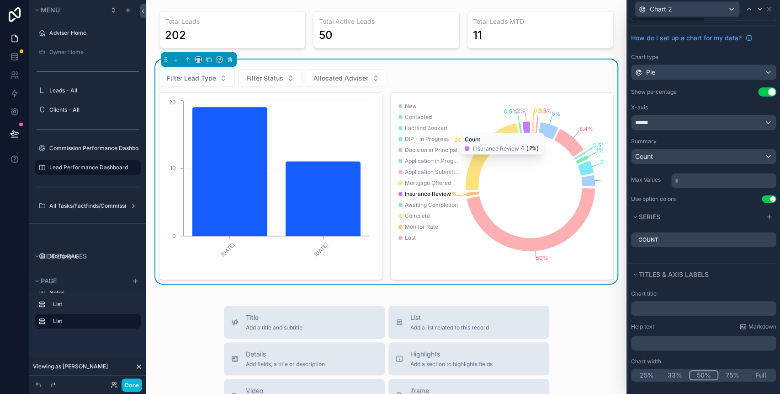
click at [722, 373] on button "75%" at bounding box center [733, 375] width 28 height 10
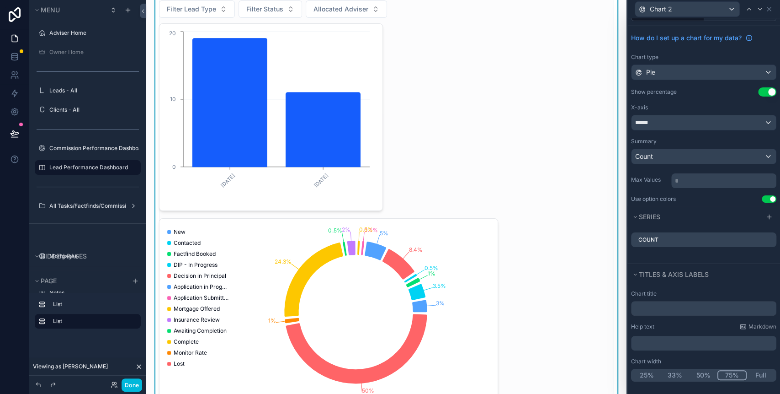
scroll to position [0, 0]
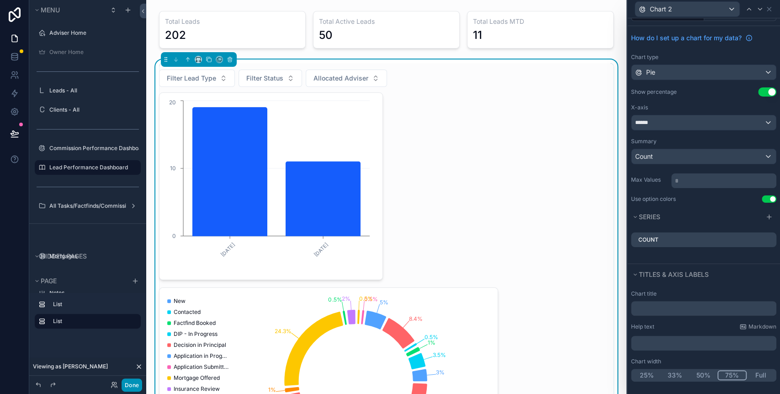
click at [133, 382] on button "Done" at bounding box center [132, 384] width 21 height 13
